Goal: Task Accomplishment & Management: Manage account settings

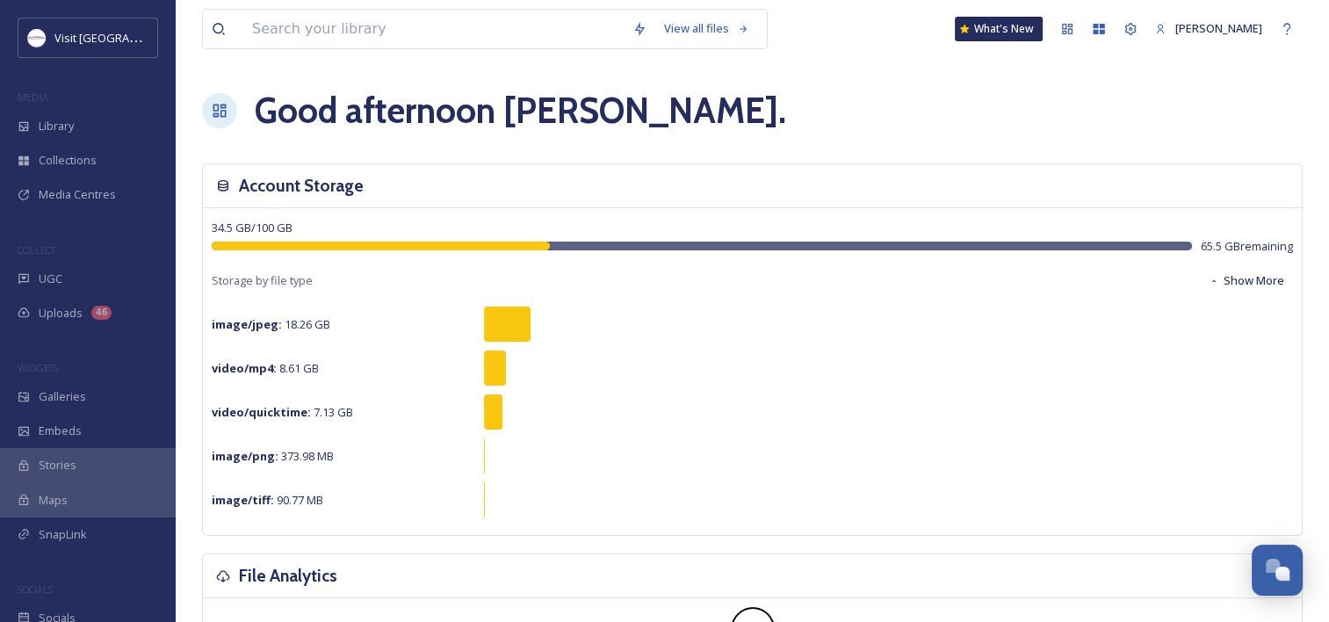
scroll to position [897, 0]
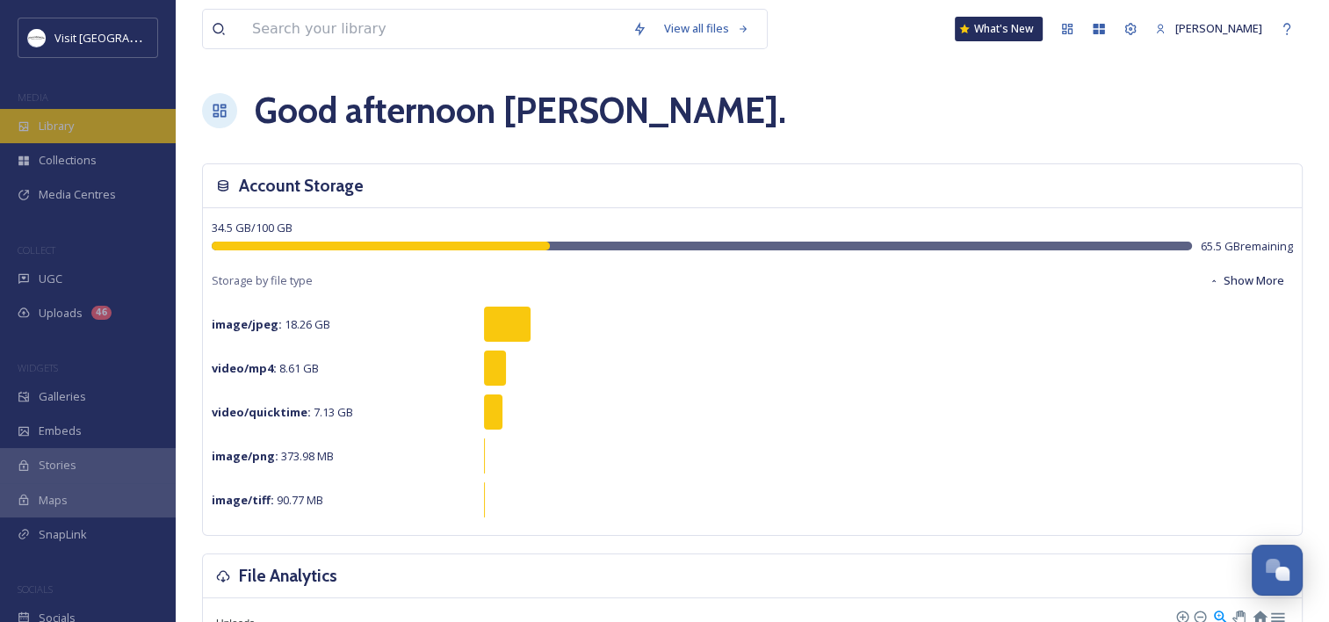
click at [75, 116] on div "Library" at bounding box center [88, 126] width 176 height 34
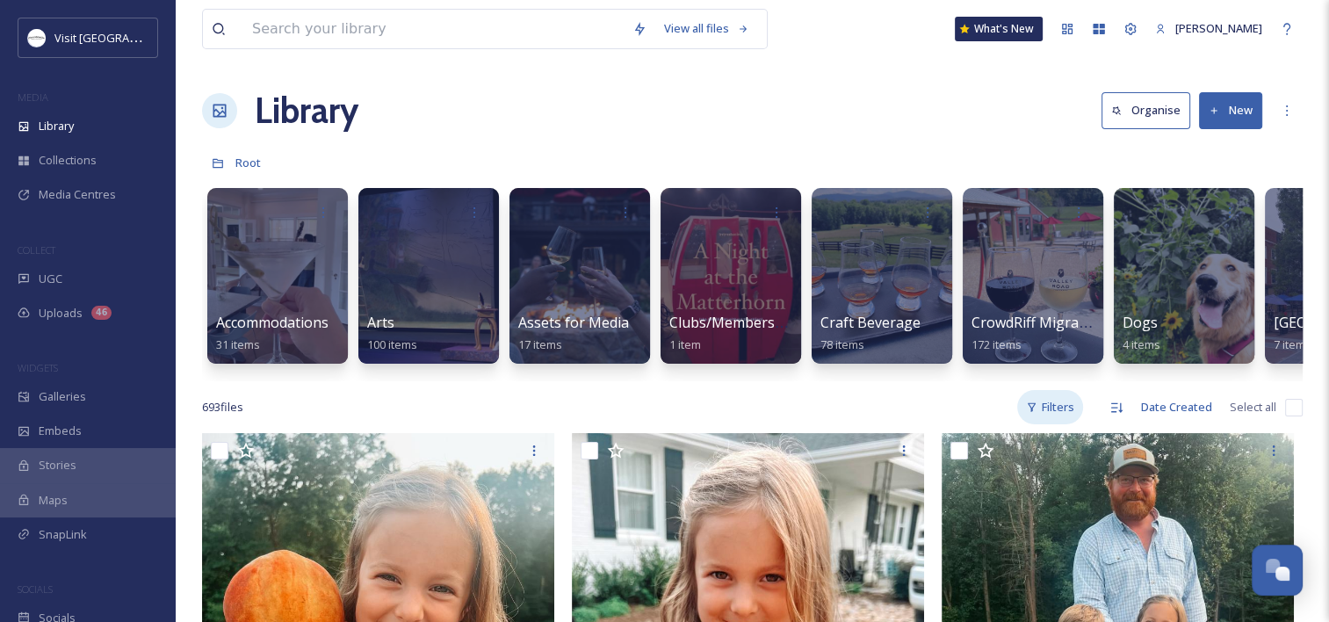
click at [1046, 424] on div "Filters" at bounding box center [1050, 407] width 66 height 34
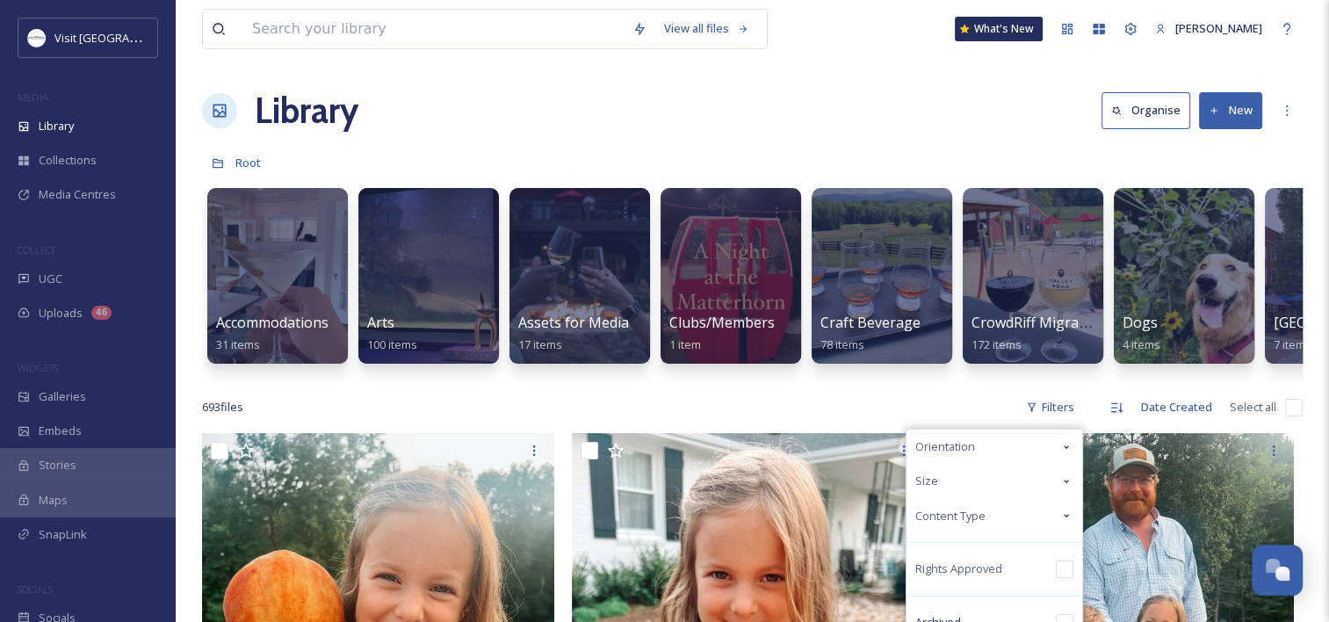
click at [950, 525] on span "Content Type" at bounding box center [951, 516] width 70 height 17
click at [928, 595] on input "checkbox" at bounding box center [925, 586] width 18 height 18
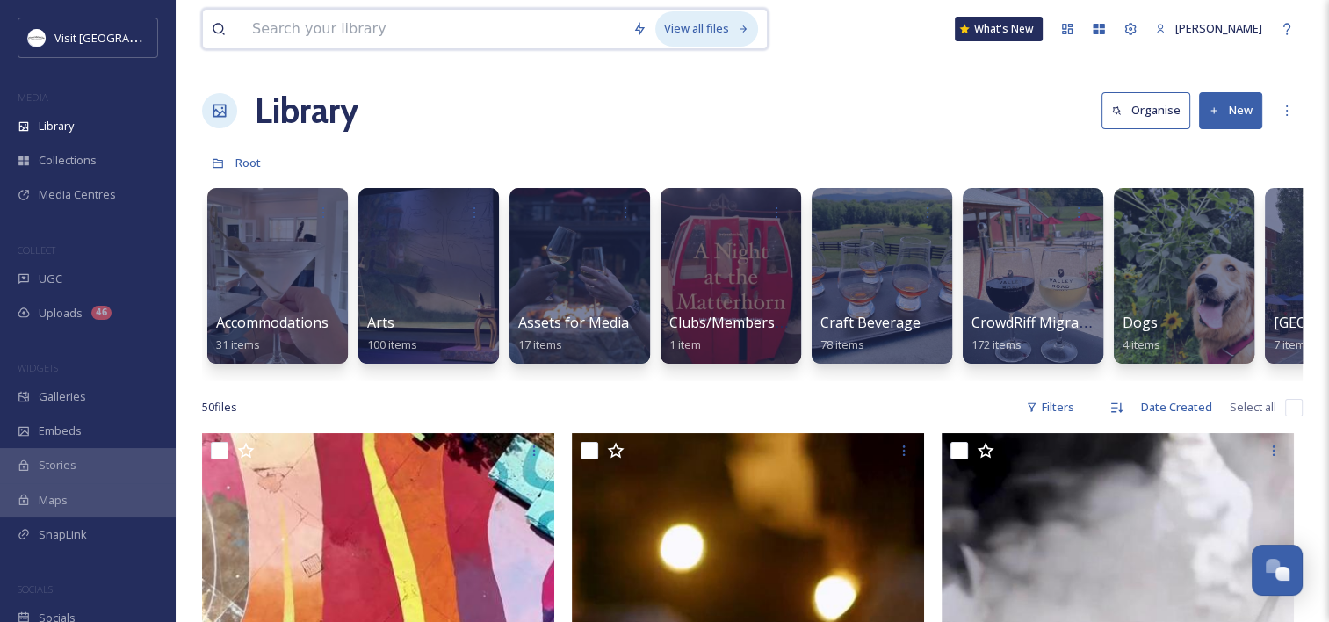
click at [726, 19] on div "View all files" at bounding box center [706, 28] width 103 height 34
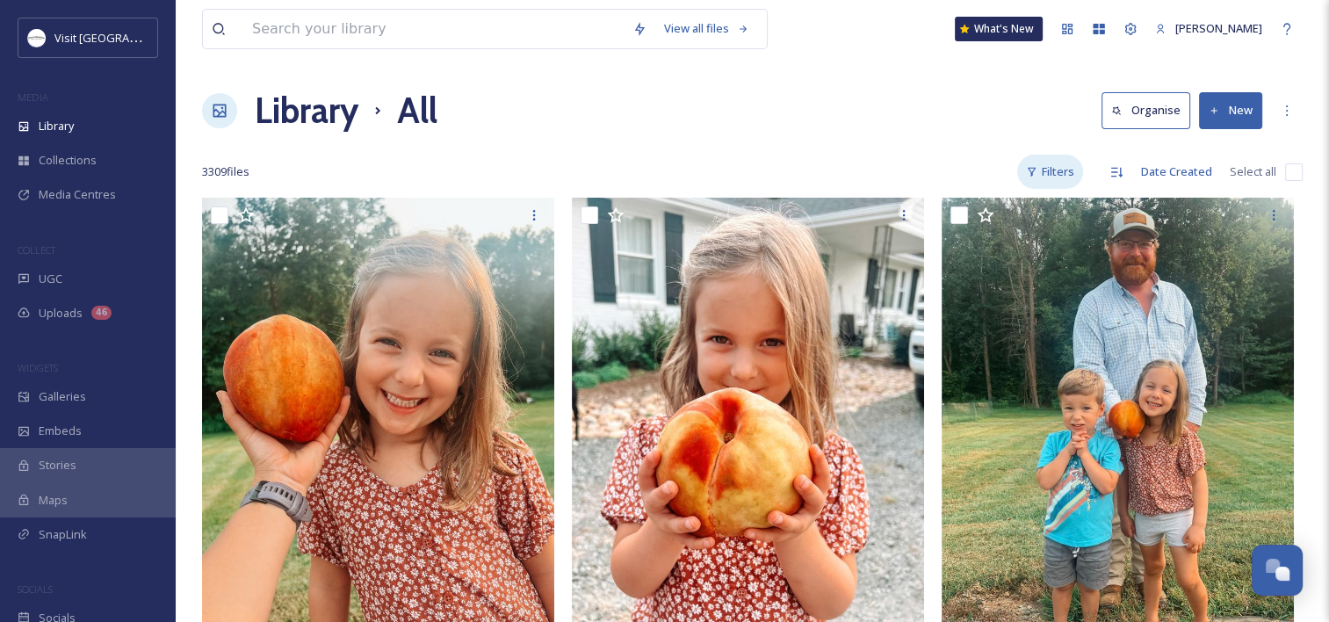
click at [1073, 176] on div "Filters" at bounding box center [1050, 172] width 66 height 34
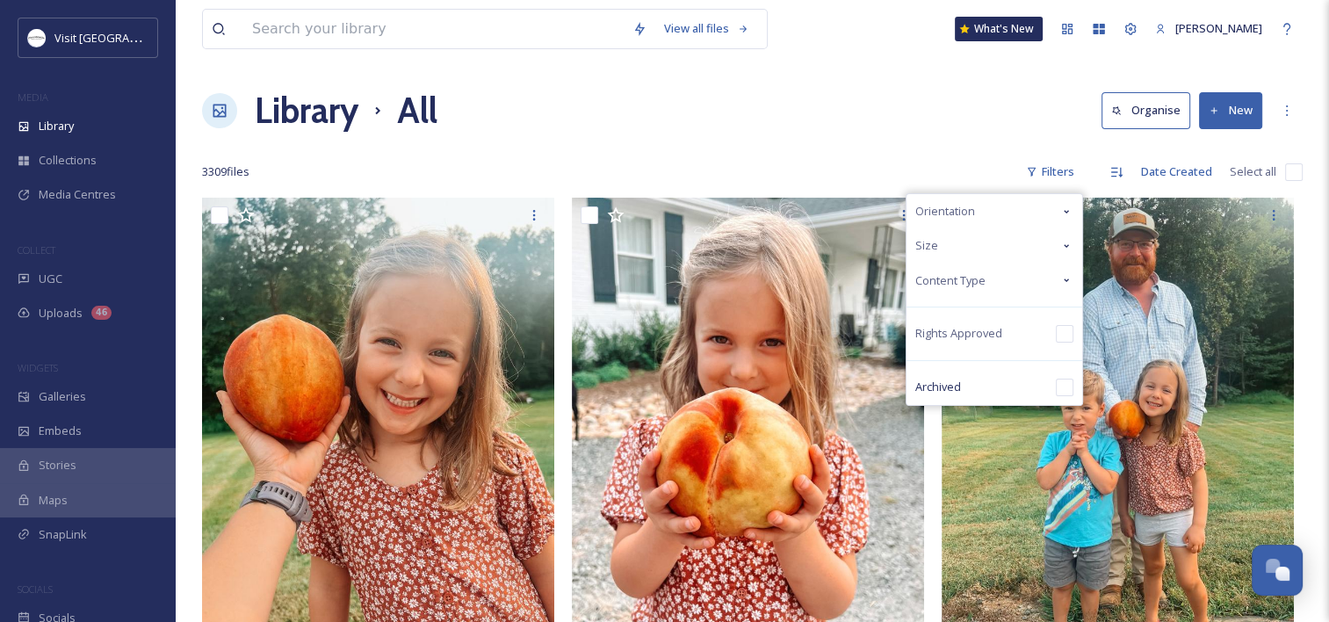
click at [961, 275] on span "Content Type" at bounding box center [951, 280] width 70 height 17
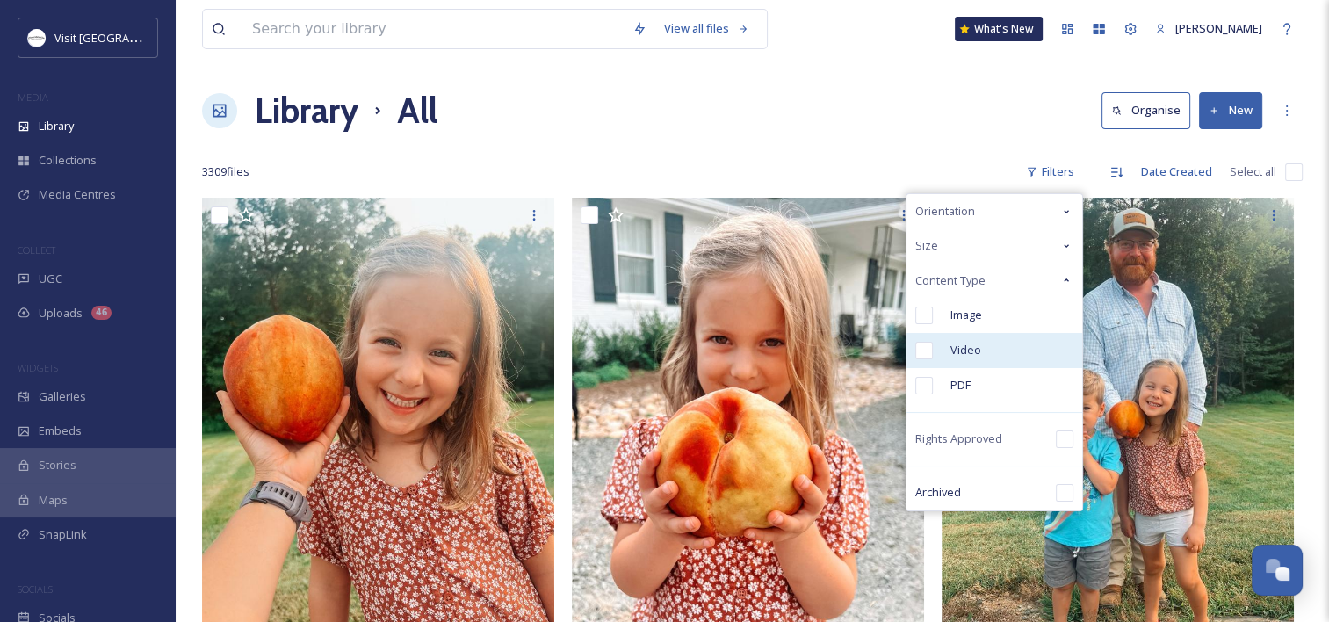
click at [943, 351] on div "Video" at bounding box center [995, 350] width 176 height 35
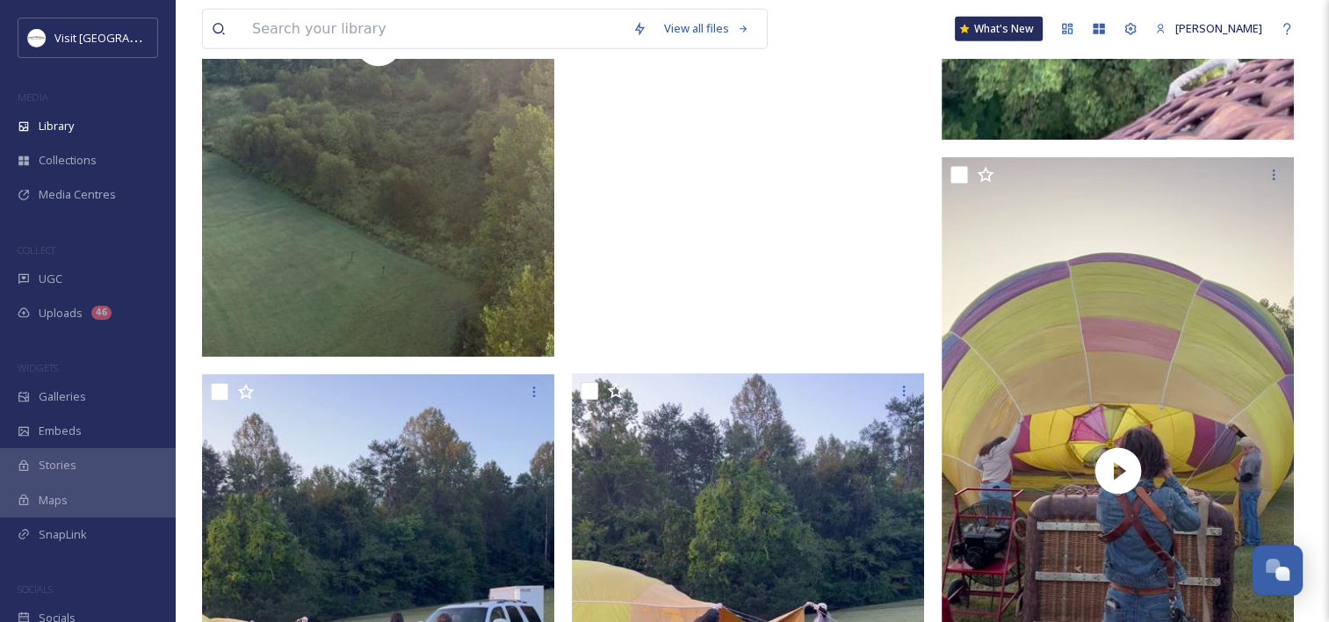
scroll to position [5887, 0]
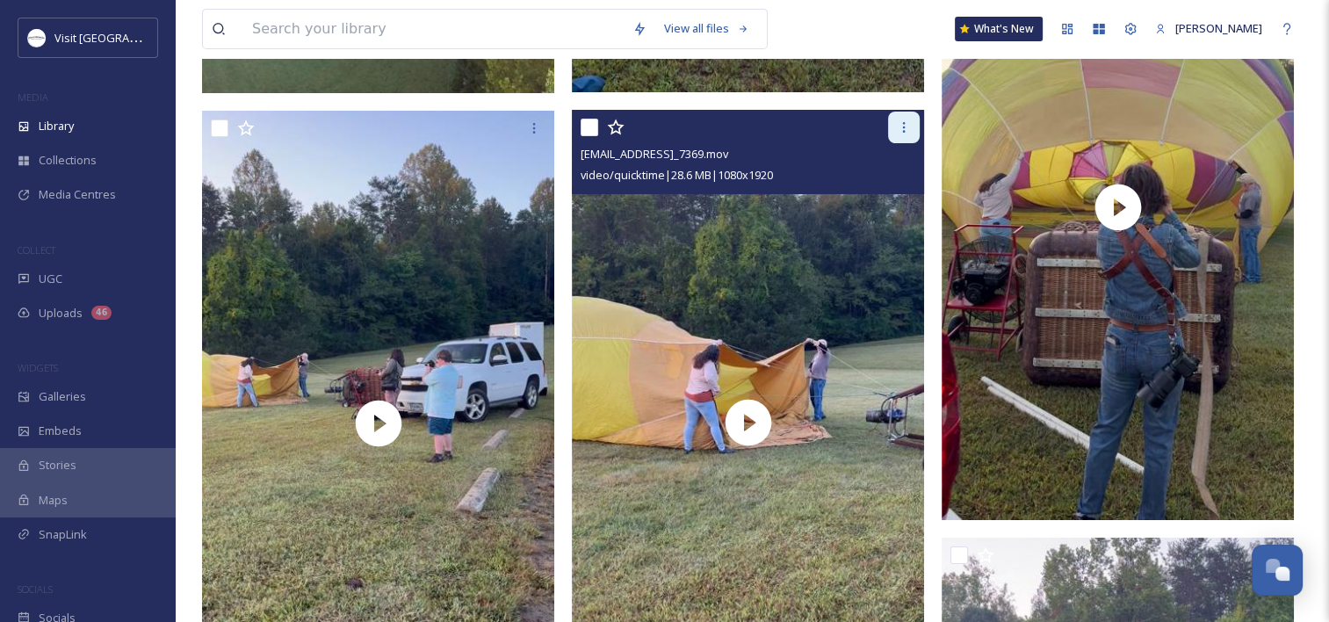
click at [898, 125] on icon at bounding box center [904, 127] width 14 height 14
click at [588, 125] on input "checkbox" at bounding box center [590, 128] width 18 height 18
checkbox input "true"
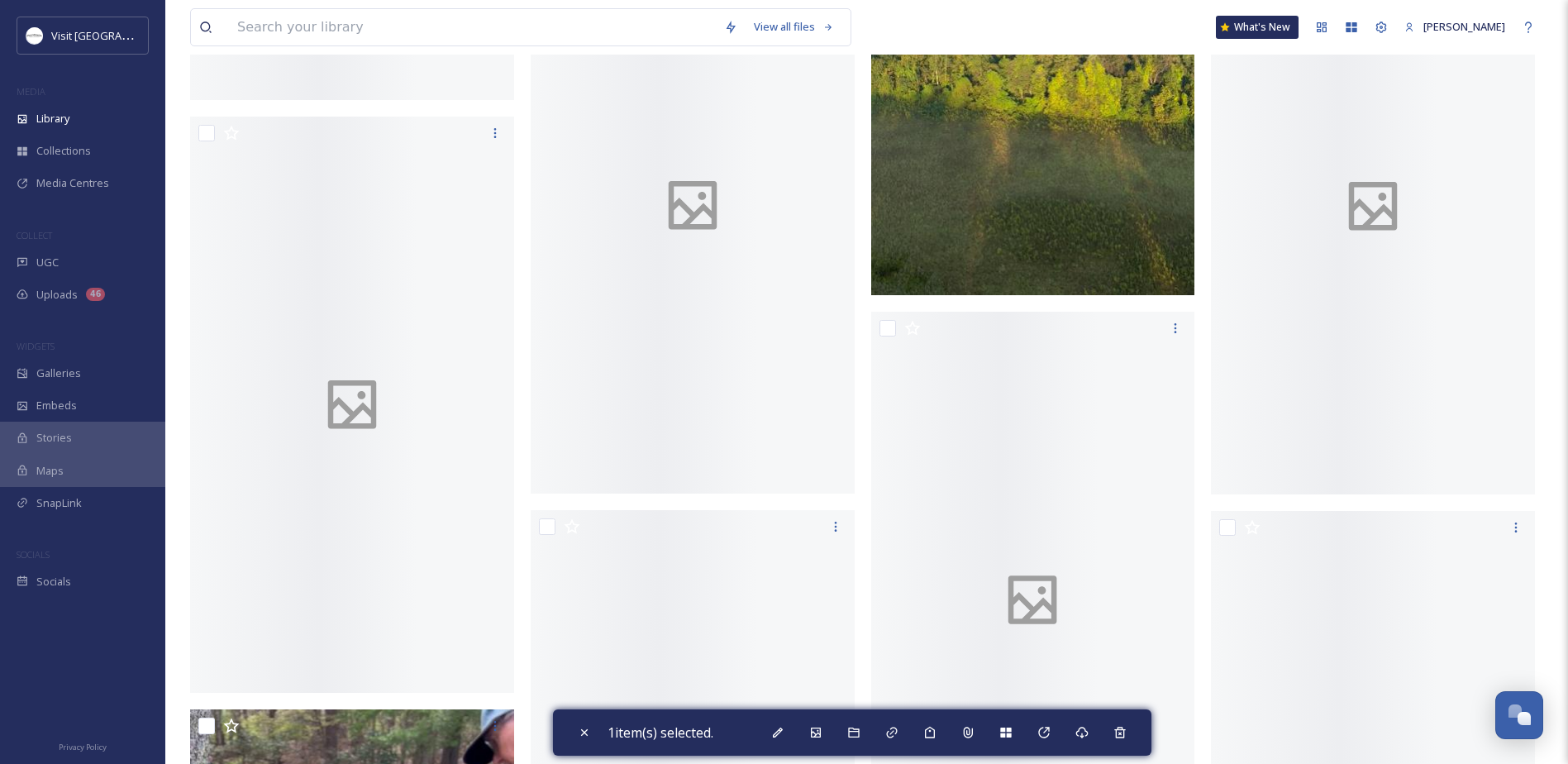
scroll to position [770, 0]
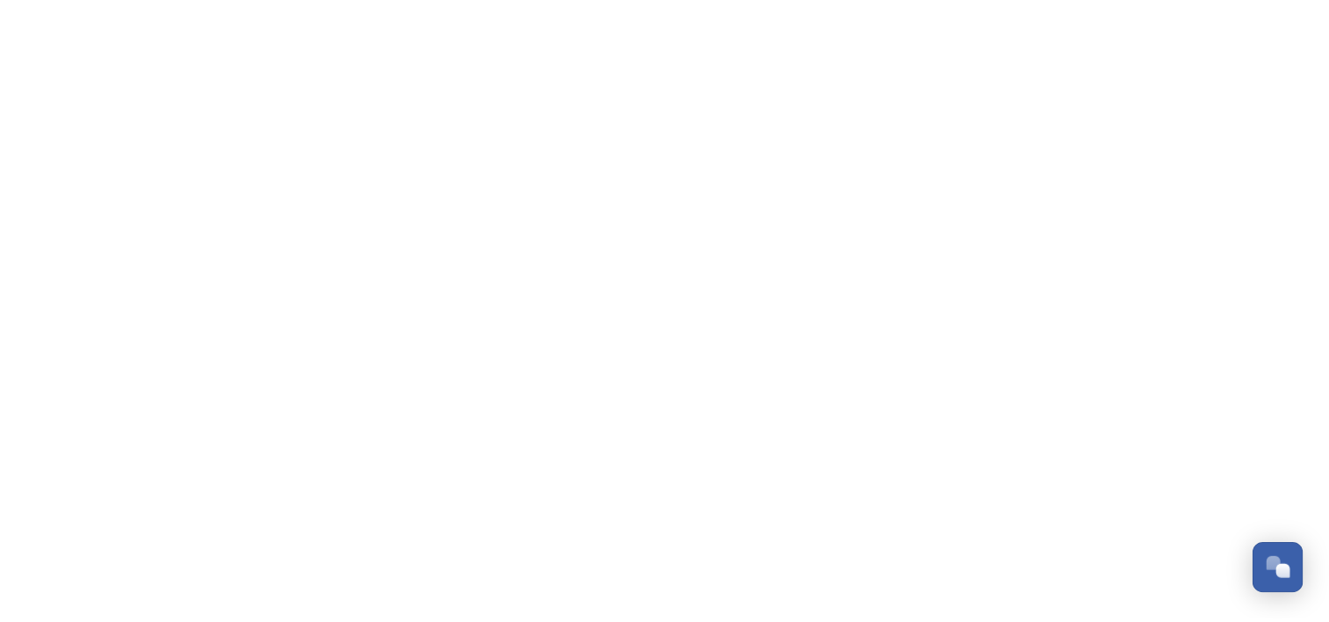
scroll to position [896, 0]
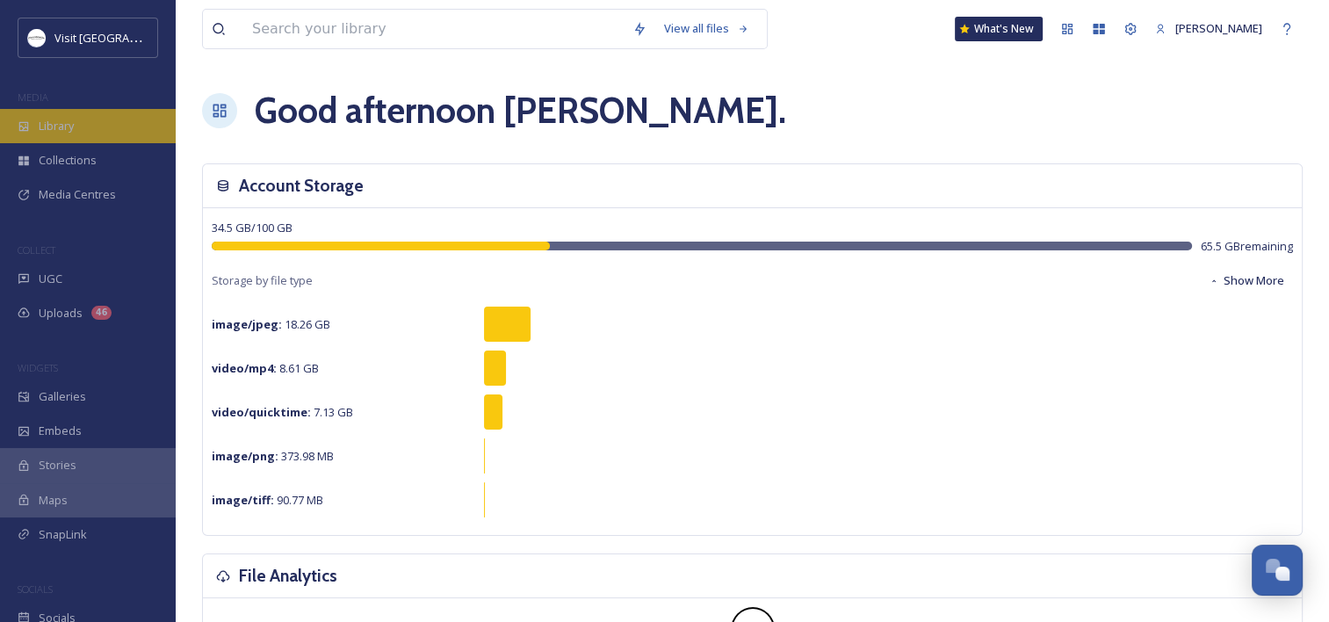
click at [91, 130] on div "Library" at bounding box center [88, 126] width 176 height 34
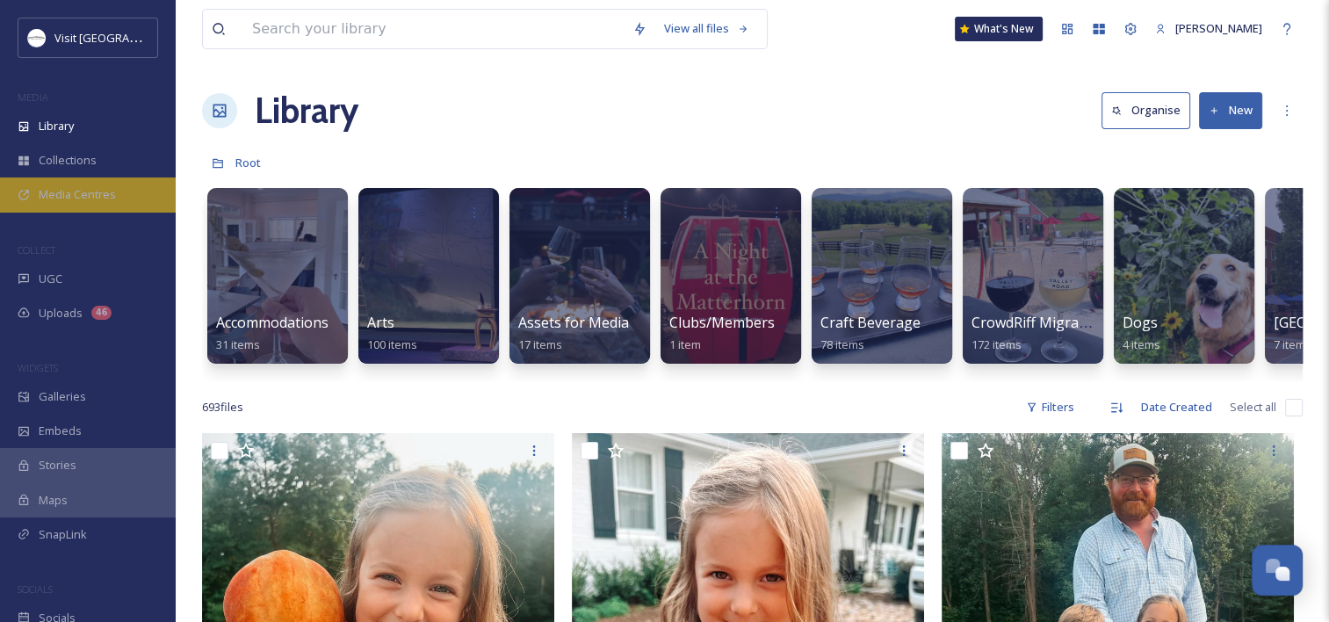
click at [62, 199] on span "Media Centres" at bounding box center [77, 194] width 77 height 17
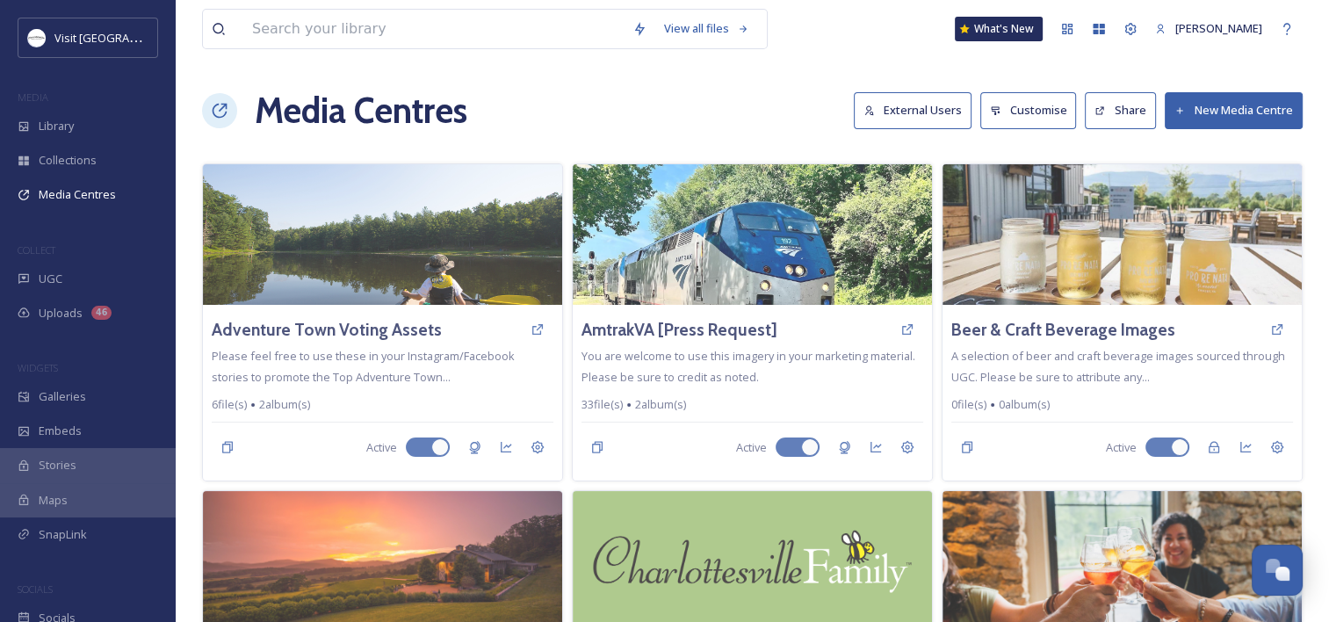
click at [1234, 103] on button "New Media Centre" at bounding box center [1234, 110] width 138 height 36
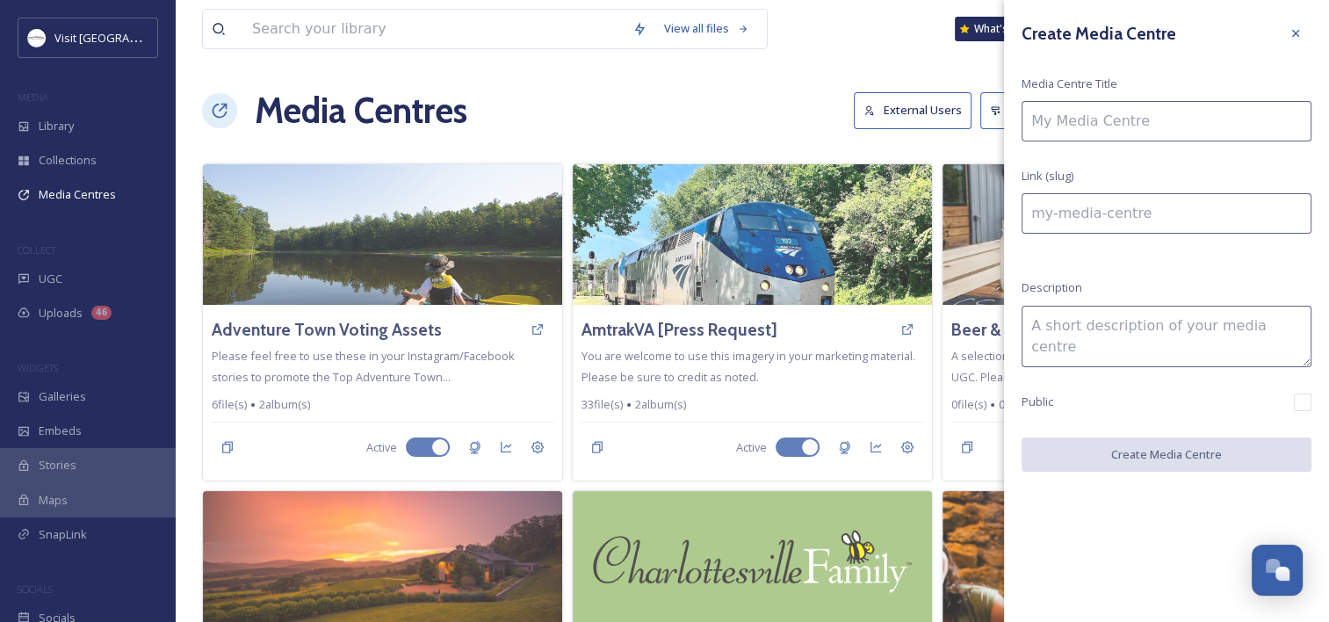
click at [1061, 129] on input at bounding box center [1167, 121] width 290 height 40
type input "D"
type input "d"
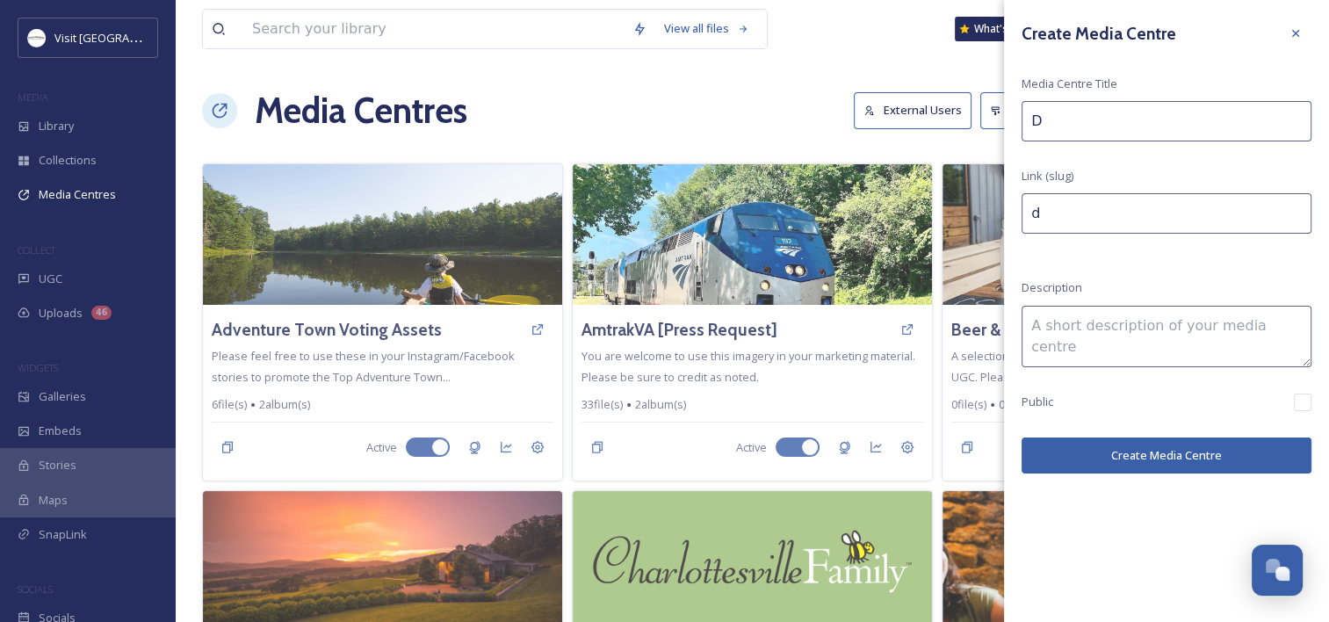
type input "De"
type input "de"
type input "Des"
type input "des"
type input "Dest"
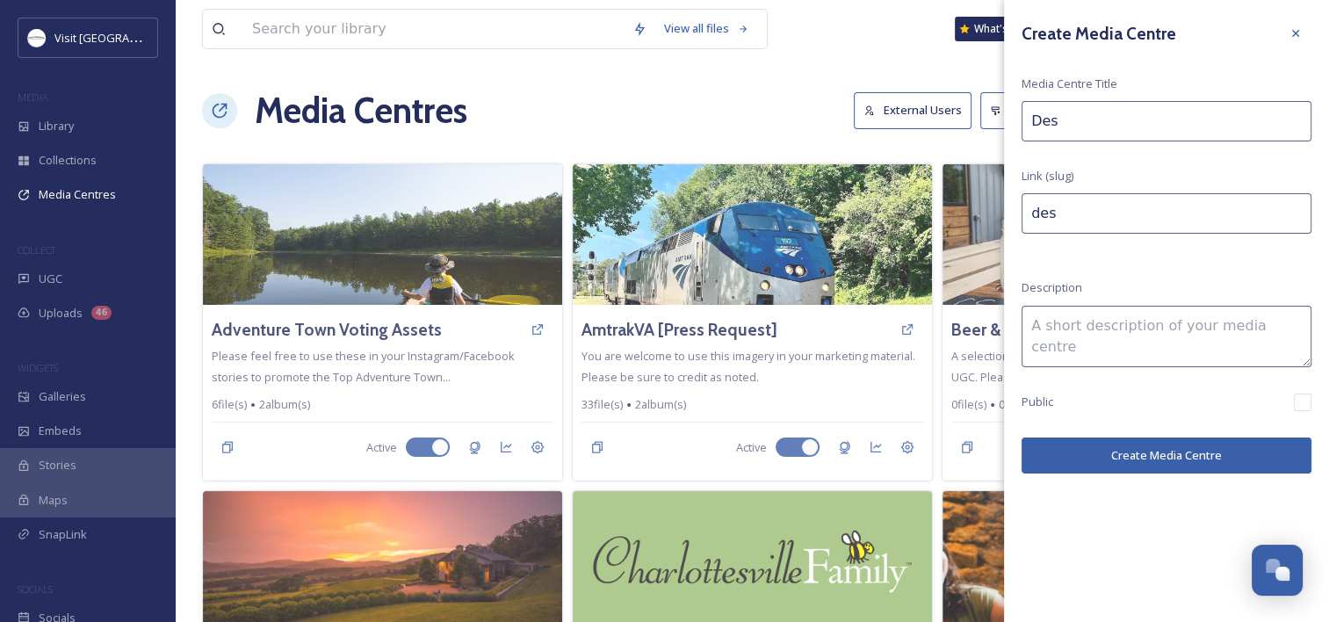
type input "dest"
type input "Desti"
type input "desti"
type input "Destin"
type input "destin"
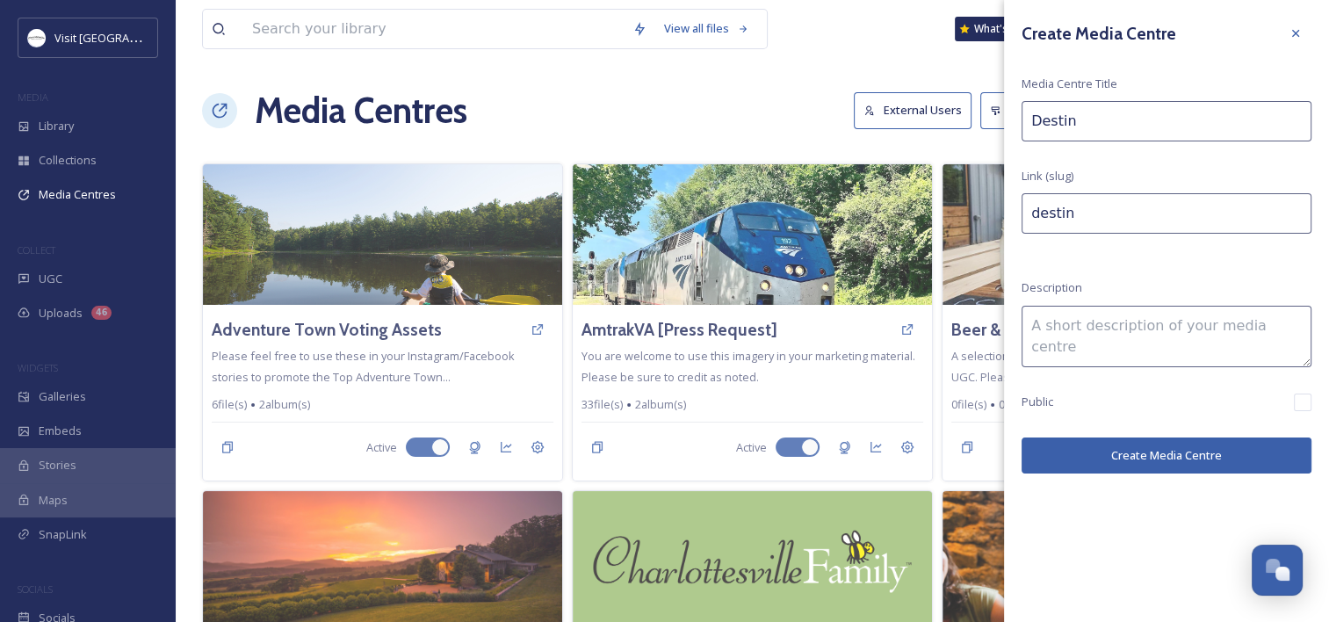
type input "Destina"
type input "destina"
type input "Destinat"
type input "destinat"
type input "Destinati"
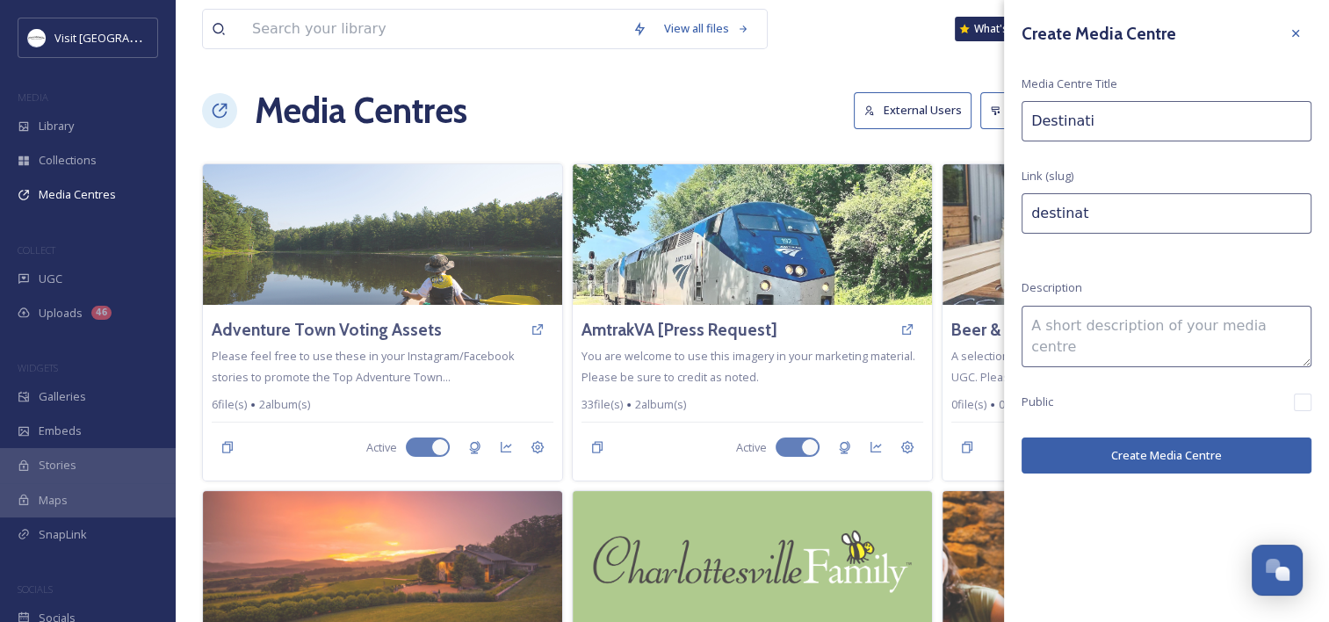
type input "destinati"
type input "Destinatio"
type input "destinatio"
type input "Destination"
type input "destination"
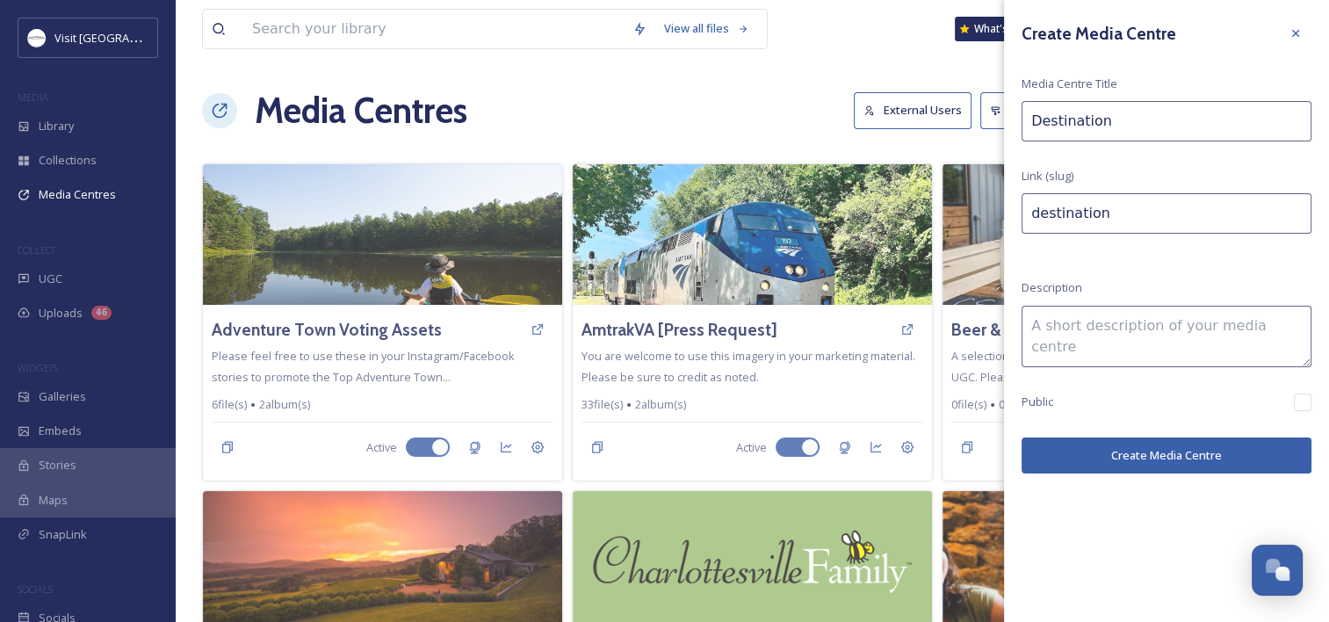
type input "Destinations"
type input "destinations"
type input "Destinations"
type input "destinations-"
type input "Destinations I"
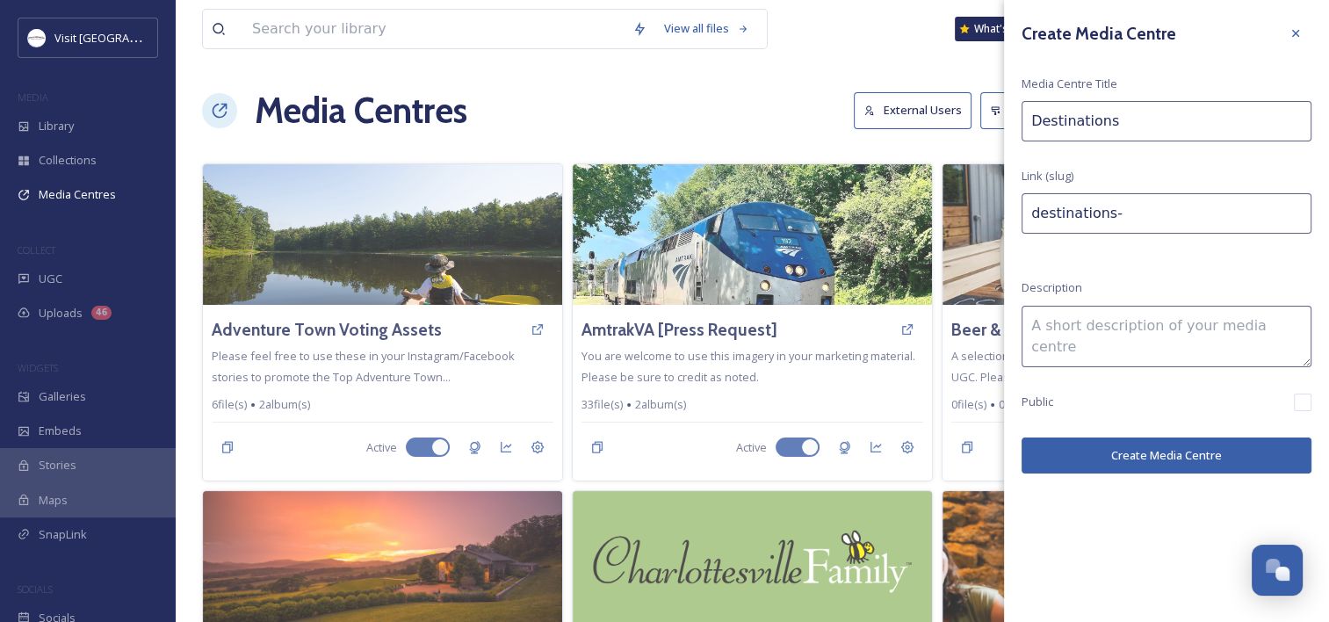
type input "destinations-i"
type input "Destinations IN"
type input "destinations-in"
type input "Destinations INt"
type input "destinations-int"
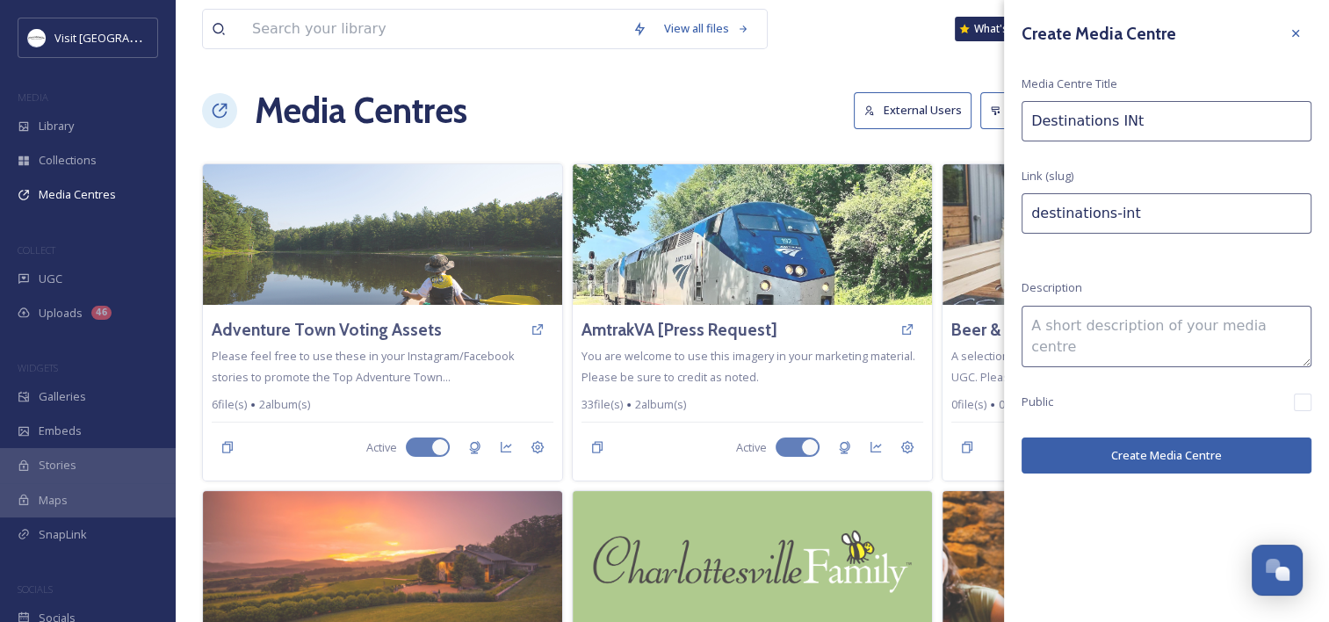
type input "Destinations INte"
type input "destinations-inte"
type input "Destinations INter"
type input "destinations-inter"
type input "Destinations INtern"
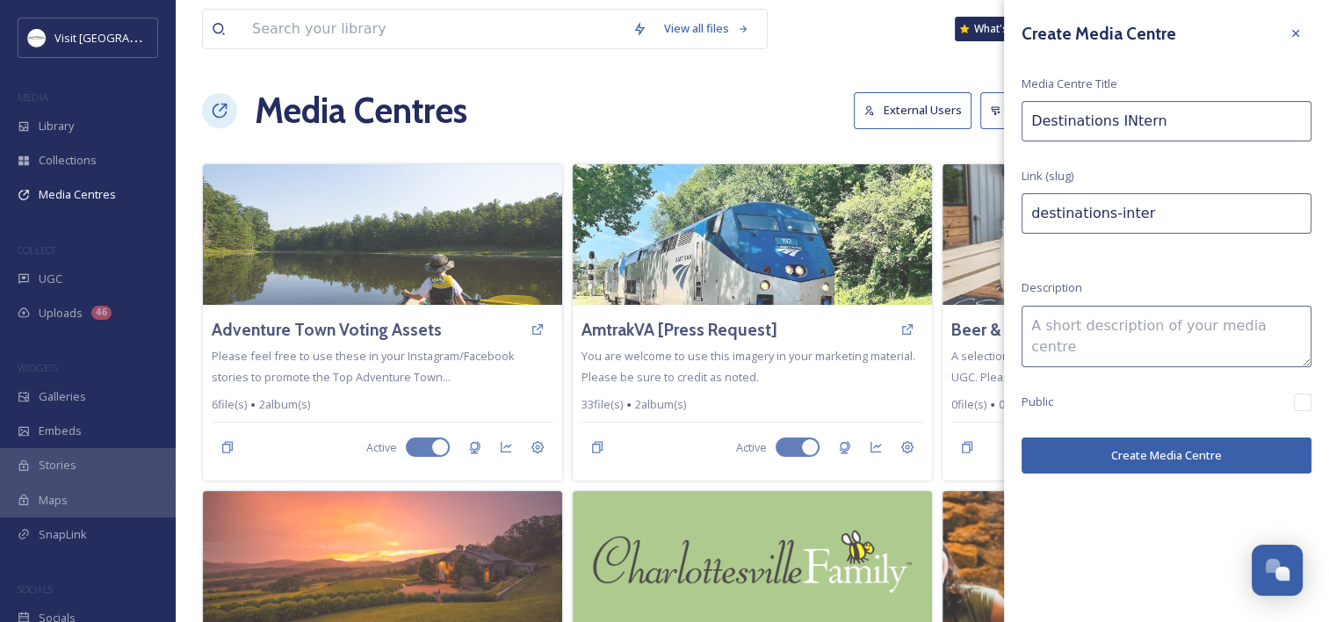
type input "destinations-intern"
type input "Destinations INter"
type input "destinations-inter"
type input "Destinations INte"
type input "destinations-inte"
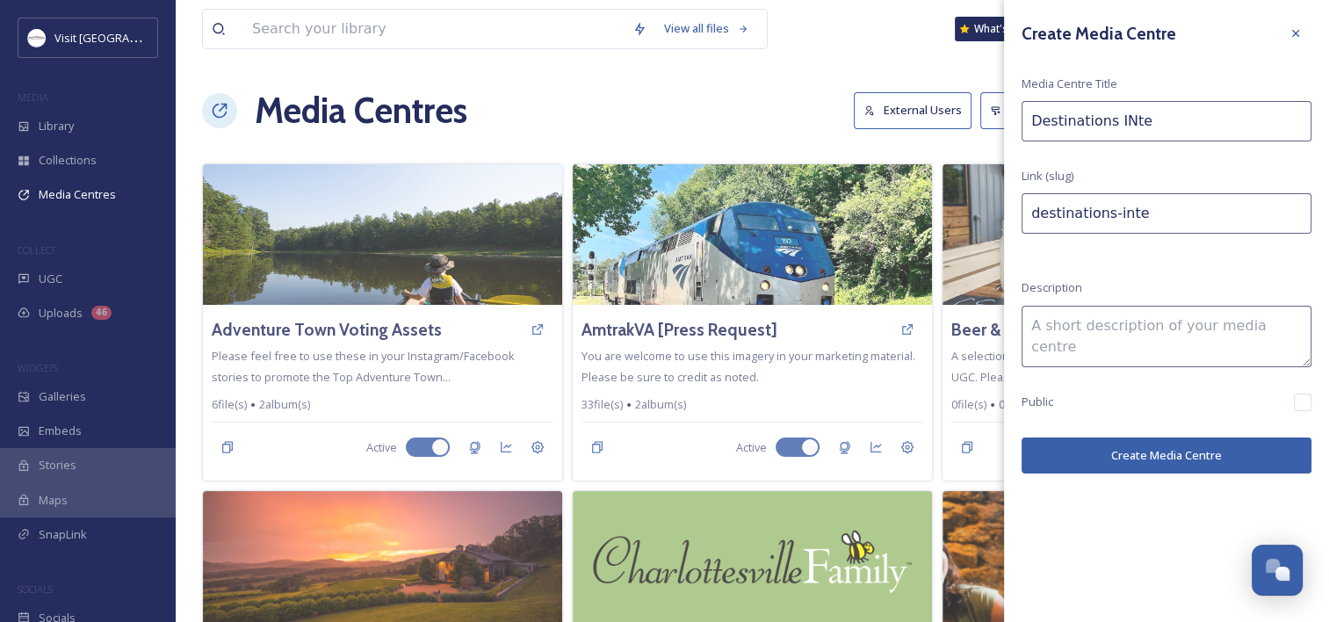
type input "Destinations INt"
type input "destinations-int"
type input "Destinations IN"
type input "destinations-in"
type input "Destinations I"
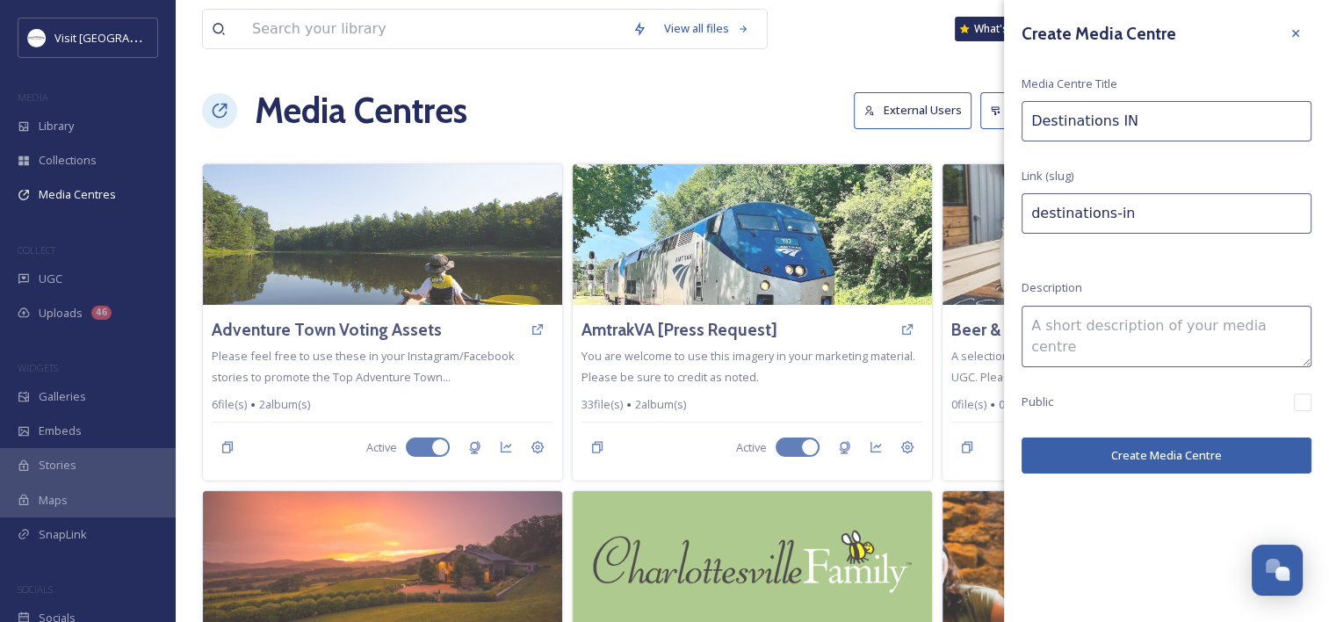
type input "destinations-i"
type input "Destinations In"
type input "destinations-in"
type input "Destinations Int"
type input "destinations-int"
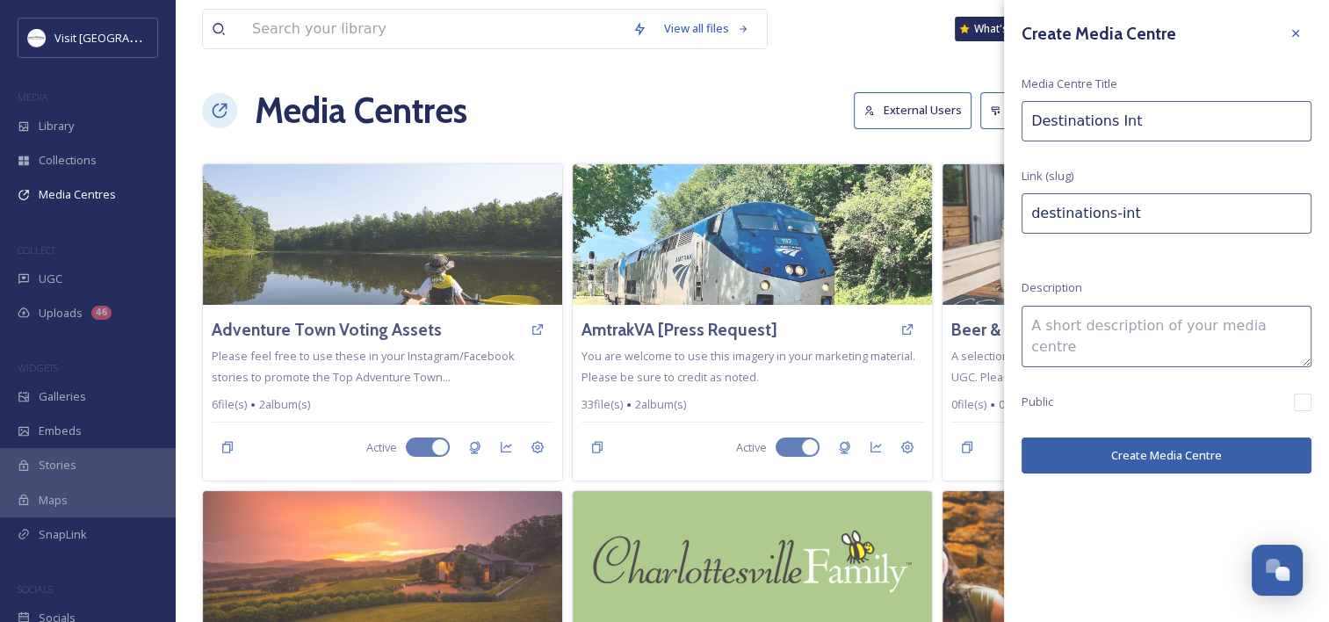
type input "Destinations Inte"
type input "destinations-inte"
type input "Destinations Inter"
type input "destinations-inter"
type input "Destinations Intern"
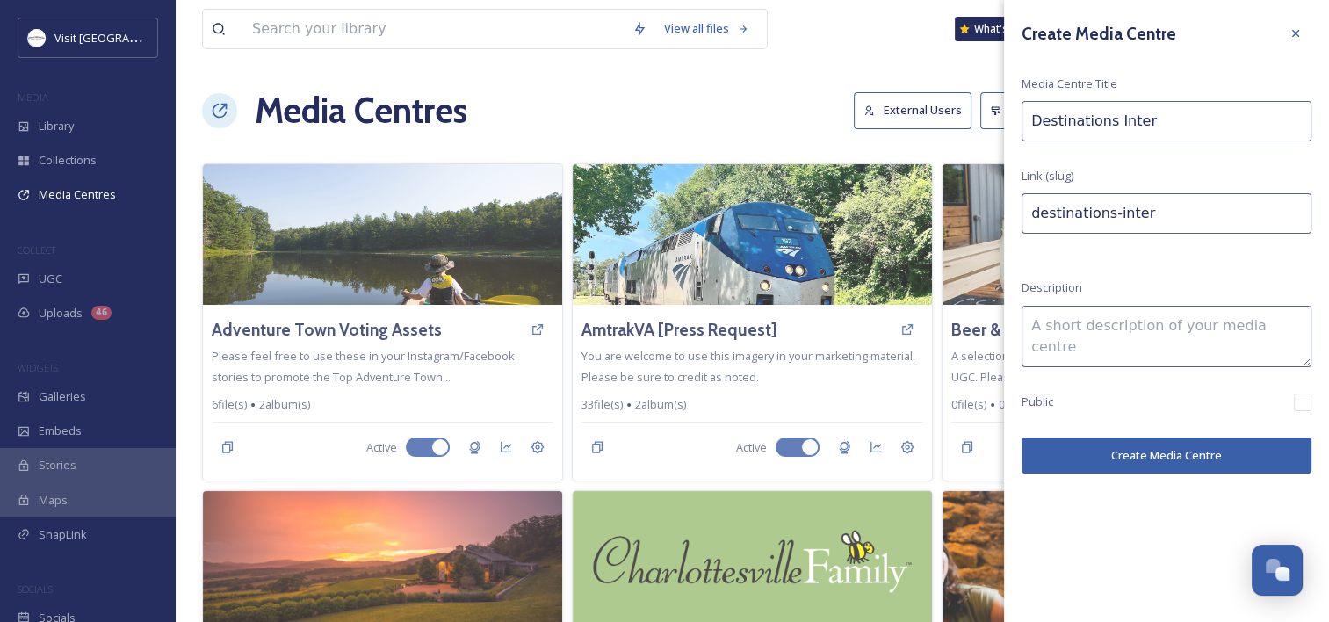
type input "destinations-intern"
type input "Destinations Interna"
type input "destinations-interna"
type input "Destinations Internat"
type input "destinations-internat"
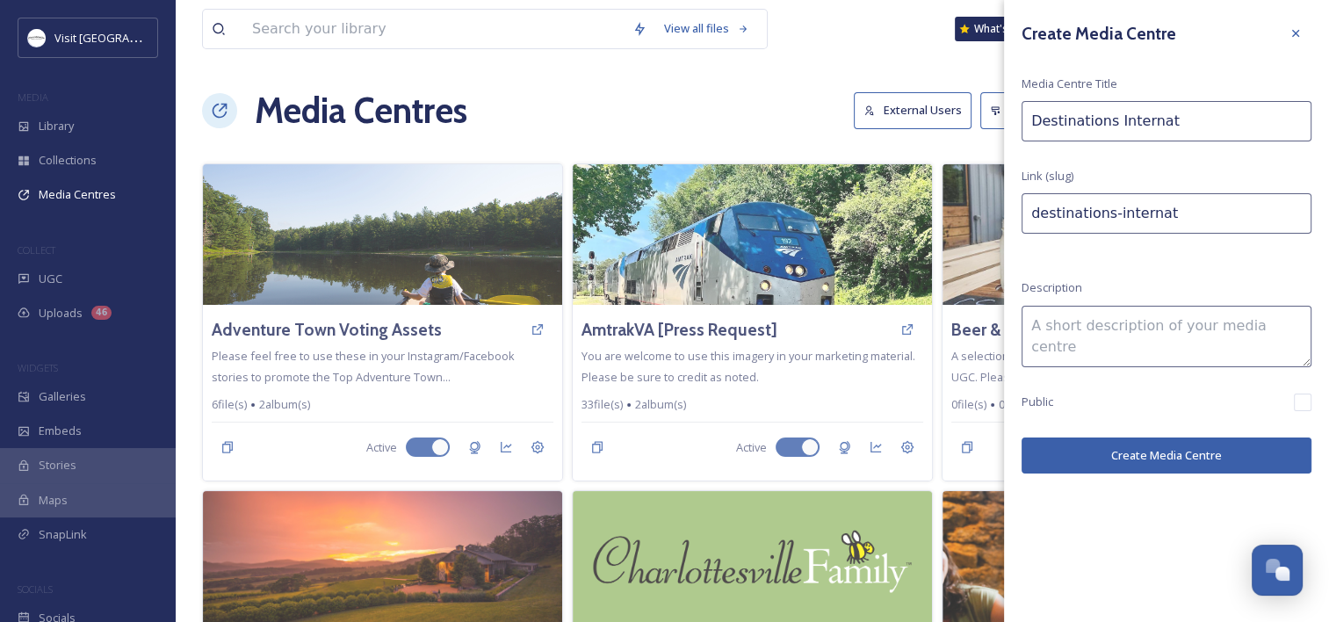
type input "Destinations Internati"
type input "destinations-internati"
type input "Destinations Internatio"
type input "destinations-internatio"
type input "Destinations Internation"
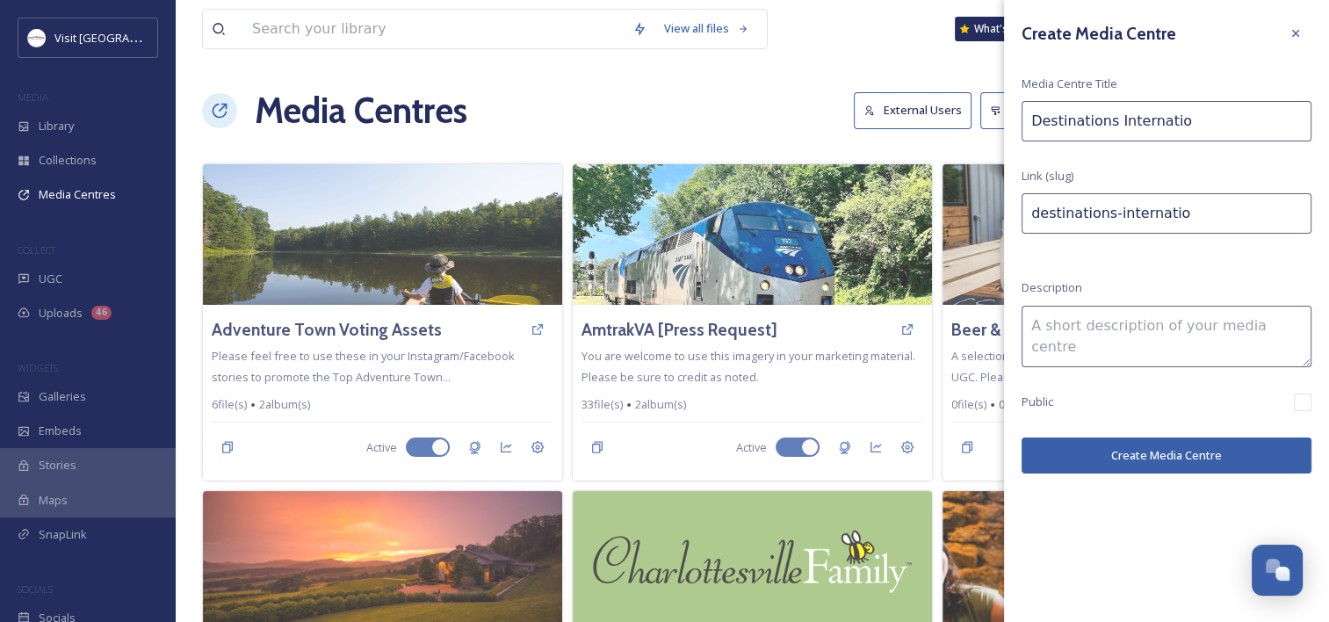
type input "destinations-internation"
type input "Destinations Internationa"
type input "destinations-internationa"
type input "Destinations International"
type input "destinations-international"
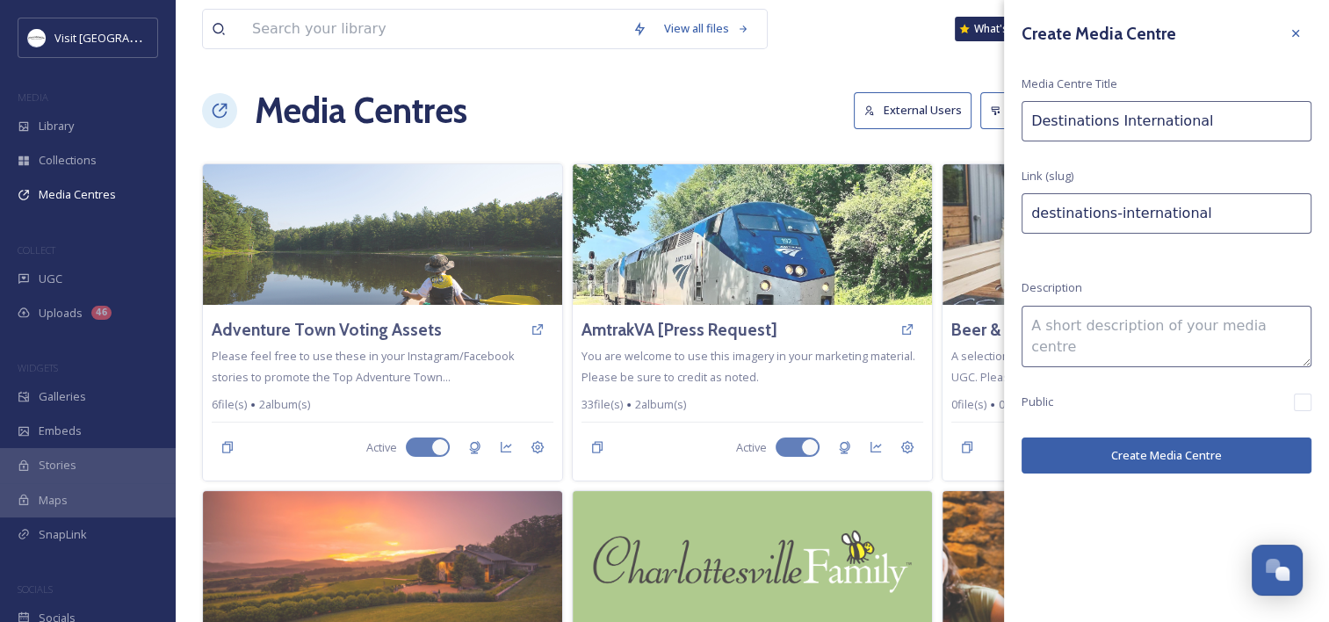
type input "Destinations International"
click at [1089, 451] on button "Create Media Centre" at bounding box center [1167, 456] width 290 height 36
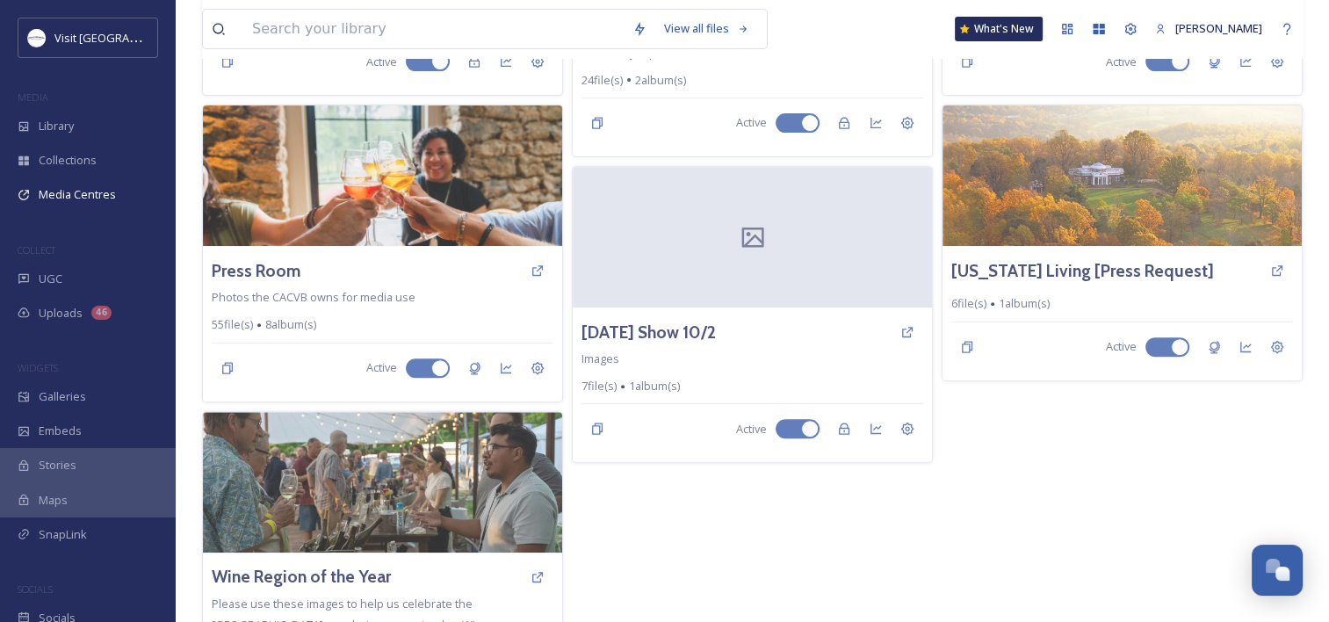
scroll to position [775, 0]
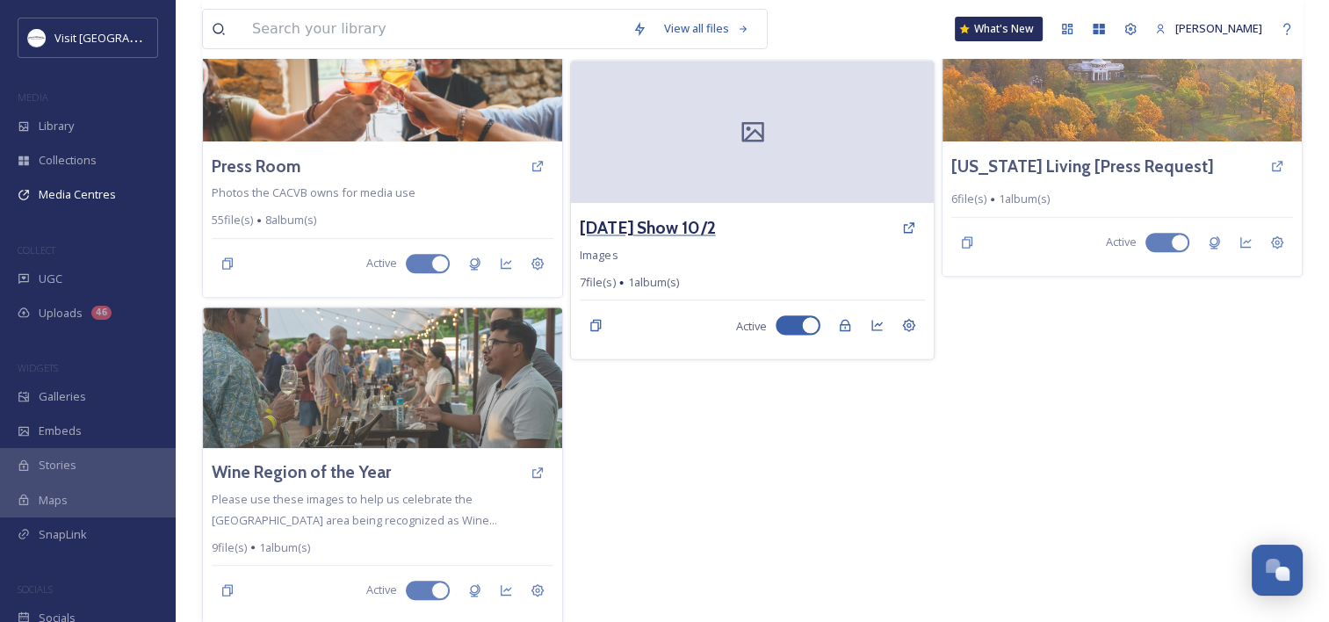
click at [651, 215] on h3 "[DATE] Show 10/2" at bounding box center [648, 227] width 136 height 25
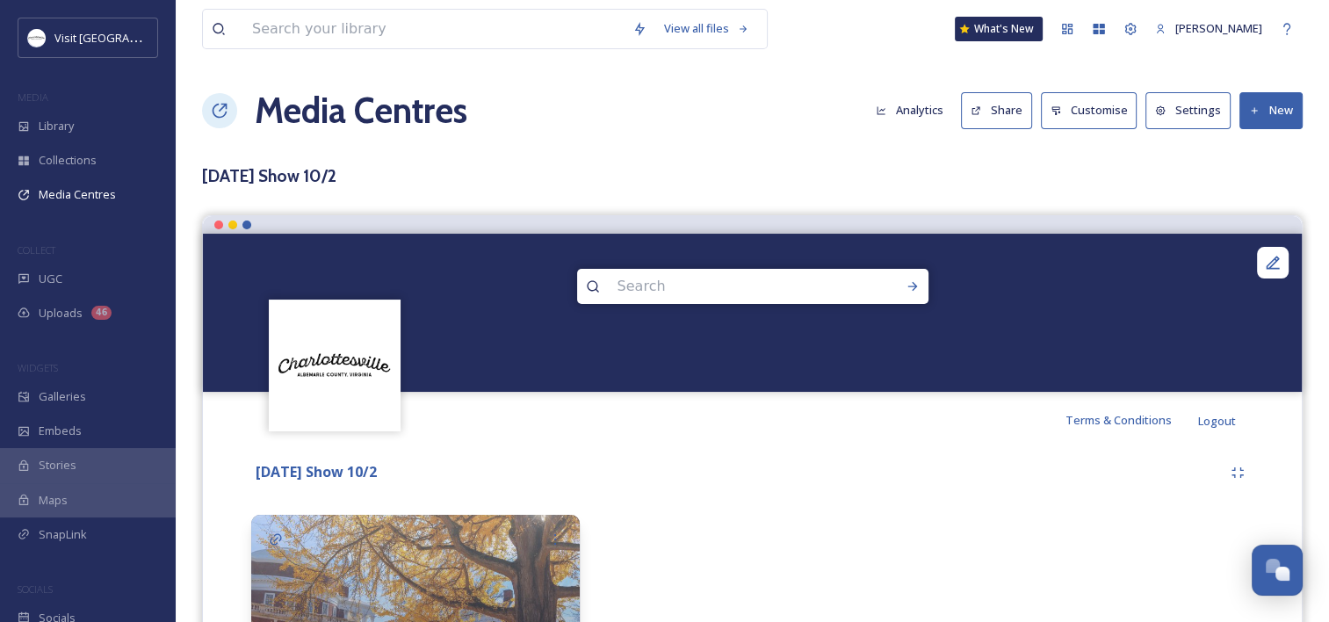
click at [1205, 109] on button "Settings" at bounding box center [1188, 110] width 85 height 36
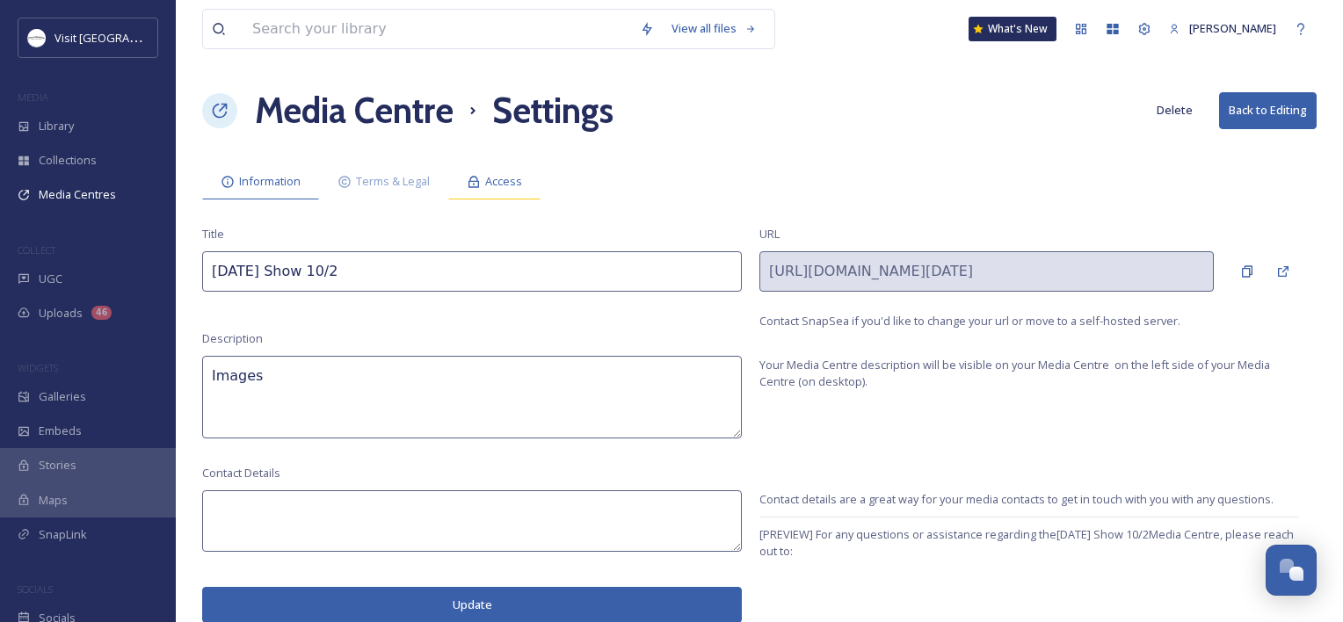
click at [484, 173] on div "Access" at bounding box center [494, 181] width 92 height 36
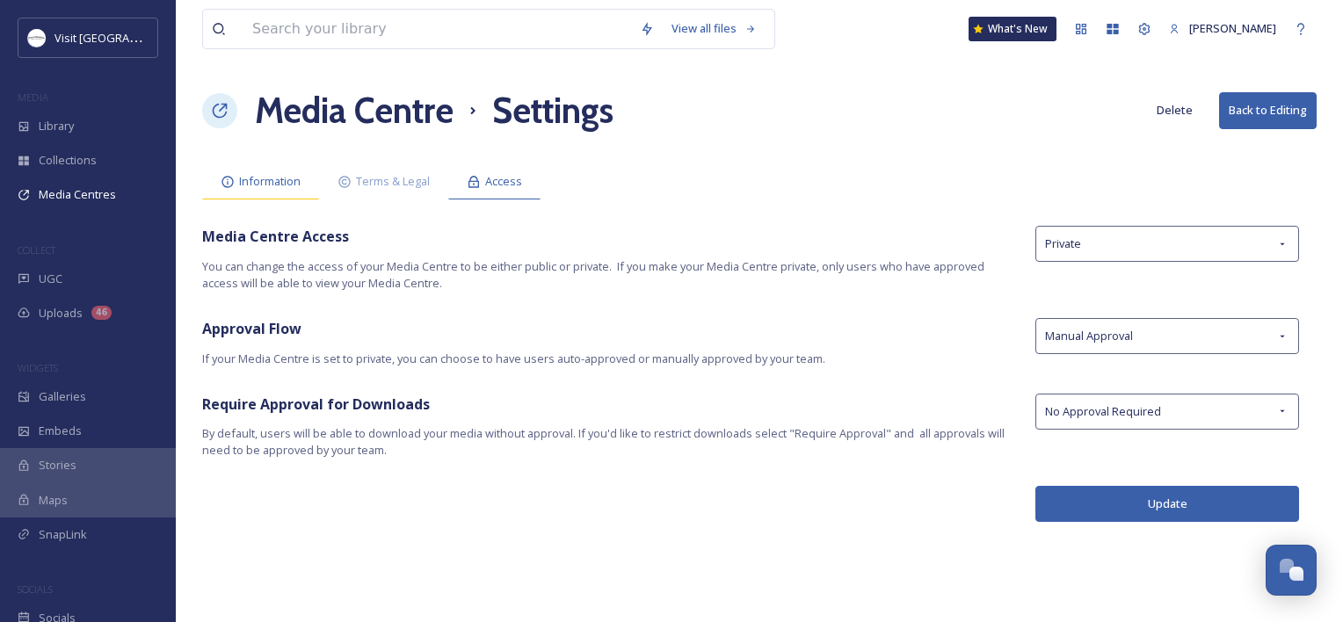
click at [279, 176] on span "Information" at bounding box center [270, 181] width 62 height 17
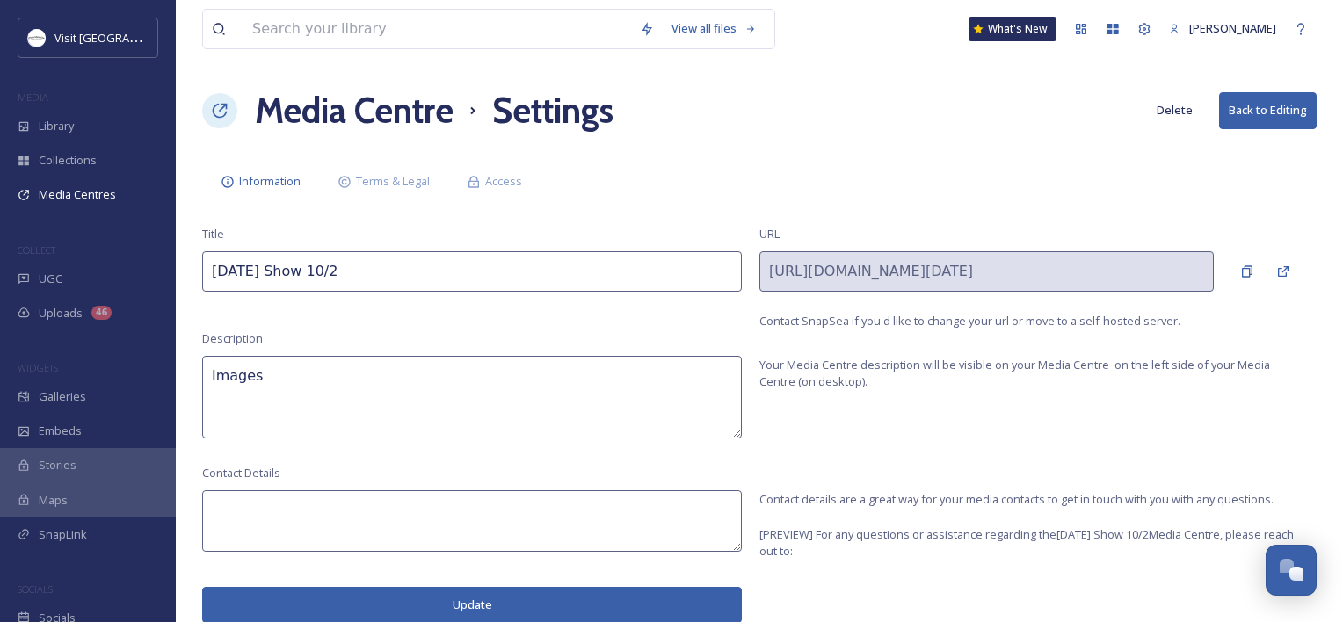
click at [373, 122] on h1 "Media Centre" at bounding box center [354, 110] width 199 height 53
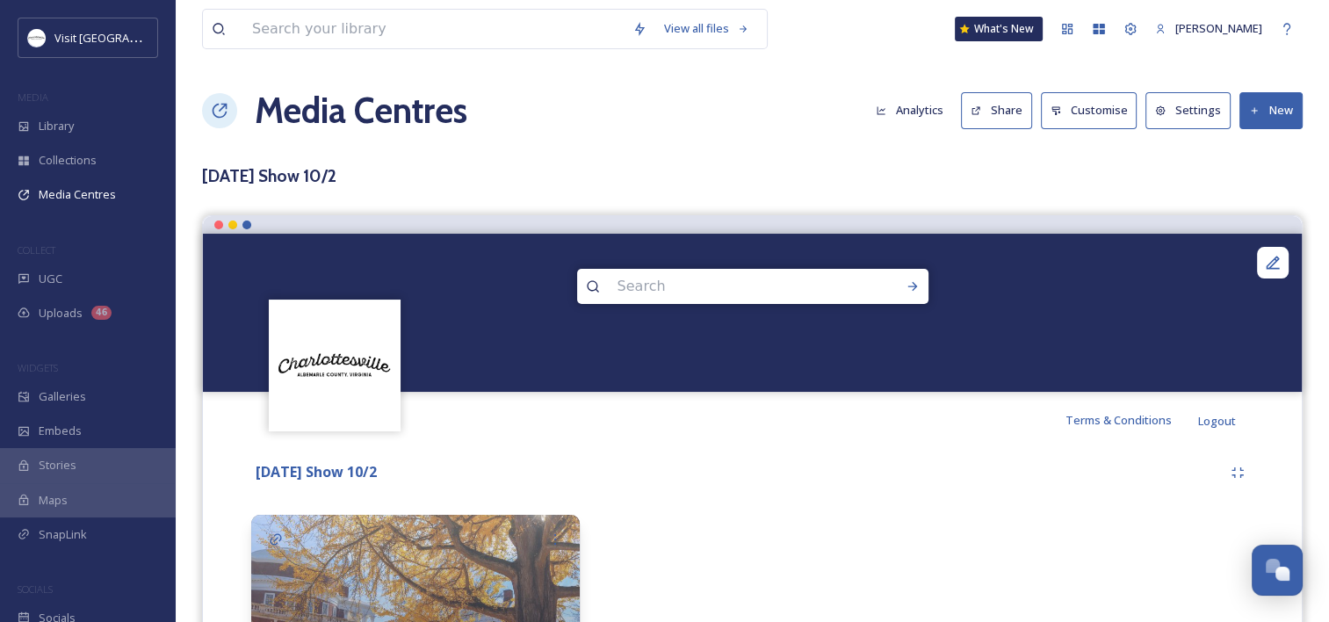
click at [1003, 107] on button "Share" at bounding box center [996, 110] width 71 height 36
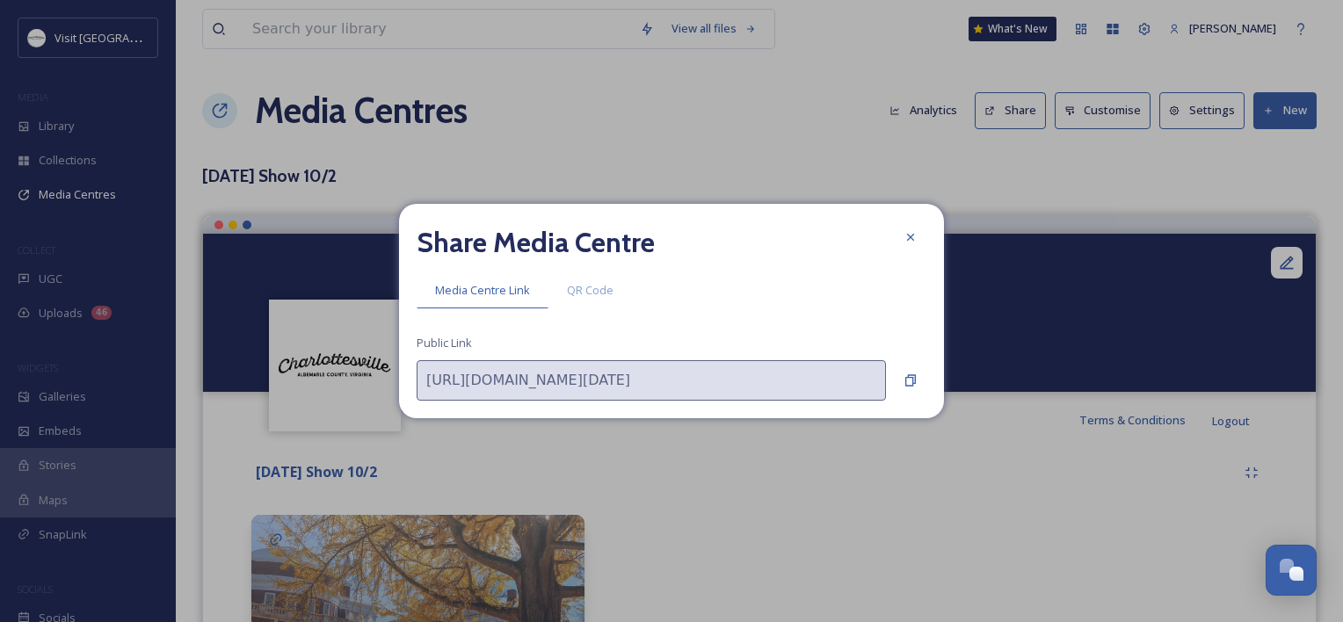
drag, startPoint x: 916, startPoint y: 229, endPoint x: 1160, endPoint y: 119, distance: 267.4
click at [919, 225] on div at bounding box center [910, 237] width 32 height 32
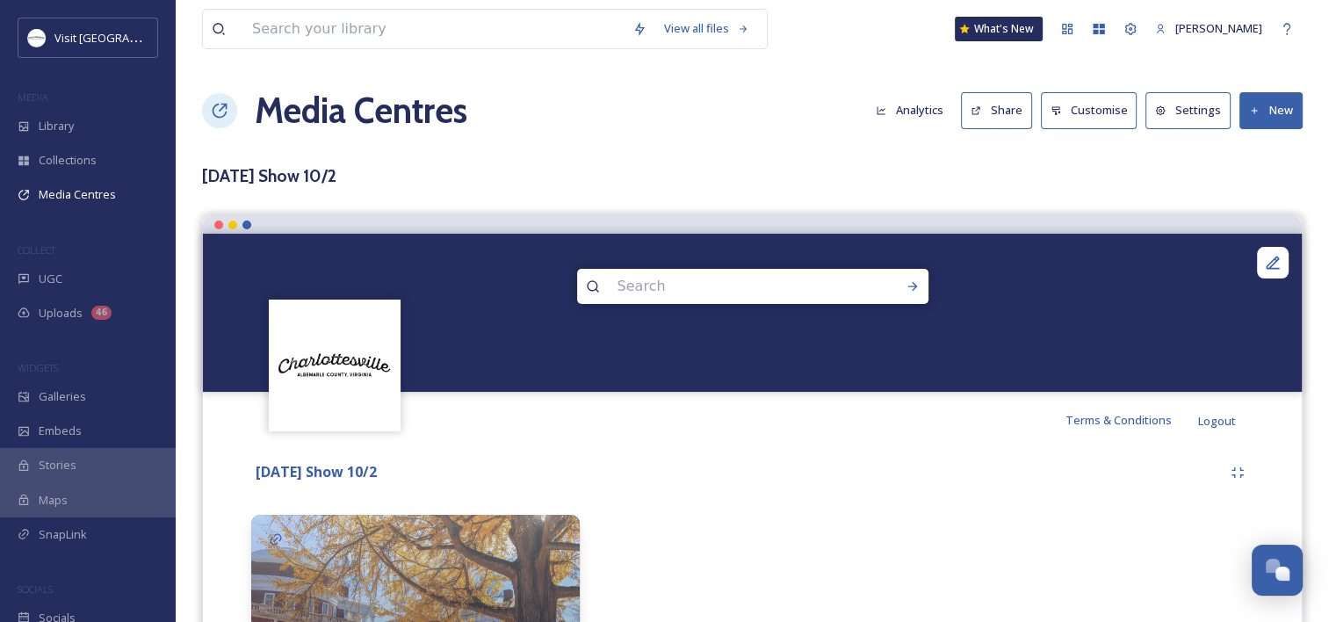
click at [1167, 112] on icon at bounding box center [1160, 110] width 11 height 11
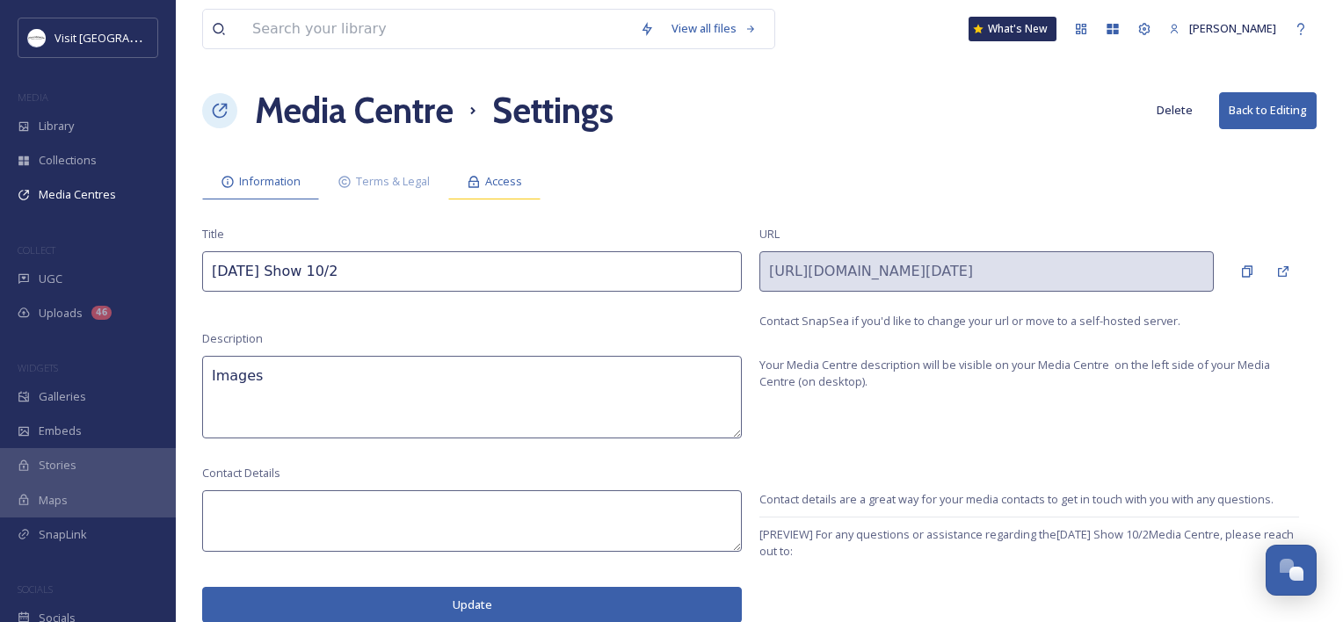
click at [485, 180] on div "Access" at bounding box center [494, 181] width 92 height 36
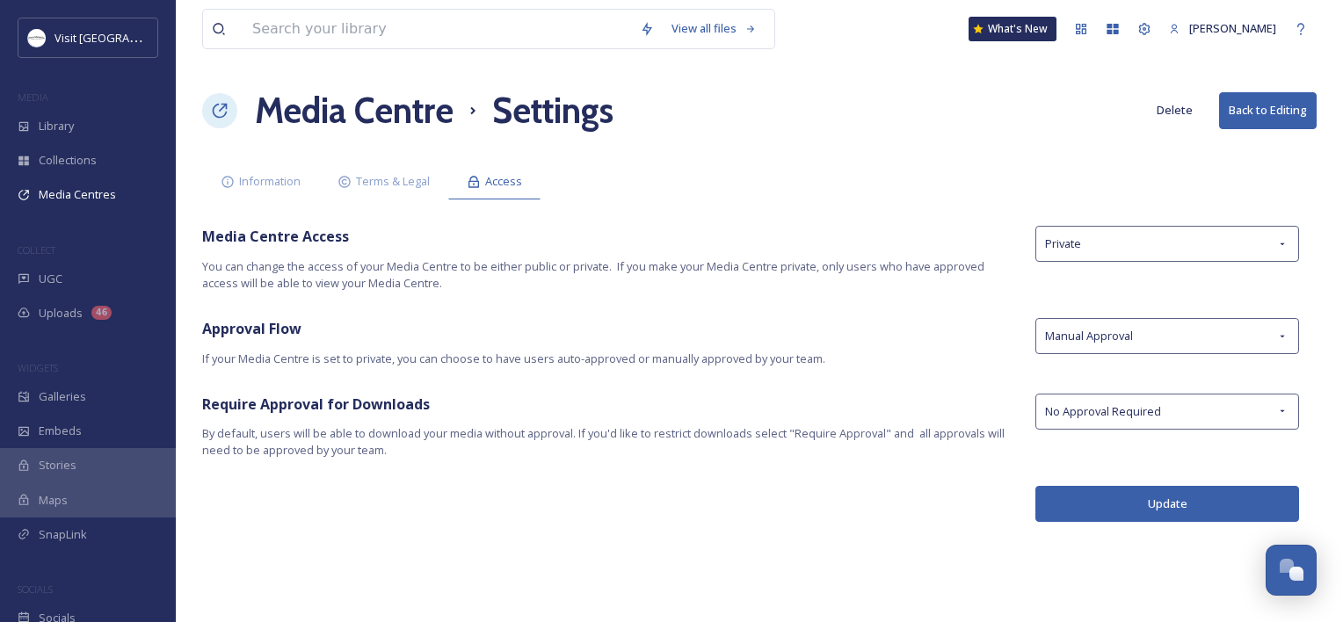
click at [337, 109] on h1 "Media Centre" at bounding box center [354, 110] width 199 height 53
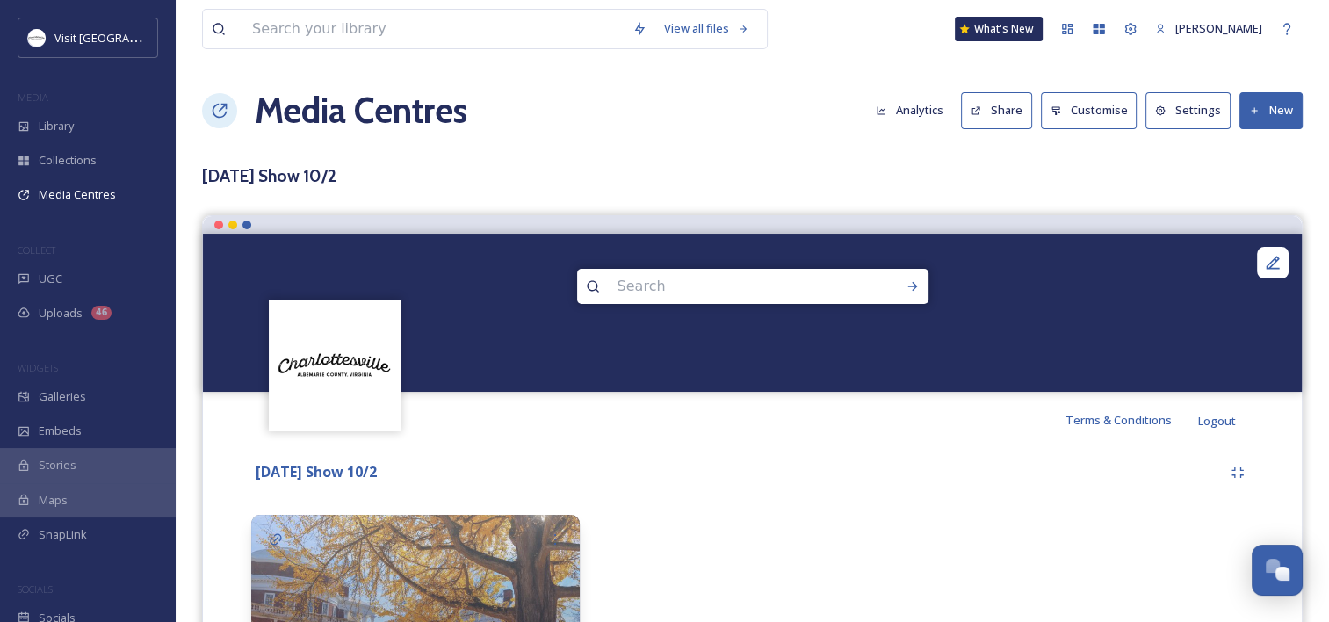
click at [337, 105] on h1 "Media Centres" at bounding box center [361, 110] width 213 height 53
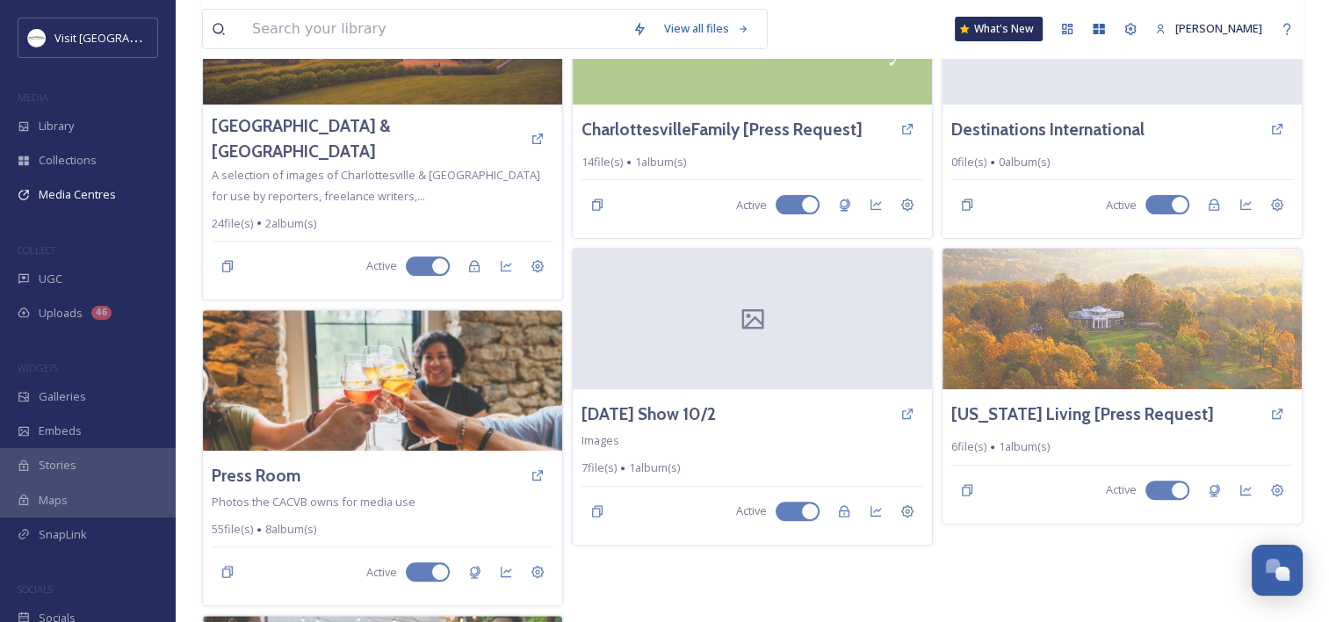
scroll to position [817, 0]
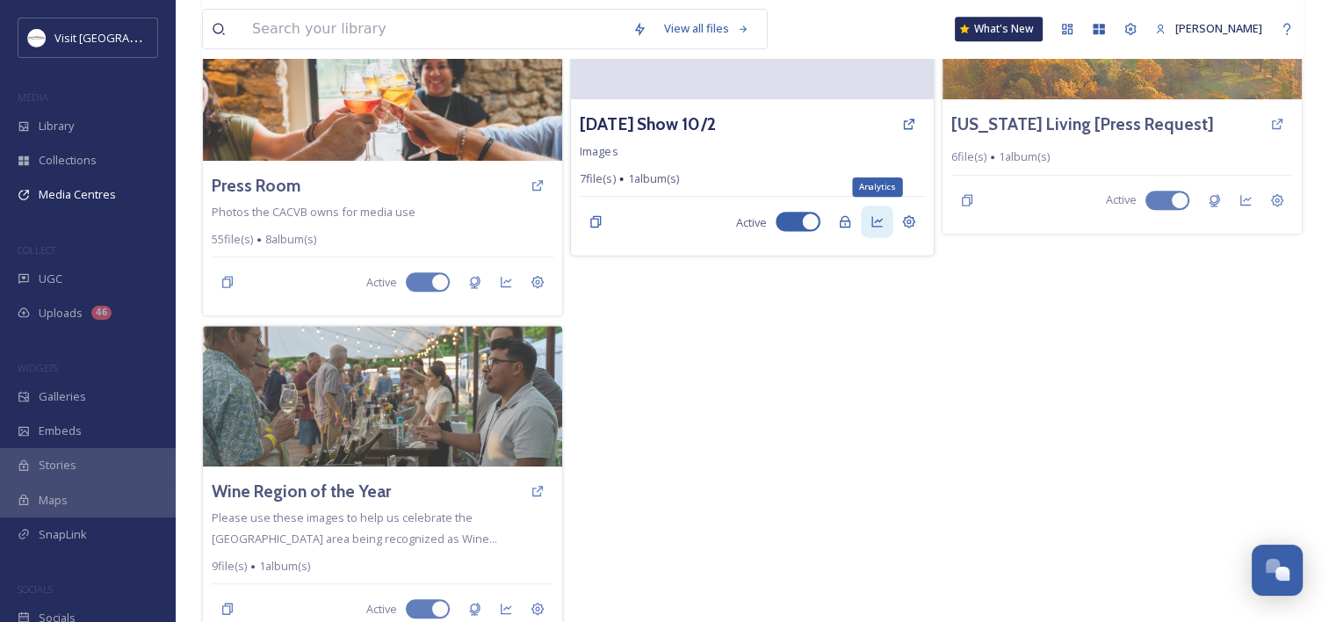
click at [872, 217] on icon at bounding box center [877, 222] width 11 height 11
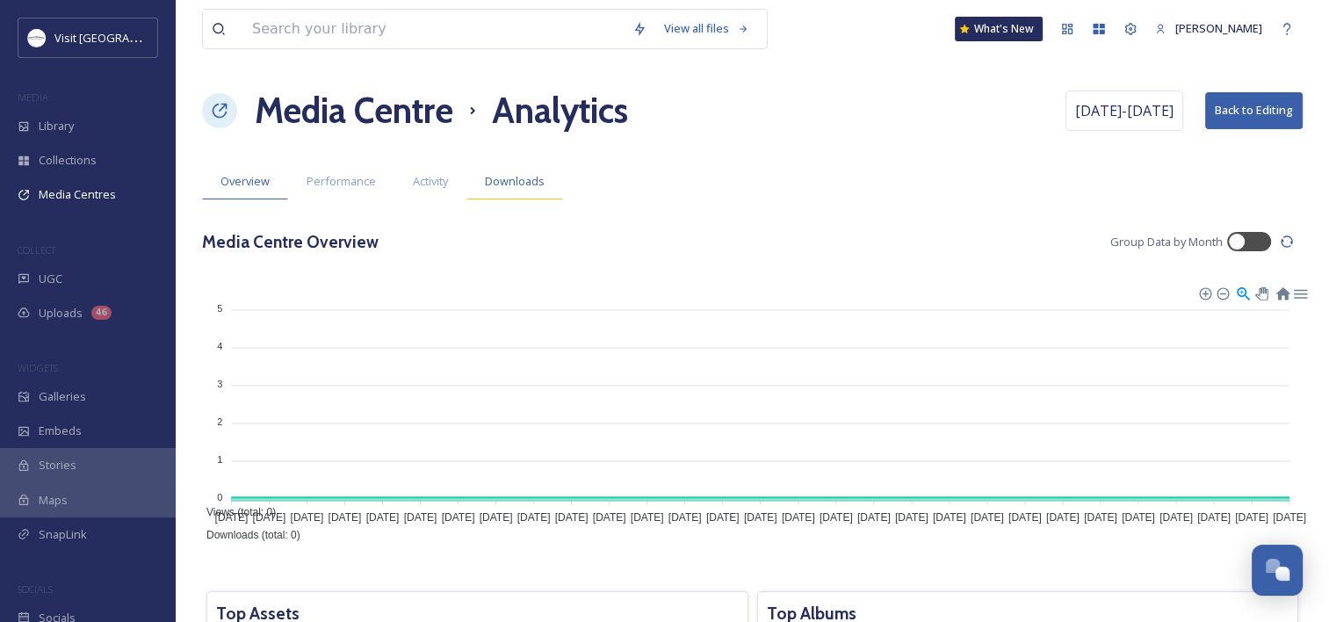
click at [544, 171] on div "Downloads" at bounding box center [515, 181] width 97 height 36
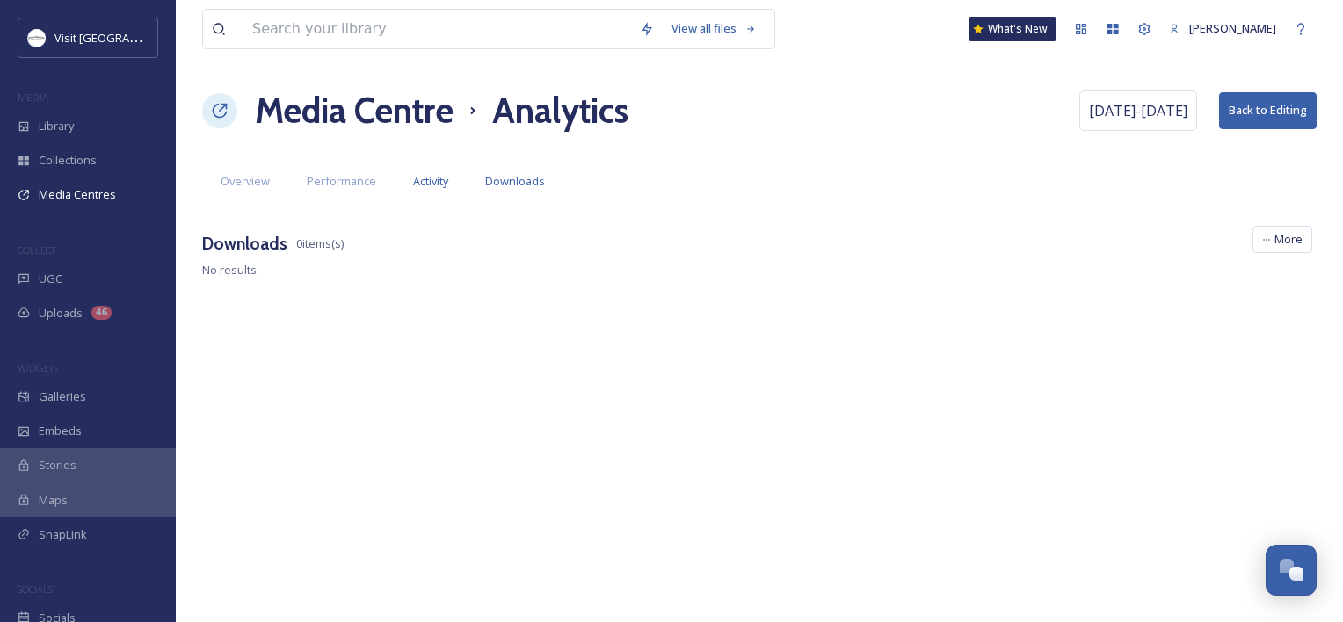
click at [438, 187] on span "Activity" at bounding box center [430, 181] width 35 height 17
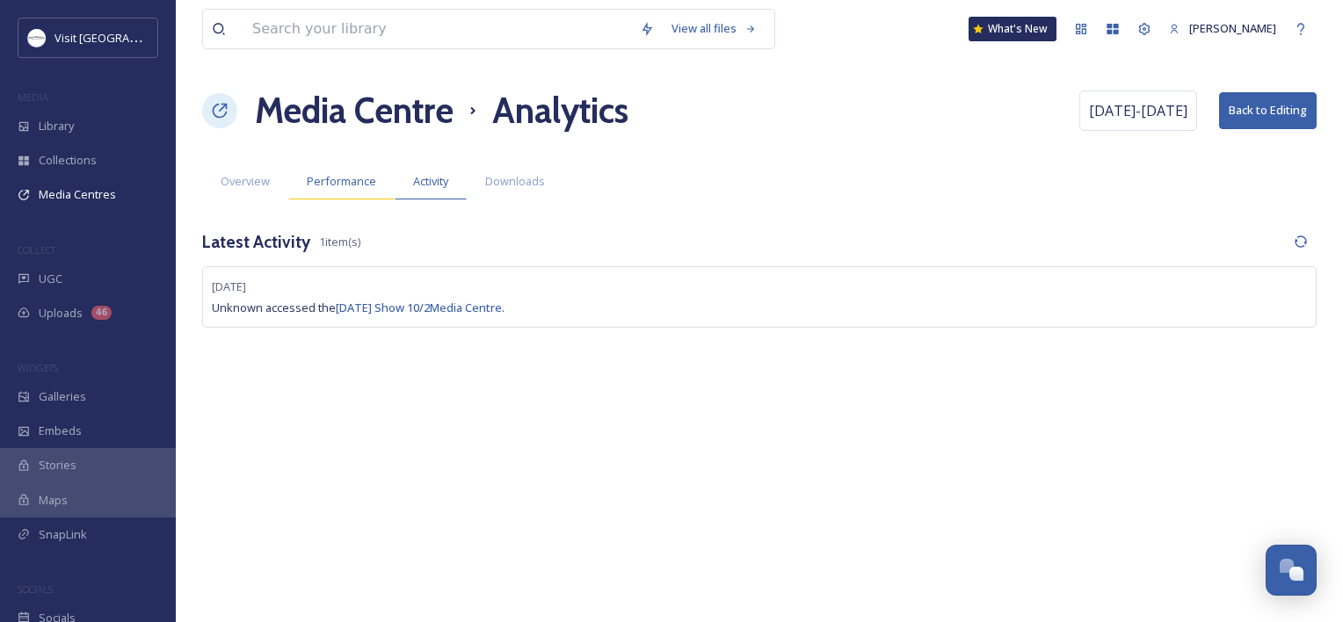
click at [336, 179] on span "Performance" at bounding box center [341, 181] width 69 height 17
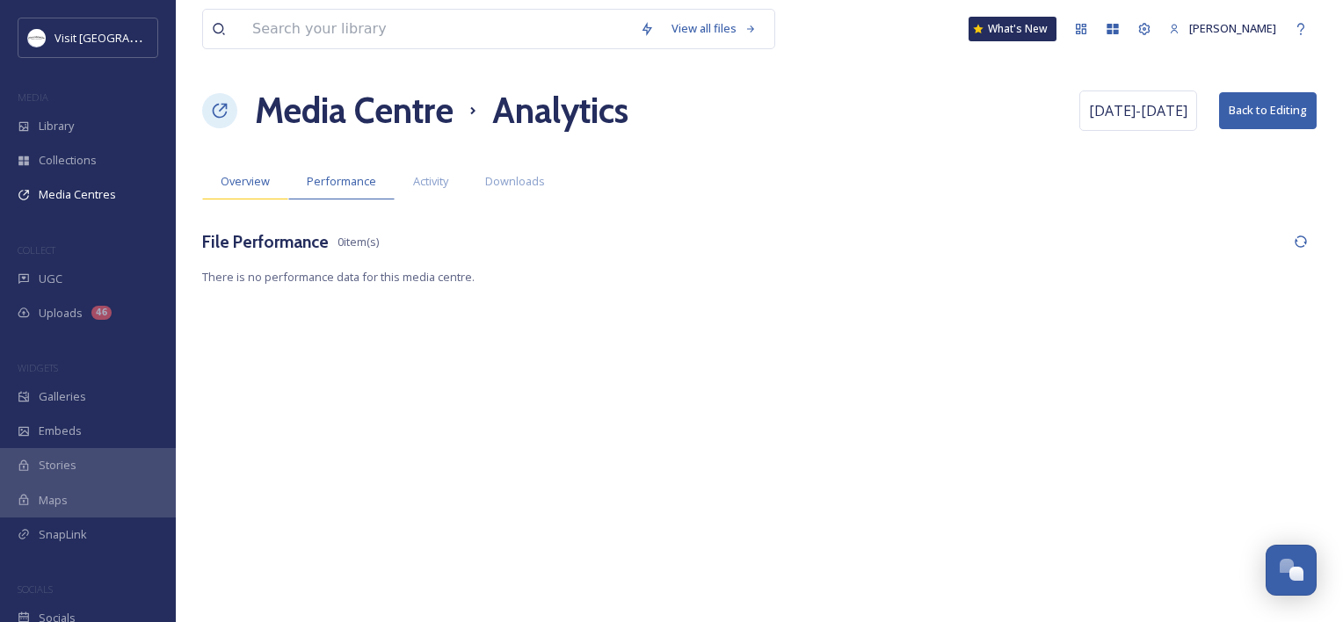
click at [229, 177] on span "Overview" at bounding box center [245, 181] width 49 height 17
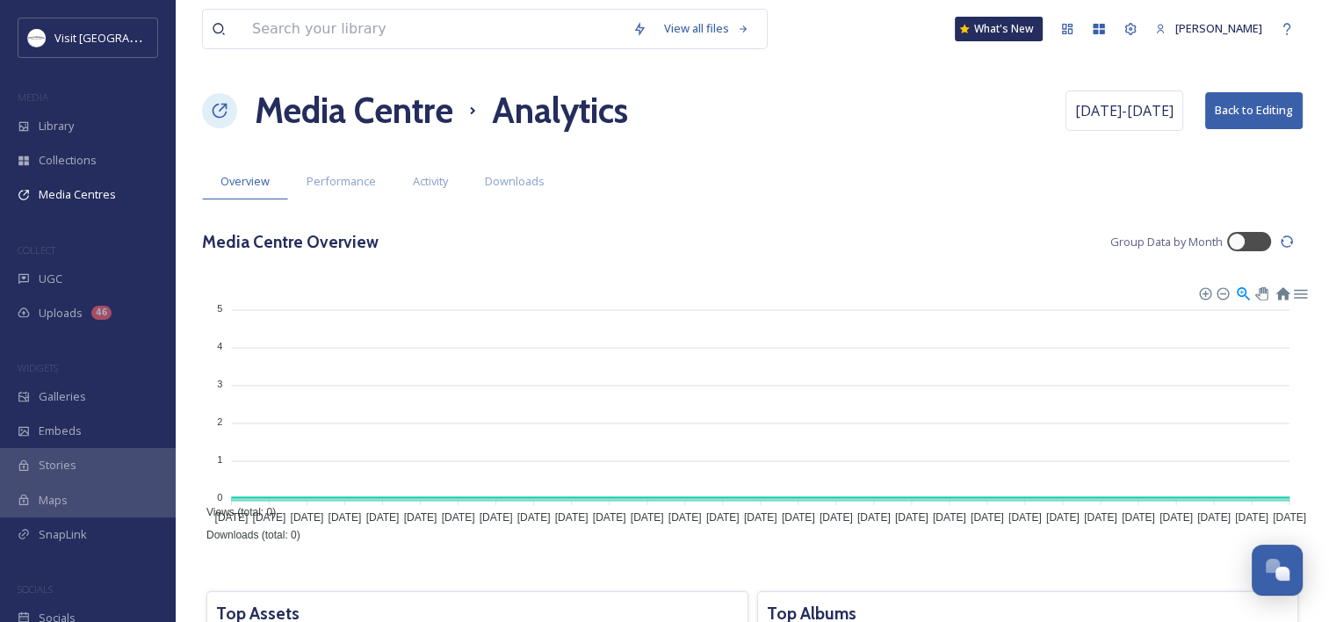
click at [375, 111] on h1 "Media Centre" at bounding box center [354, 110] width 199 height 53
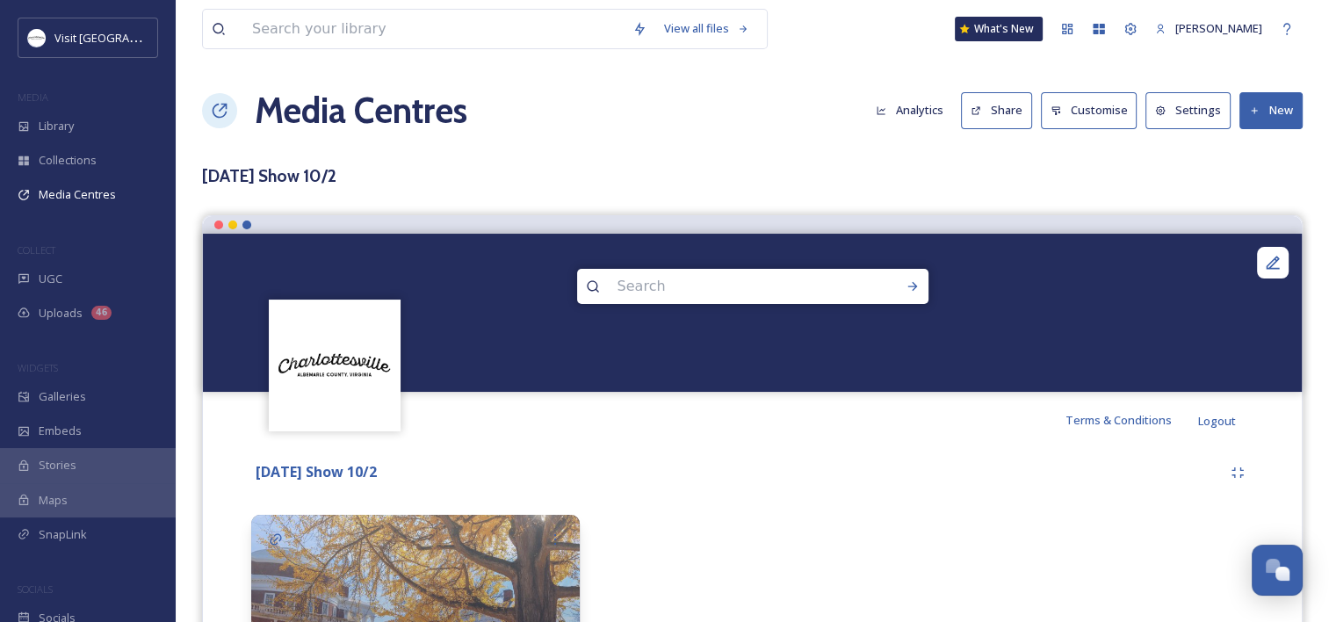
click at [373, 109] on h1 "Media Centres" at bounding box center [361, 110] width 213 height 53
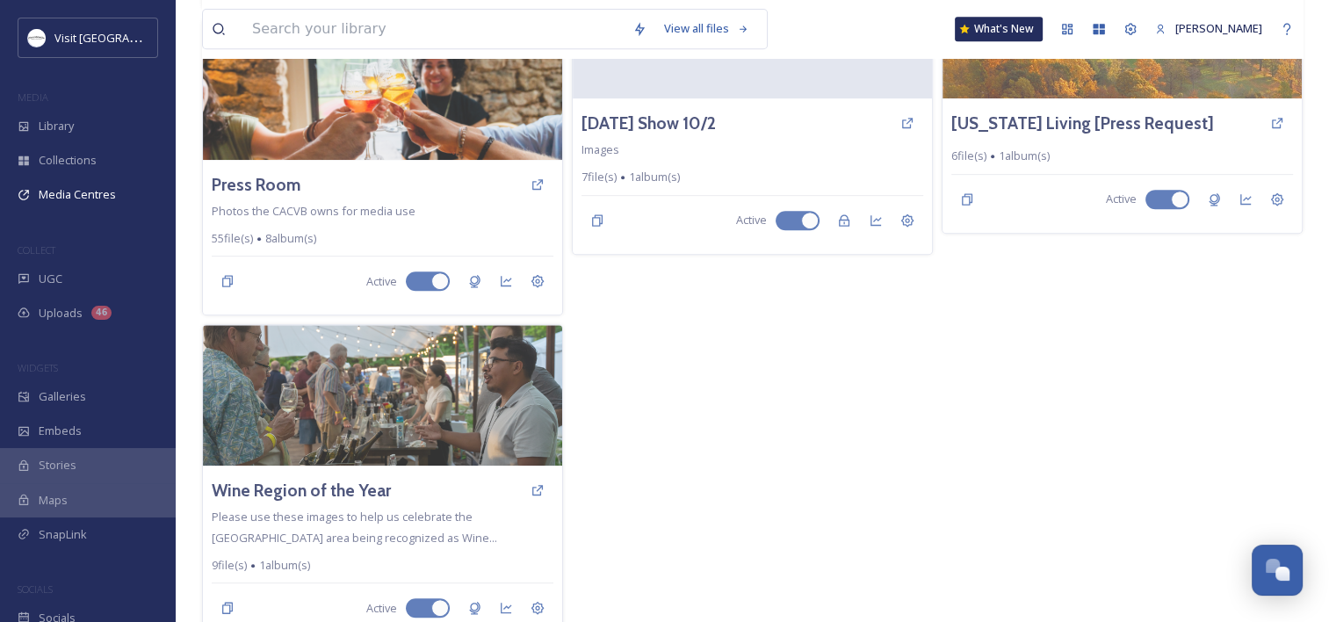
scroll to position [817, 0]
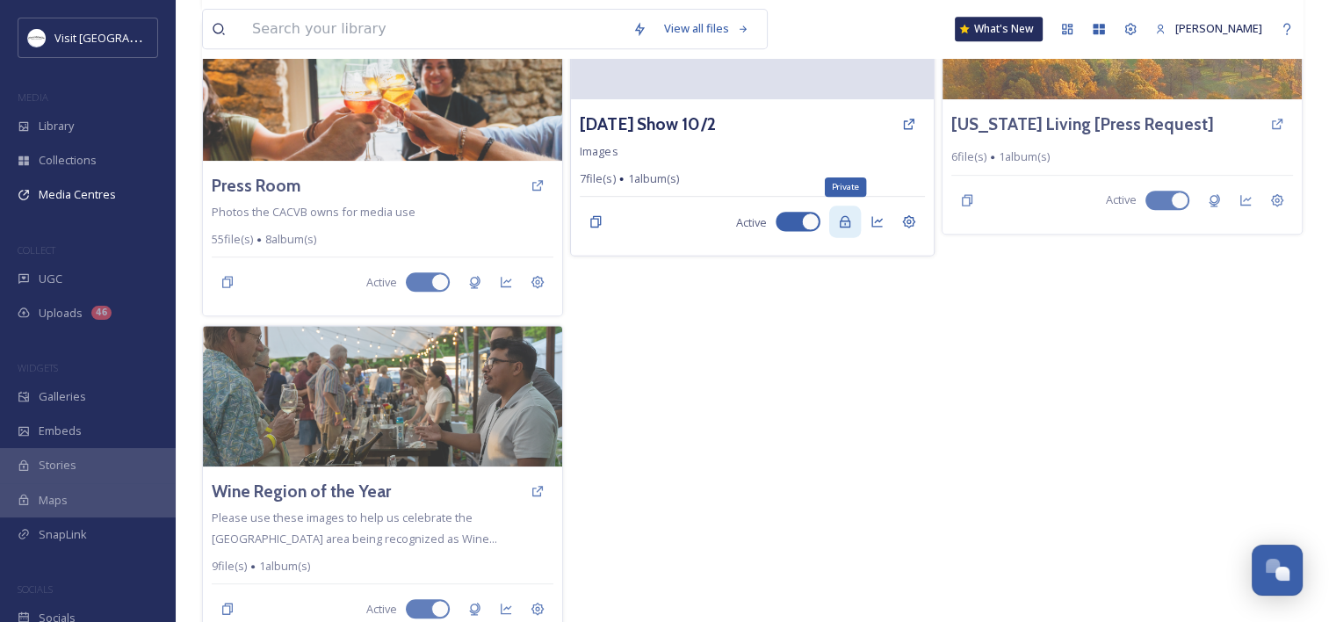
click at [847, 221] on icon at bounding box center [845, 222] width 14 height 14
click at [907, 220] on icon at bounding box center [908, 222] width 13 height 13
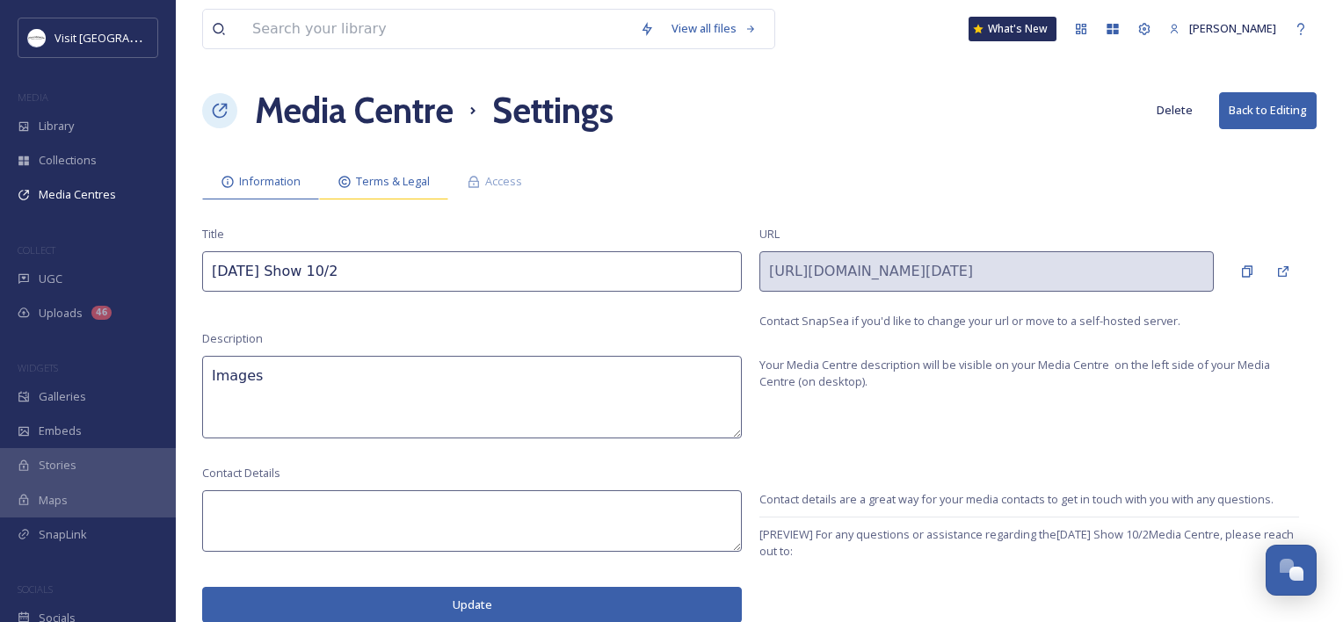
click at [402, 183] on span "Terms & Legal" at bounding box center [393, 181] width 74 height 17
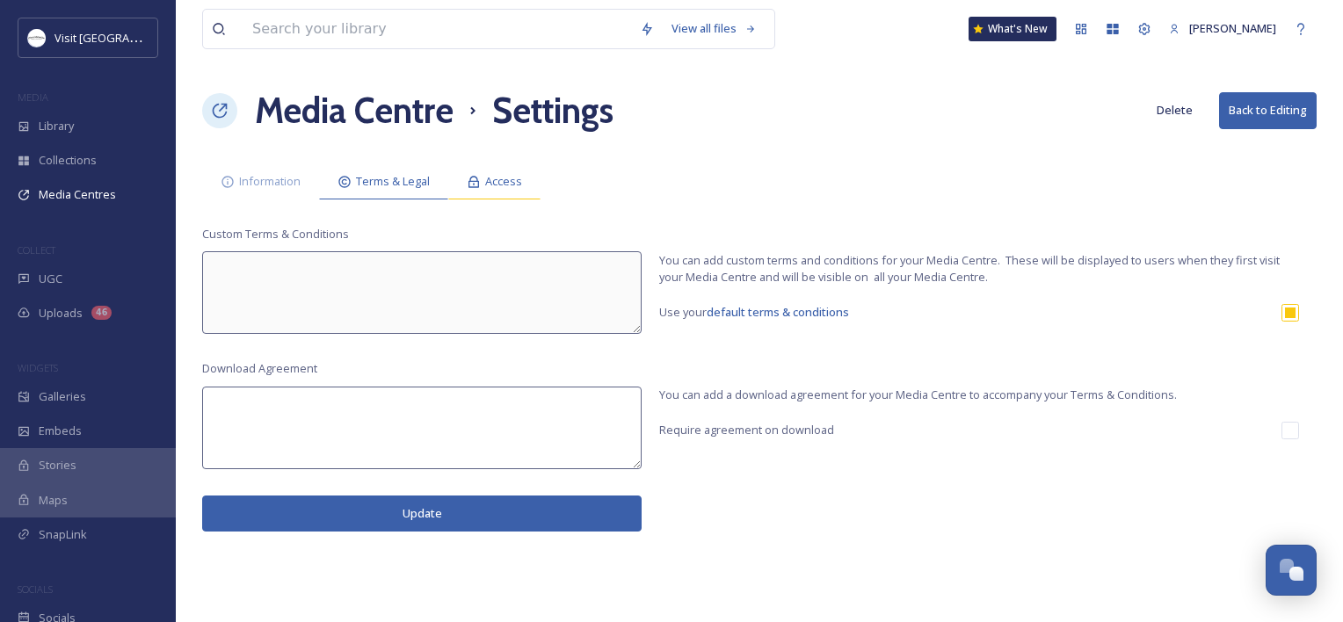
click at [496, 184] on span "Access" at bounding box center [503, 181] width 37 height 17
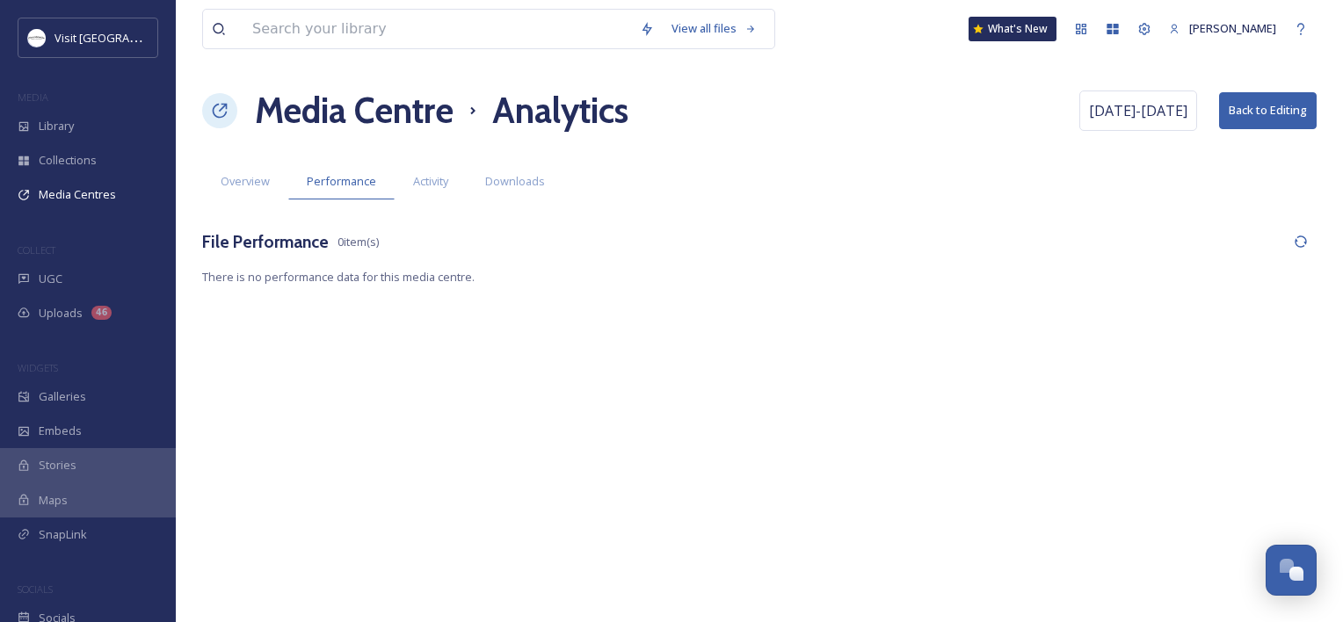
click at [445, 111] on h1 "Media Centre" at bounding box center [354, 110] width 199 height 53
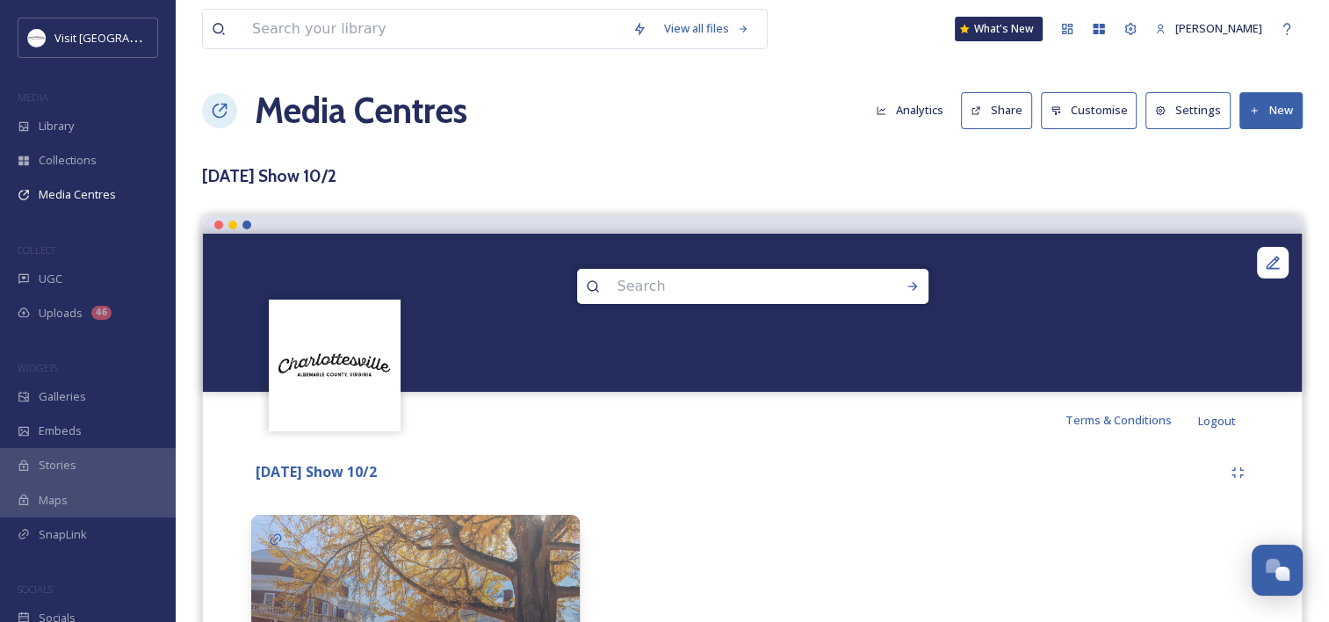
click at [322, 117] on h1 "Media Centres" at bounding box center [361, 110] width 213 height 53
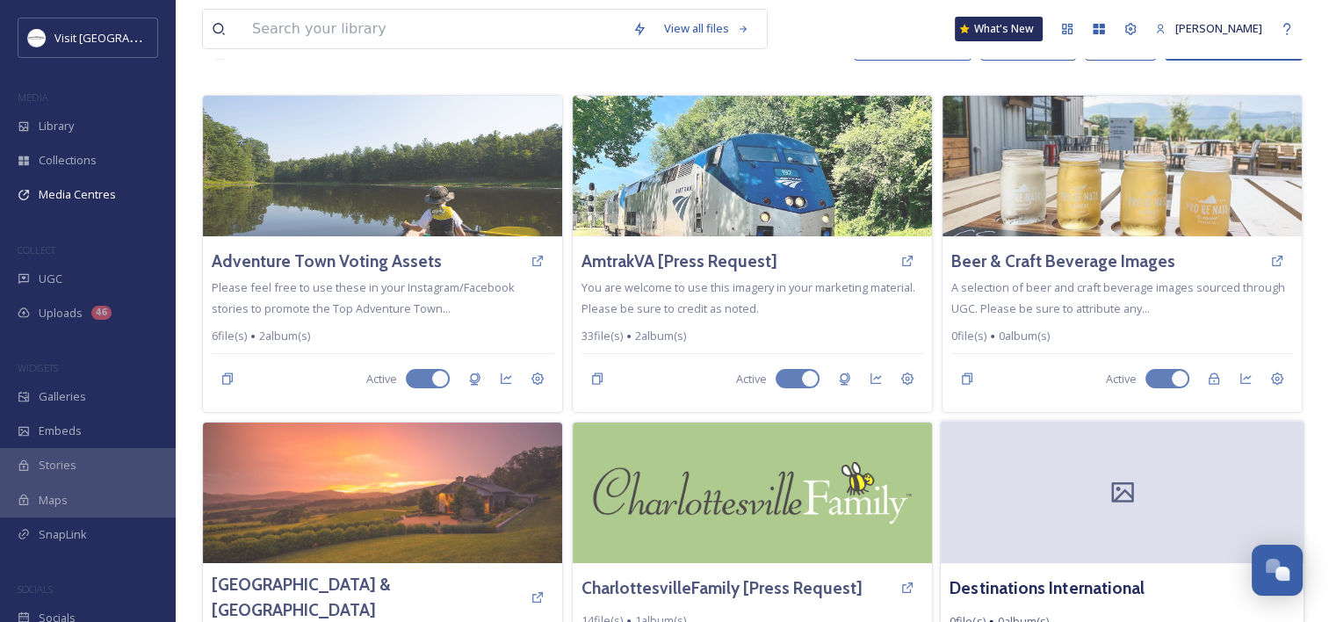
scroll to position [264, 0]
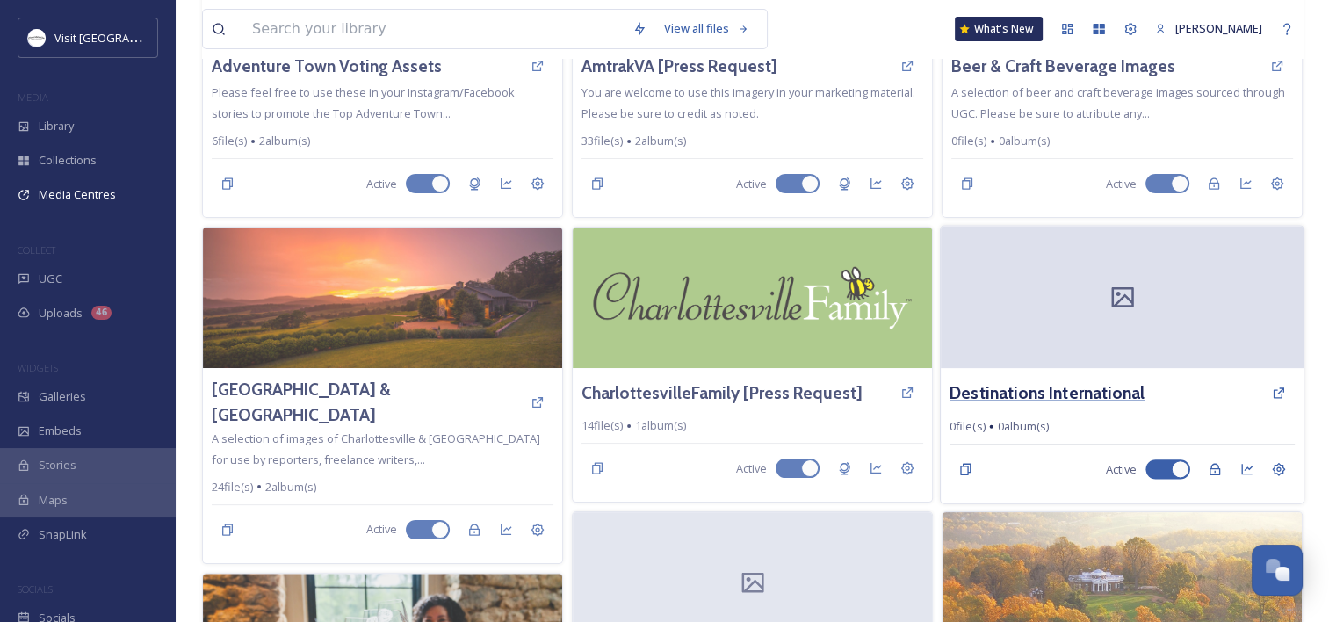
click at [1032, 389] on h3 "Destinations International" at bounding box center [1047, 392] width 195 height 25
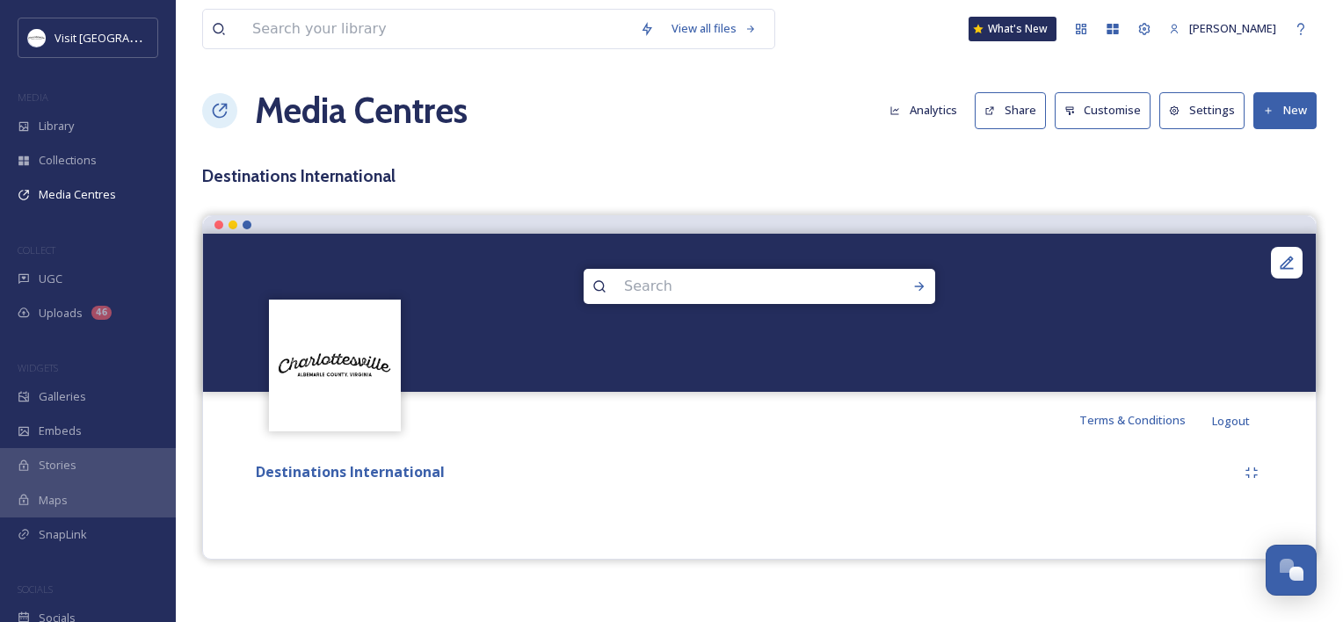
click at [1288, 120] on button "New" at bounding box center [1284, 110] width 63 height 36
click at [1269, 153] on span "Add Files" at bounding box center [1272, 151] width 47 height 17
click at [1276, 186] on span "Add Album" at bounding box center [1277, 185] width 57 height 17
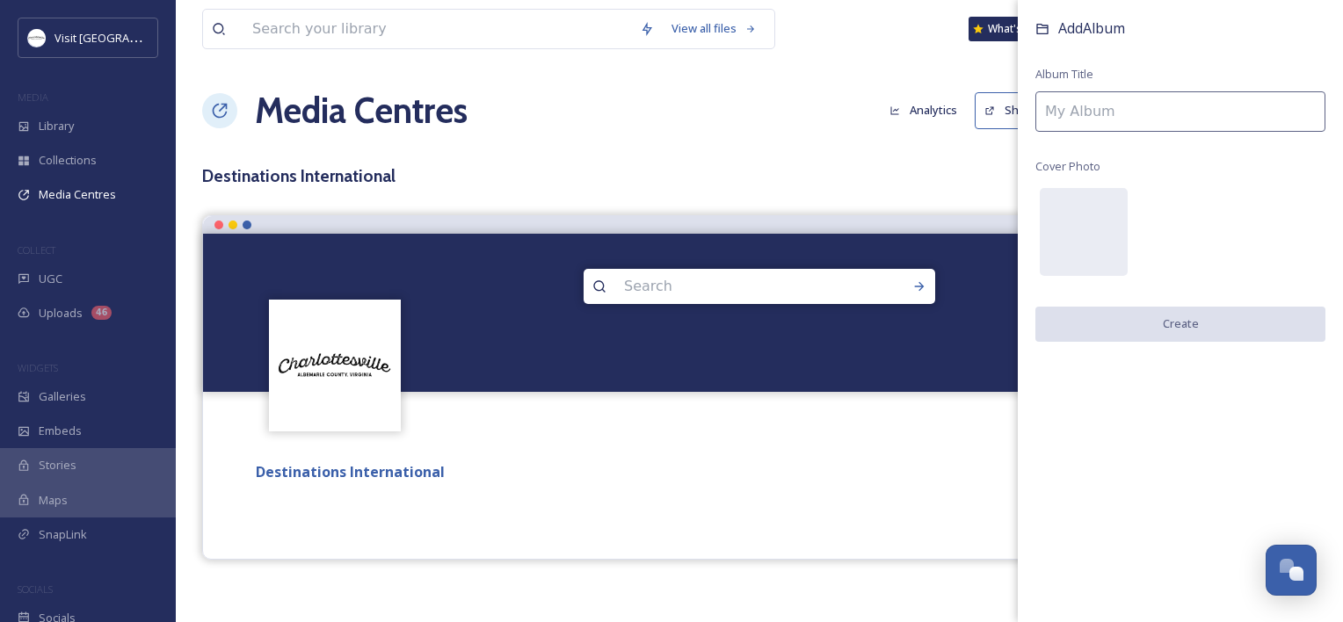
click at [1147, 112] on input at bounding box center [1180, 111] width 290 height 40
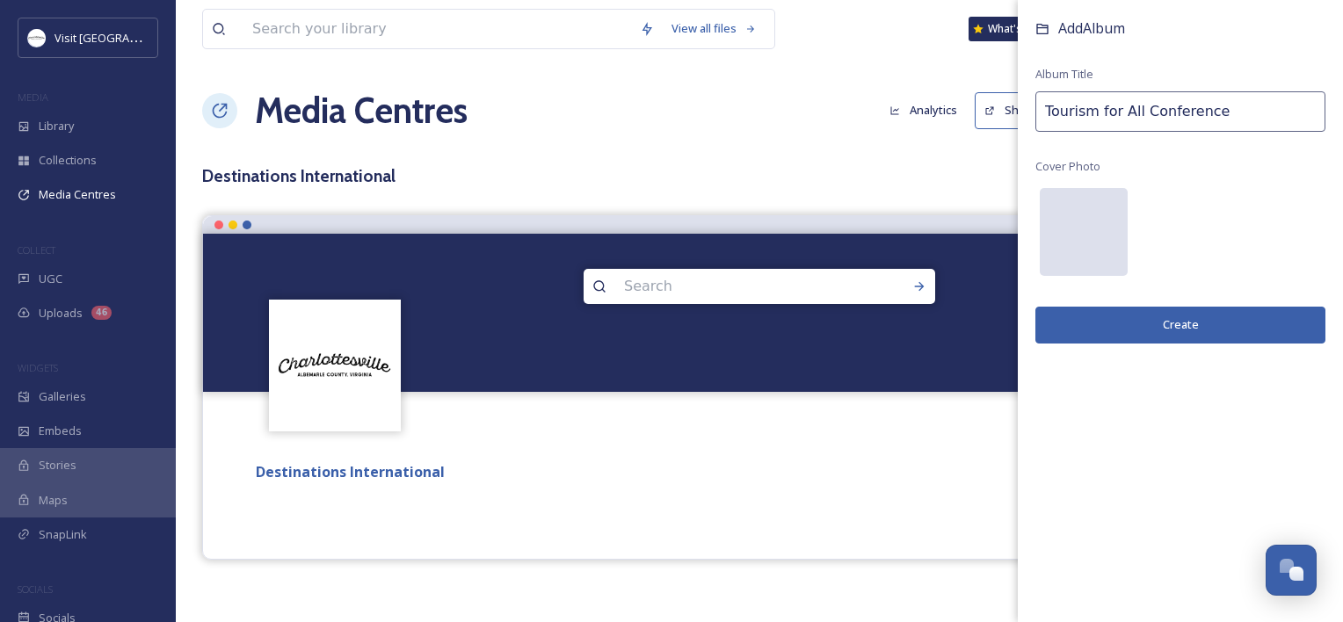
type input "Tourism for All Conference"
click at [1114, 223] on div at bounding box center [1083, 232] width 88 height 88
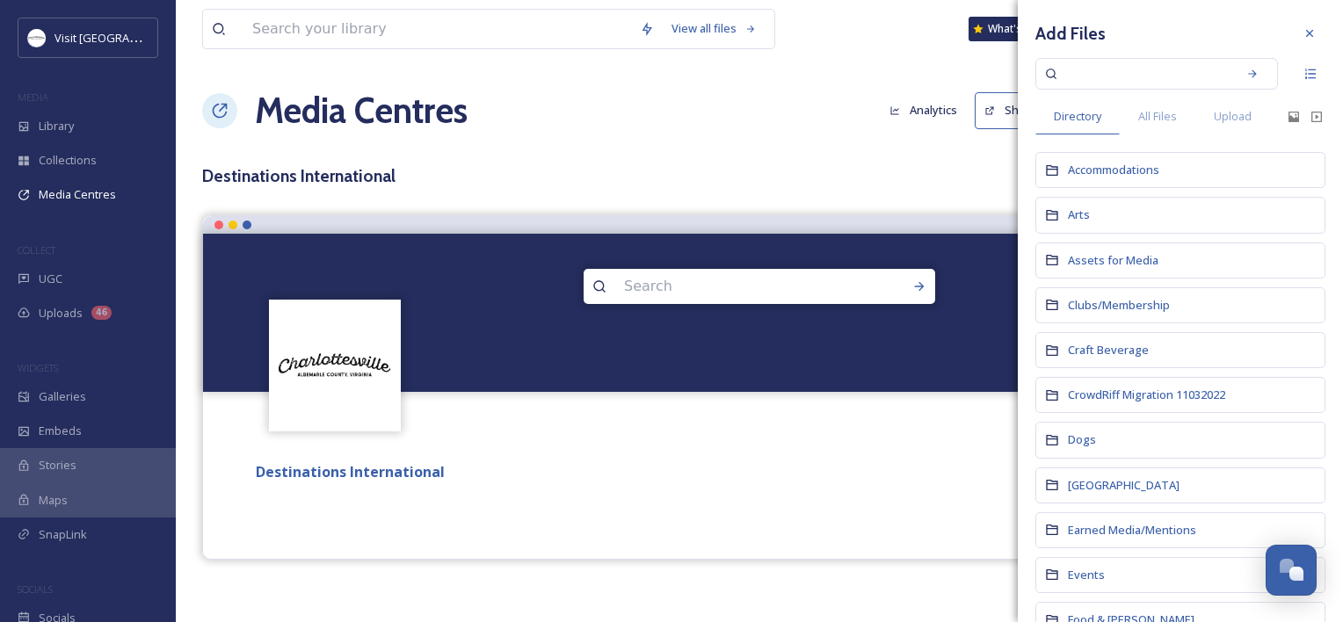
click at [1139, 74] on input at bounding box center [1144, 73] width 166 height 39
type input "tourism"
type input "tourism for all"
click at [1248, 74] on icon at bounding box center [1252, 73] width 8 height 8
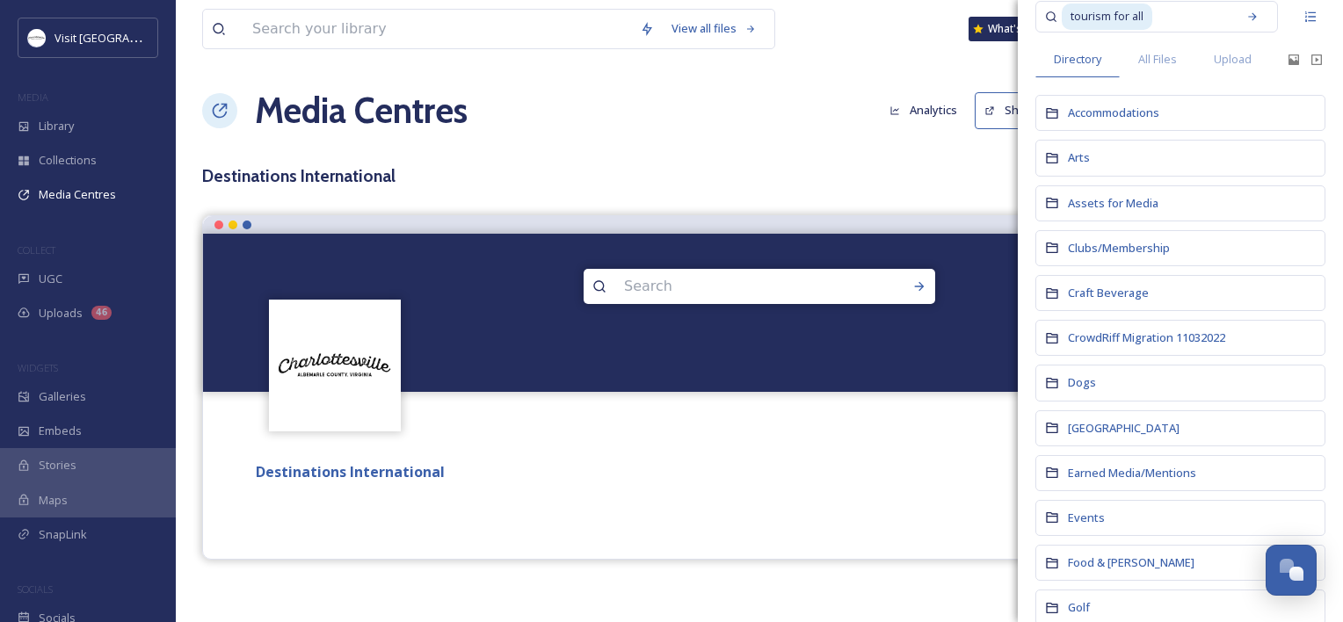
scroll to position [88, 0]
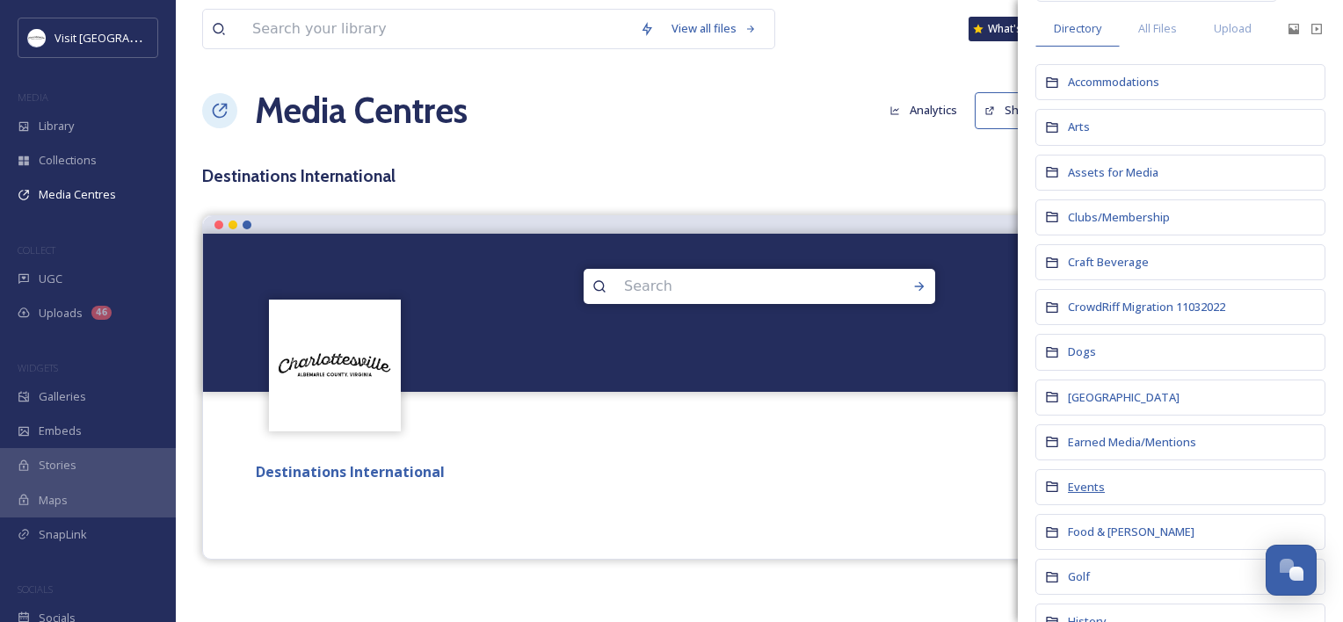
click at [1082, 481] on span "Events" at bounding box center [1086, 487] width 37 height 16
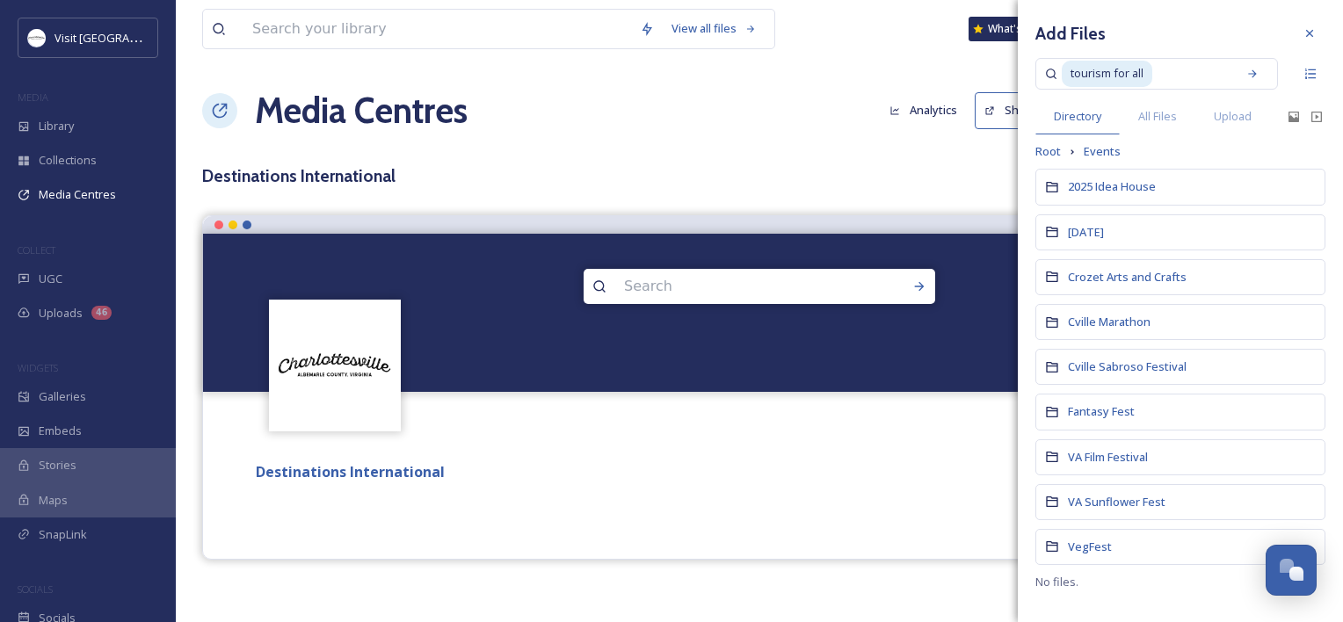
click at [1162, 80] on input at bounding box center [1191, 73] width 74 height 39
click at [1171, 113] on span "All Files" at bounding box center [1157, 116] width 39 height 17
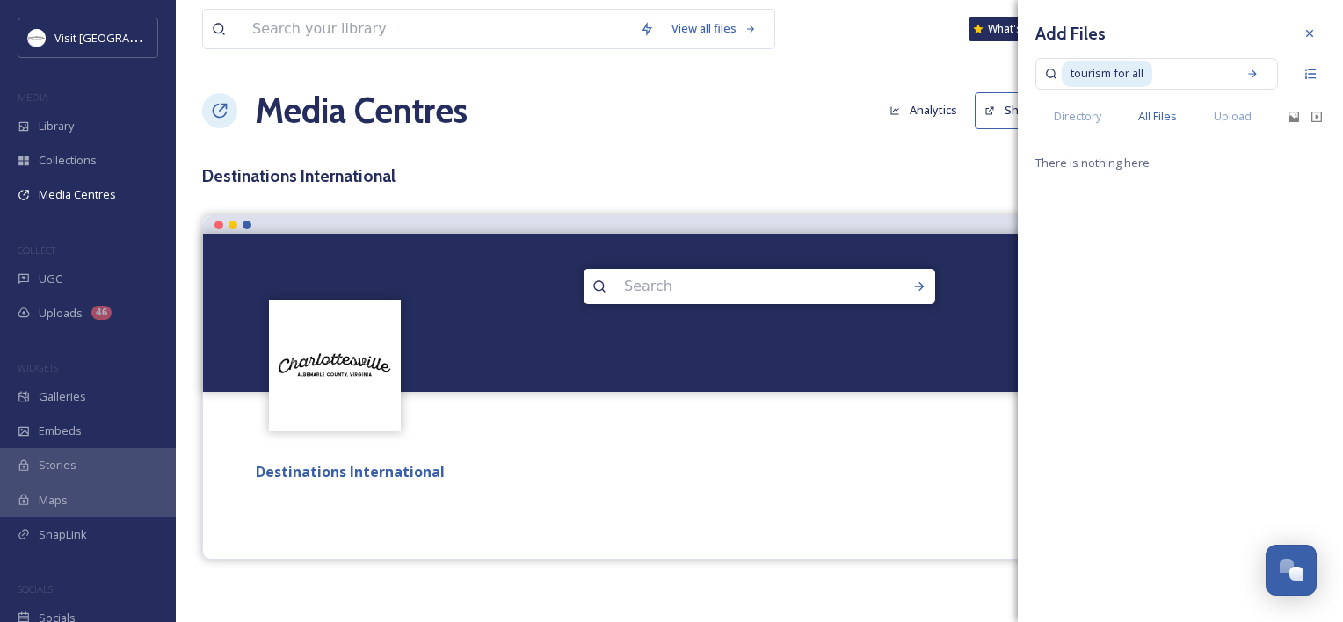
click at [1166, 74] on input at bounding box center [1191, 73] width 74 height 39
click at [1170, 74] on input at bounding box center [1191, 73] width 74 height 39
type input "t"
type input "TFA"
click at [1253, 76] on icon at bounding box center [1252, 74] width 12 height 12
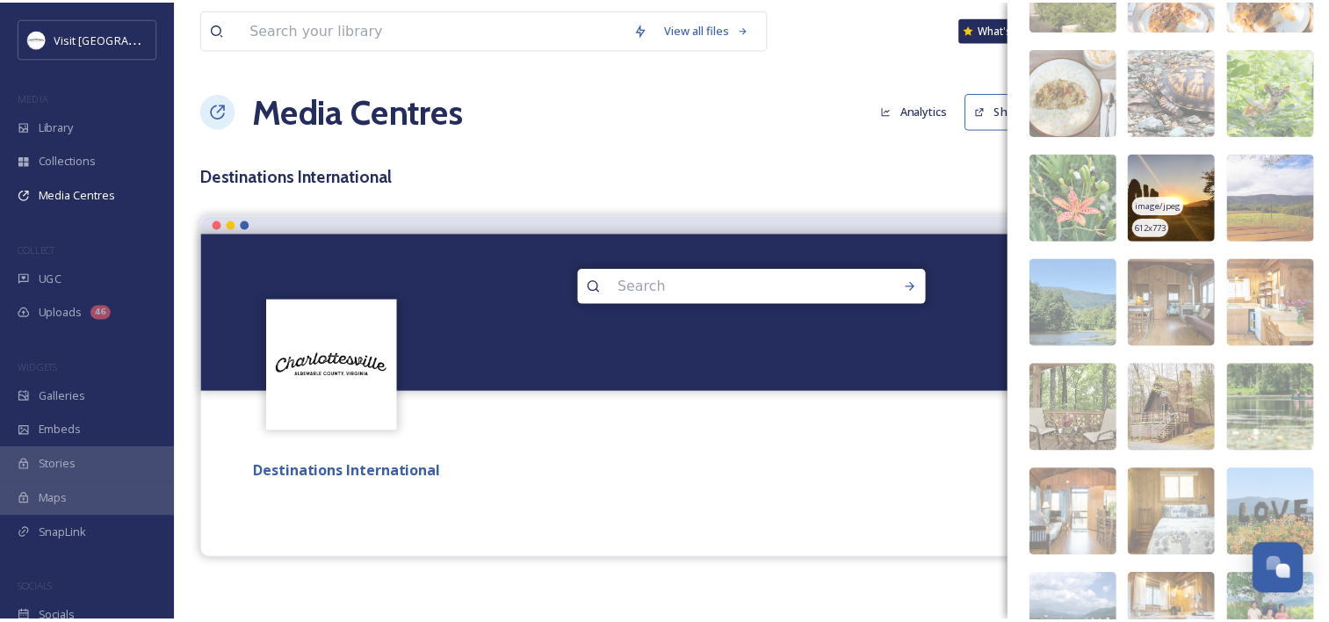
scroll to position [509, 0]
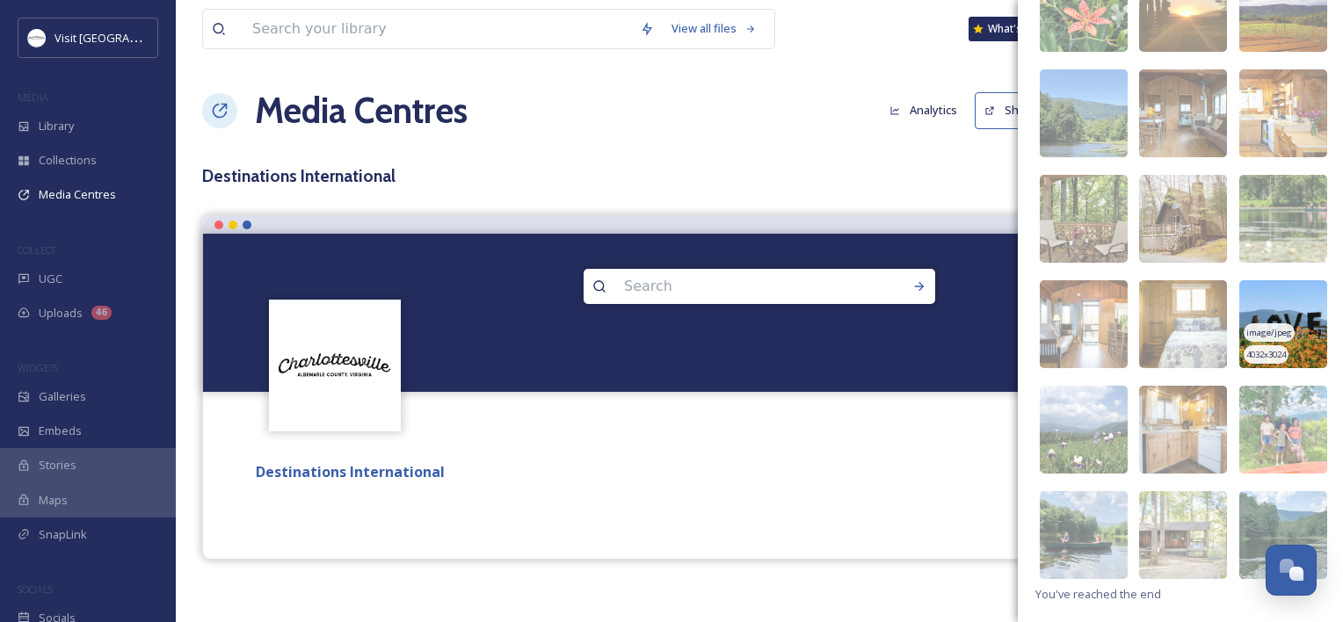
click at [1270, 292] on img at bounding box center [1283, 324] width 88 height 88
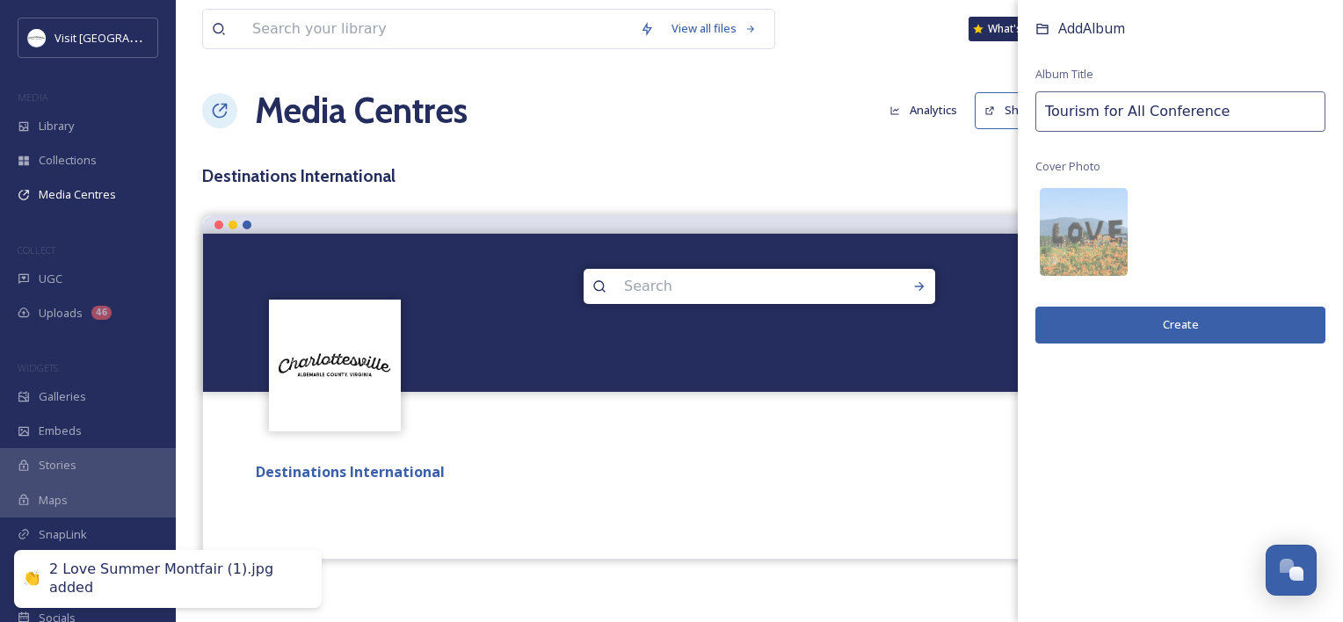
click at [1173, 329] on button "Create" at bounding box center [1180, 325] width 290 height 36
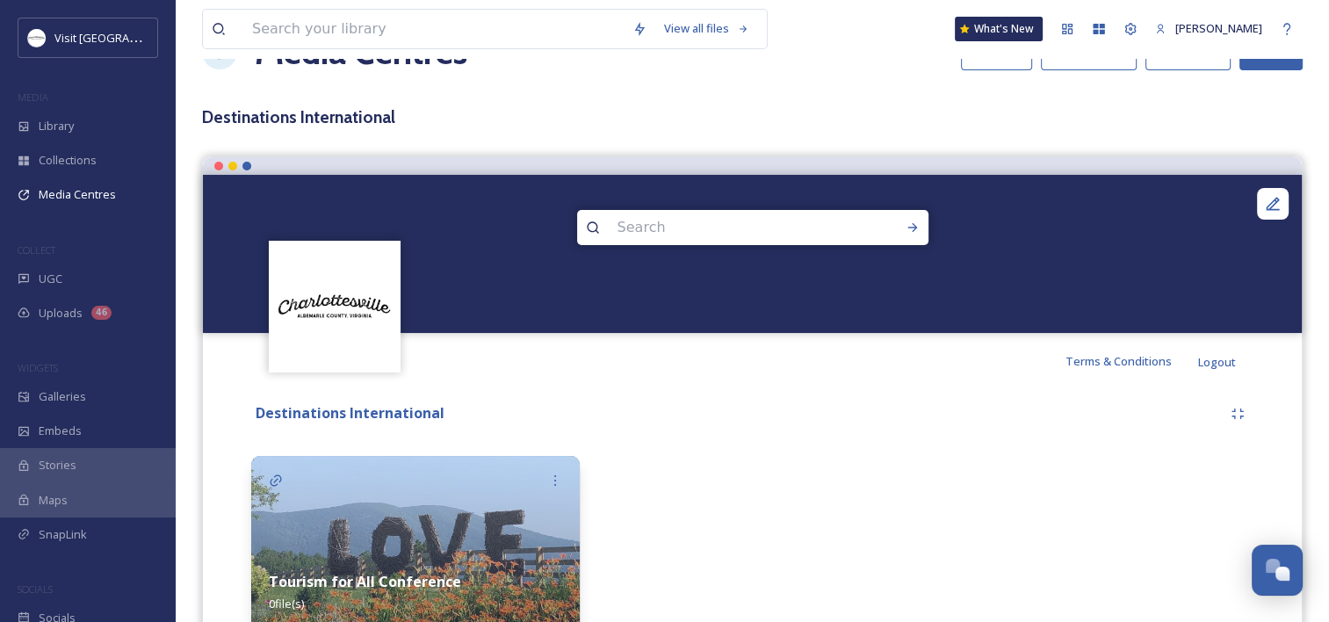
scroll to position [0, 0]
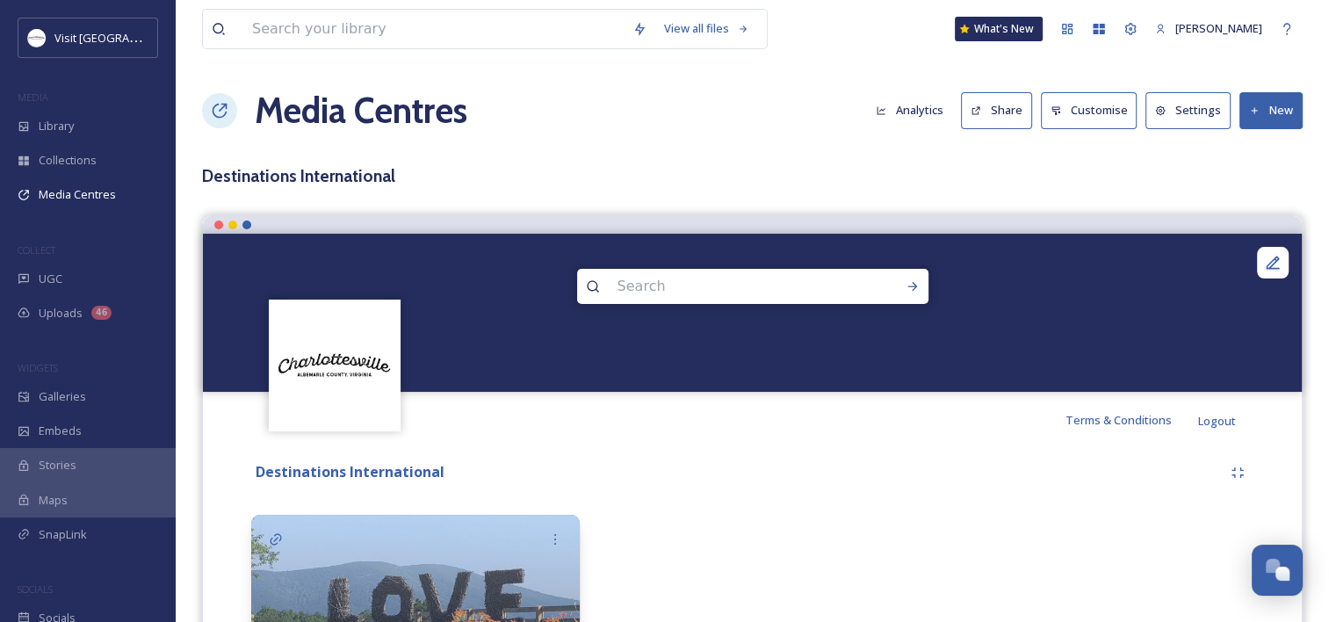
click at [1271, 104] on button "New" at bounding box center [1271, 110] width 63 height 36
click at [1249, 186] on span "Add Album" at bounding box center [1264, 185] width 57 height 17
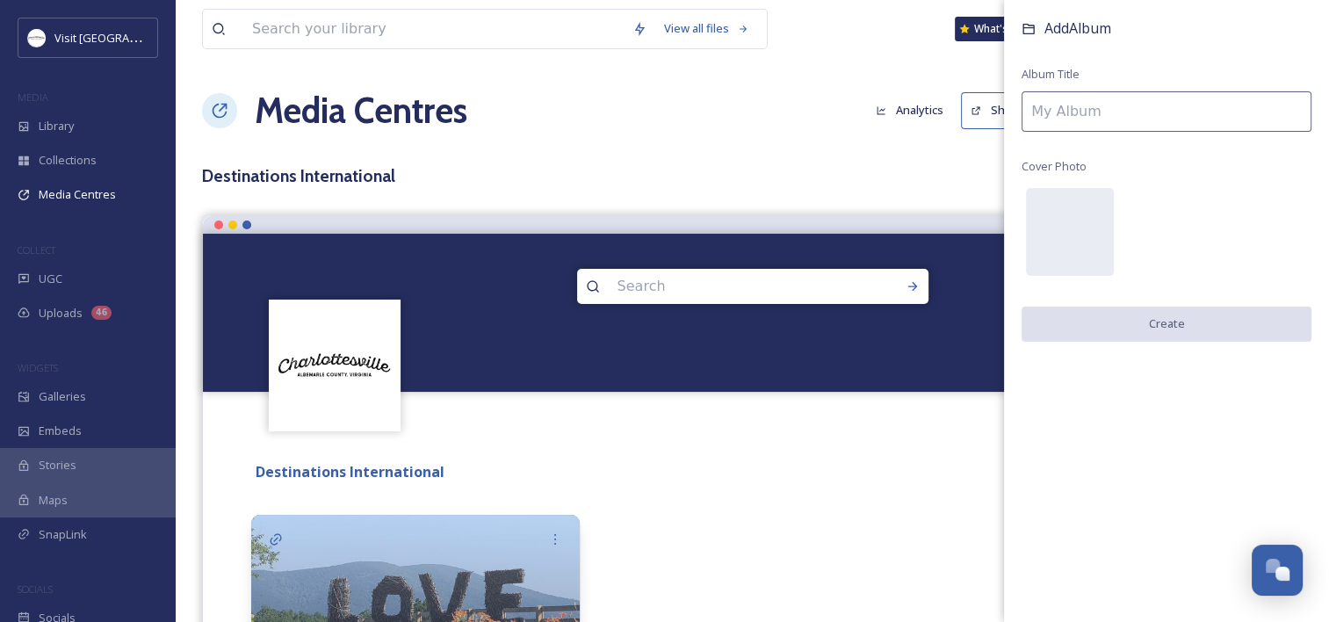
click at [1249, 186] on div "Add Album Album Title Cover Photo Create" at bounding box center [1166, 197] width 325 height 395
click at [1167, 123] on input at bounding box center [1167, 111] width 290 height 40
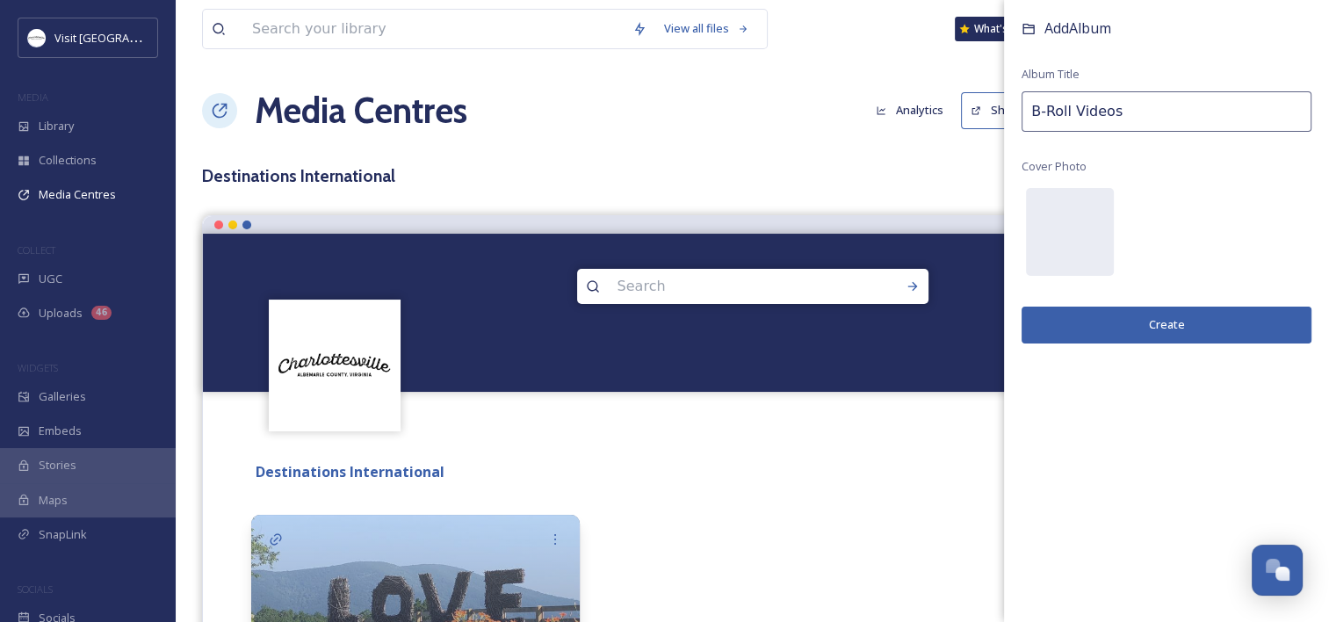
type input "B-Roll Videos"
click at [1162, 319] on button "Create" at bounding box center [1167, 325] width 290 height 36
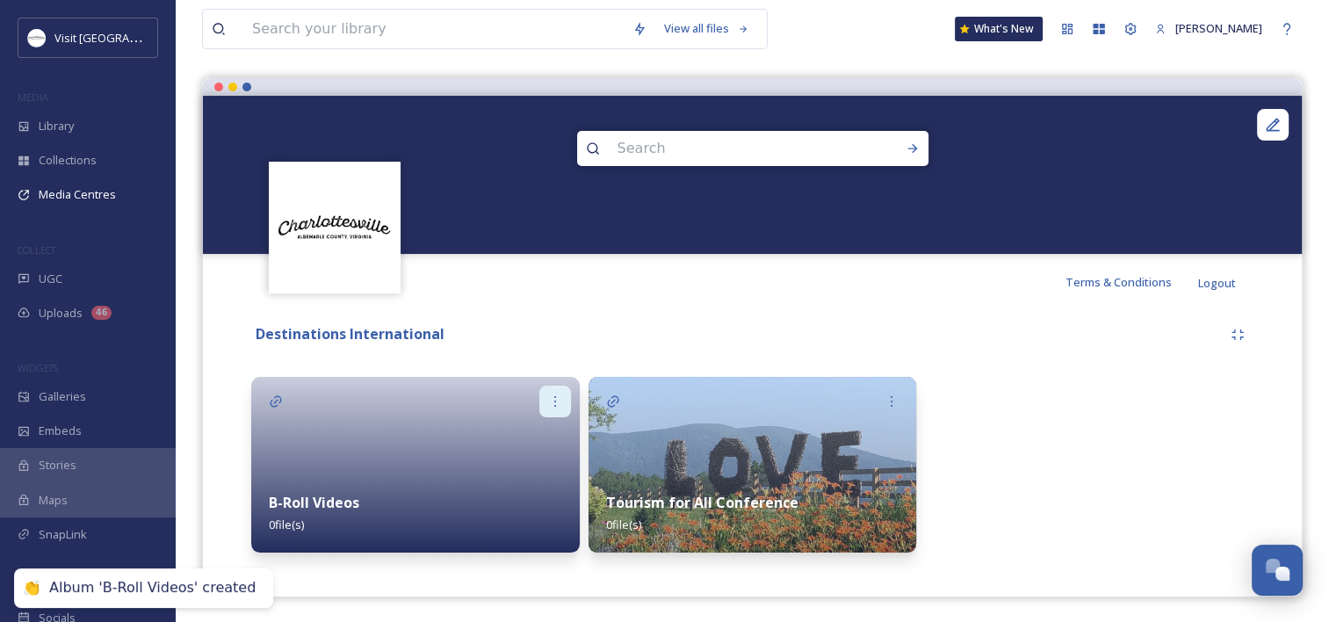
scroll to position [139, 0]
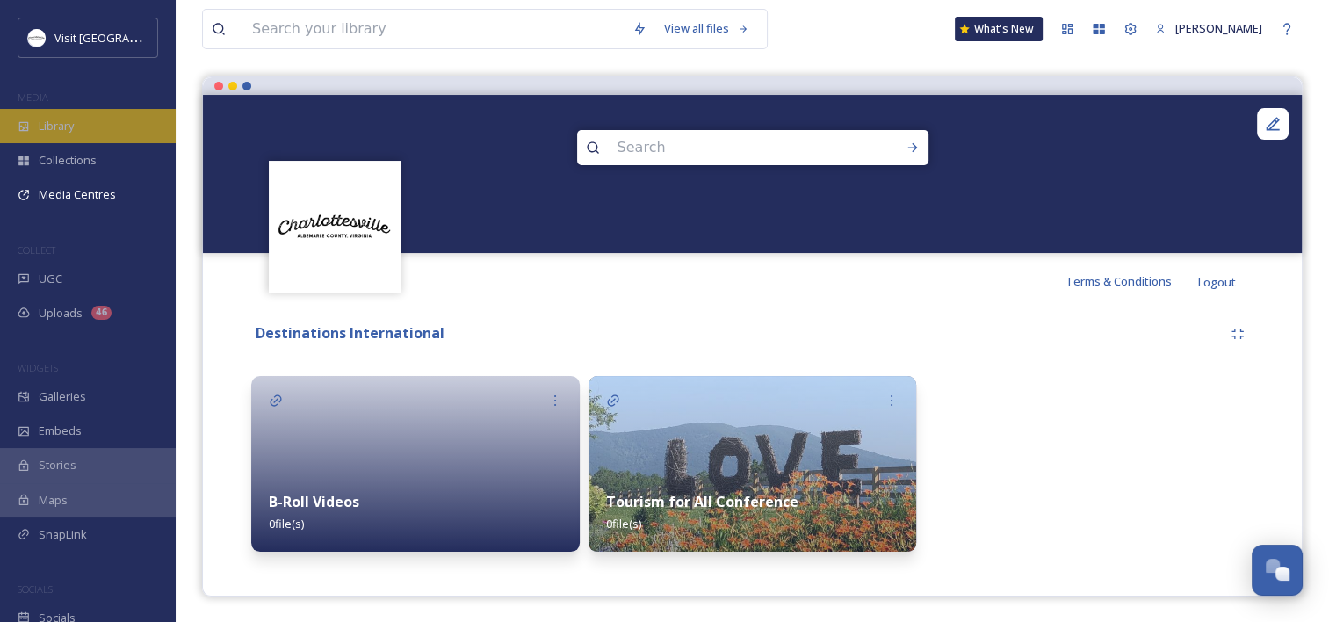
click at [69, 116] on div "Library" at bounding box center [88, 126] width 176 height 34
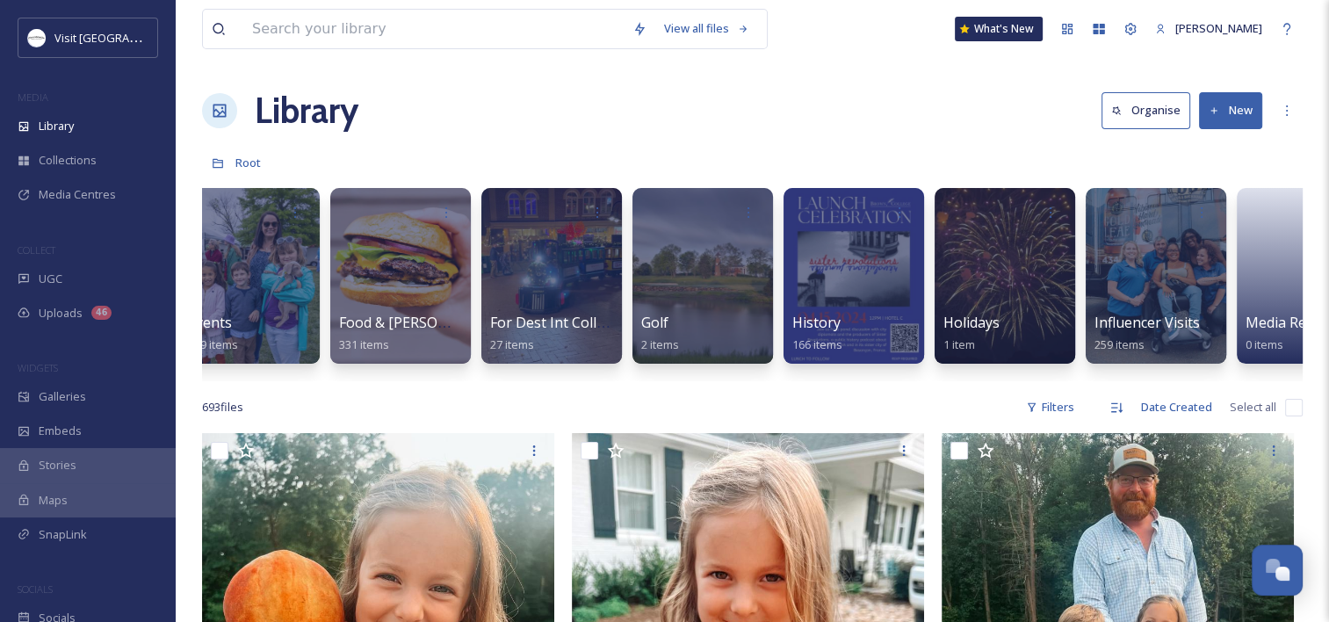
scroll to position [0, 1392]
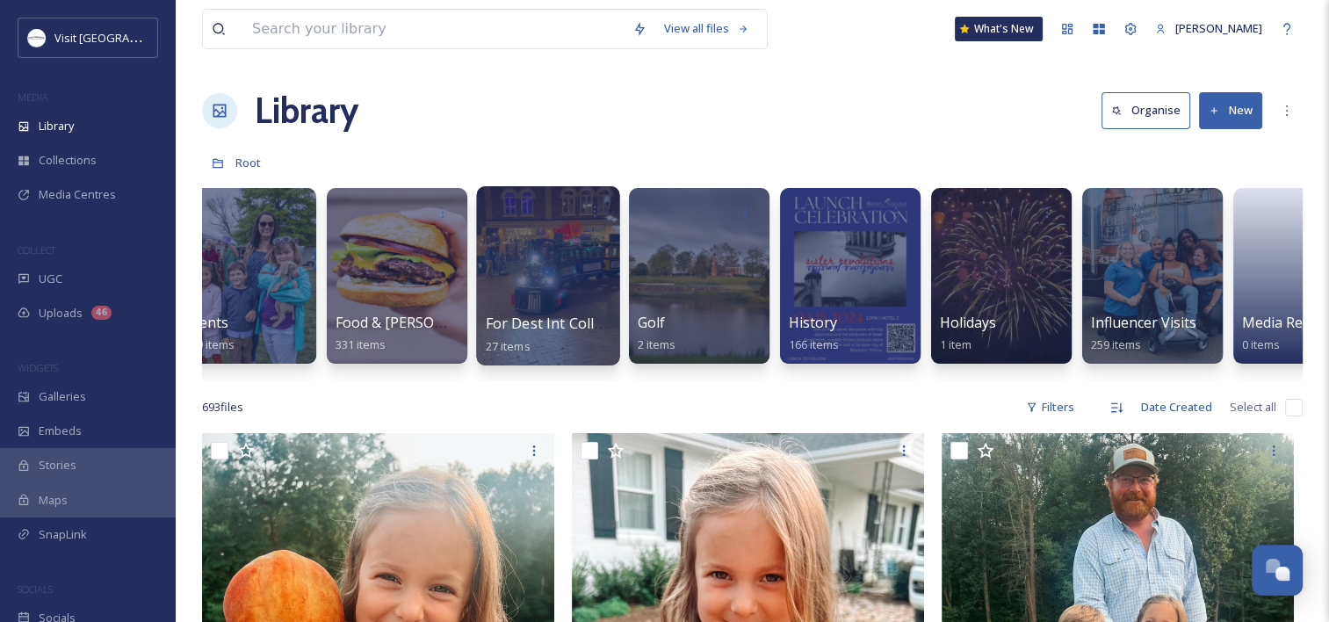
click at [506, 320] on span "For Dest Int Collection" at bounding box center [560, 323] width 149 height 19
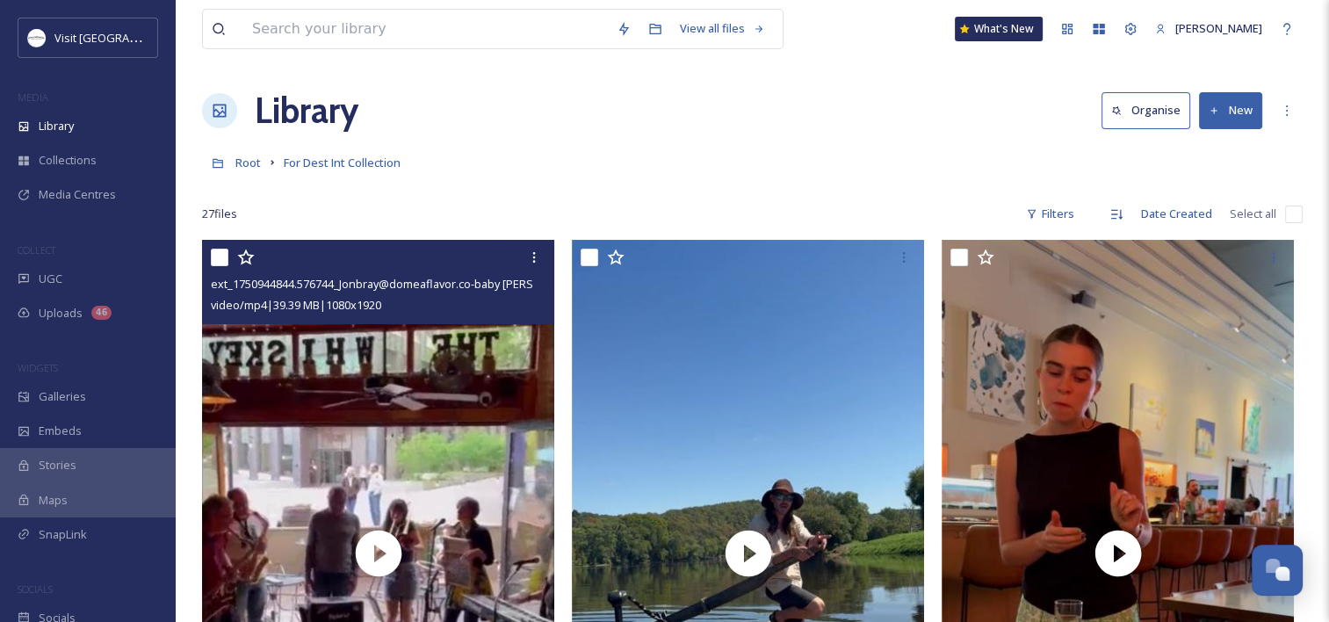
click at [217, 257] on input "checkbox" at bounding box center [220, 258] width 18 height 18
checkbox input "true"
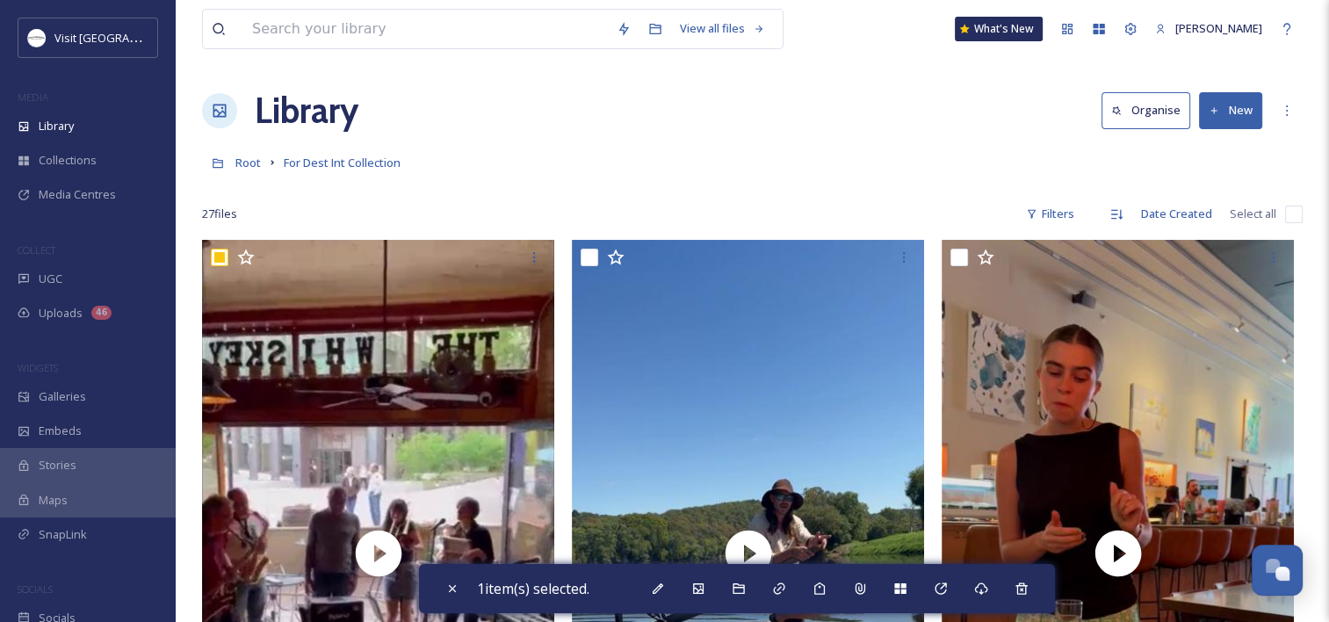
drag, startPoint x: 1293, startPoint y: 213, endPoint x: 1282, endPoint y: 228, distance: 18.8
click at [1294, 214] on input "checkbox" at bounding box center [1294, 215] width 18 height 18
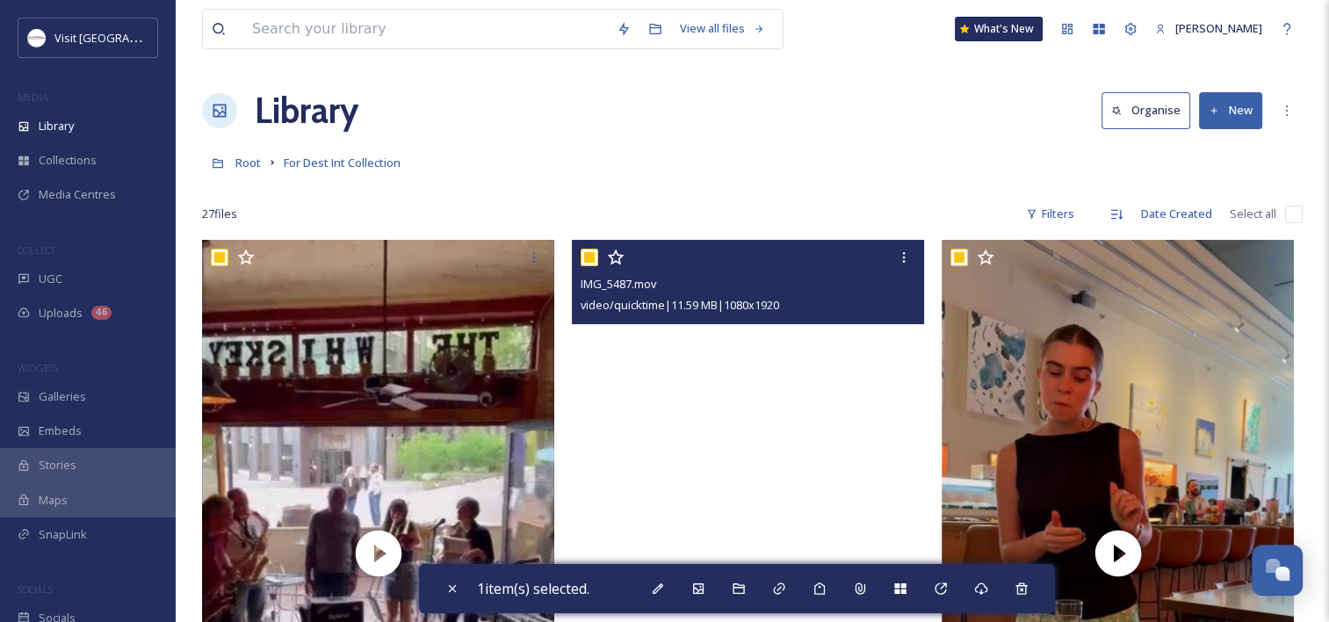
checkbox input "true"
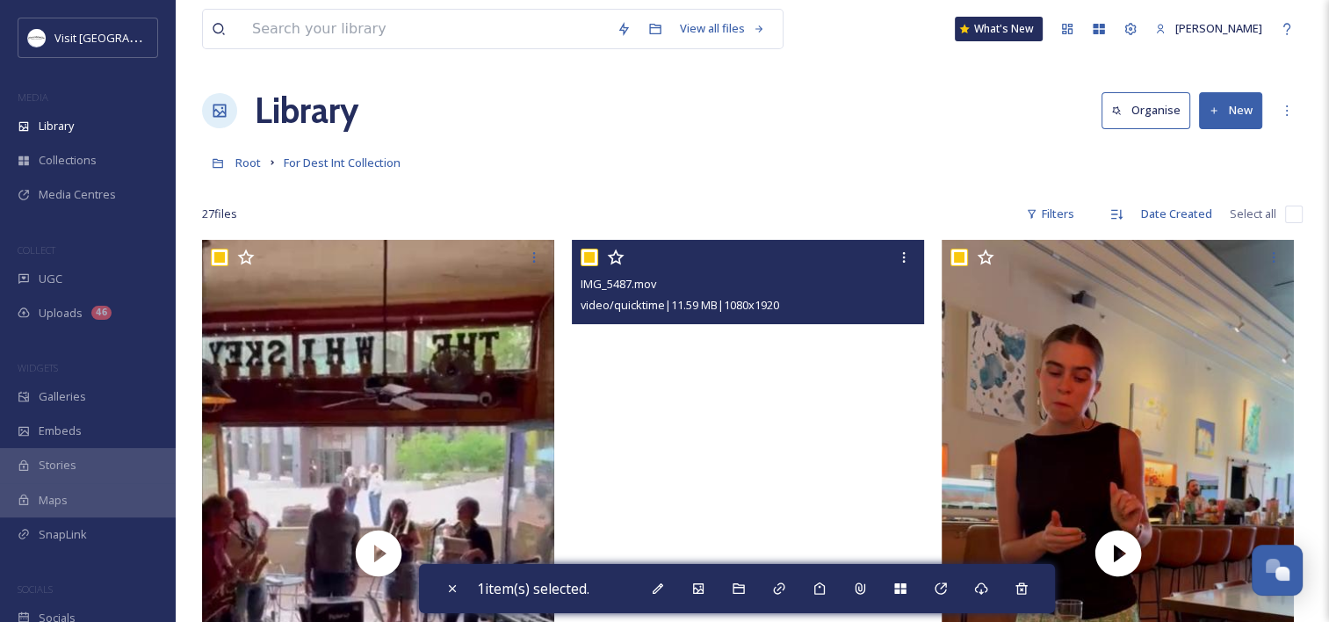
checkbox input "true"
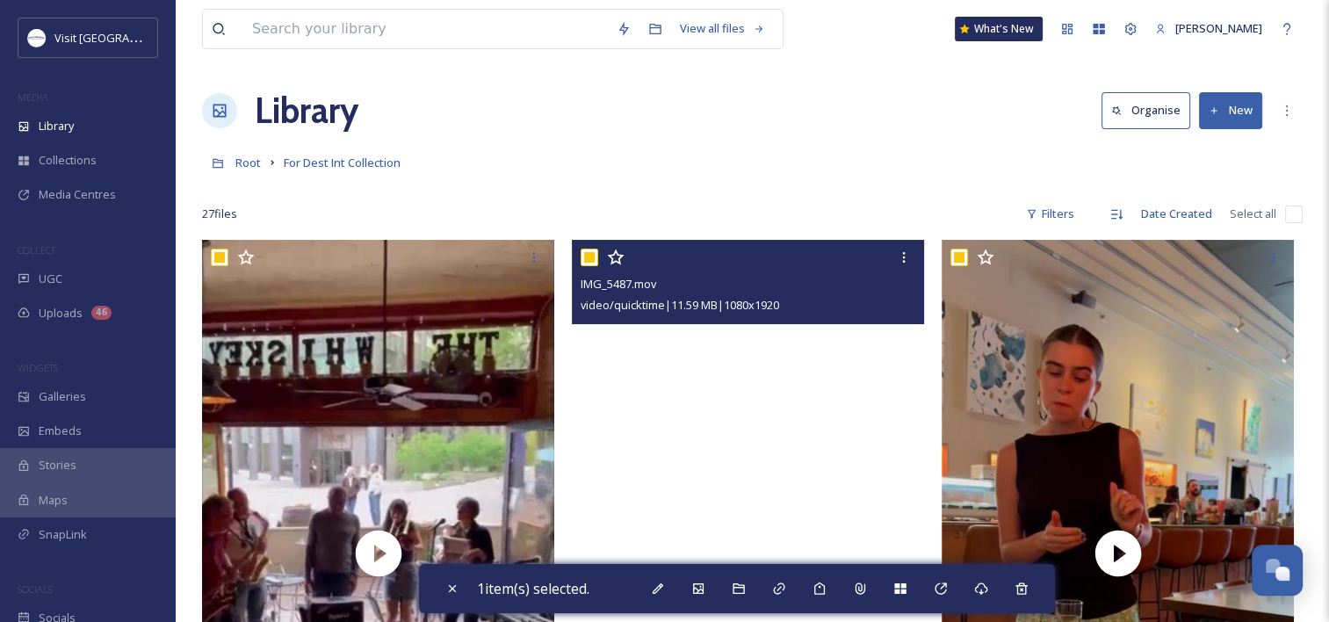
checkbox input "true"
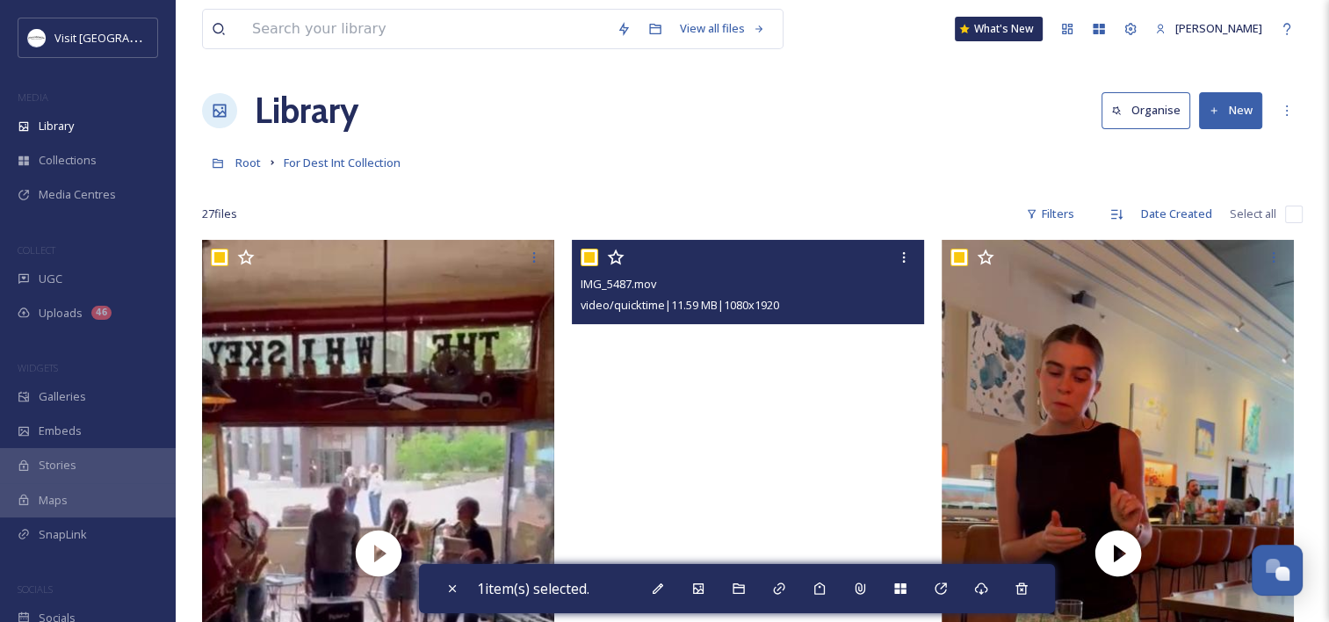
checkbox input "true"
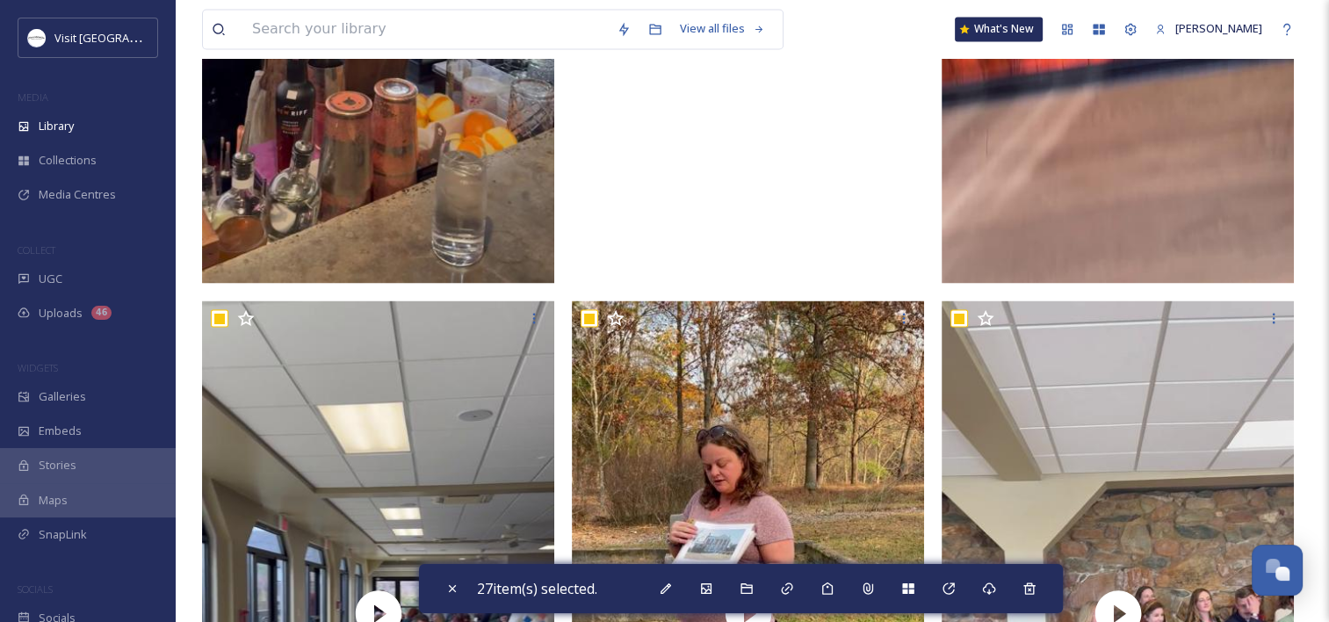
scroll to position [3251, 0]
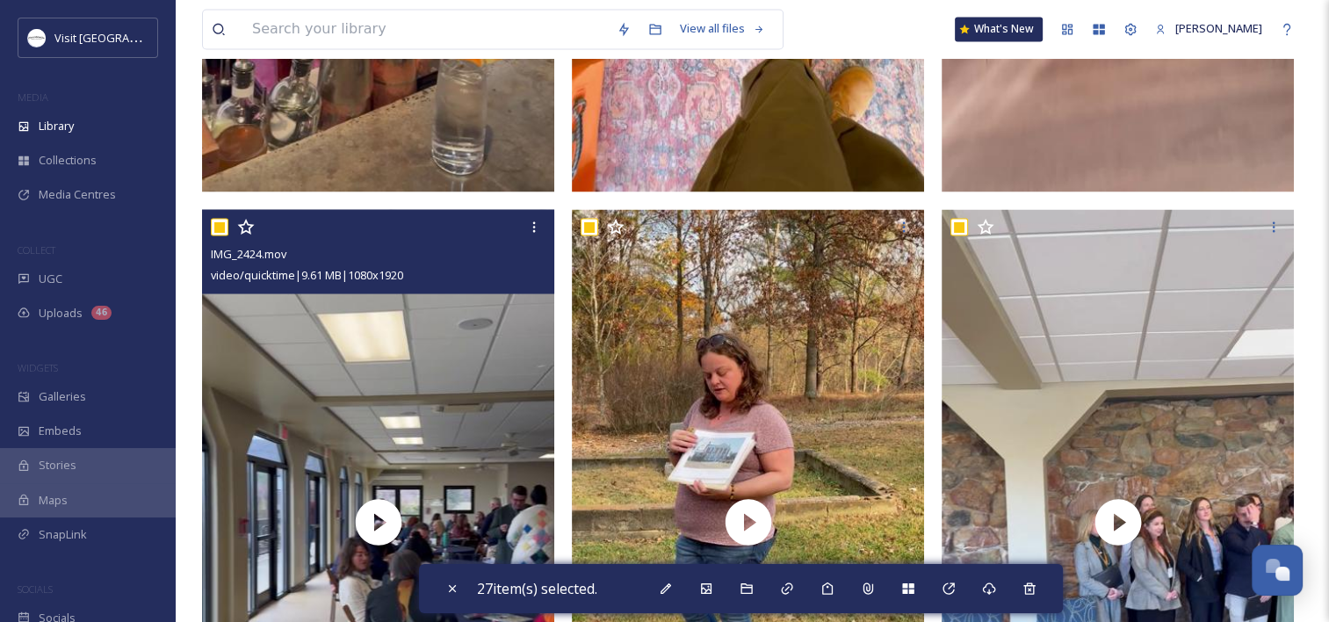
click at [218, 222] on input "checkbox" at bounding box center [220, 227] width 18 height 18
checkbox input "false"
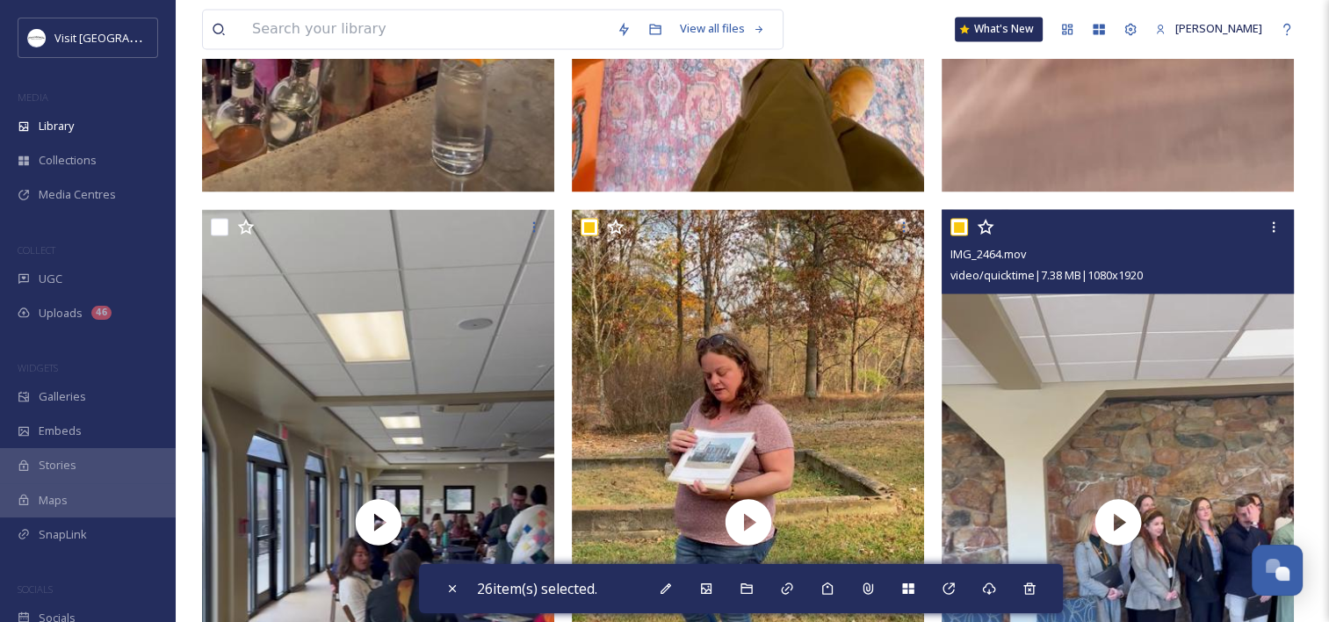
click at [959, 221] on input "checkbox" at bounding box center [960, 227] width 18 height 18
checkbox input "false"
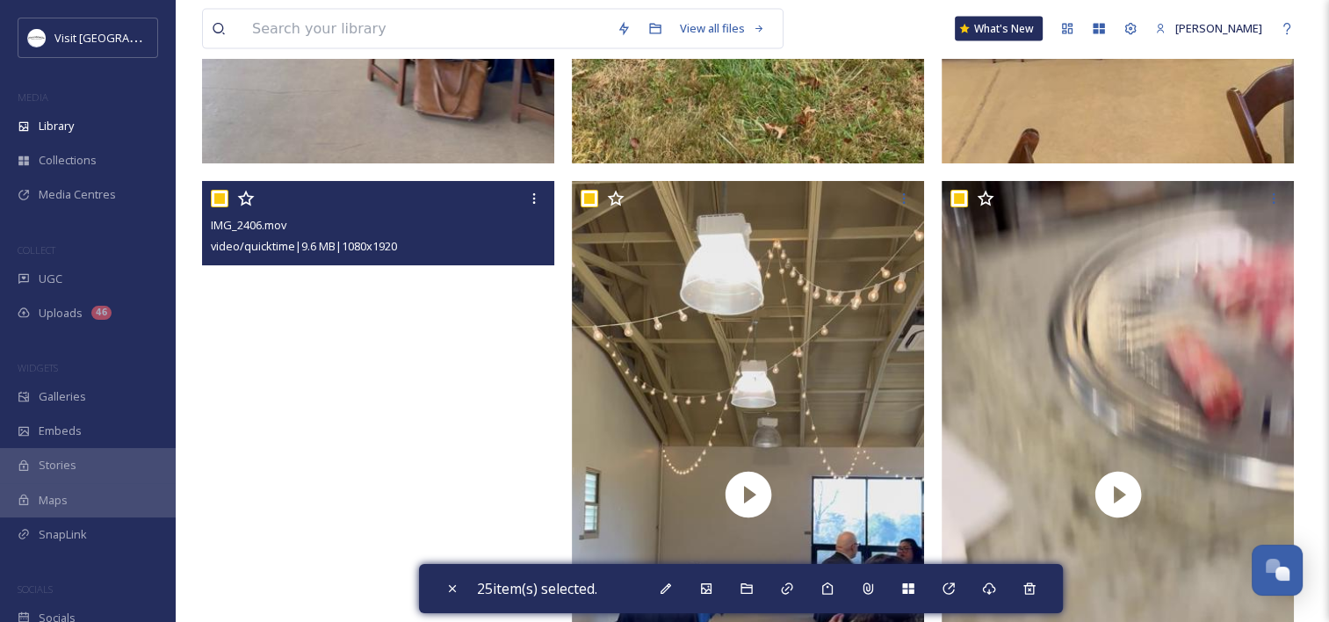
scroll to position [3954, 0]
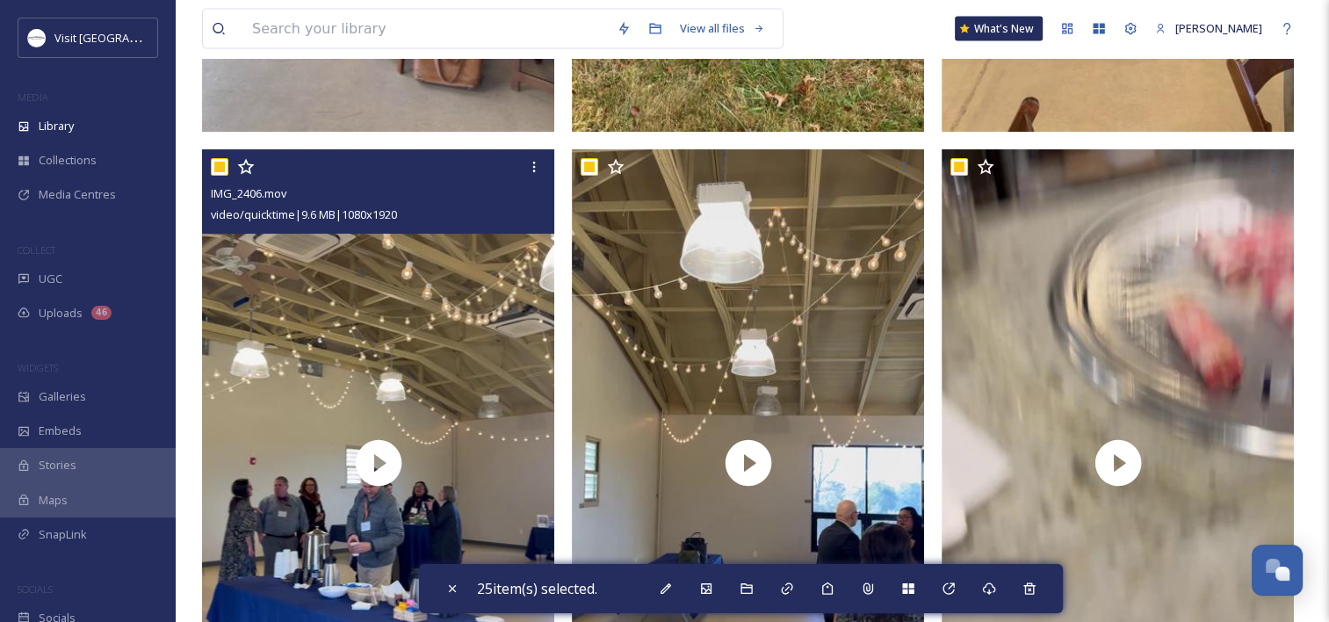
click at [218, 168] on input "checkbox" at bounding box center [220, 167] width 18 height 18
checkbox input "false"
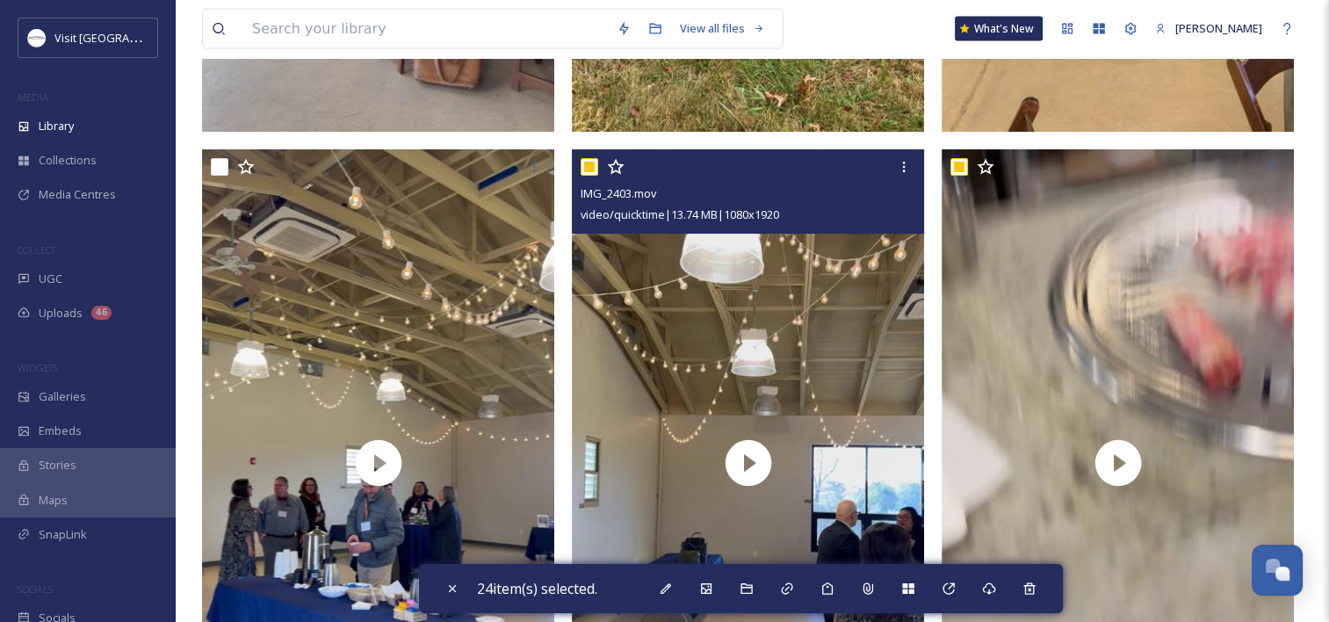
click at [590, 162] on input "checkbox" at bounding box center [590, 167] width 18 height 18
checkbox input "false"
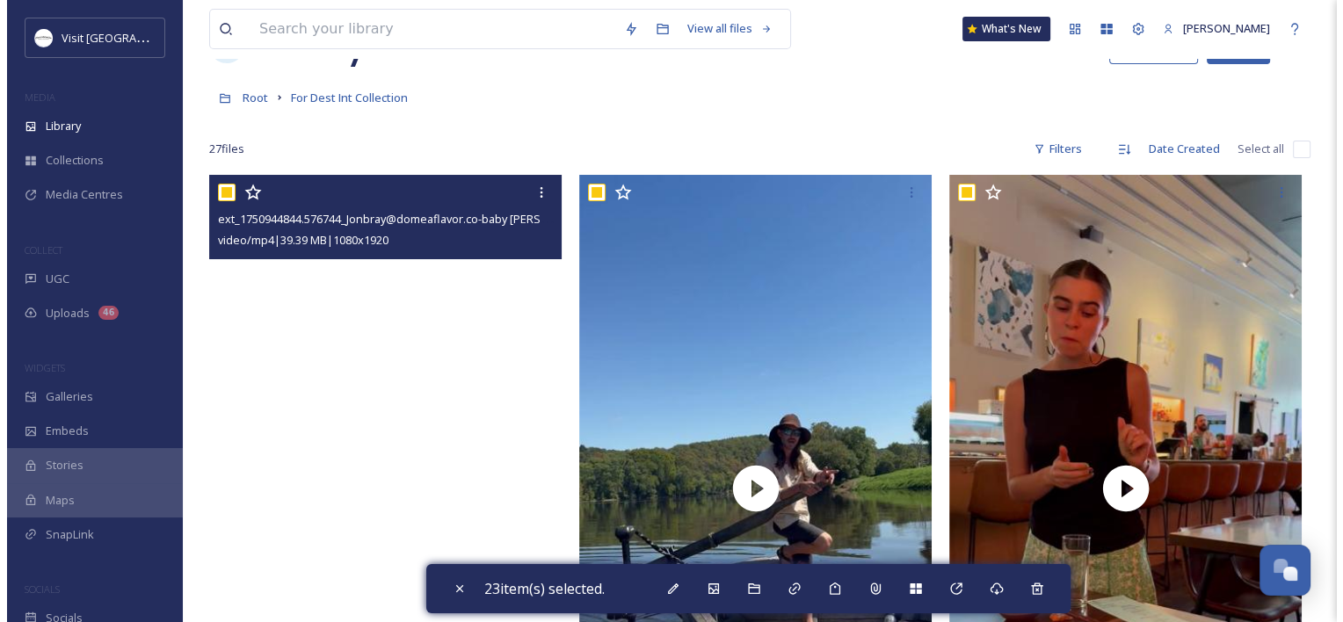
scroll to position [0, 0]
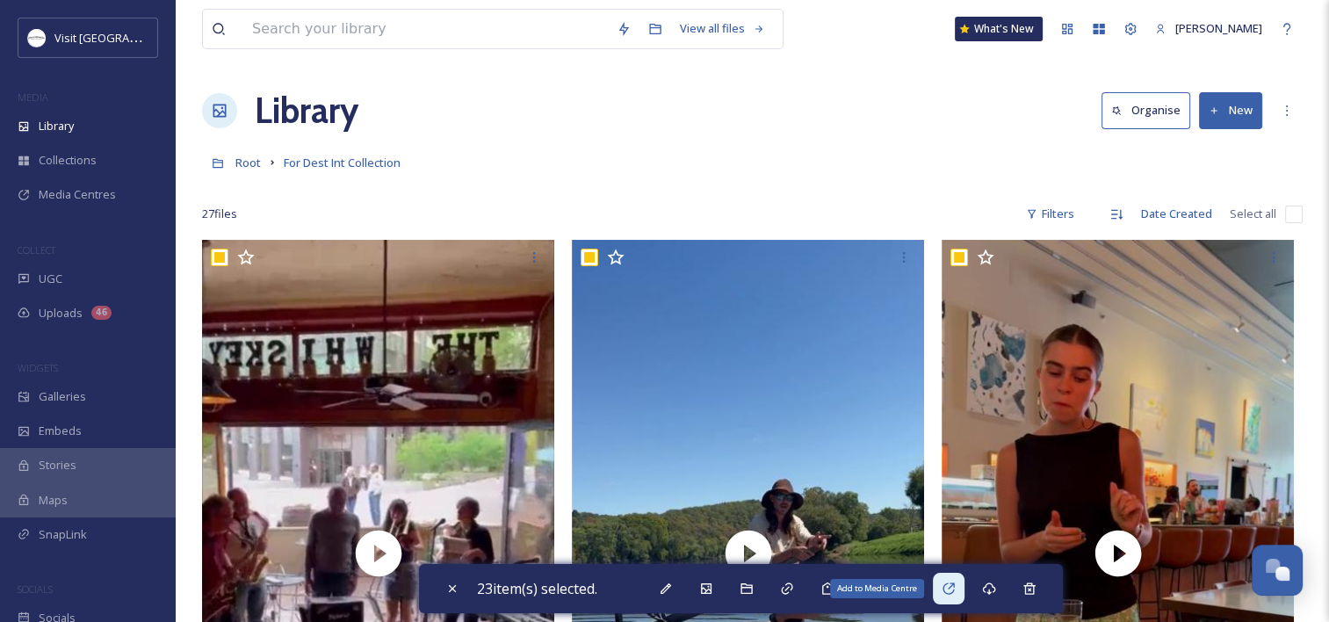
click at [955, 587] on icon at bounding box center [949, 589] width 14 height 14
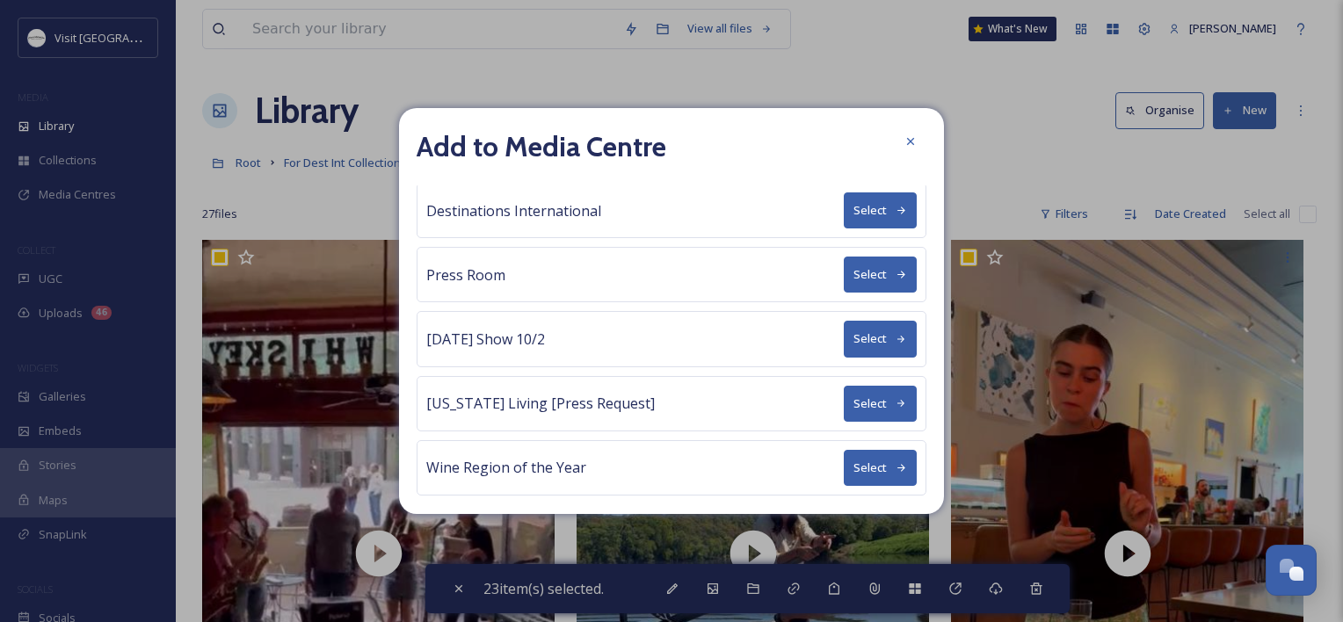
scroll to position [236, 0]
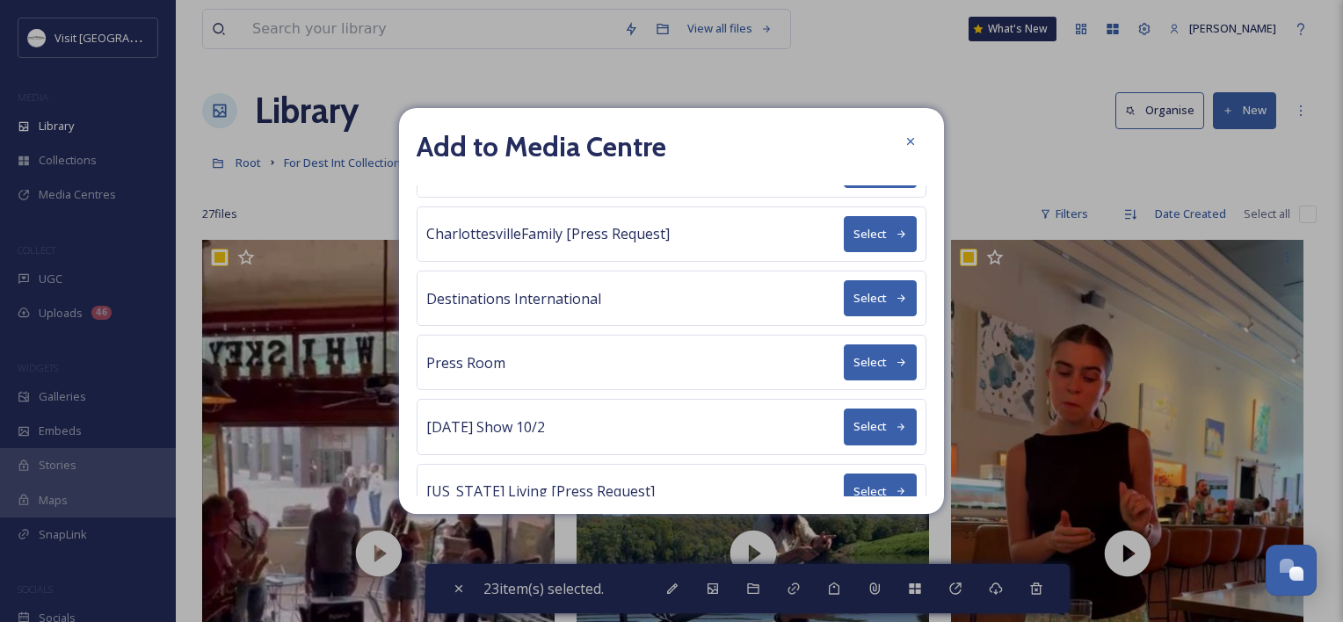
click at [865, 300] on button "Select" at bounding box center [879, 298] width 73 height 36
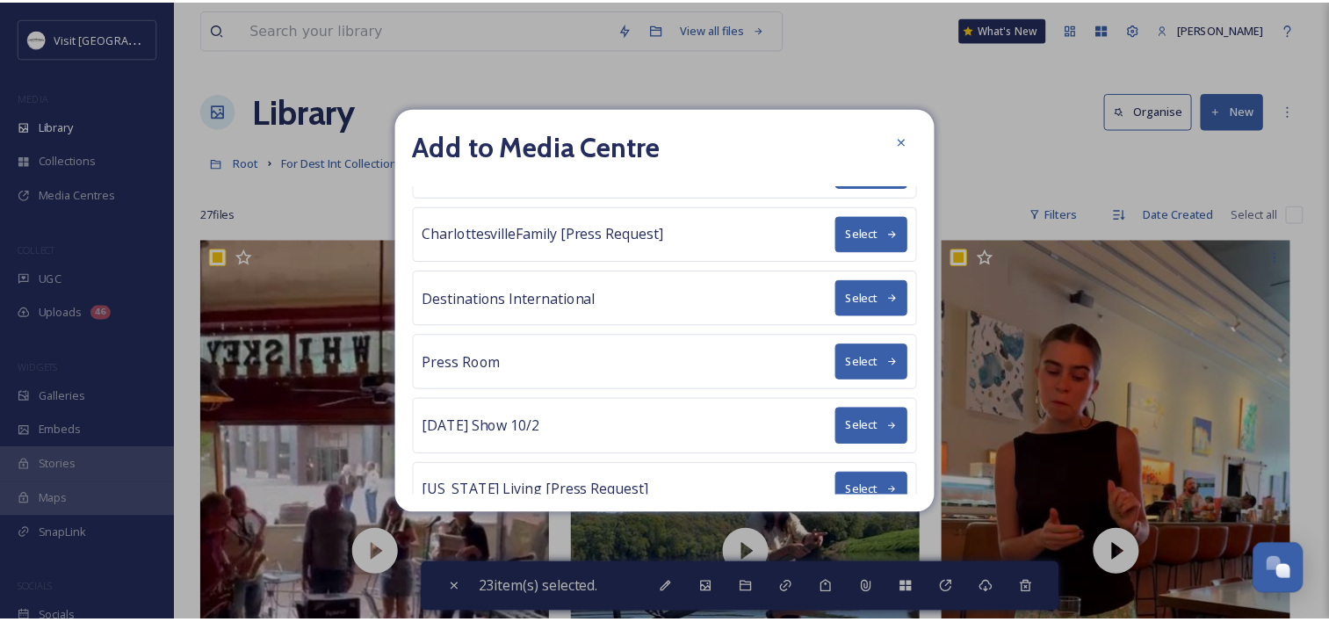
scroll to position [0, 0]
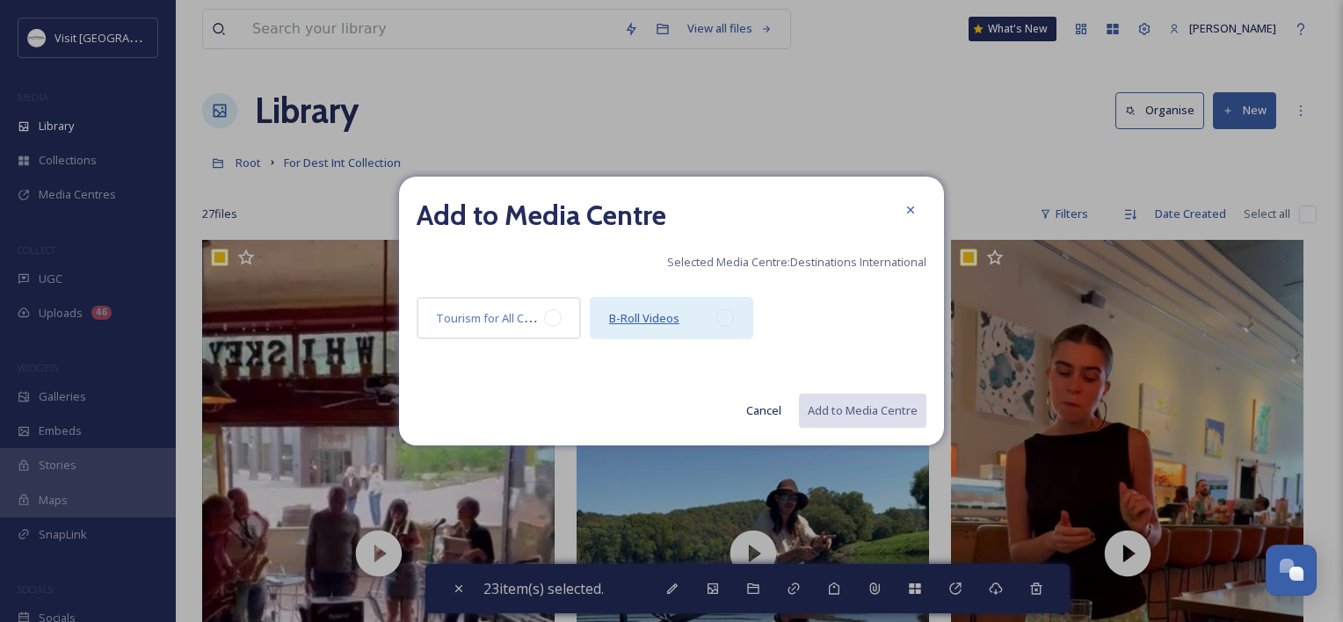
click at [641, 315] on span "B-Roll Videos" at bounding box center [644, 318] width 70 height 16
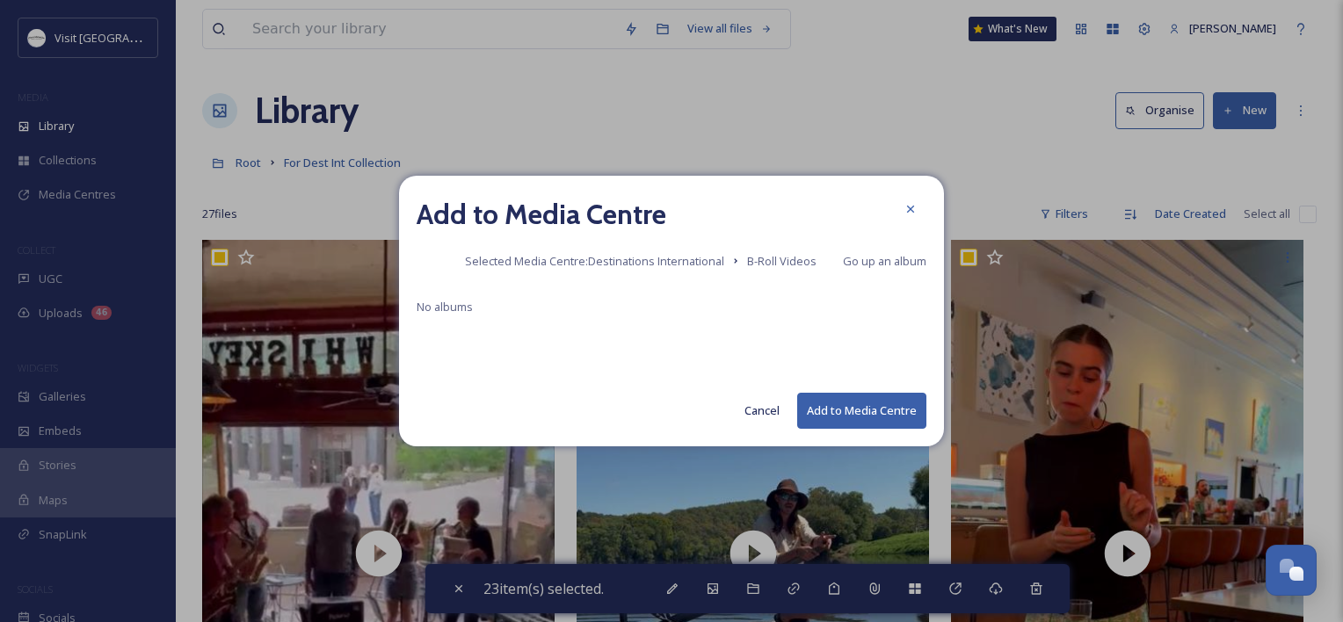
click at [855, 413] on button "Add to Media Centre" at bounding box center [861, 411] width 129 height 36
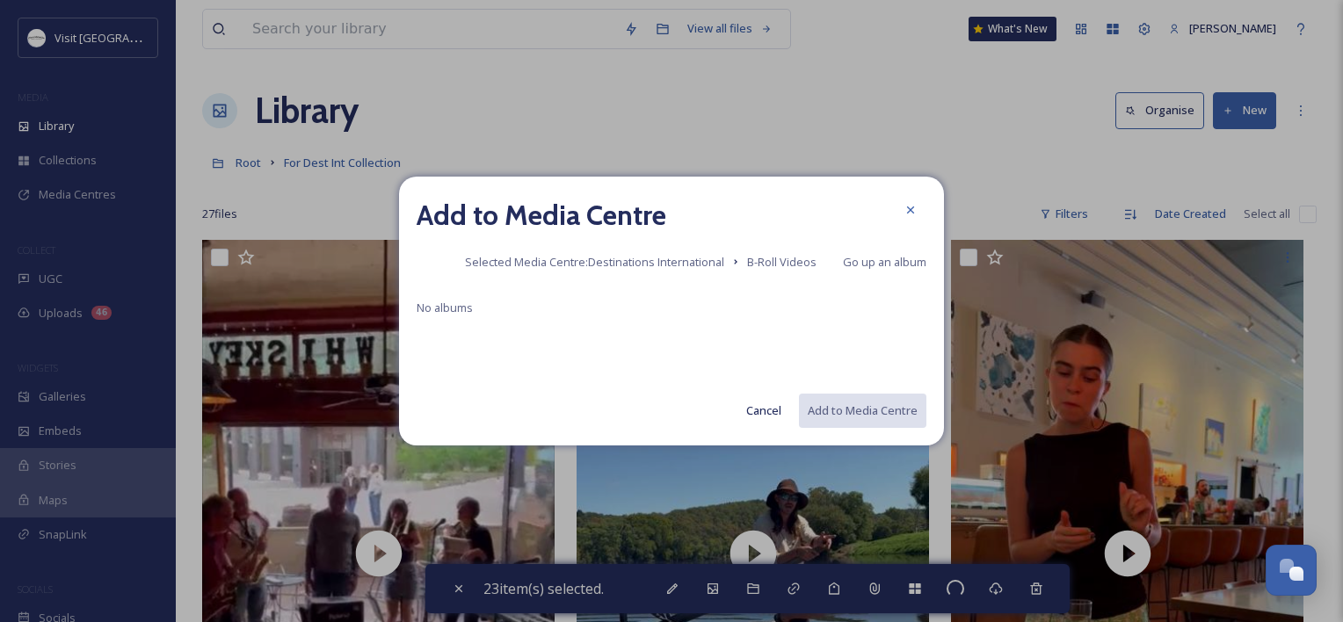
checkbox input "false"
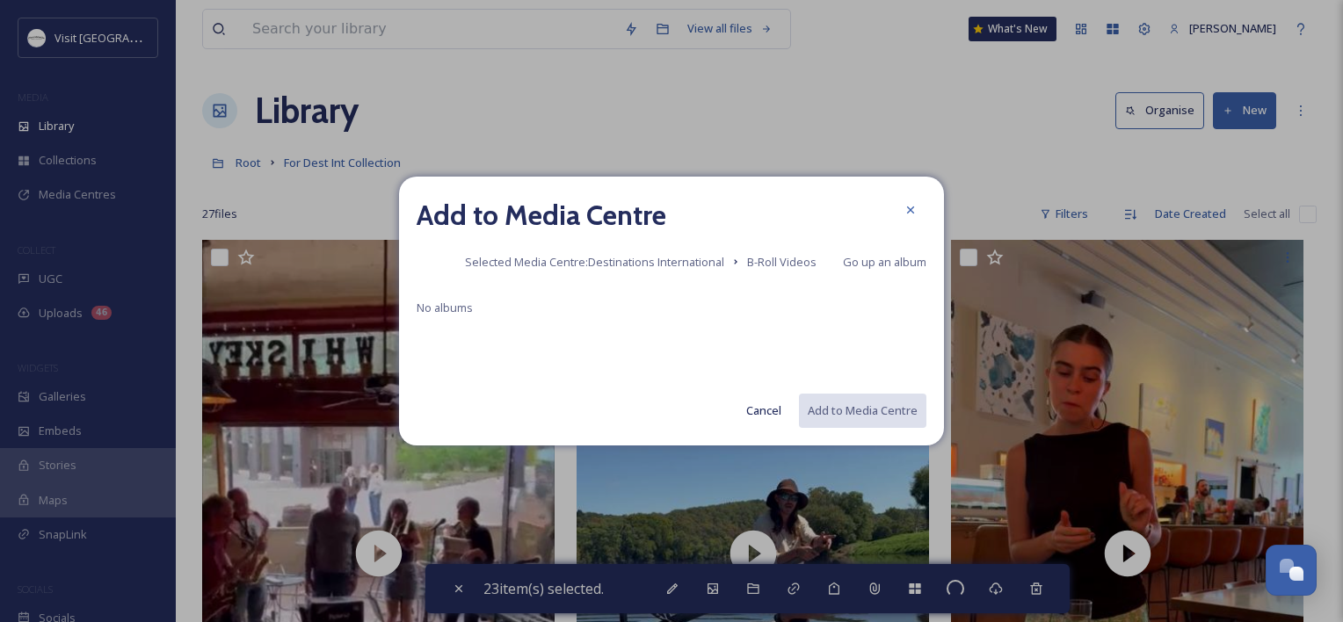
checkbox input "false"
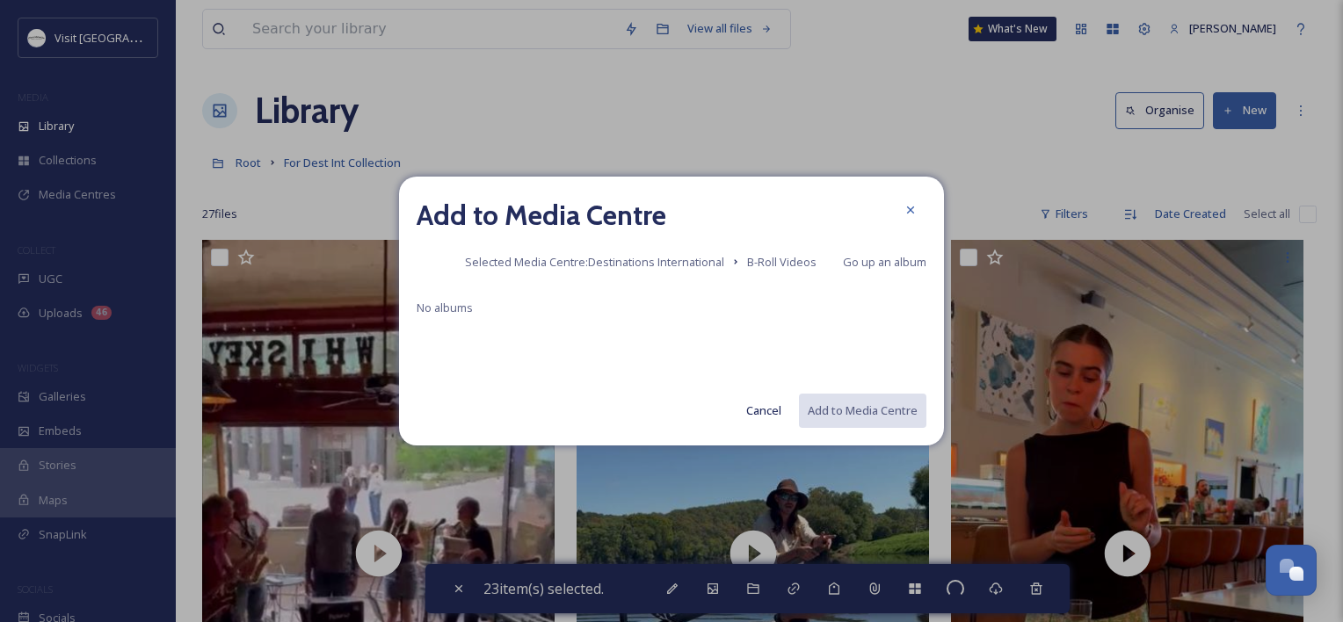
checkbox input "false"
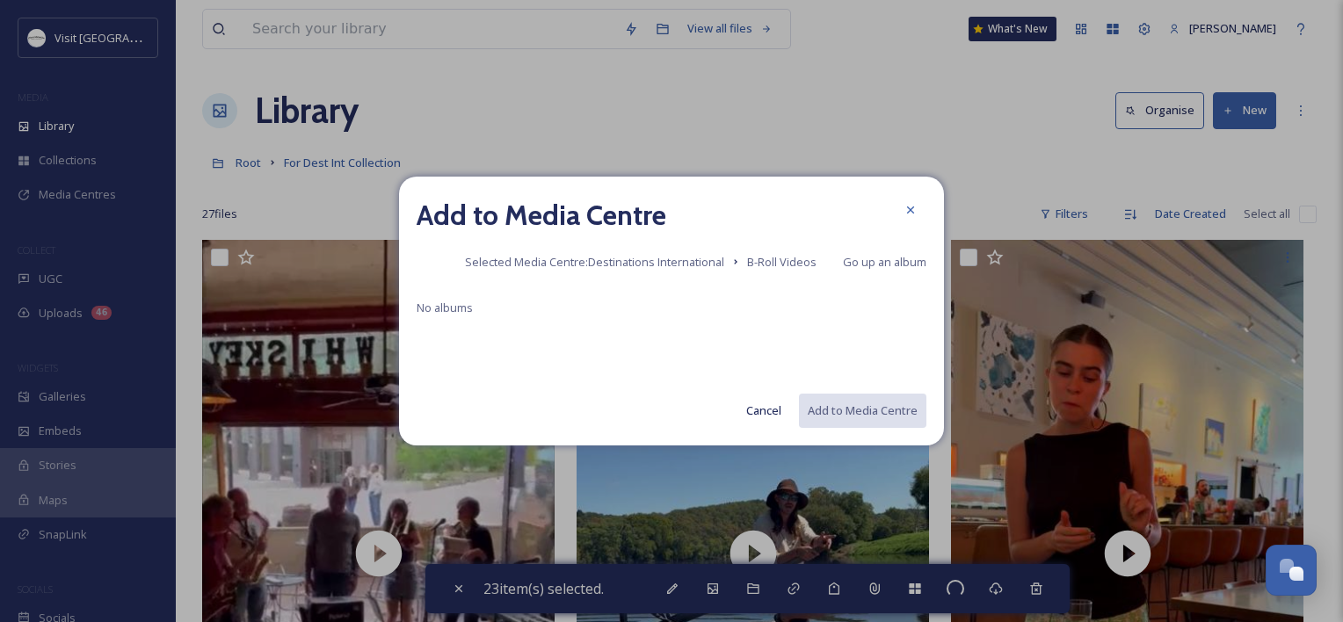
checkbox input "false"
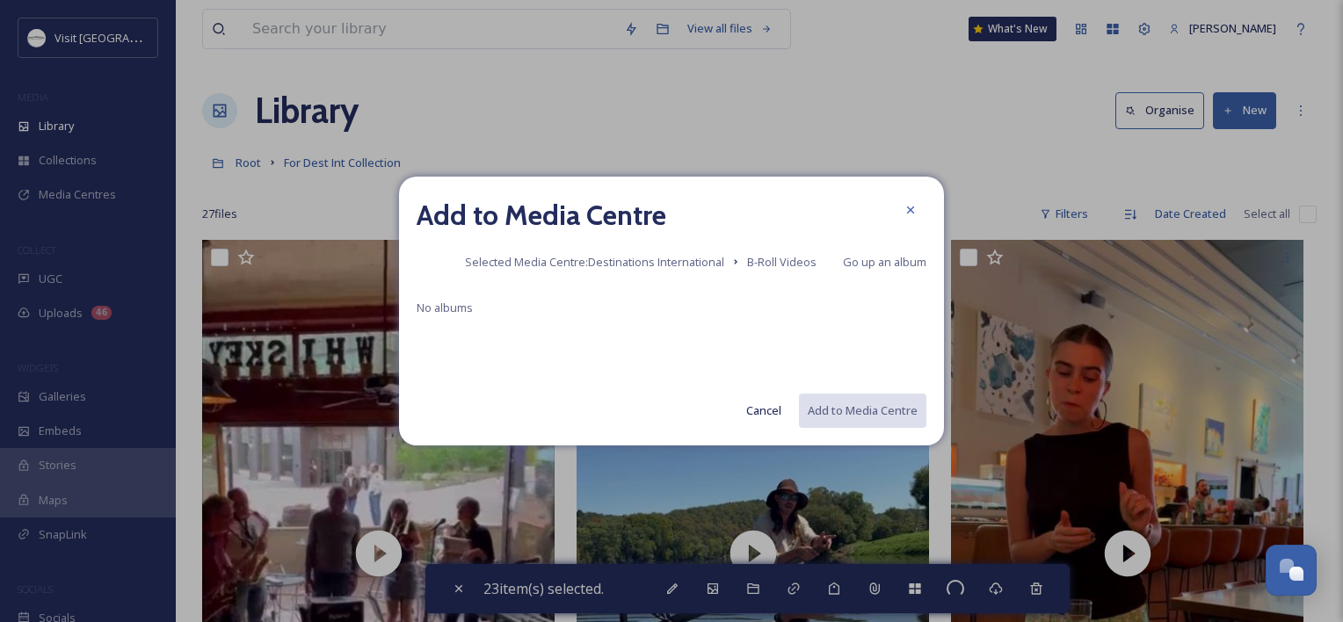
checkbox input "false"
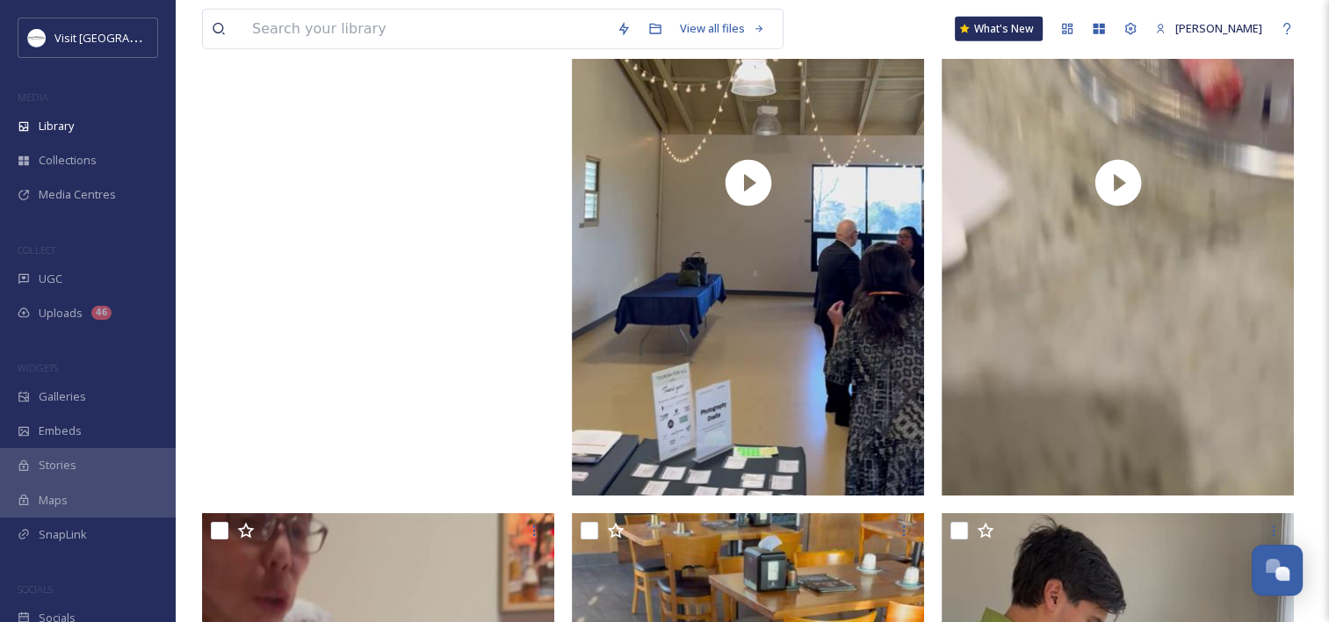
scroll to position [4042, 0]
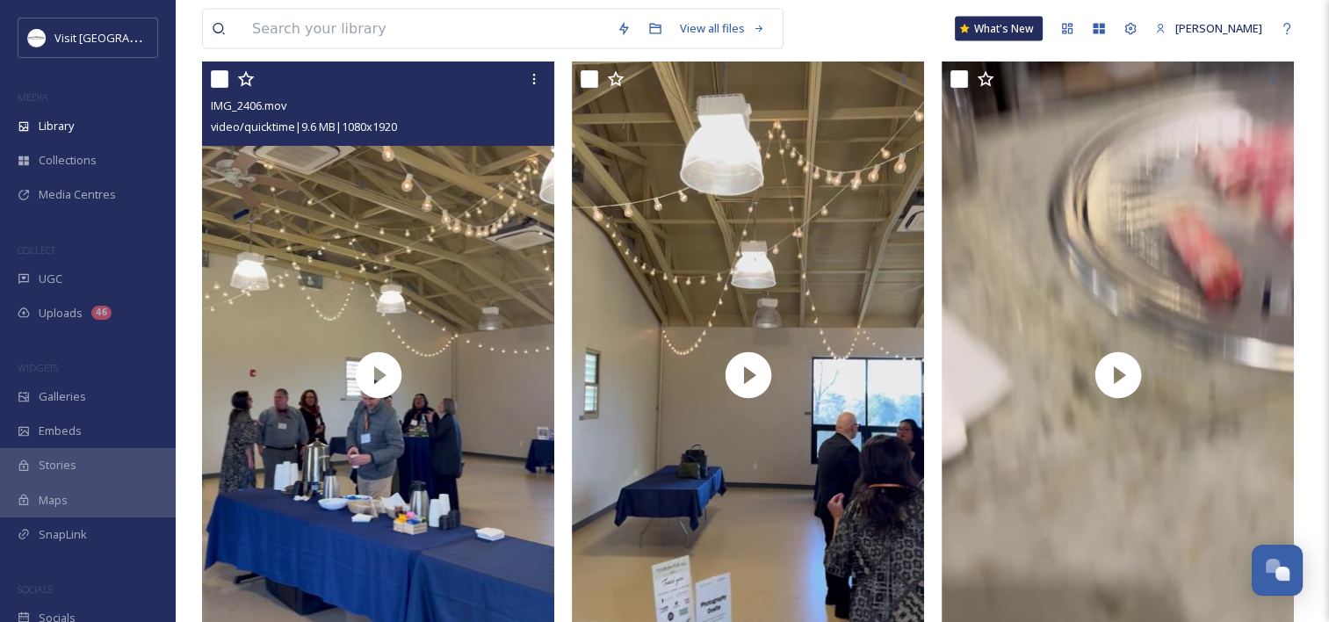
click at [224, 73] on input "checkbox" at bounding box center [220, 79] width 18 height 18
checkbox input "true"
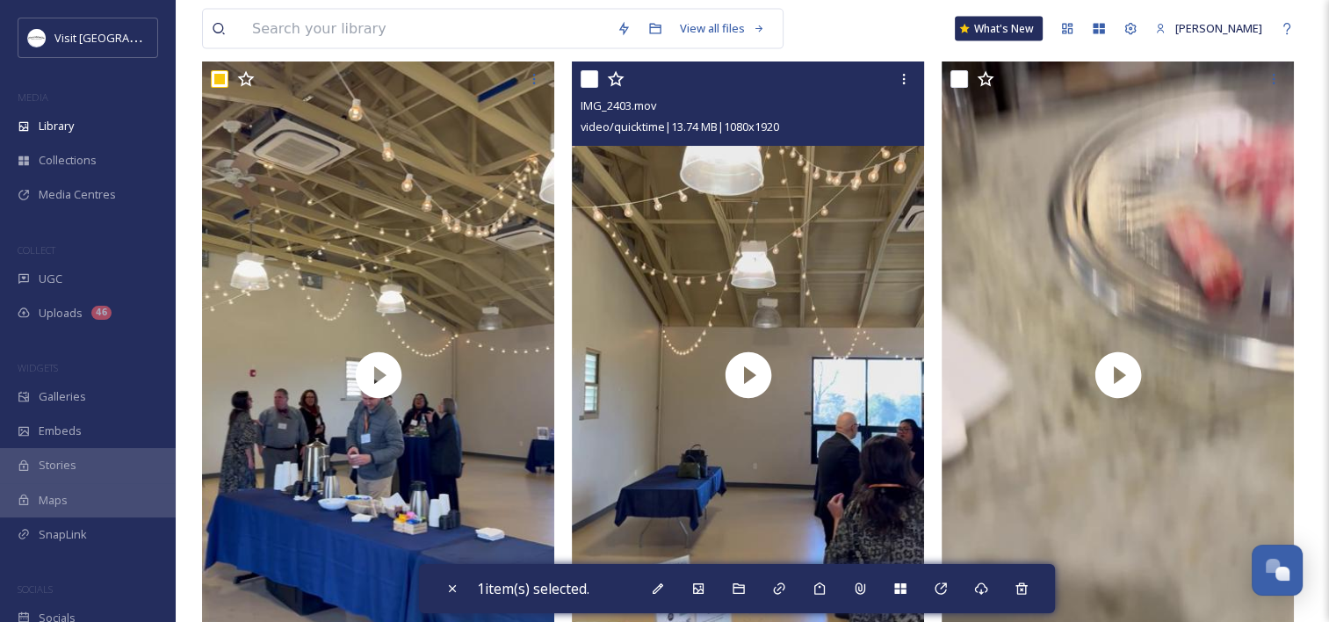
click at [584, 75] on input "checkbox" at bounding box center [590, 79] width 18 height 18
checkbox input "true"
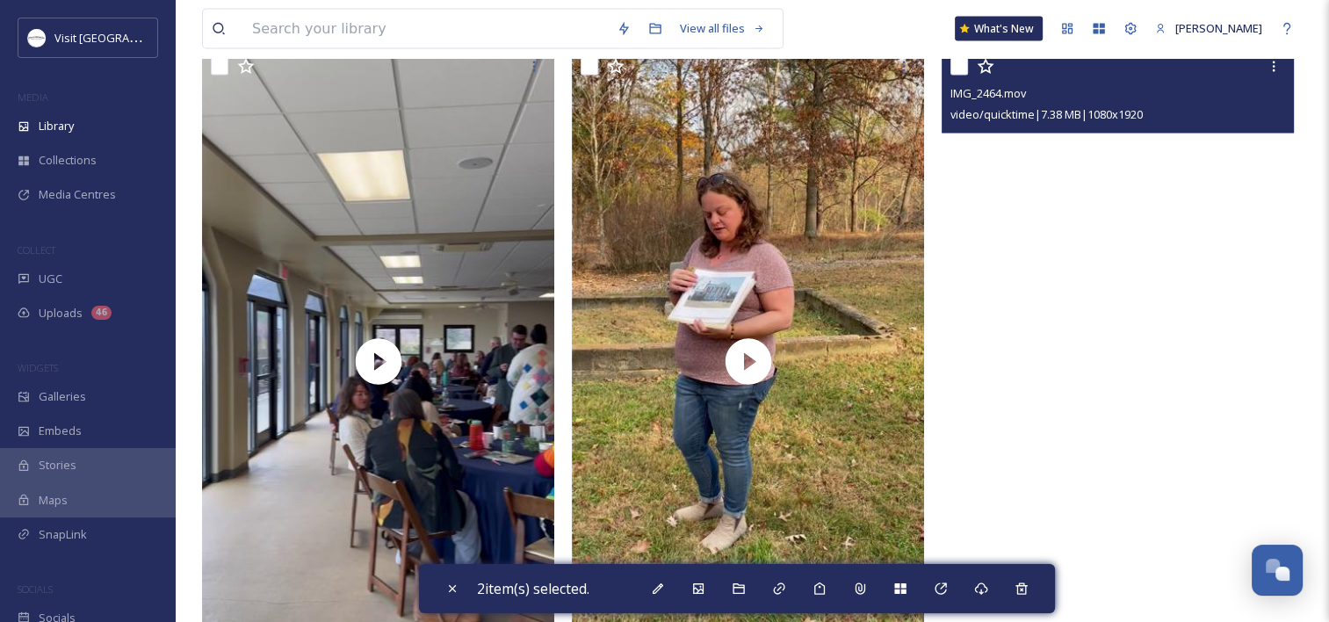
scroll to position [3251, 0]
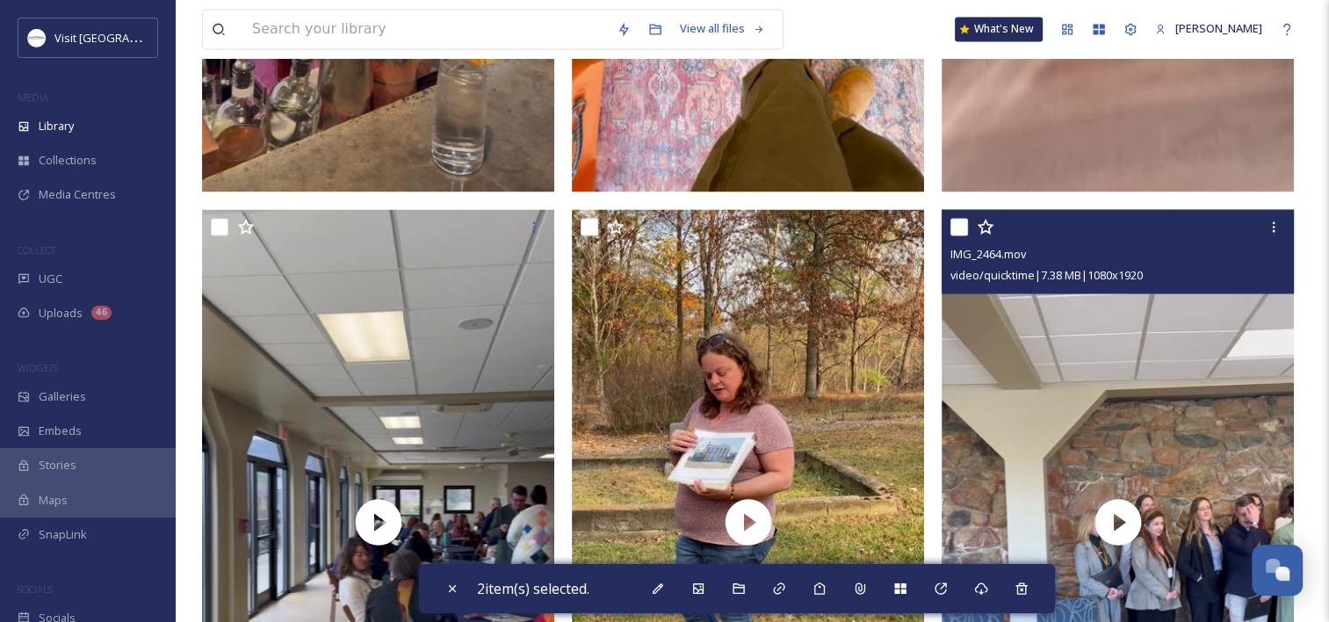
click at [959, 233] on input "checkbox" at bounding box center [960, 227] width 18 height 18
checkbox input "true"
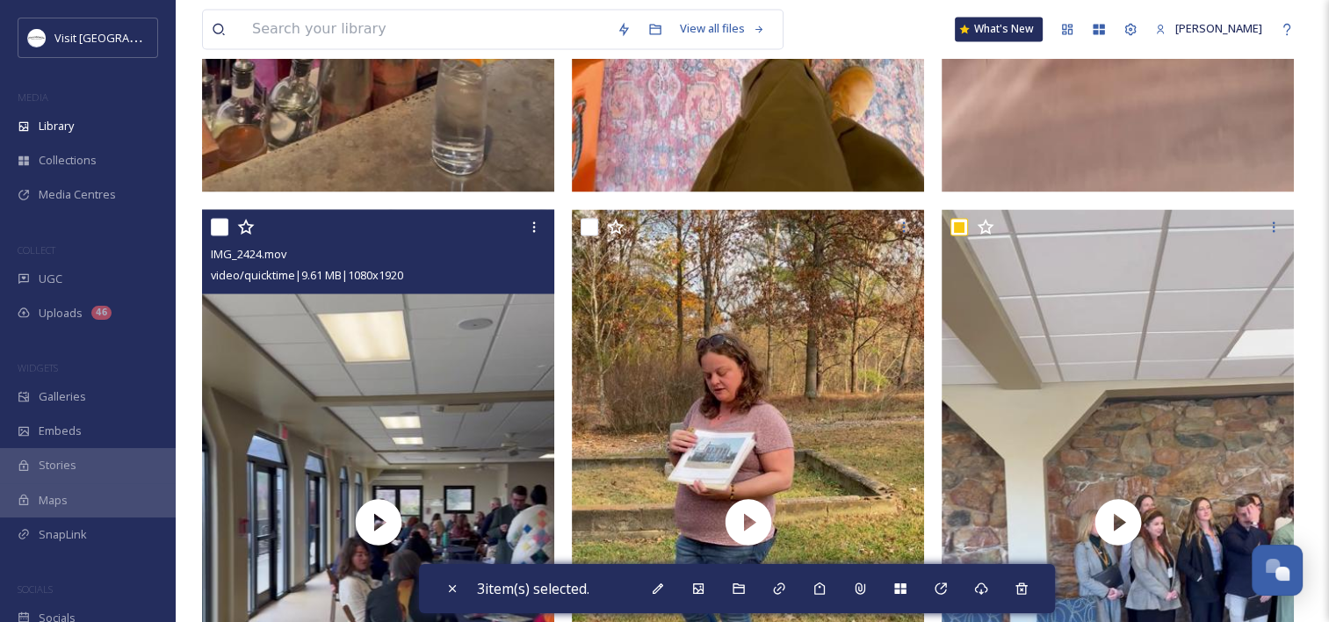
click at [221, 225] on input "checkbox" at bounding box center [220, 227] width 18 height 18
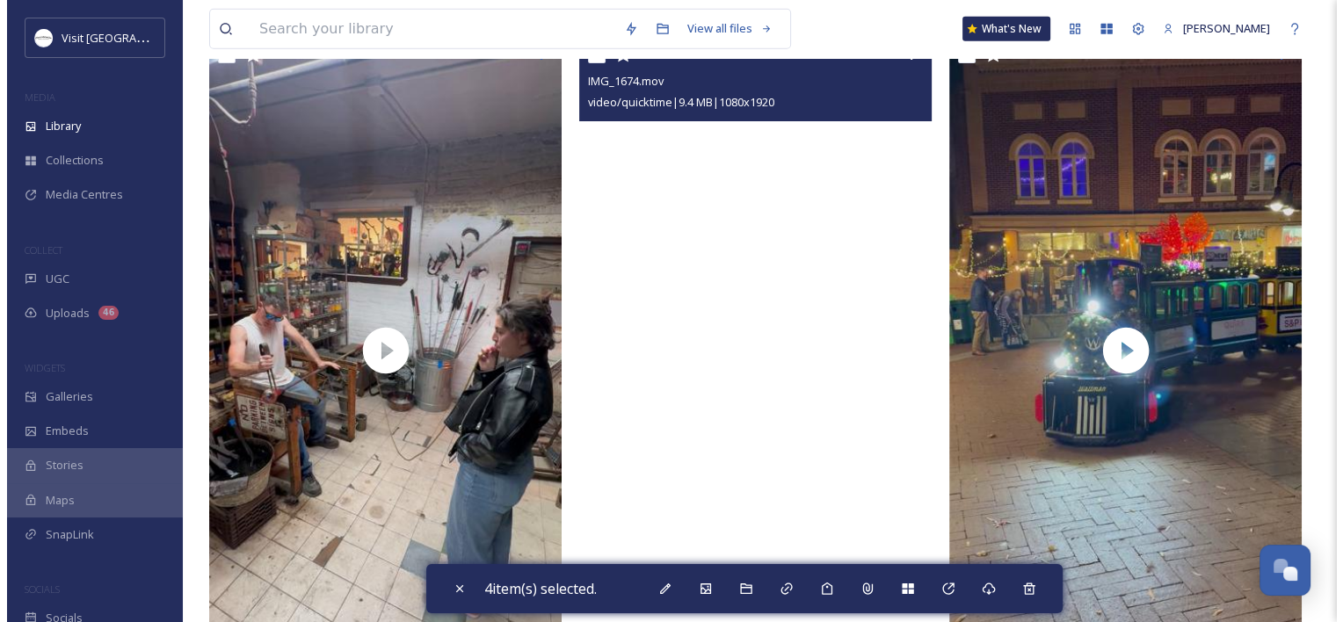
scroll to position [5425, 0]
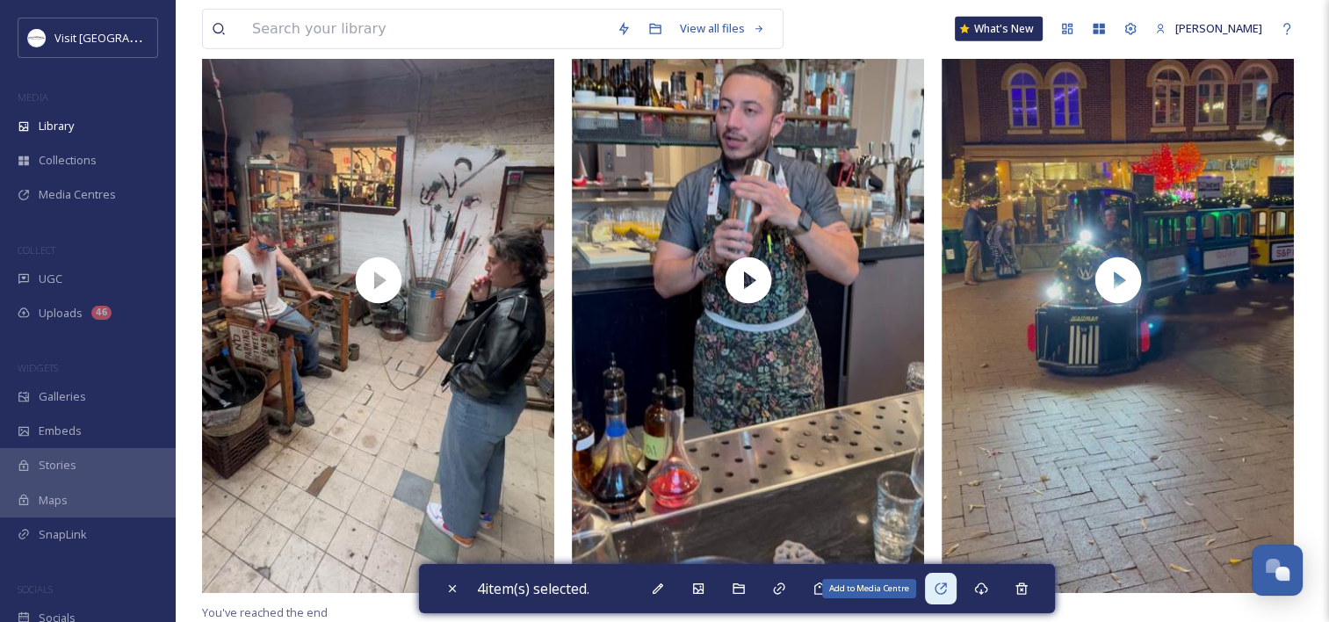
click at [954, 580] on div "Add to Media Centre" at bounding box center [941, 589] width 32 height 32
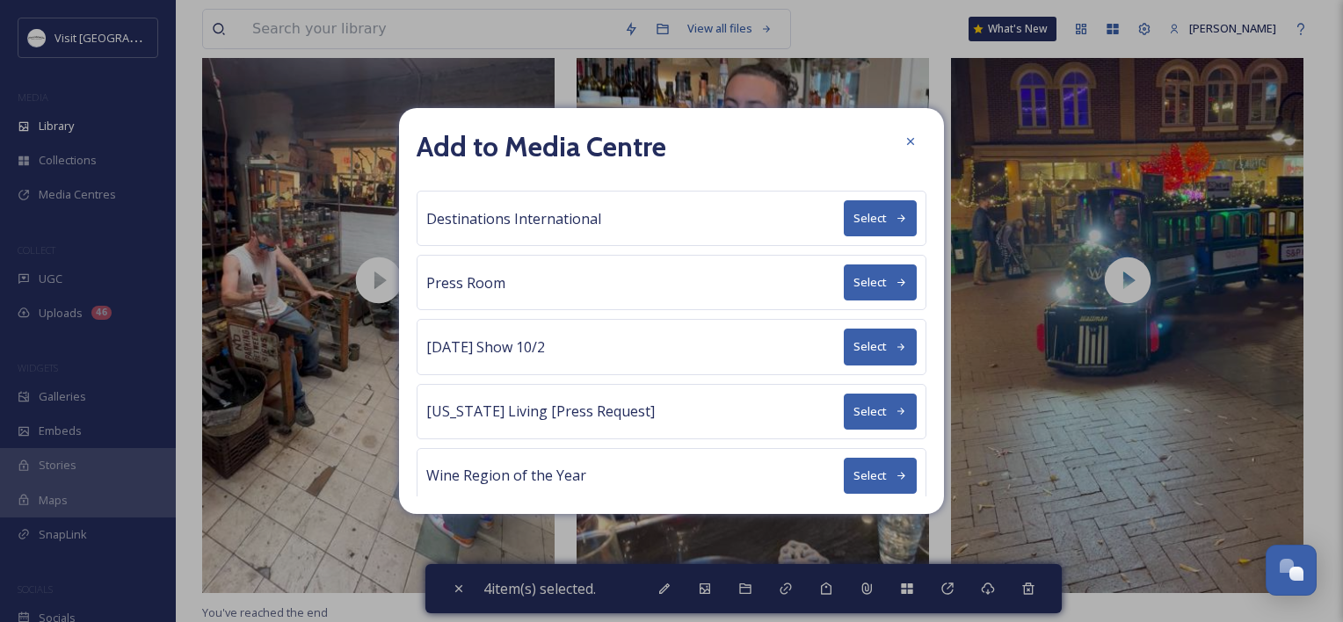
scroll to position [324, 0]
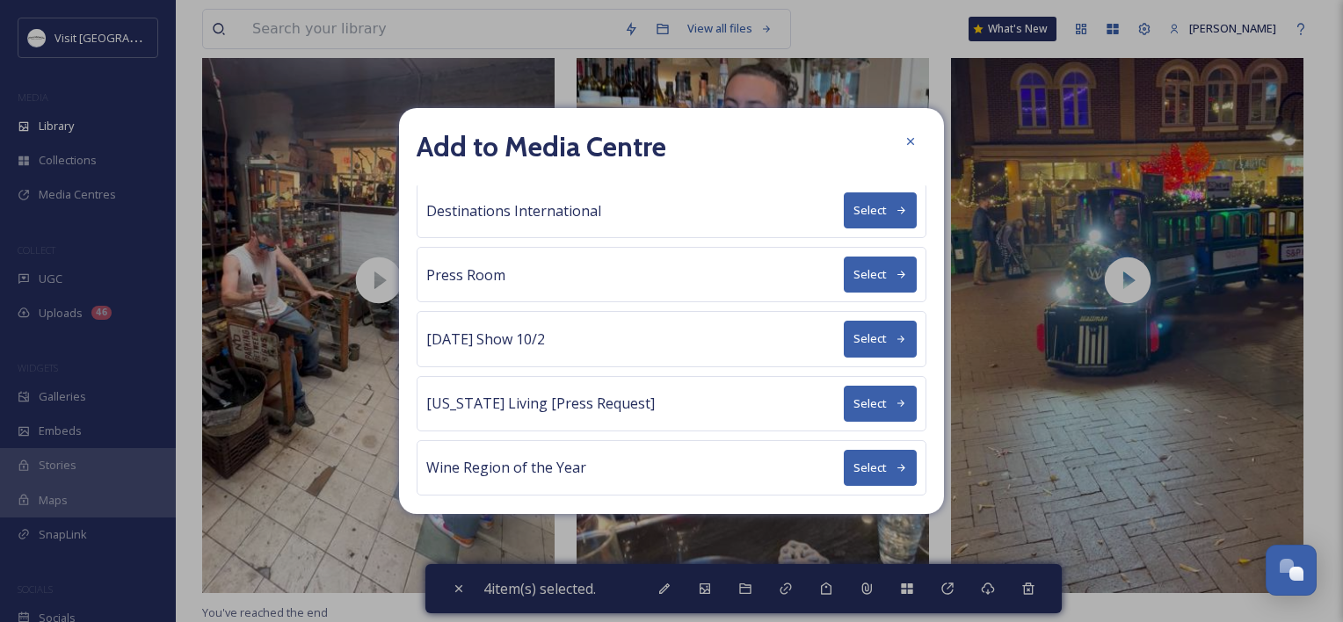
click at [843, 207] on button "Select" at bounding box center [879, 210] width 73 height 36
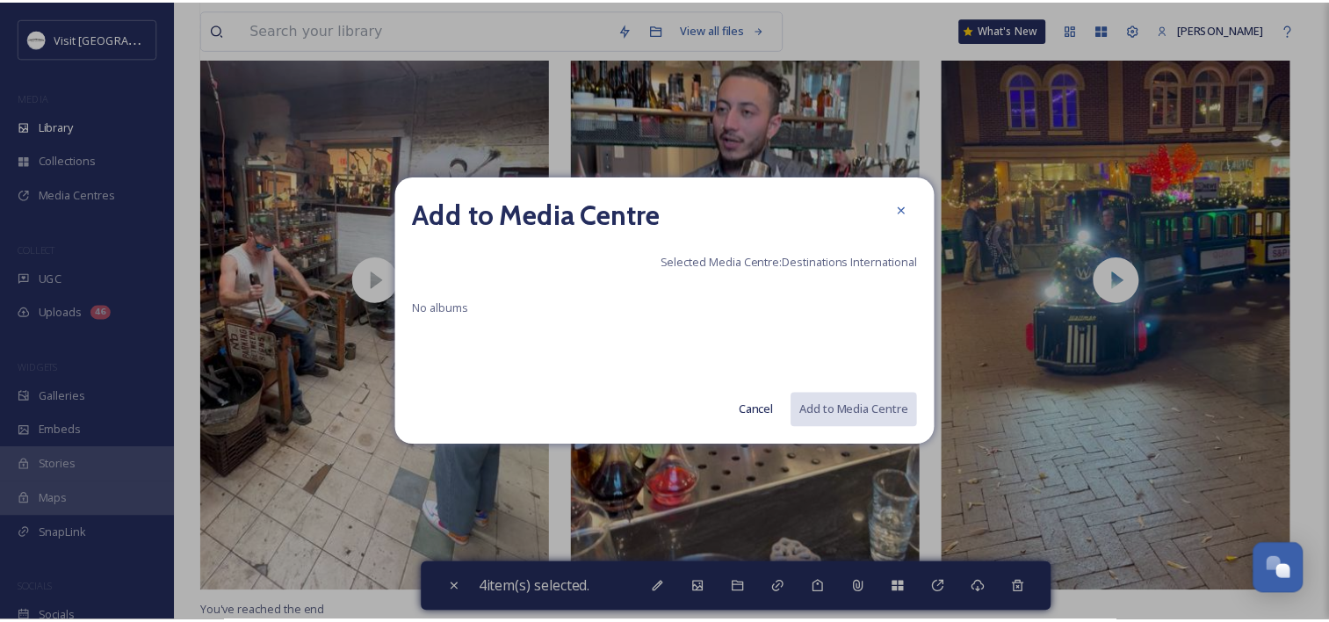
scroll to position [0, 0]
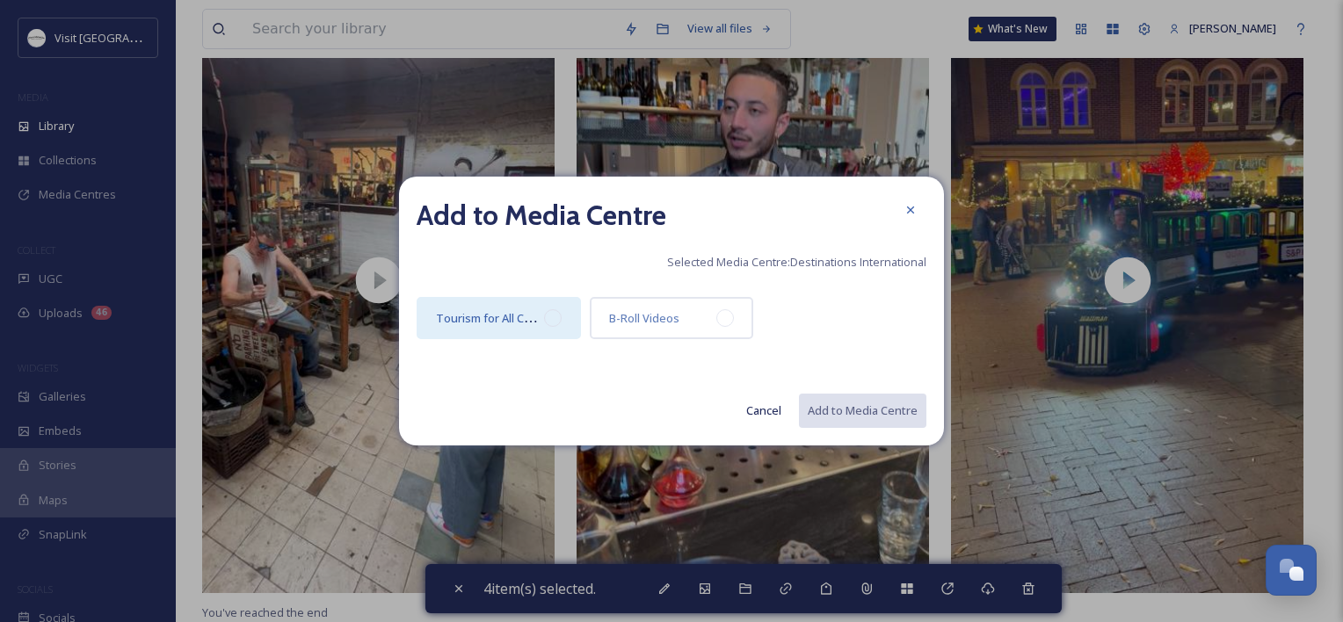
click at [554, 313] on div at bounding box center [553, 318] width 18 height 18
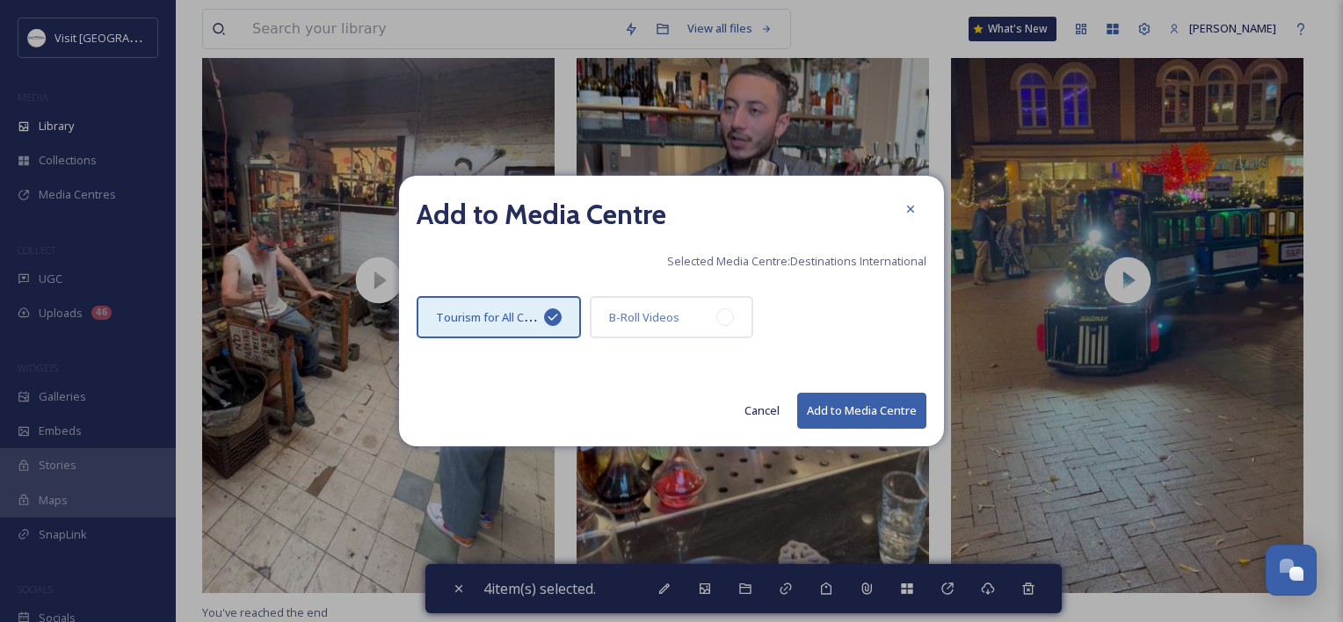
click at [875, 408] on button "Add to Media Centre" at bounding box center [861, 411] width 129 height 36
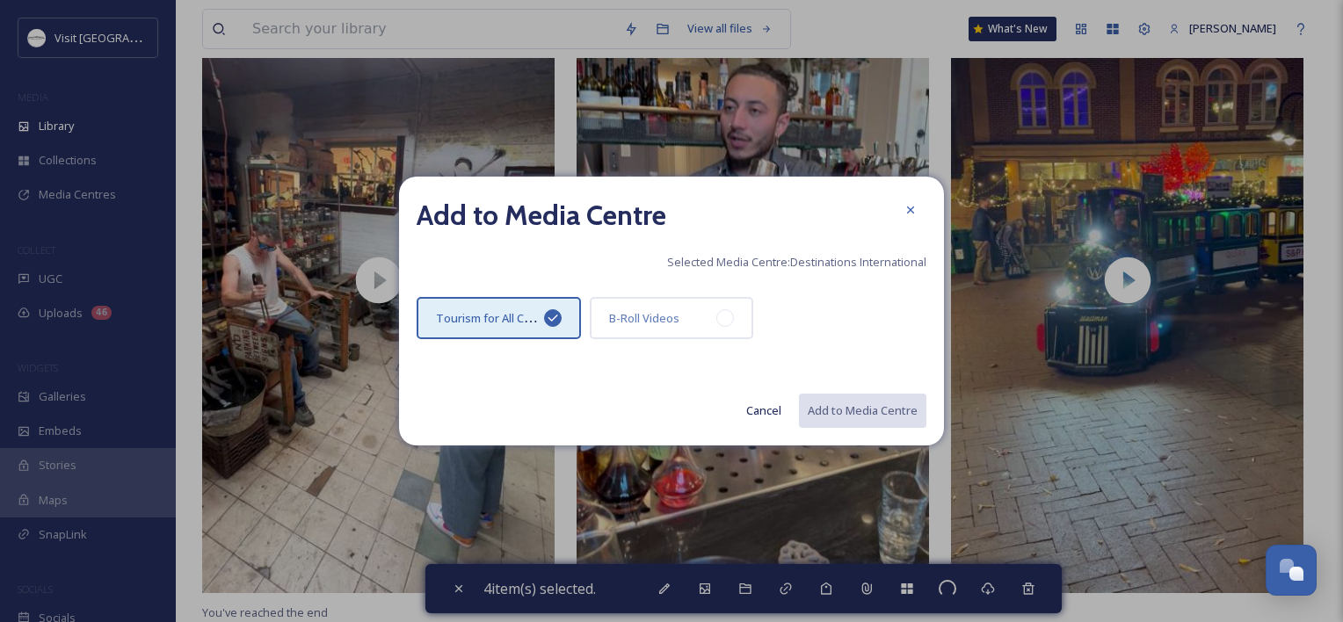
checkbox input "false"
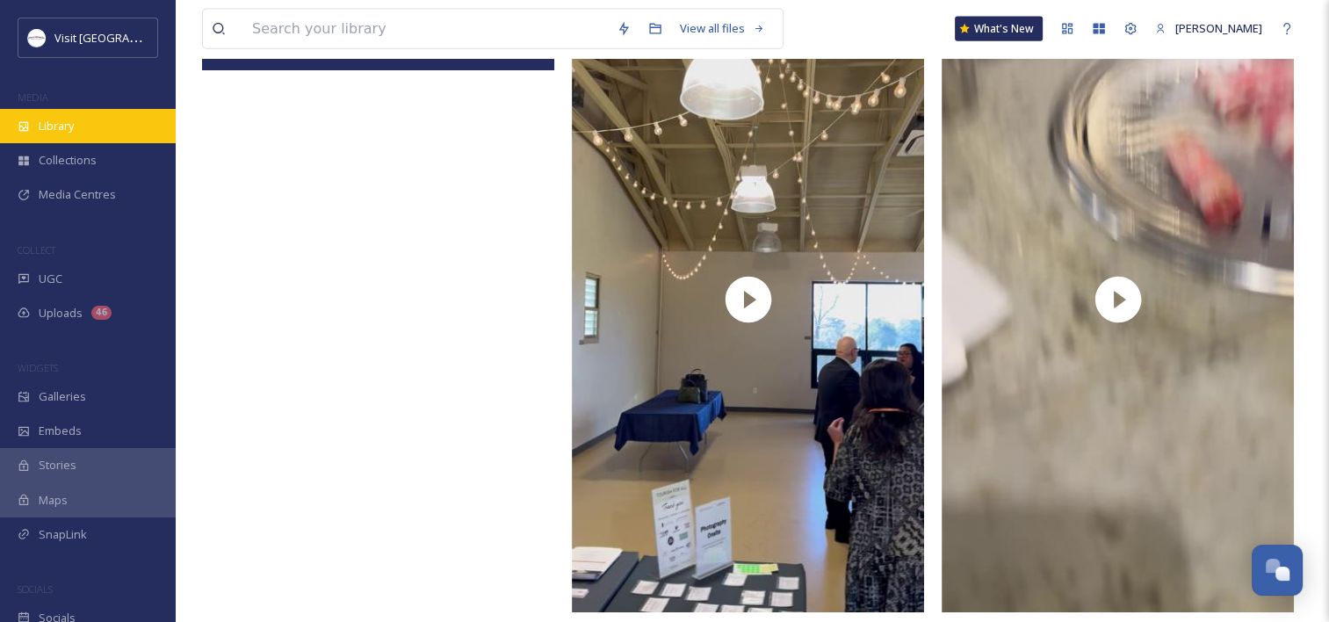
scroll to position [3843, 0]
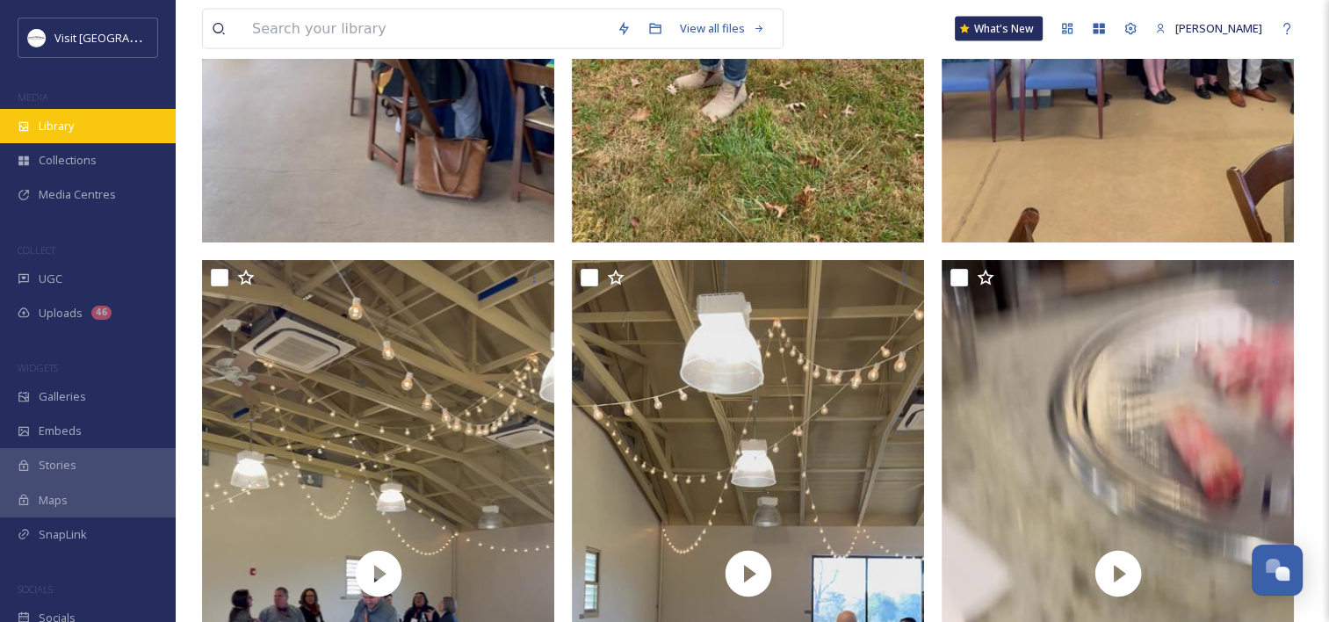
click at [77, 120] on div "Library" at bounding box center [88, 126] width 176 height 34
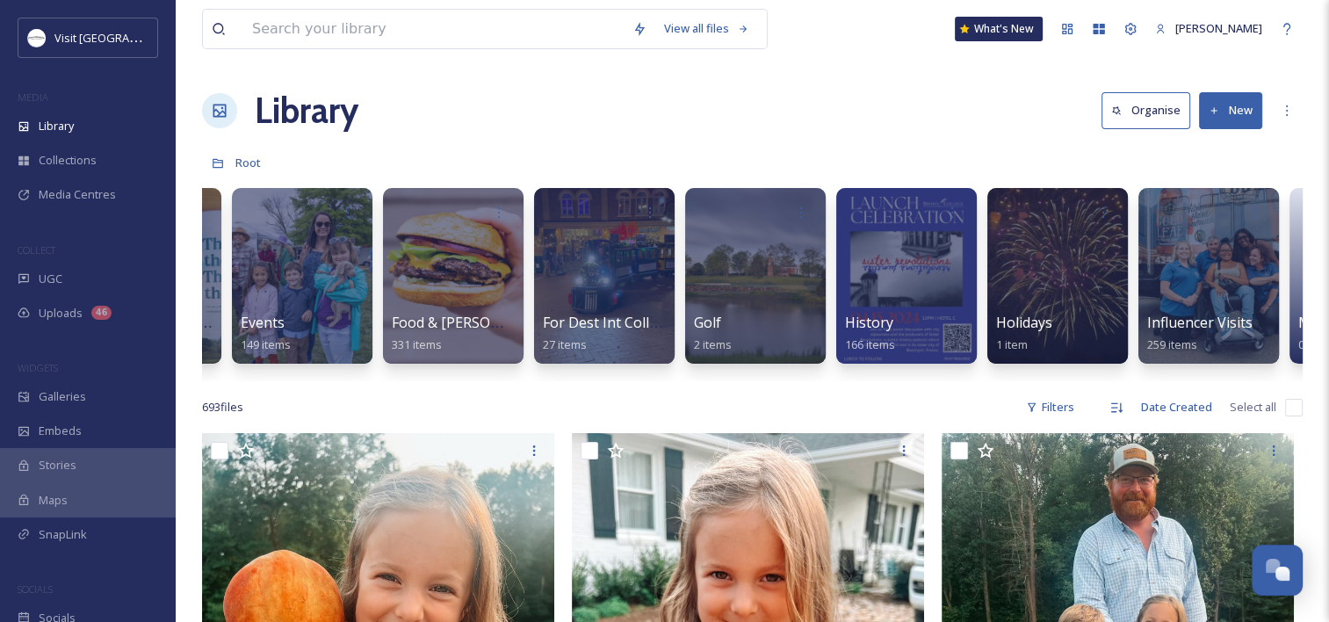
scroll to position [0, 1318]
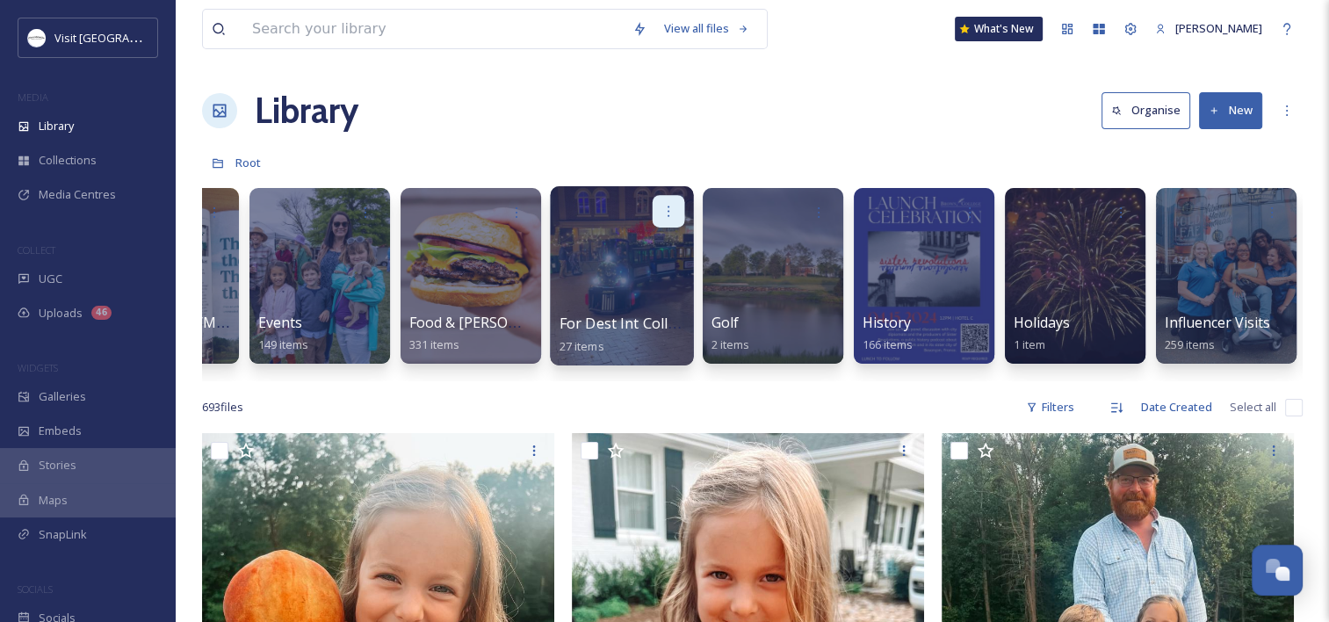
click at [672, 207] on icon at bounding box center [669, 211] width 14 height 14
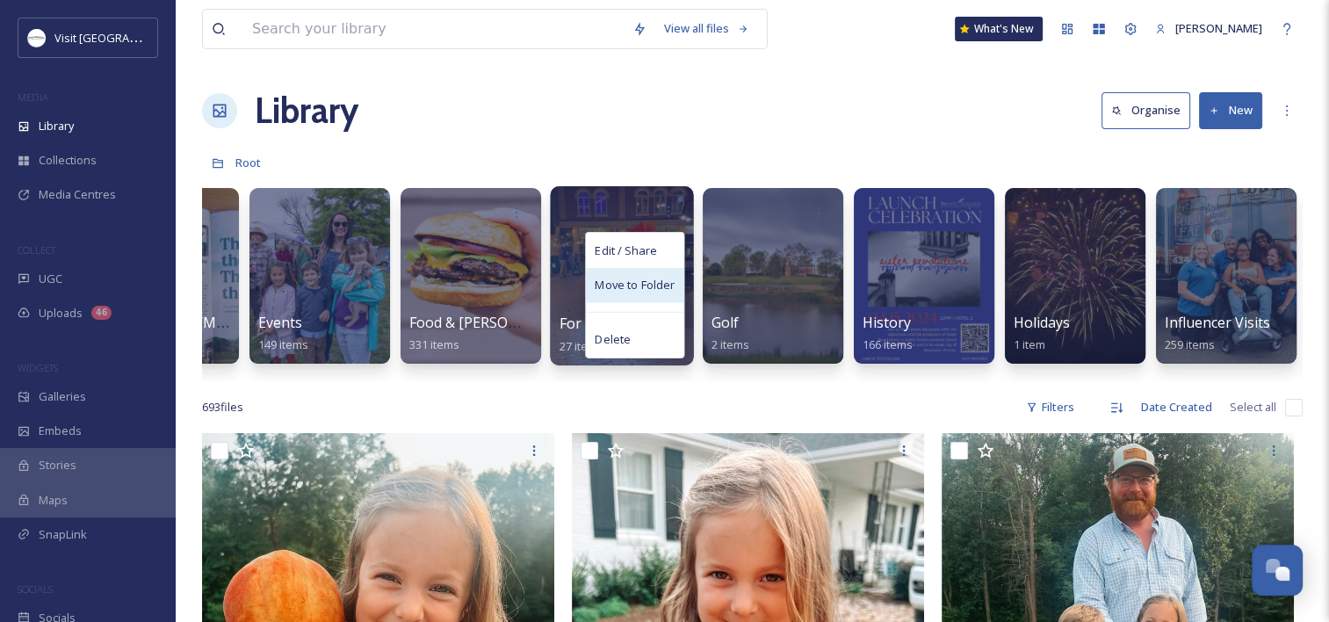
click at [640, 285] on span "Move to Folder" at bounding box center [635, 286] width 80 height 18
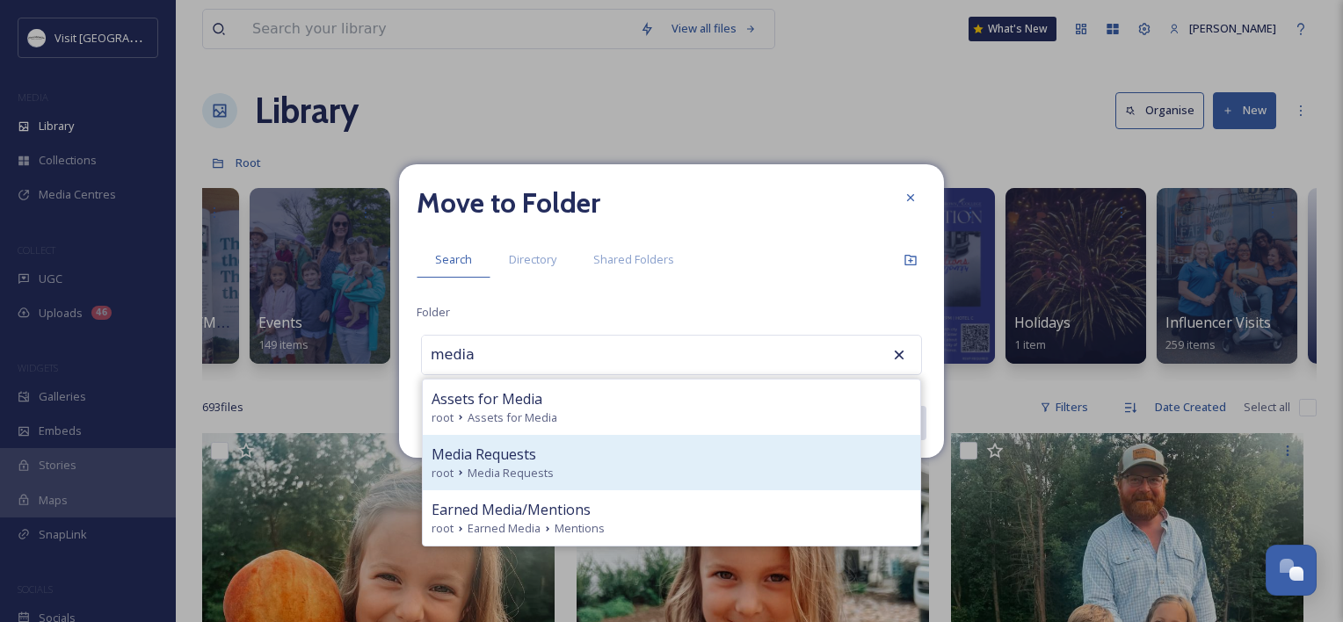
click at [469, 452] on span "Media Requests" at bounding box center [483, 454] width 105 height 21
type input "Media Requests"
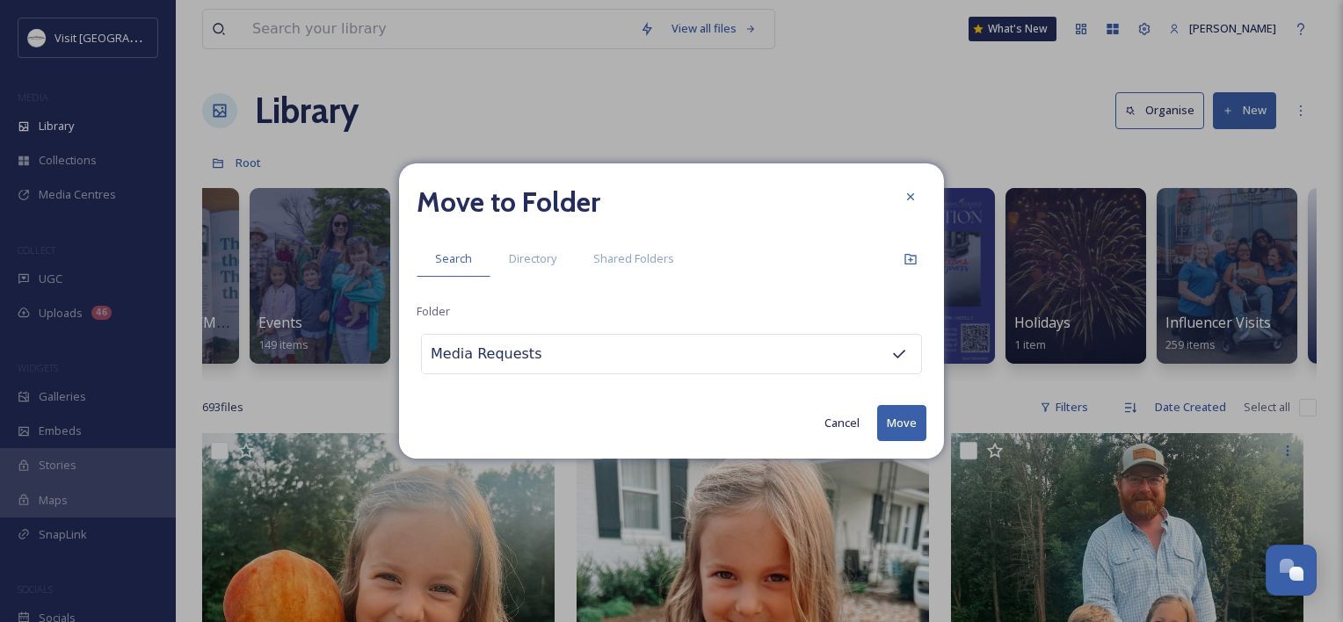
click at [900, 420] on button "Move" at bounding box center [901, 423] width 49 height 36
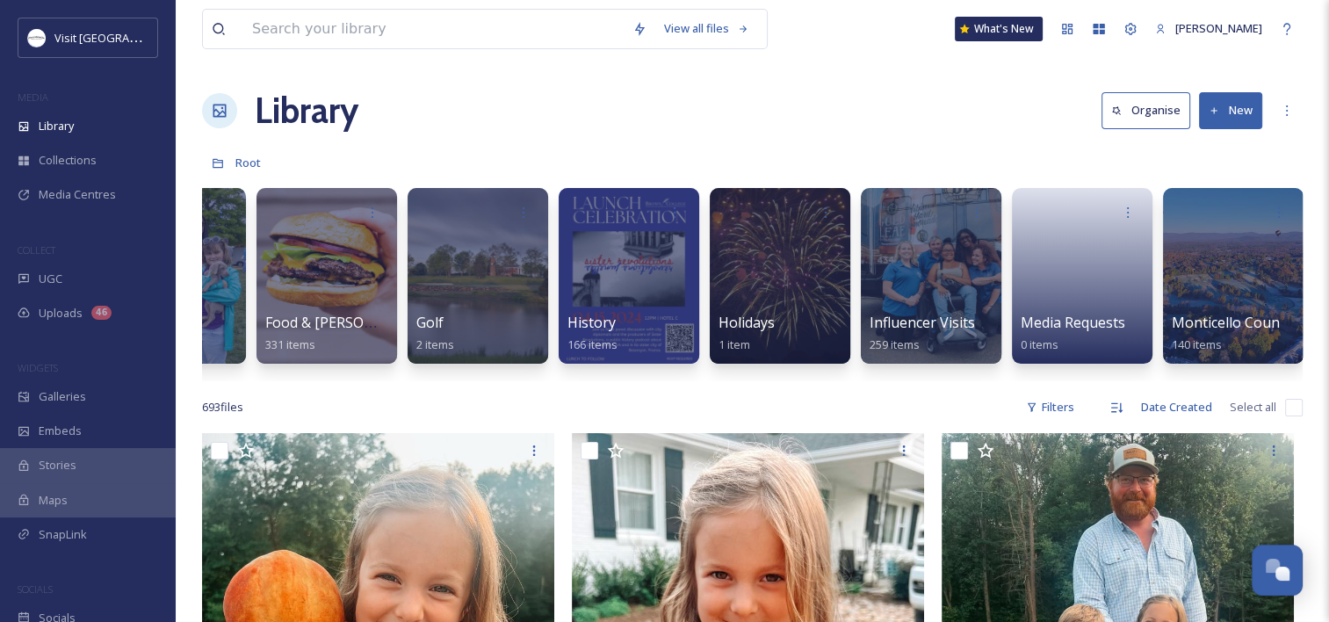
scroll to position [0, 1486]
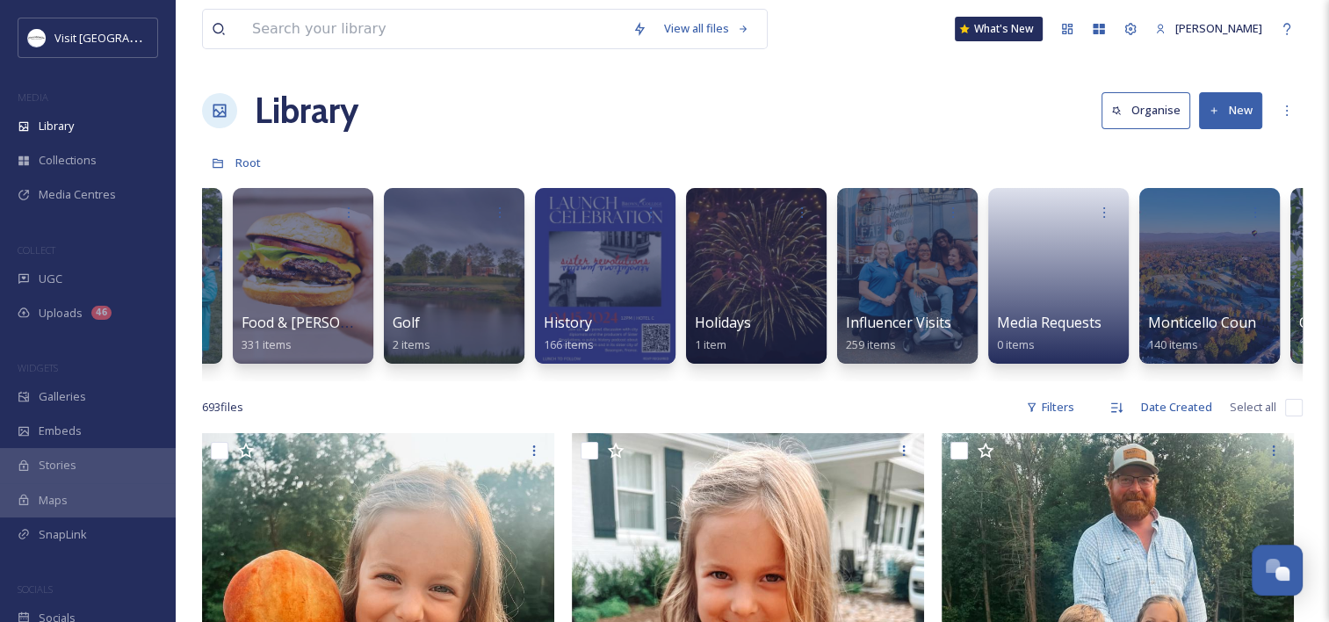
drag, startPoint x: 766, startPoint y: 375, endPoint x: 775, endPoint y: 383, distance: 11.8
click at [775, 381] on div "Accommodations 31 items Arts 100 items Assets for Media 17 items Clubs/Membersh…" at bounding box center [752, 280] width 1101 height 202
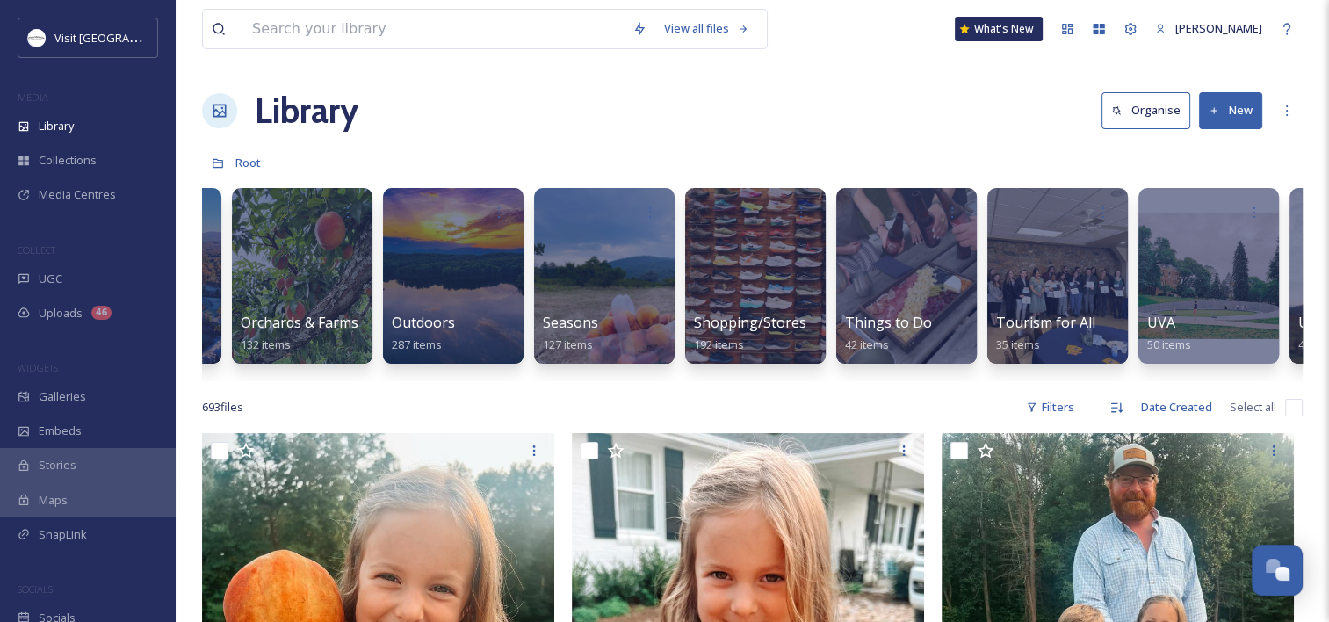
scroll to position [0, 2552]
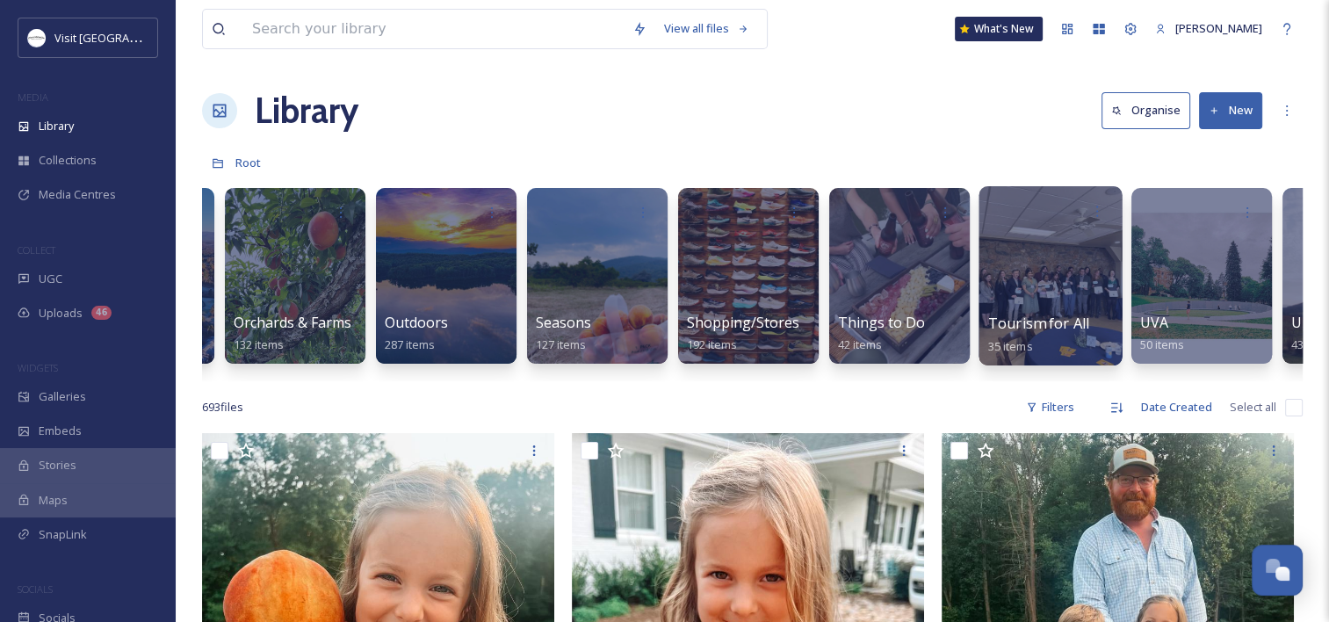
click at [1019, 316] on span "Tourism for All" at bounding box center [1038, 323] width 101 height 19
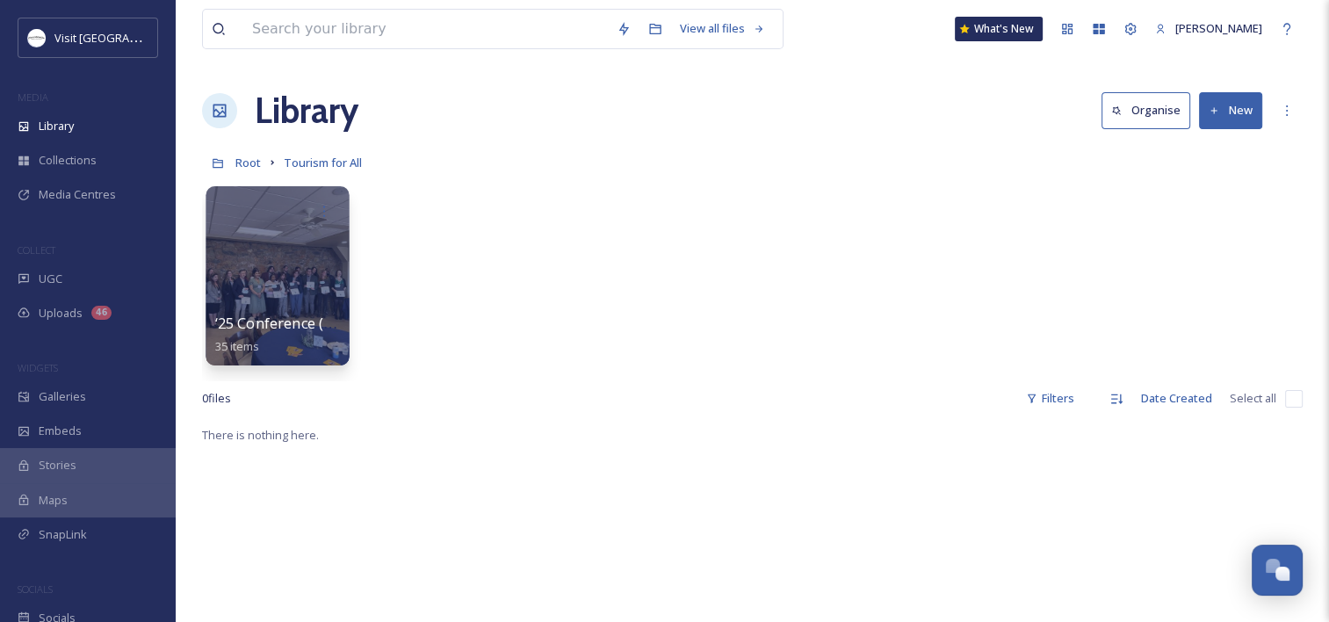
click at [268, 224] on div at bounding box center [278, 211] width 126 height 33
click at [298, 270] on div at bounding box center [277, 275] width 143 height 179
click at [300, 262] on div at bounding box center [277, 275] width 143 height 179
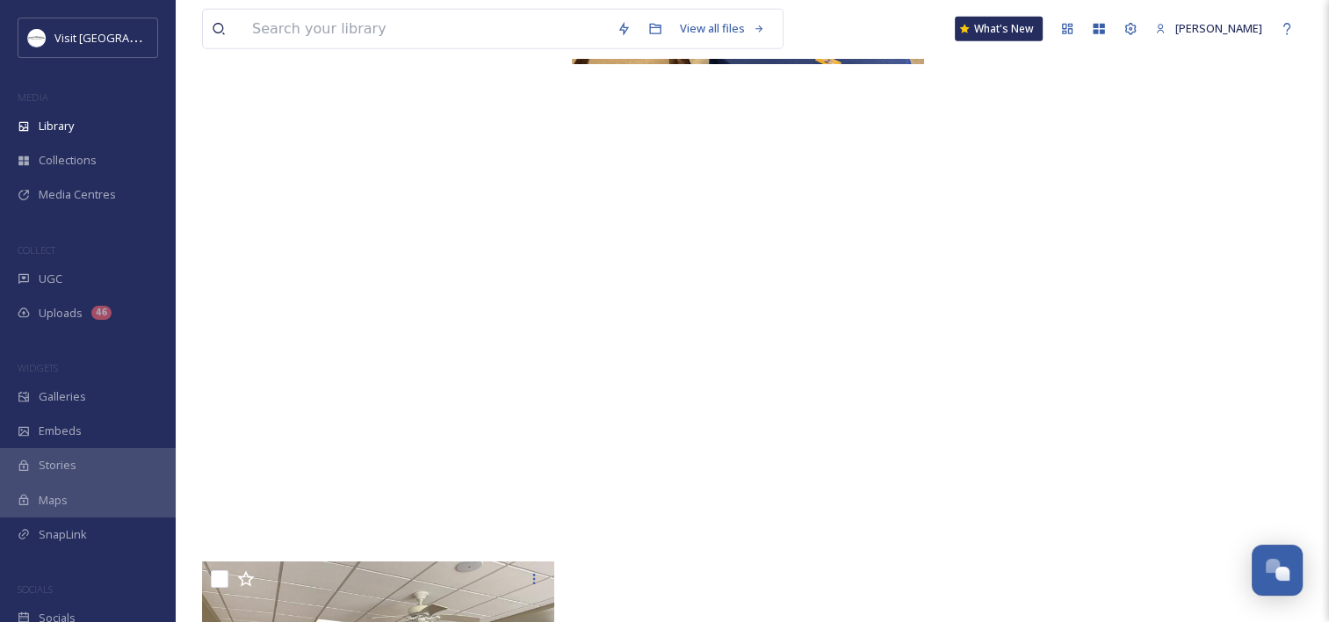
scroll to position [5240, 0]
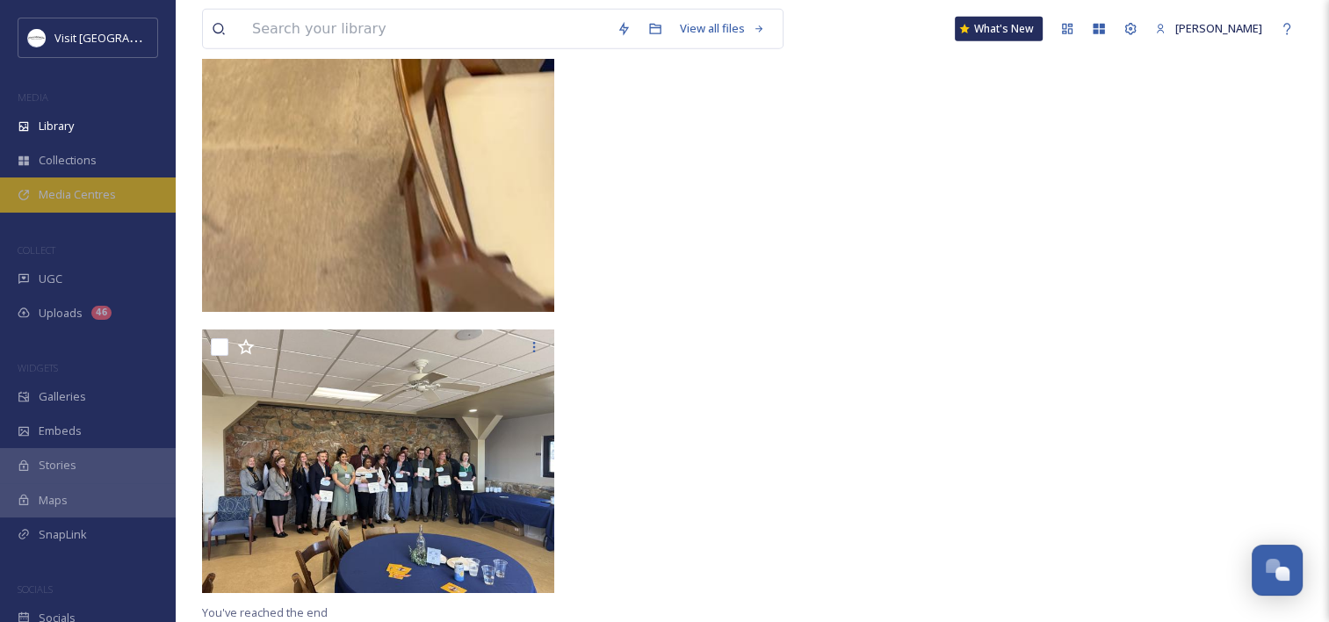
click at [70, 181] on div "Media Centres" at bounding box center [88, 194] width 176 height 34
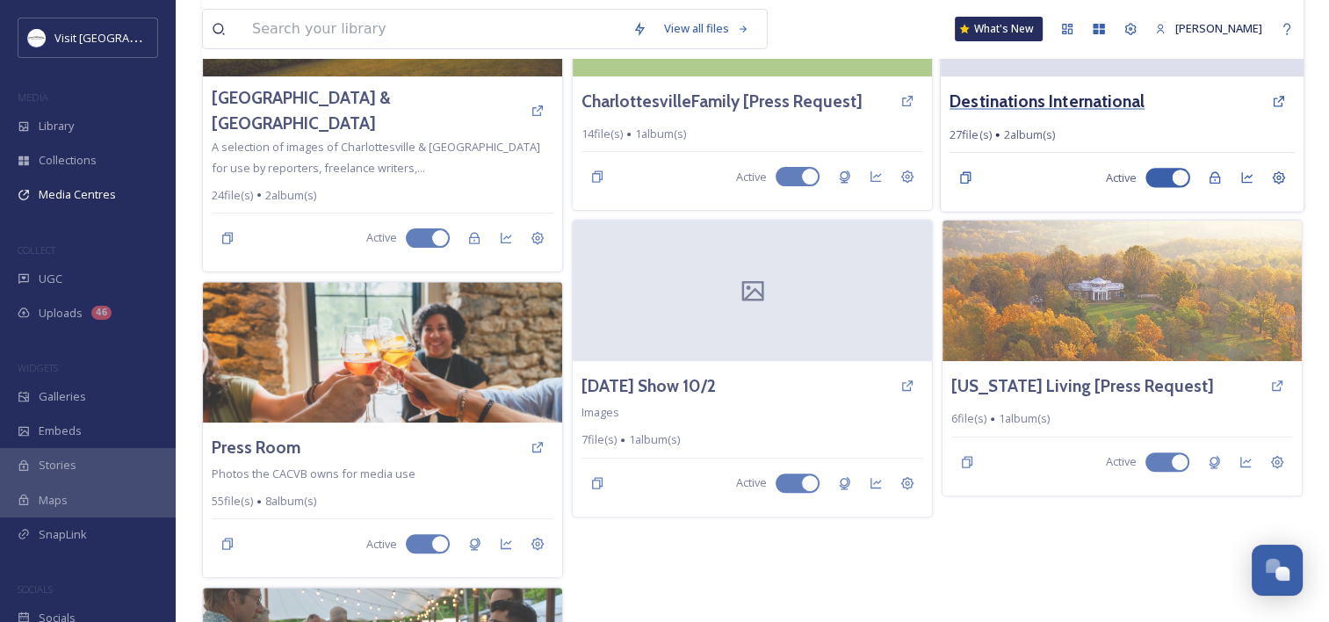
scroll to position [351, 0]
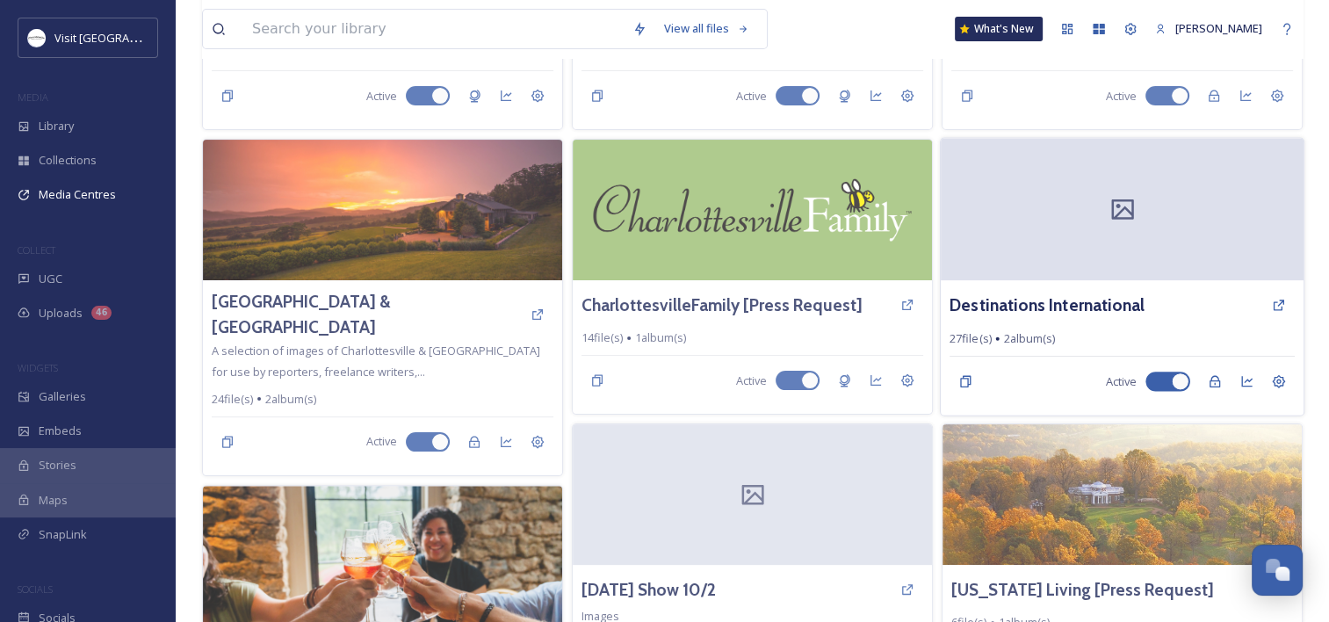
click at [1054, 247] on div at bounding box center [1122, 210] width 363 height 142
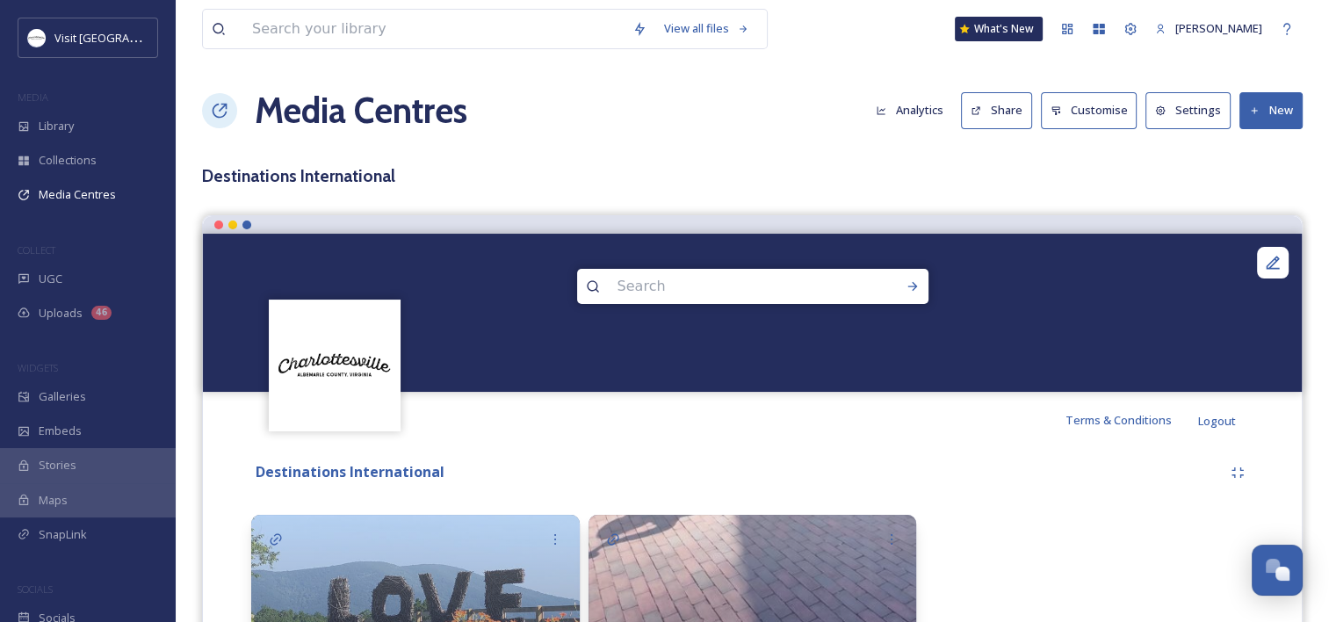
click at [1181, 107] on button "Settings" at bounding box center [1188, 110] width 85 height 36
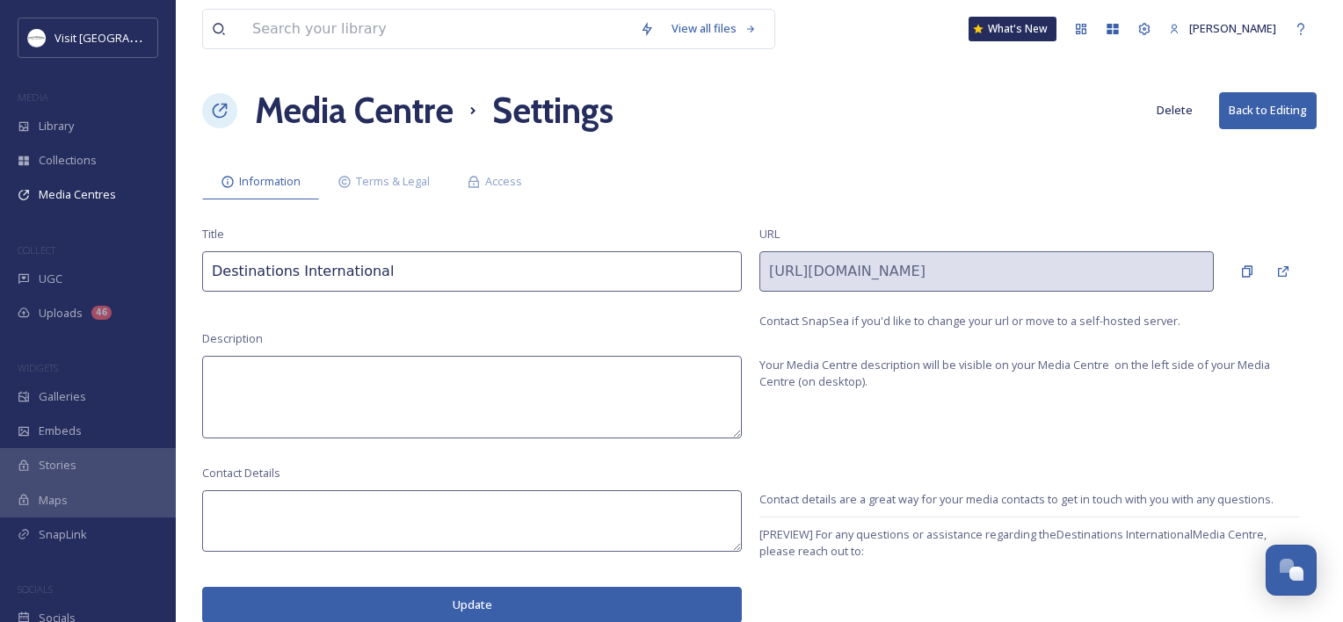
click at [376, 105] on h1 "Media Centre" at bounding box center [354, 110] width 199 height 53
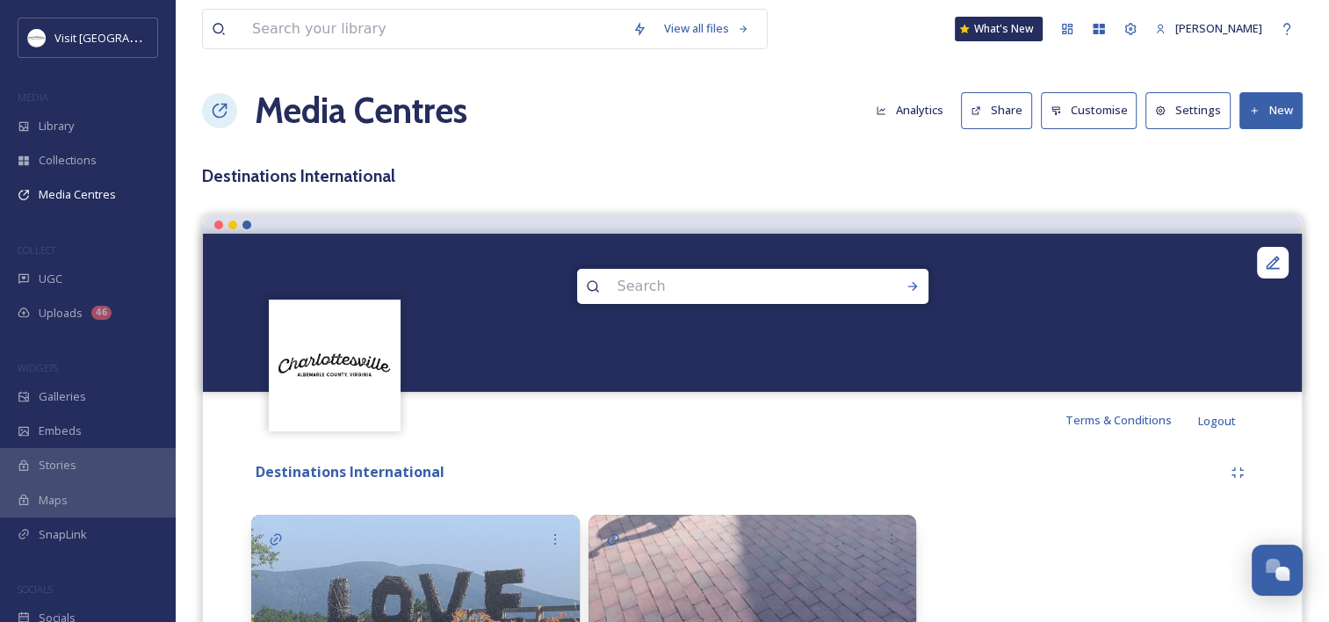
click at [376, 105] on h1 "Media Centres" at bounding box center [361, 110] width 213 height 53
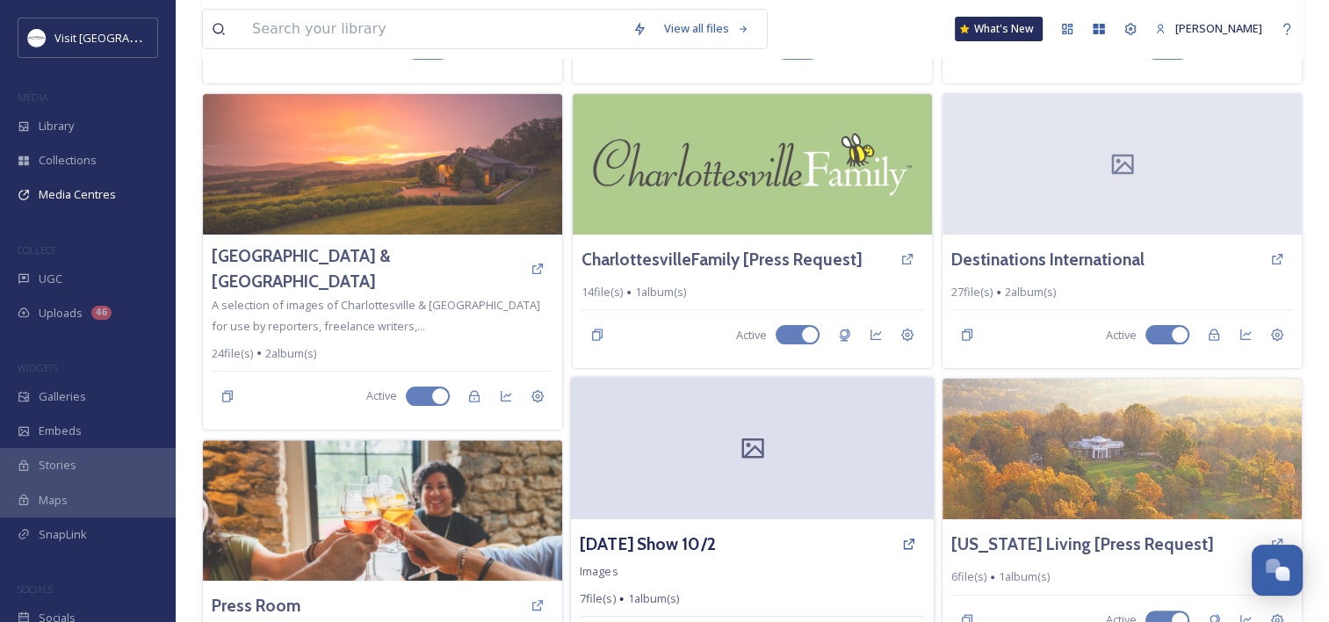
scroll to position [290, 0]
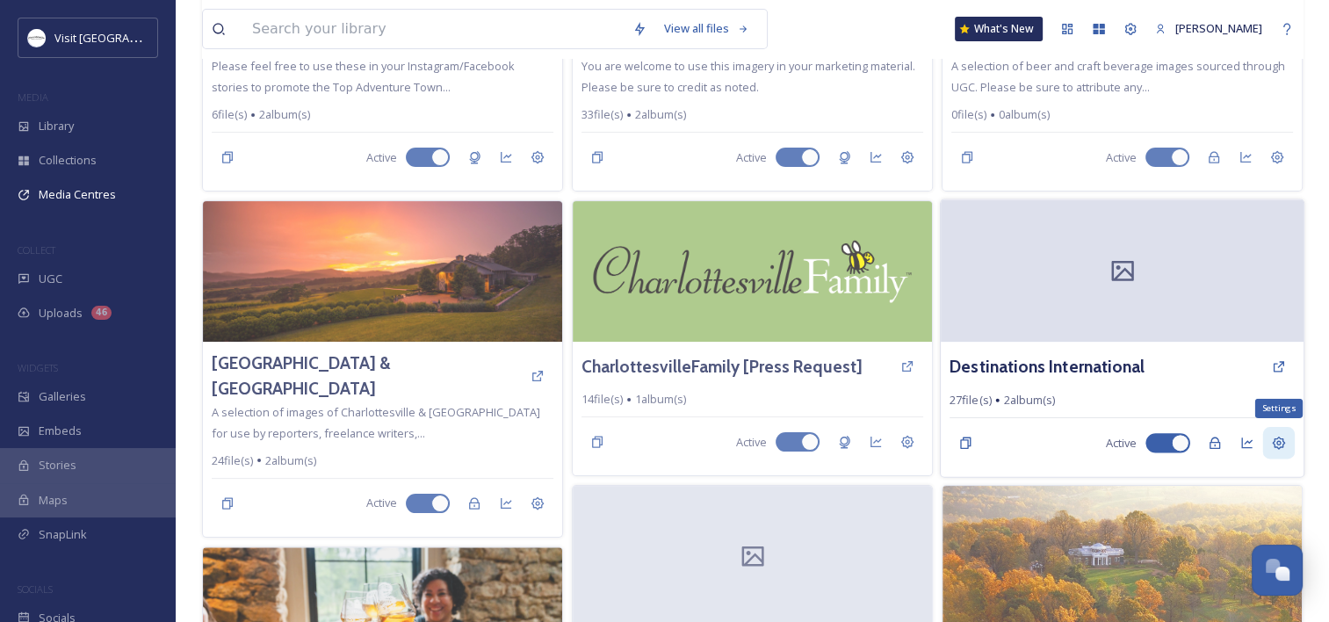
click at [1272, 438] on icon at bounding box center [1279, 443] width 14 height 14
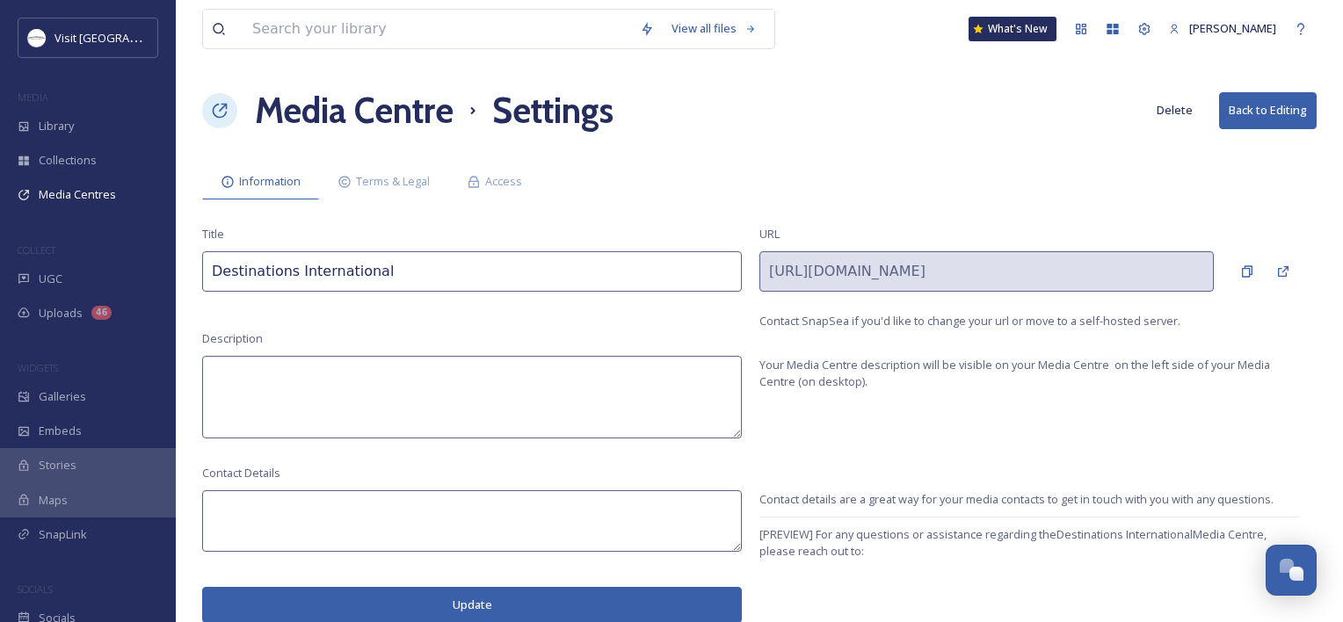
click at [1253, 114] on button "Back to Editing" at bounding box center [1268, 110] width 98 height 36
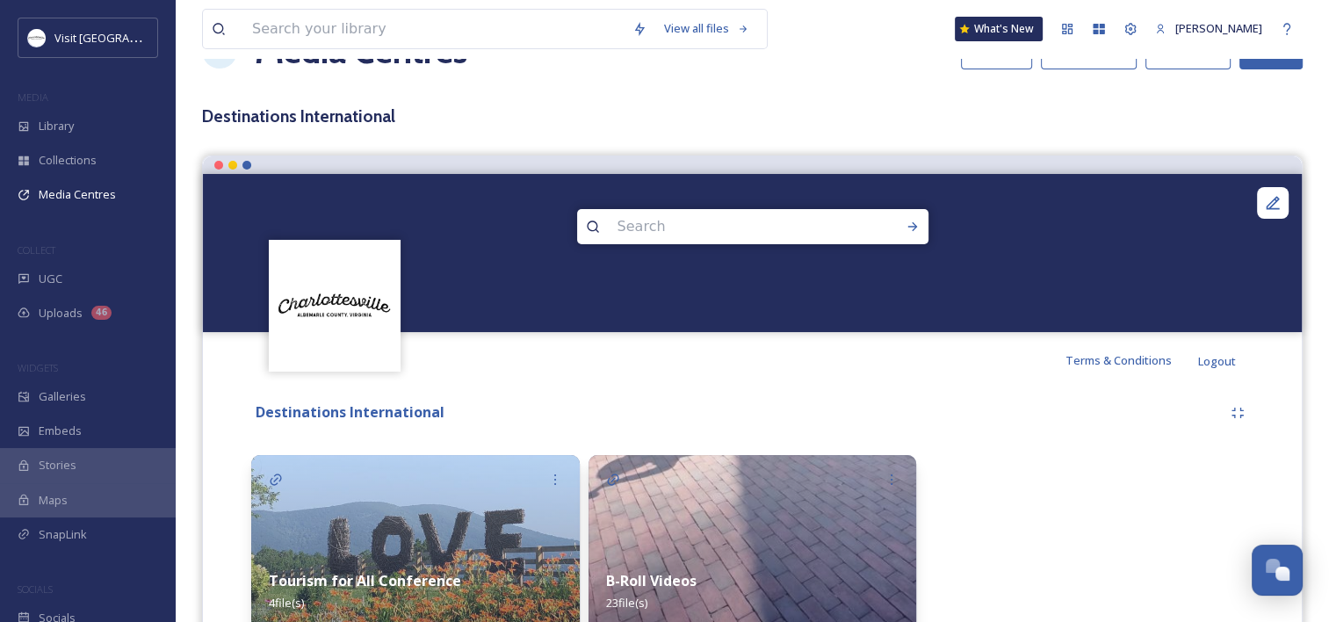
scroll to position [88, 0]
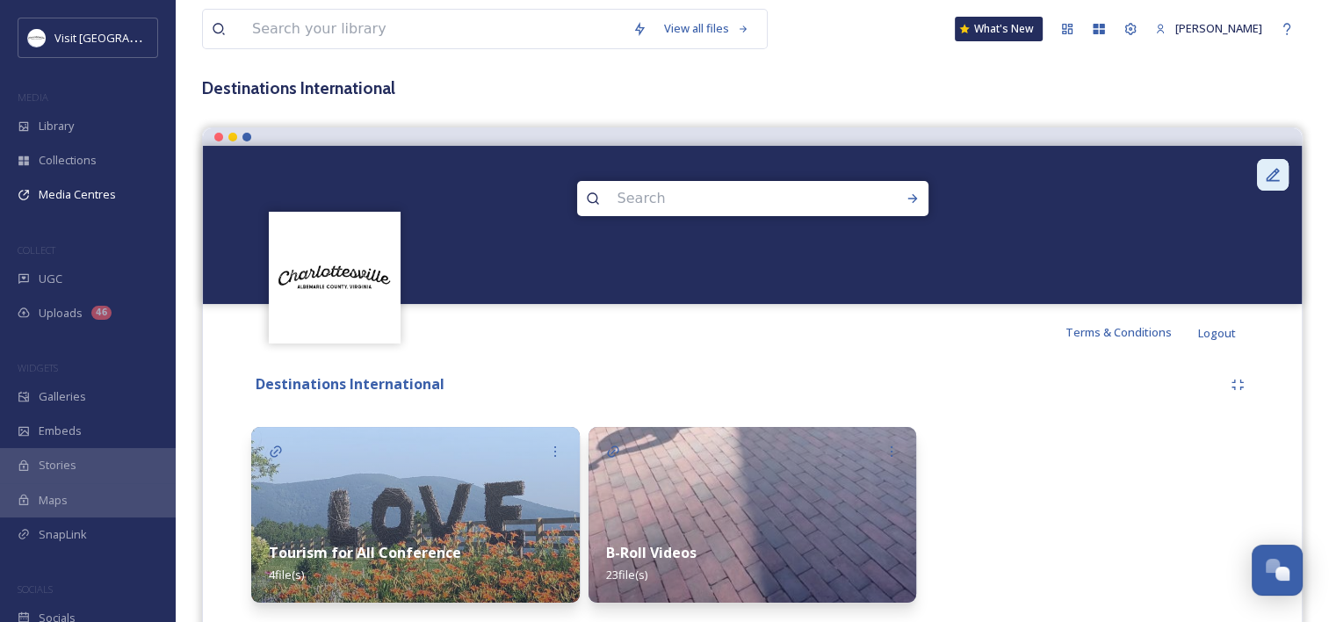
click at [1282, 174] on div at bounding box center [1273, 175] width 32 height 32
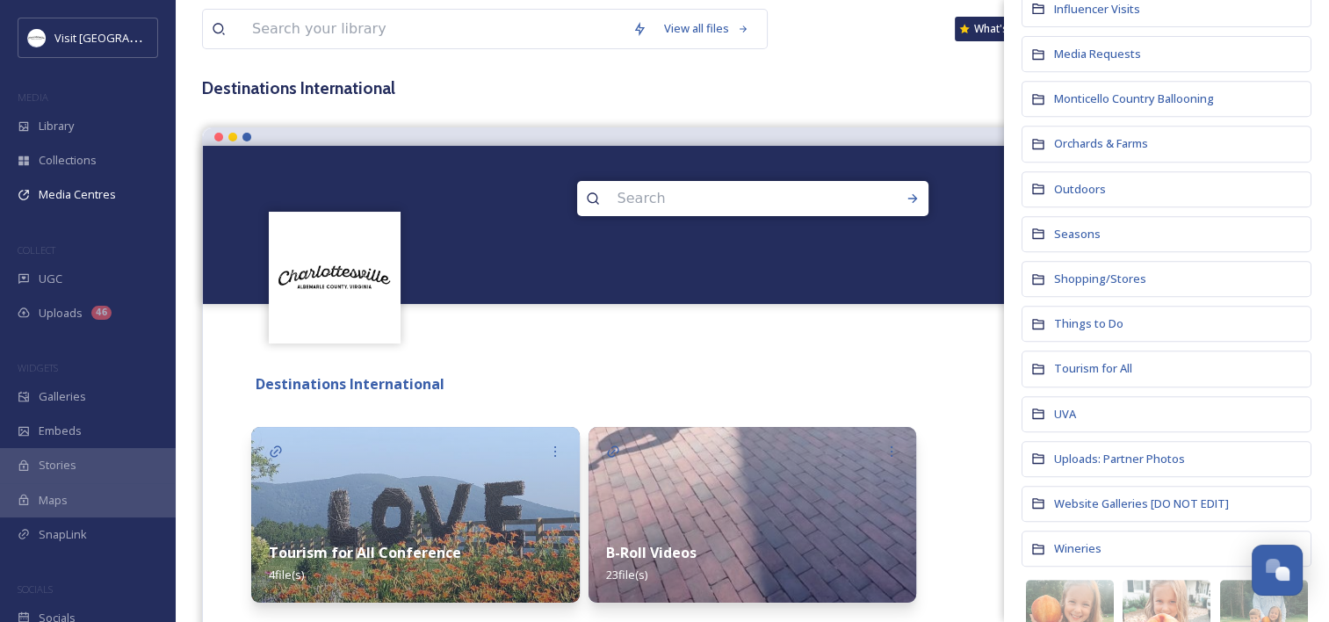
scroll to position [703, 0]
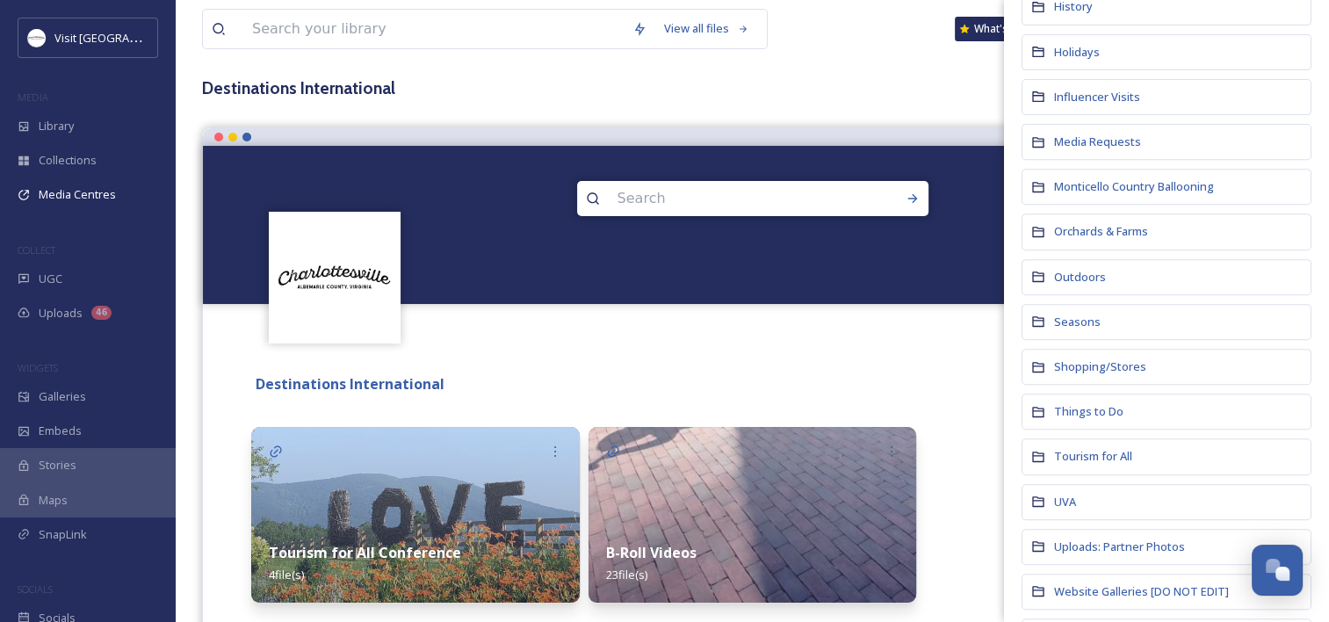
click at [1094, 448] on span "Tourism for All" at bounding box center [1093, 456] width 78 height 16
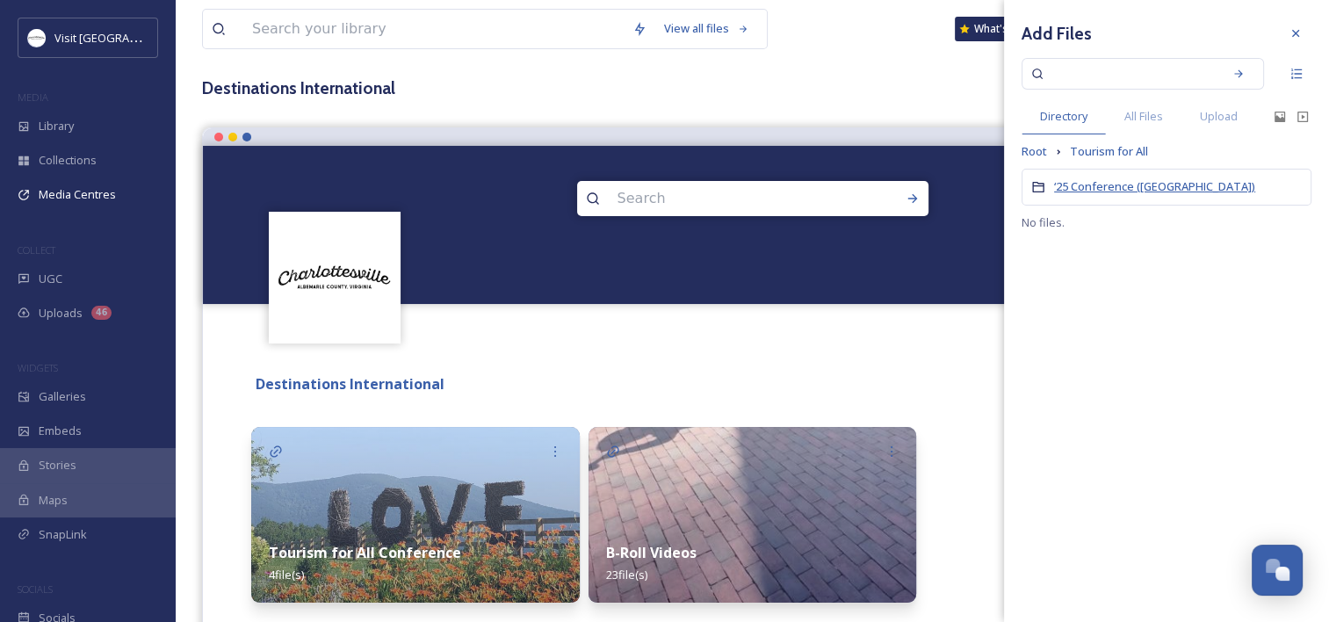
click at [1099, 190] on span "‘25 Conference ([GEOGRAPHIC_DATA])" at bounding box center [1154, 186] width 201 height 16
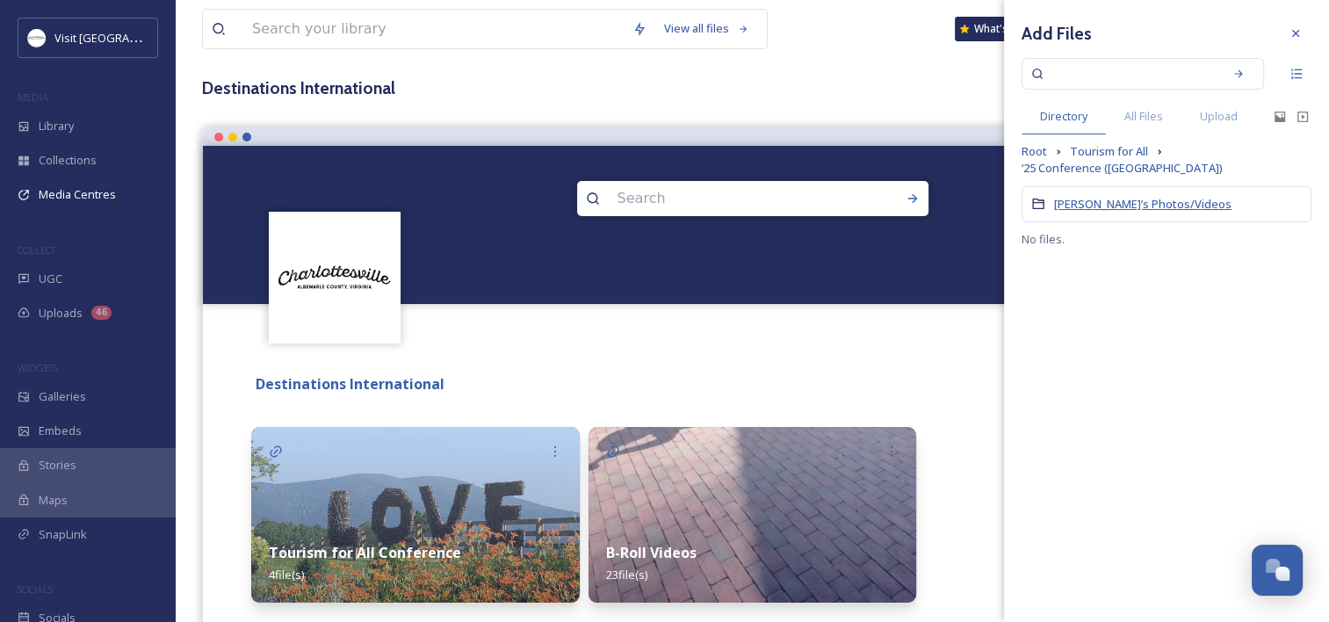
click at [1124, 196] on span "[PERSON_NAME]’s Photos/Videos" at bounding box center [1142, 204] width 177 height 16
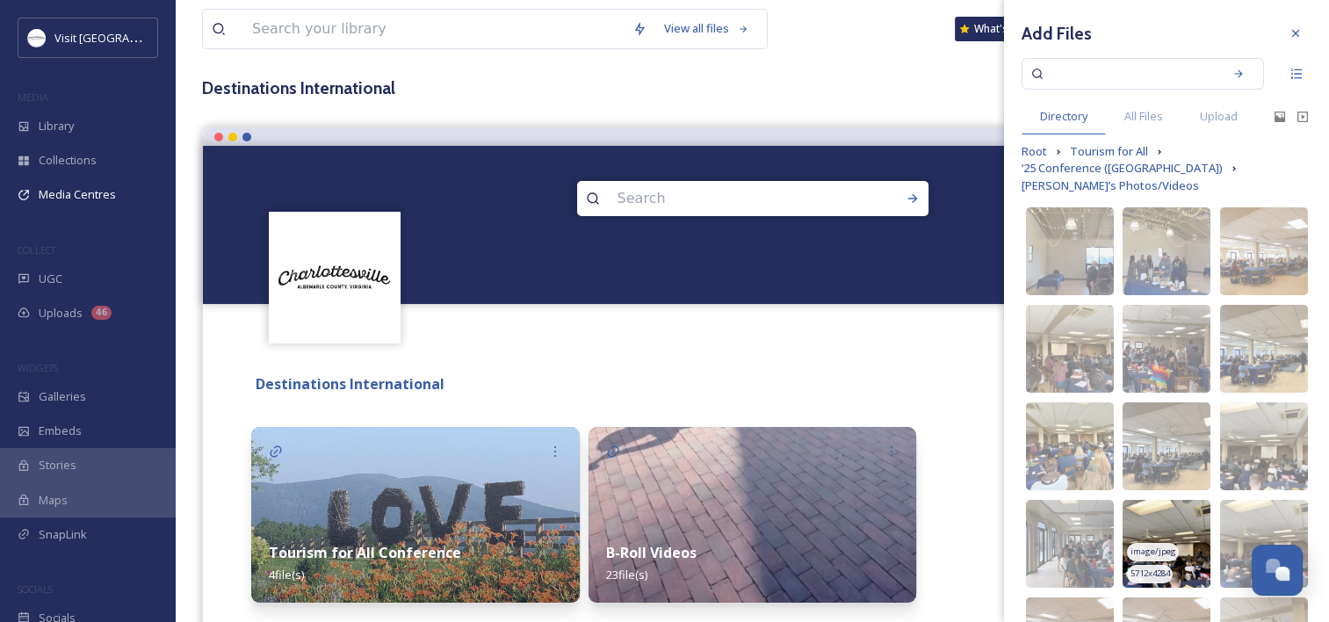
click at [1174, 511] on img at bounding box center [1167, 544] width 88 height 88
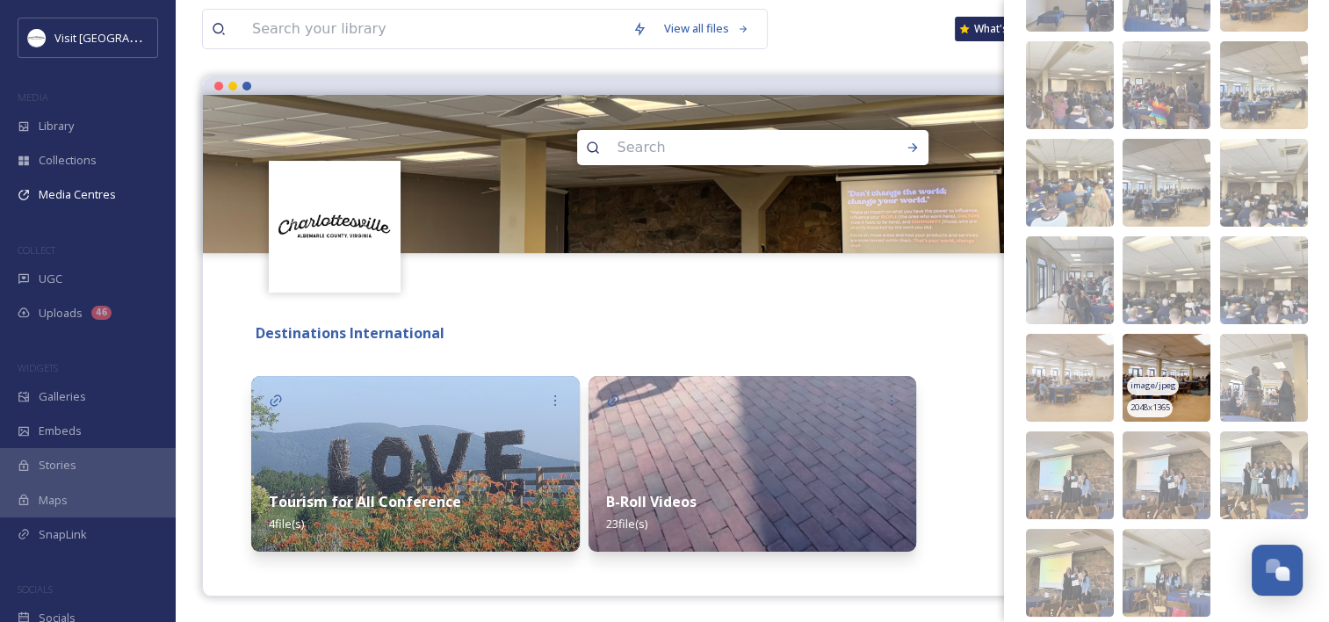
scroll to position [314, 0]
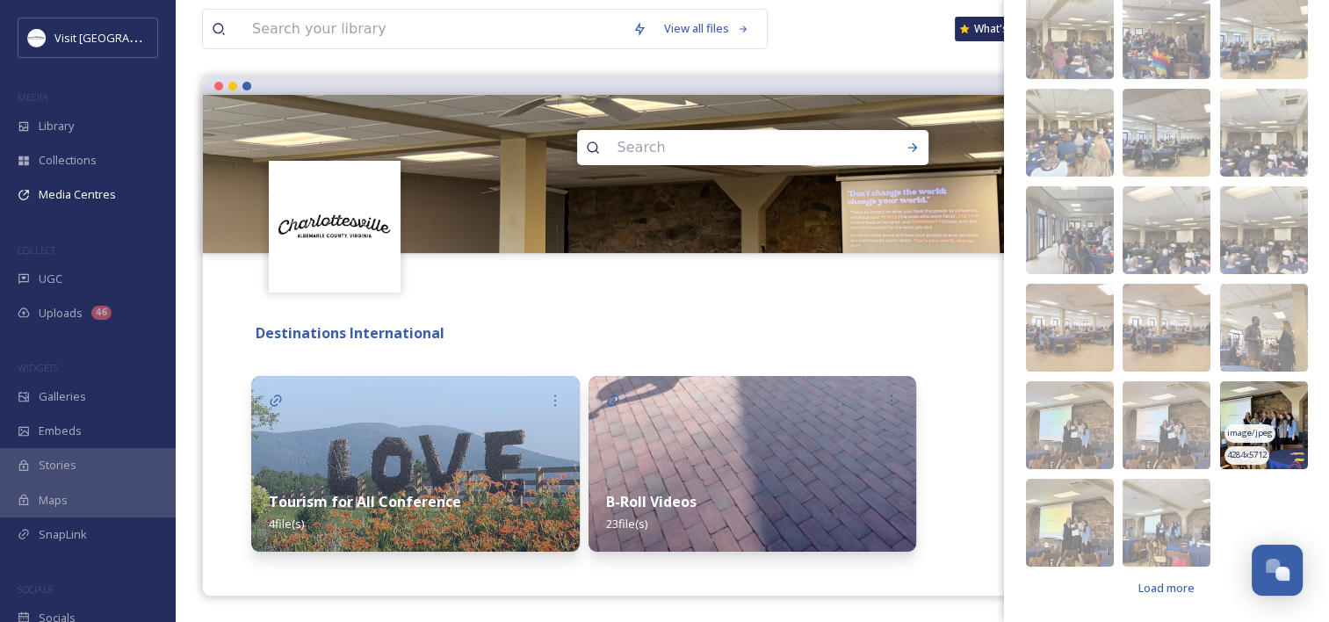
click at [1244, 410] on img at bounding box center [1264, 425] width 88 height 88
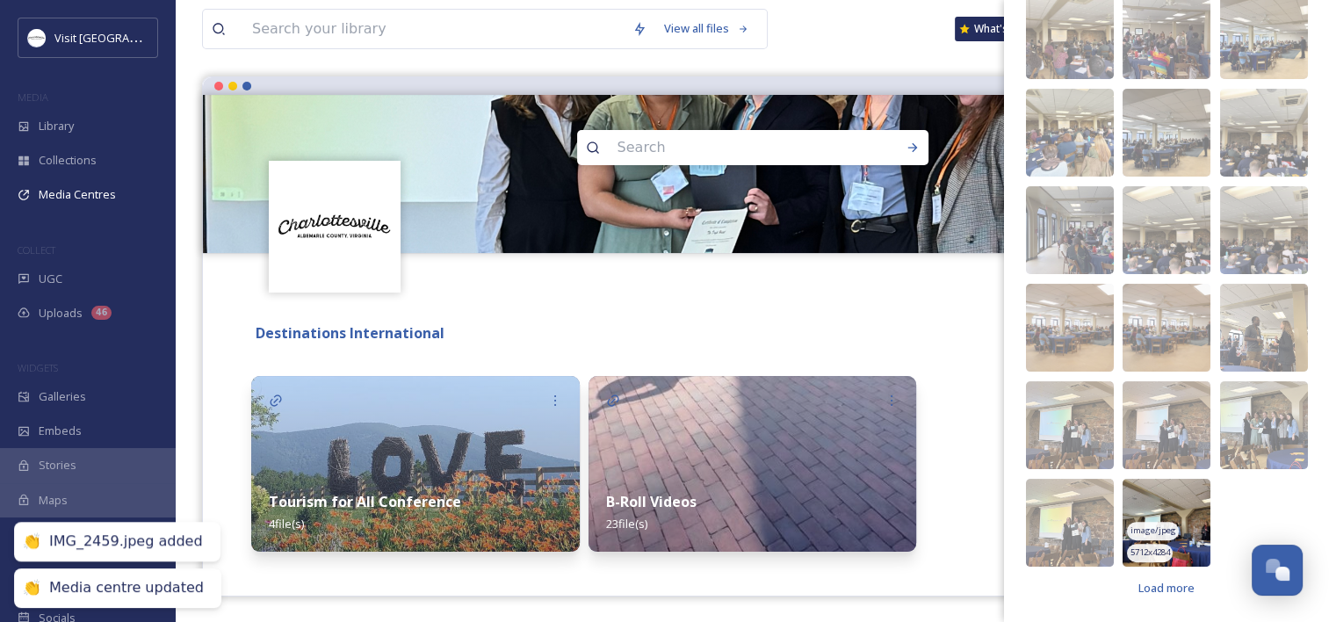
click at [1154, 499] on img at bounding box center [1167, 523] width 88 height 88
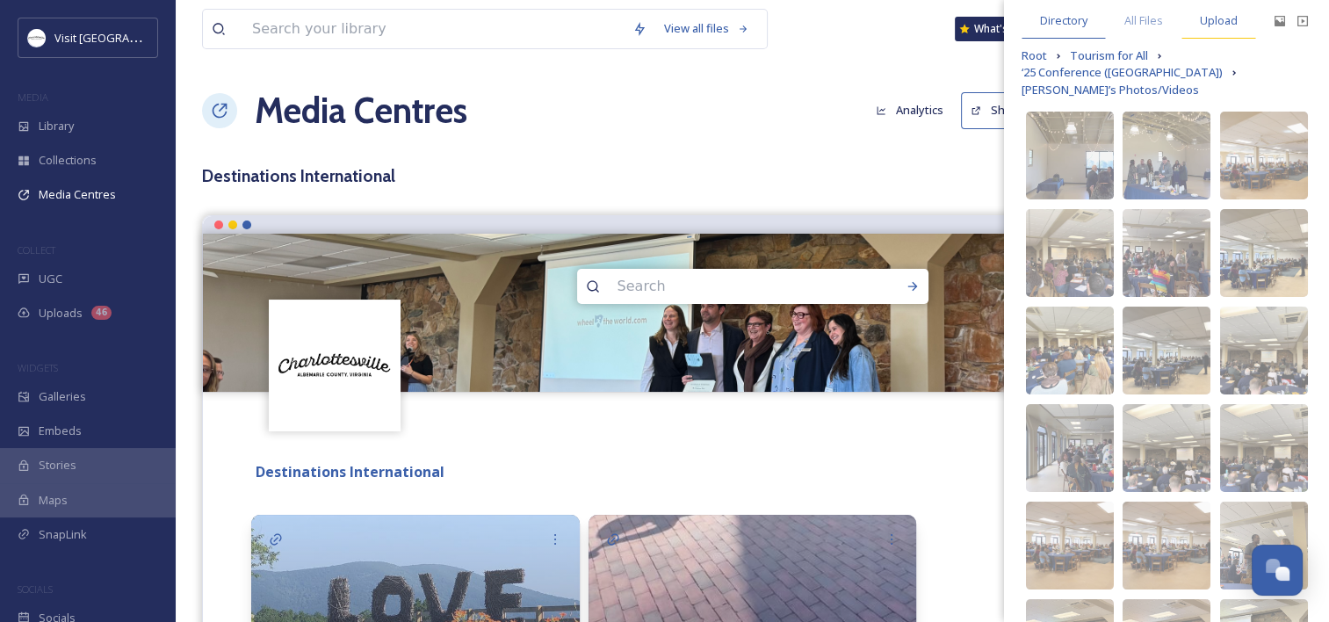
scroll to position [0, 0]
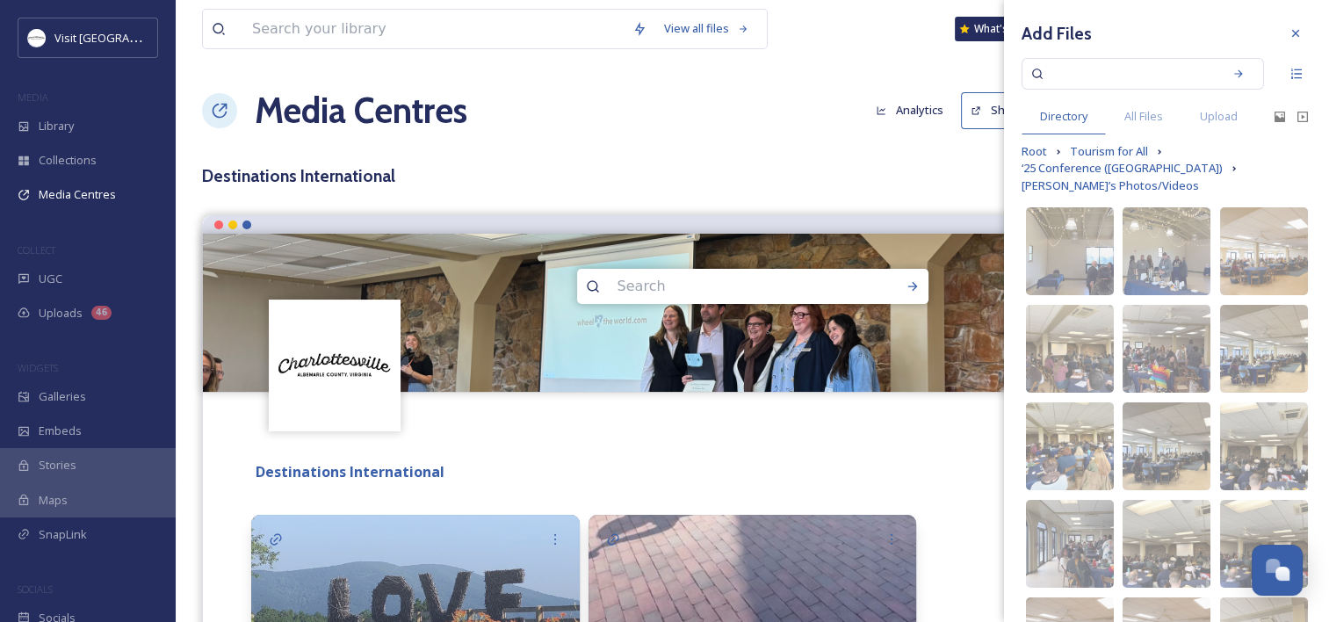
drag, startPoint x: 1279, startPoint y: 34, endPoint x: 1040, endPoint y: 89, distance: 245.1
click at [1289, 33] on icon at bounding box center [1296, 33] width 14 height 14
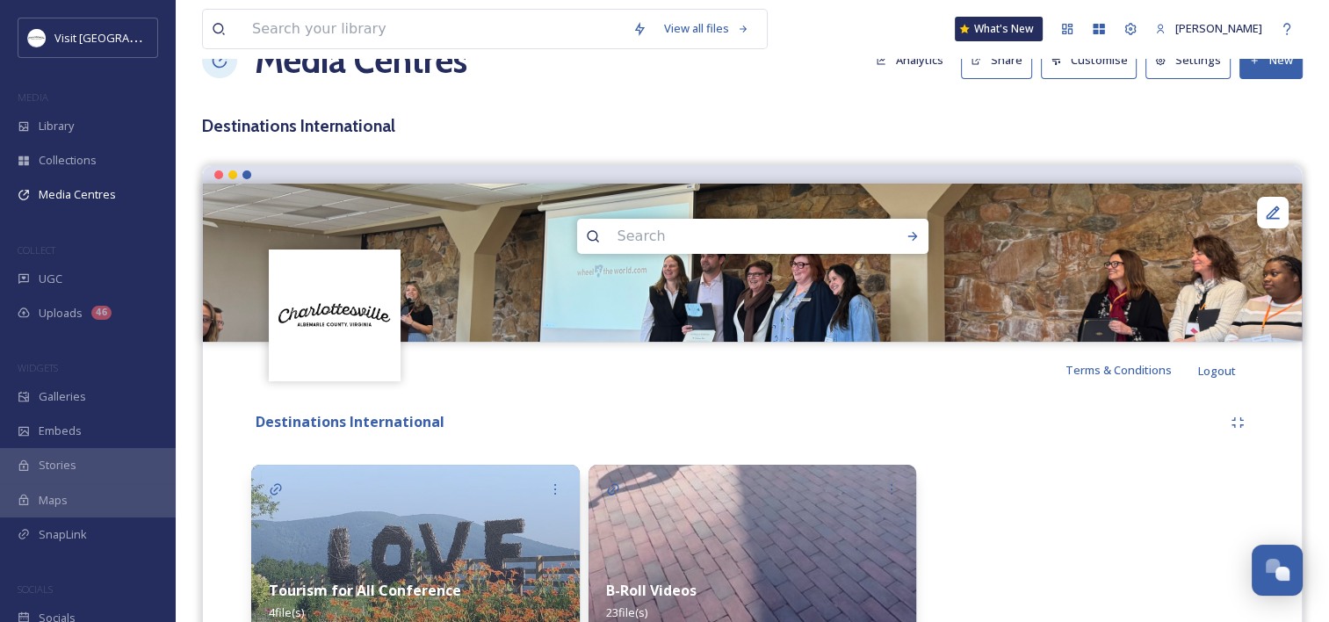
scroll to position [139, 0]
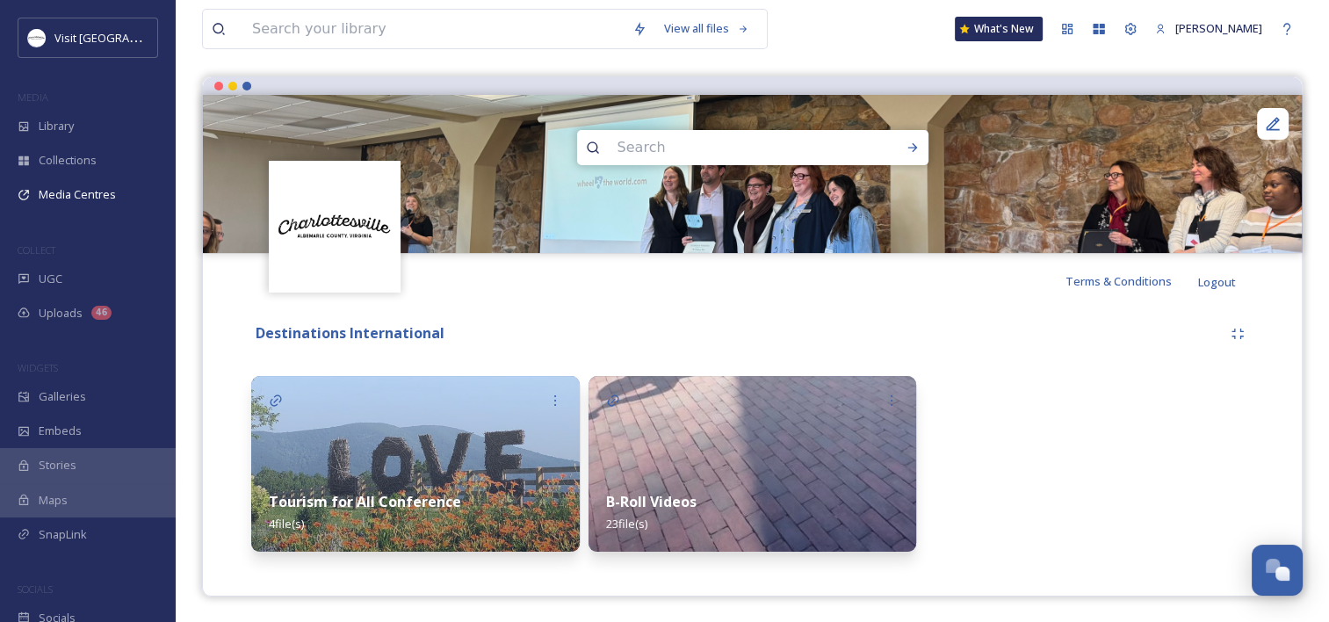
click at [696, 432] on img at bounding box center [753, 464] width 329 height 176
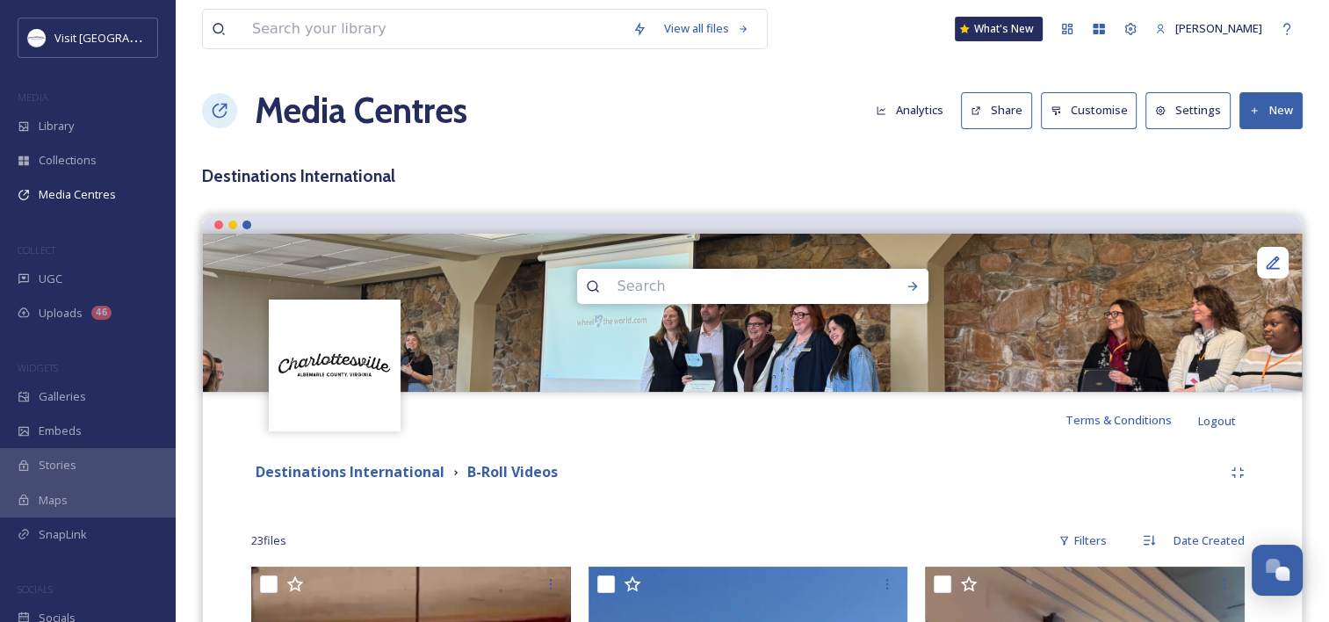
click at [324, 111] on h1 "Media Centres" at bounding box center [361, 110] width 213 height 53
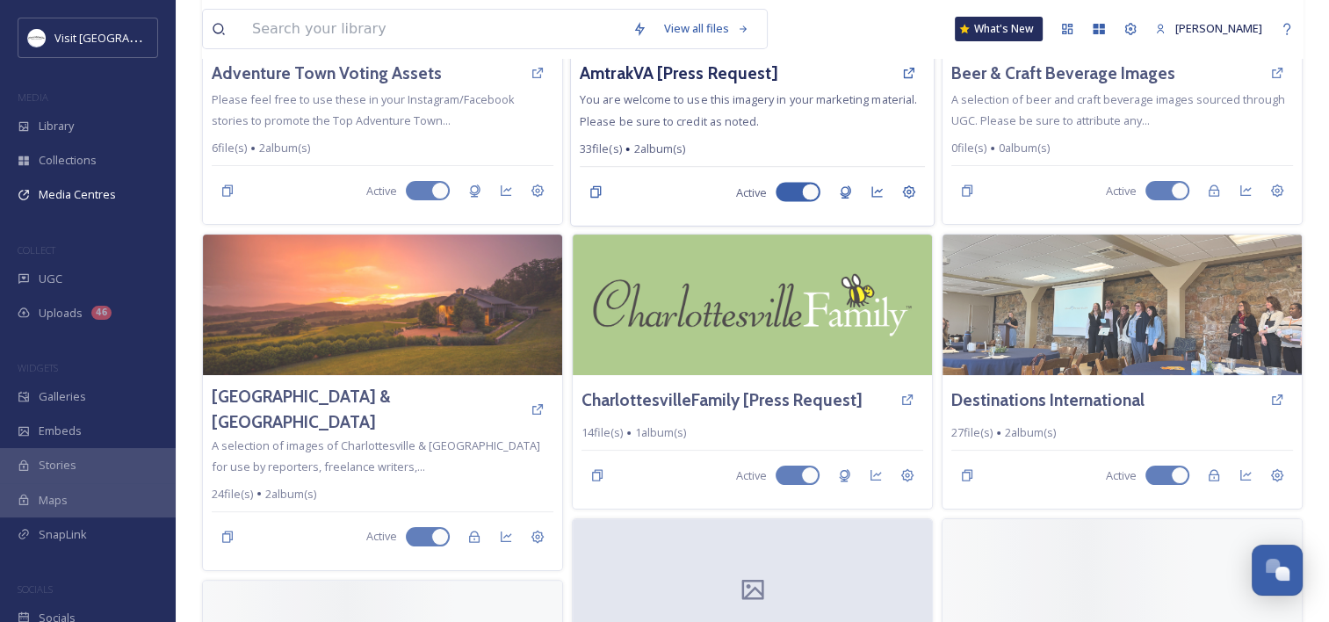
scroll to position [439, 0]
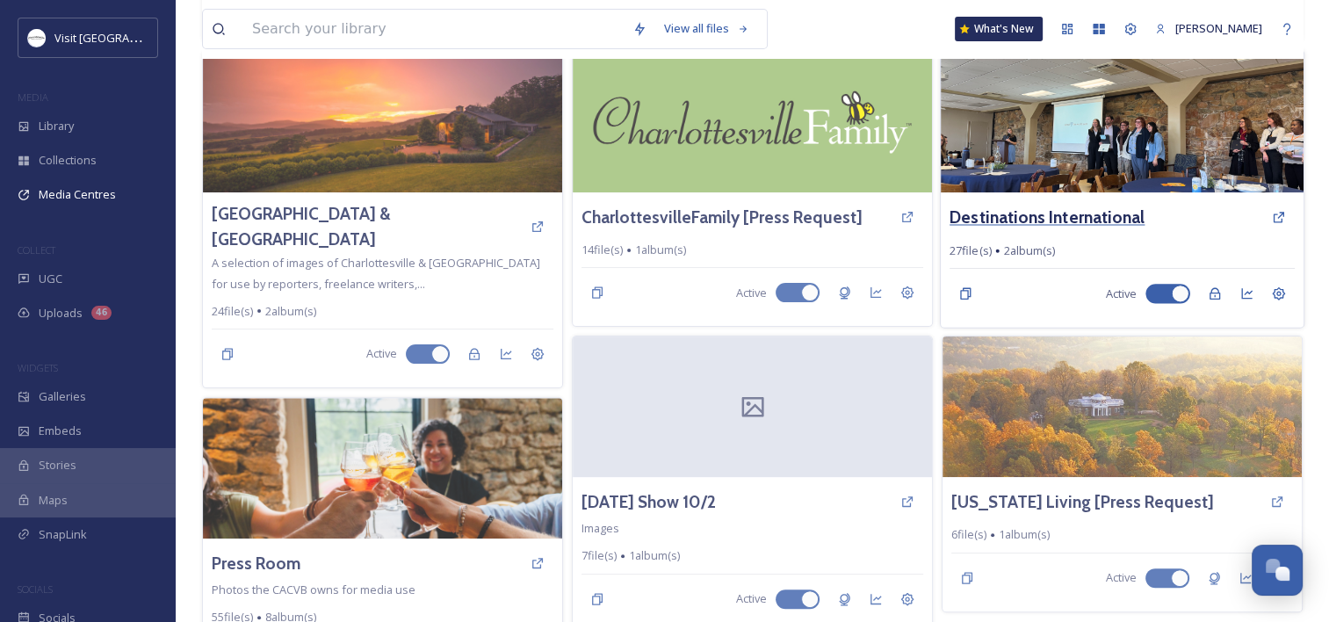
click at [1097, 210] on h3 "Destinations International" at bounding box center [1047, 217] width 195 height 25
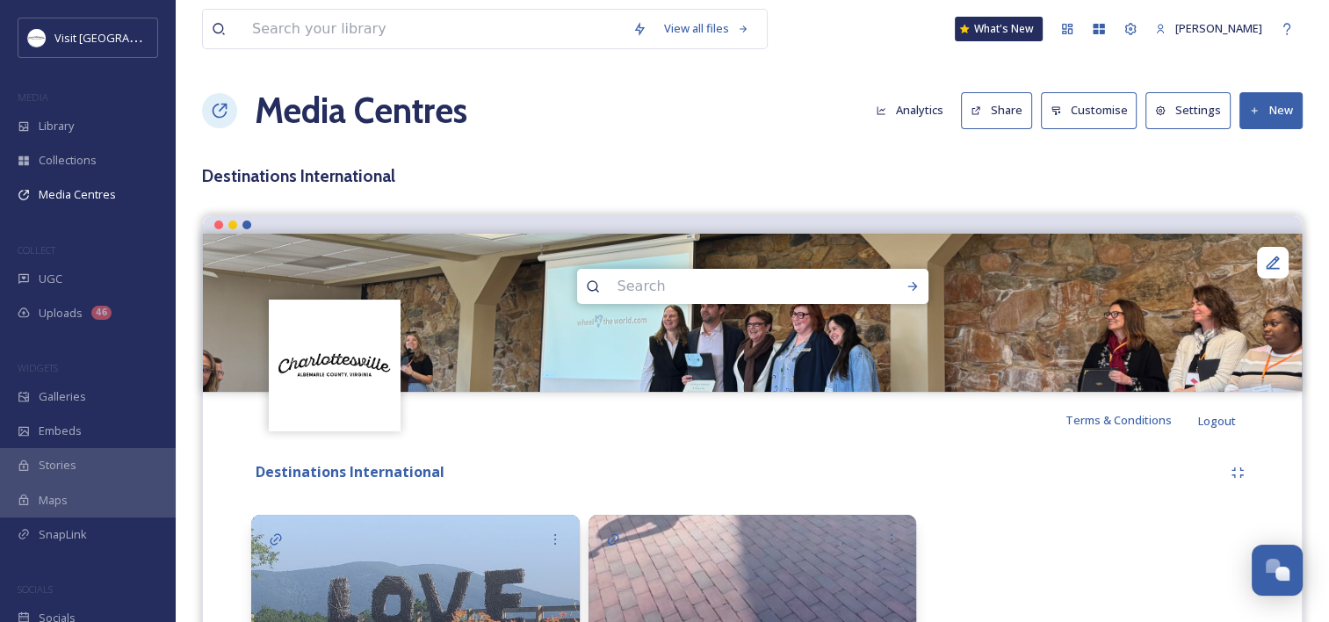
click at [1002, 103] on button "Share" at bounding box center [996, 110] width 71 height 36
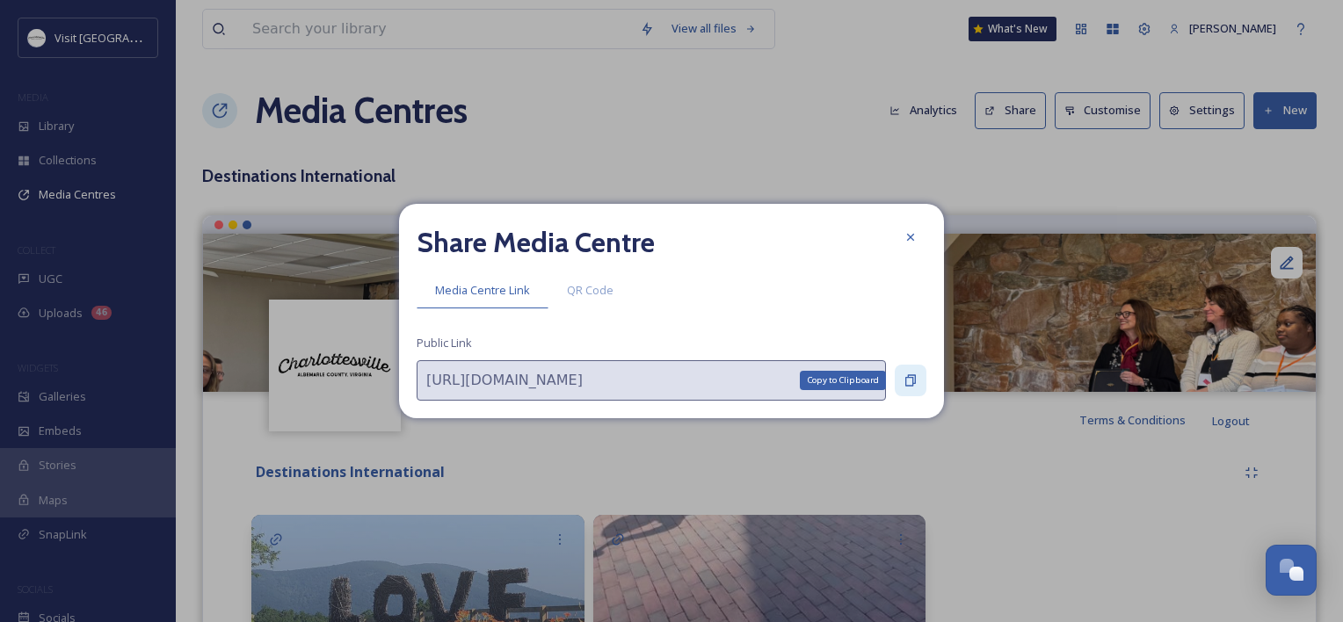
click at [914, 383] on icon at bounding box center [910, 380] width 11 height 11
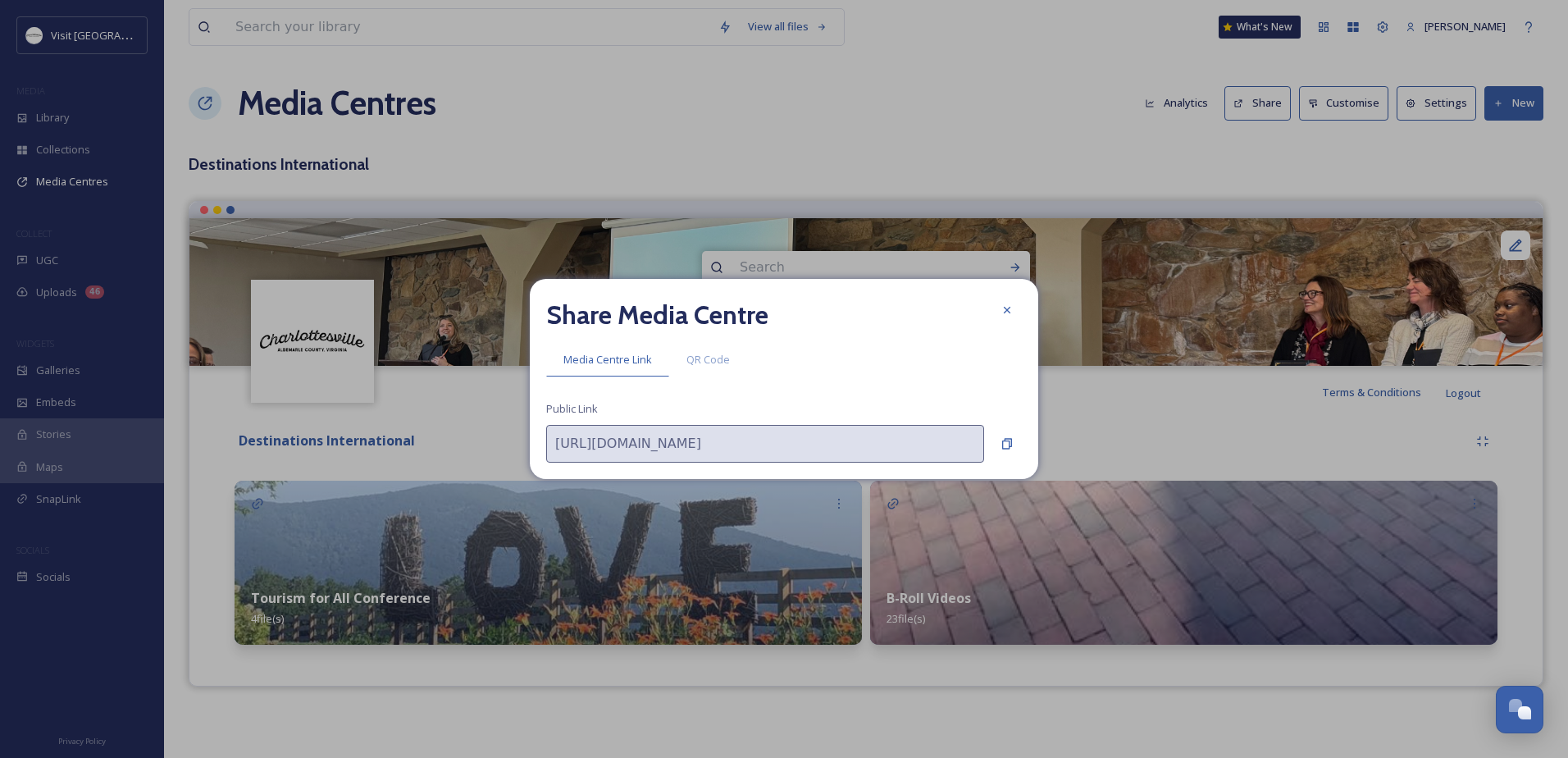
scroll to position [764, 0]
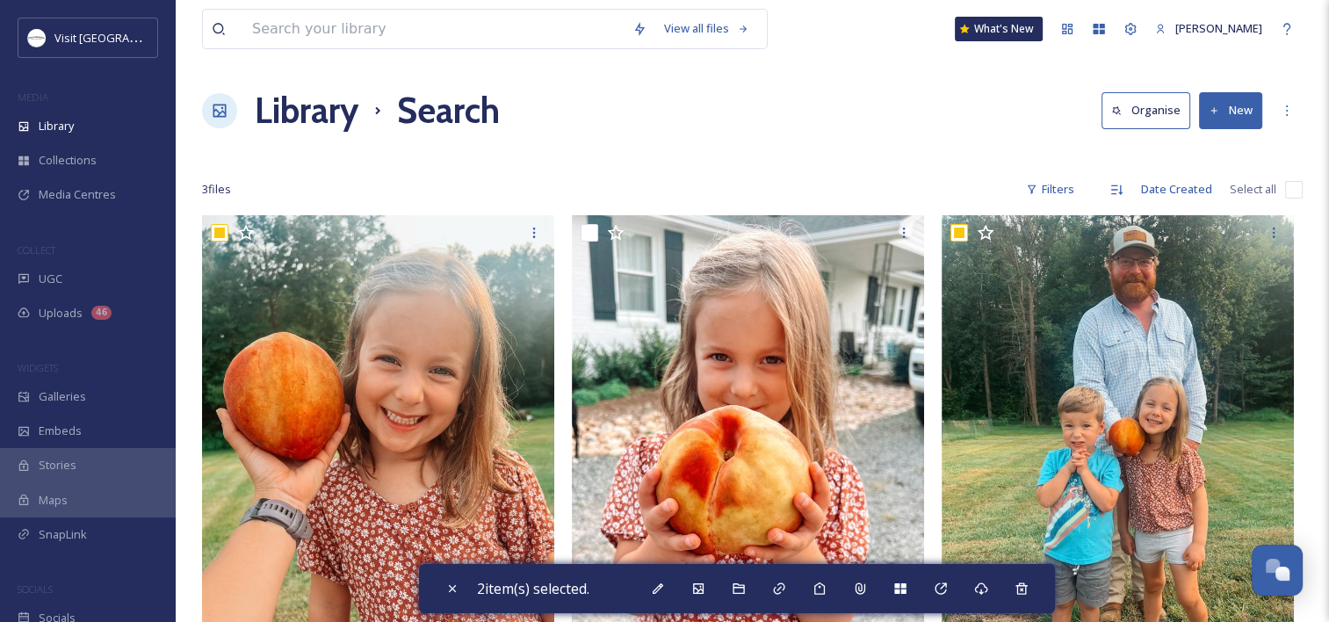
scroll to position [896, 0]
click at [60, 119] on span "Library" at bounding box center [56, 126] width 35 height 17
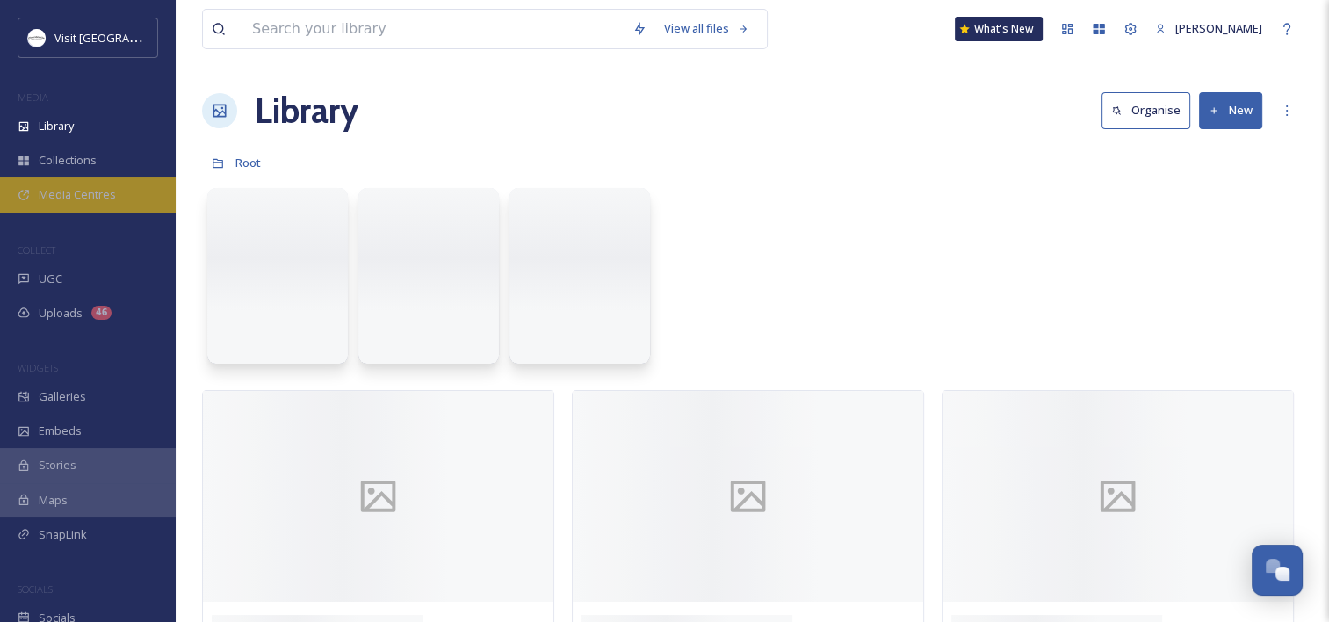
click at [35, 193] on div "Media Centres" at bounding box center [88, 194] width 176 height 34
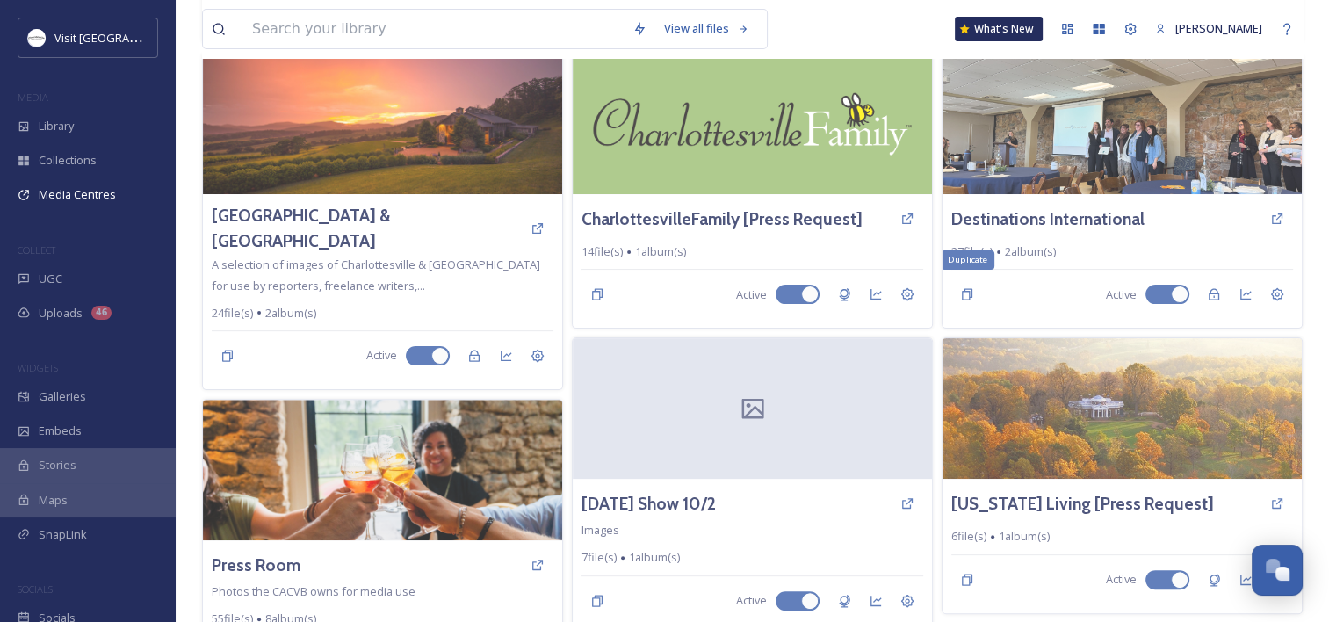
scroll to position [378, 0]
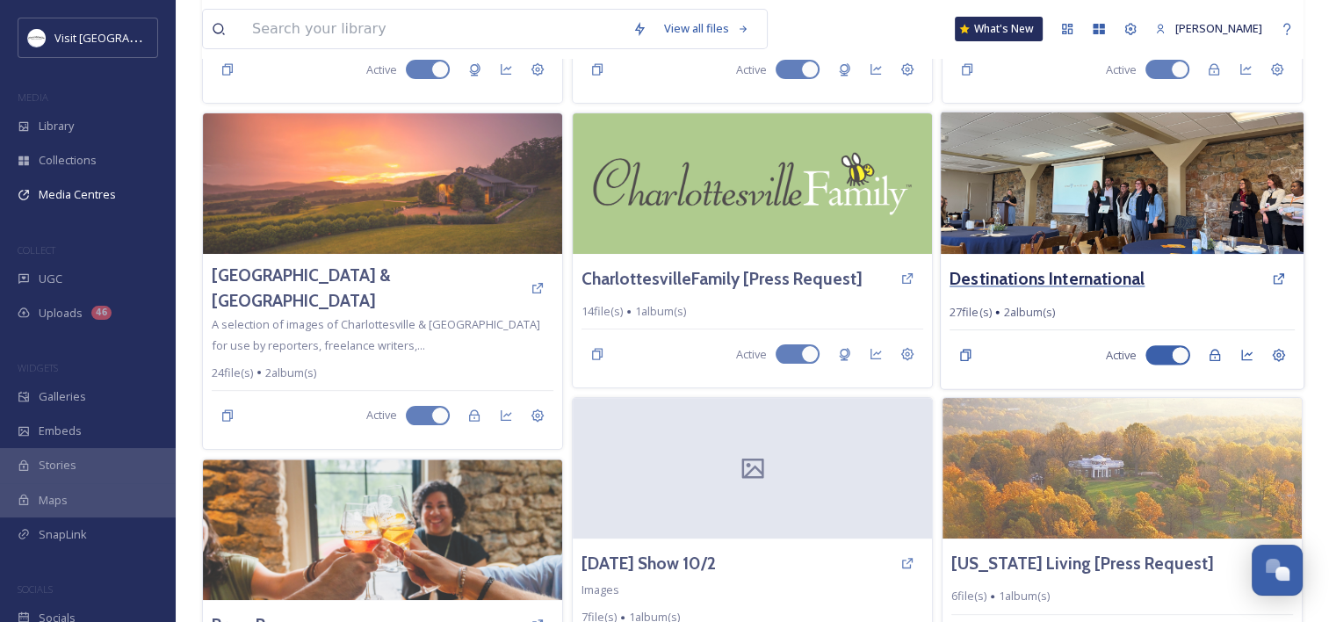
click at [1038, 278] on h3 "Destinations International" at bounding box center [1047, 278] width 195 height 25
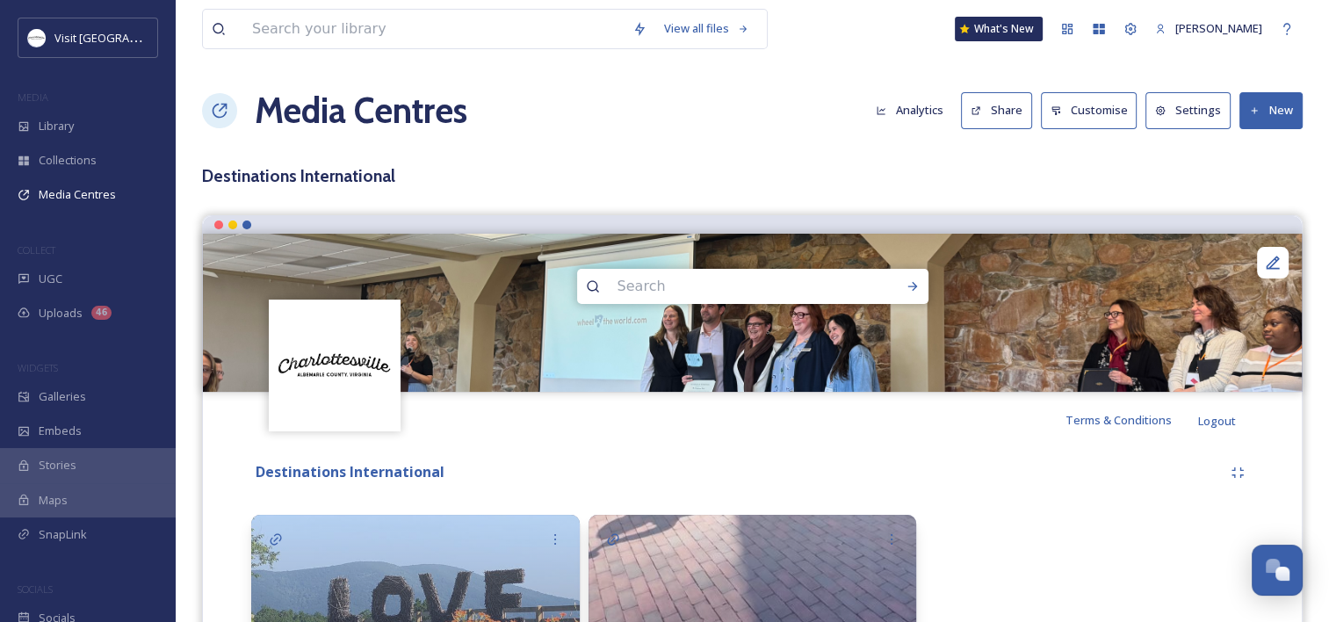
click at [991, 103] on button "Share" at bounding box center [996, 110] width 71 height 36
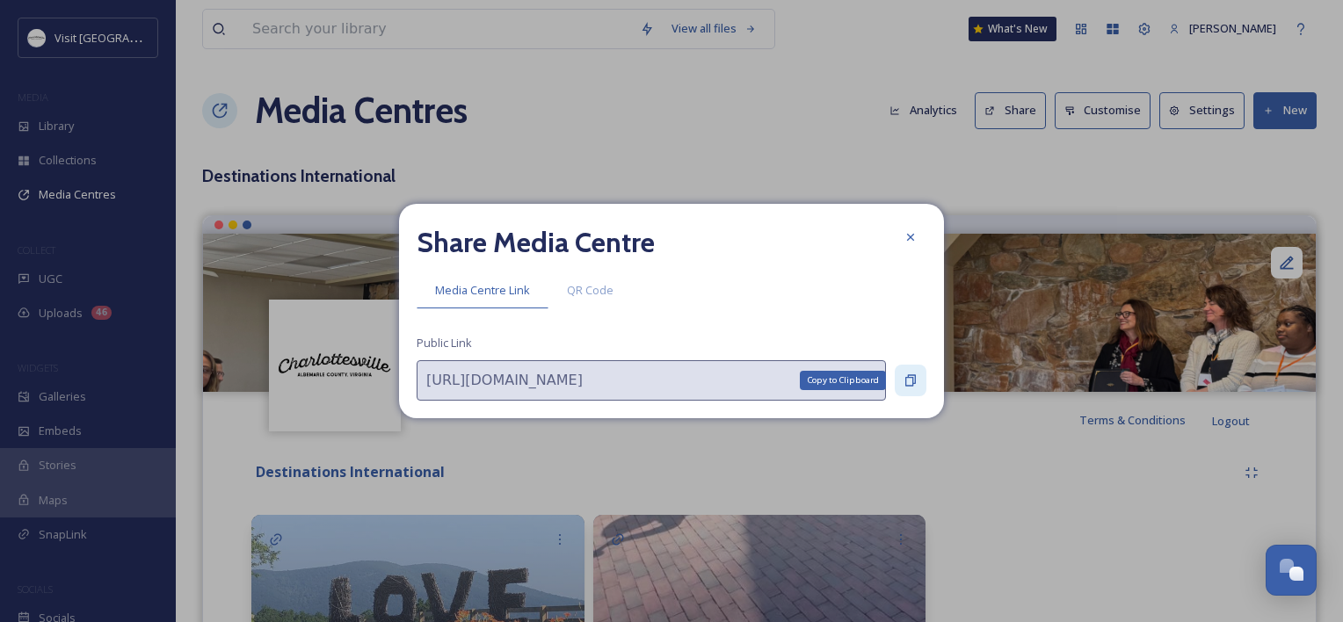
click at [903, 382] on icon at bounding box center [910, 380] width 14 height 14
